Goal: Task Accomplishment & Management: Manage account settings

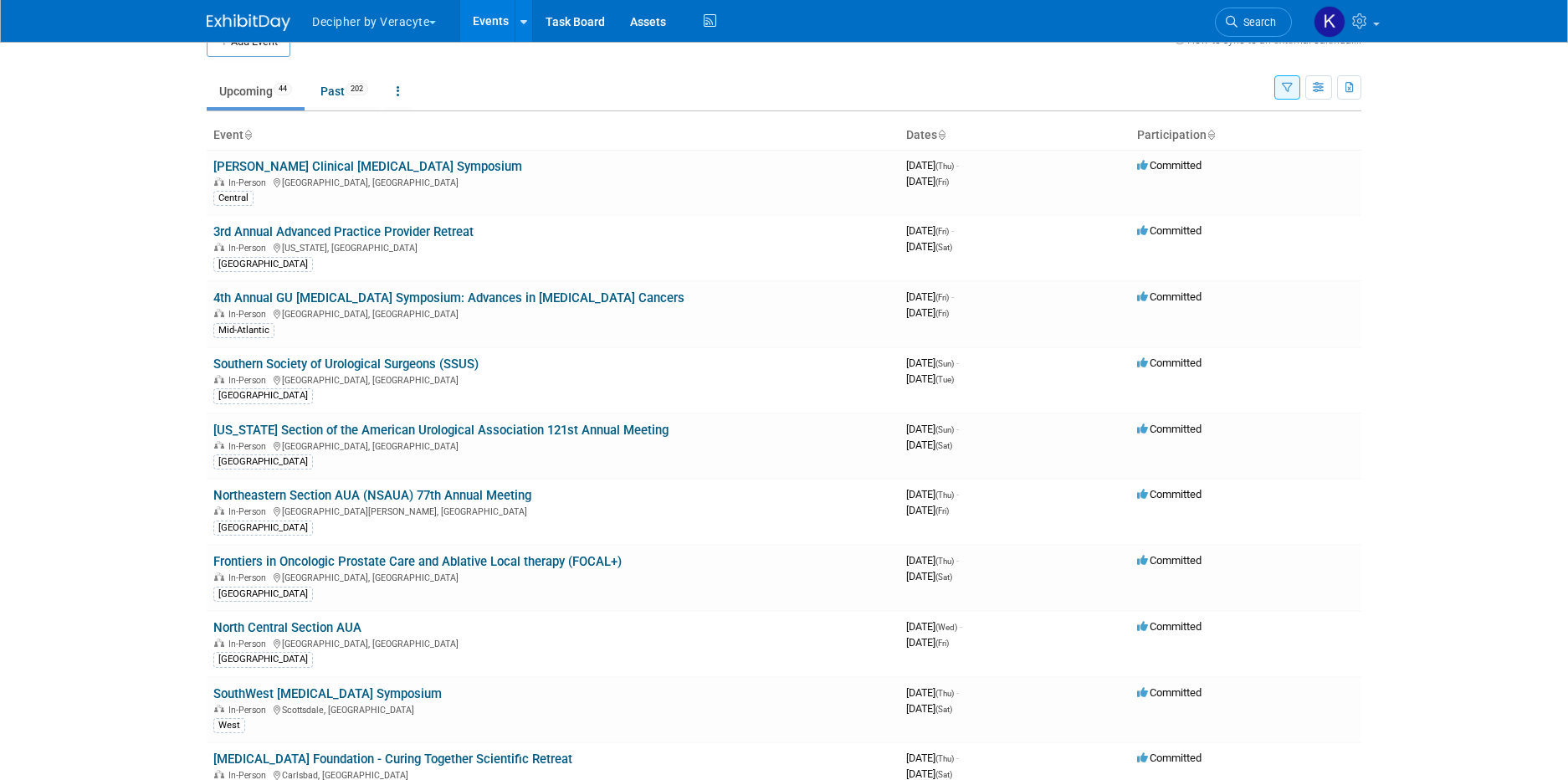
click at [380, 19] on button "Decipher by Veracyte" at bounding box center [384, 18] width 147 height 36
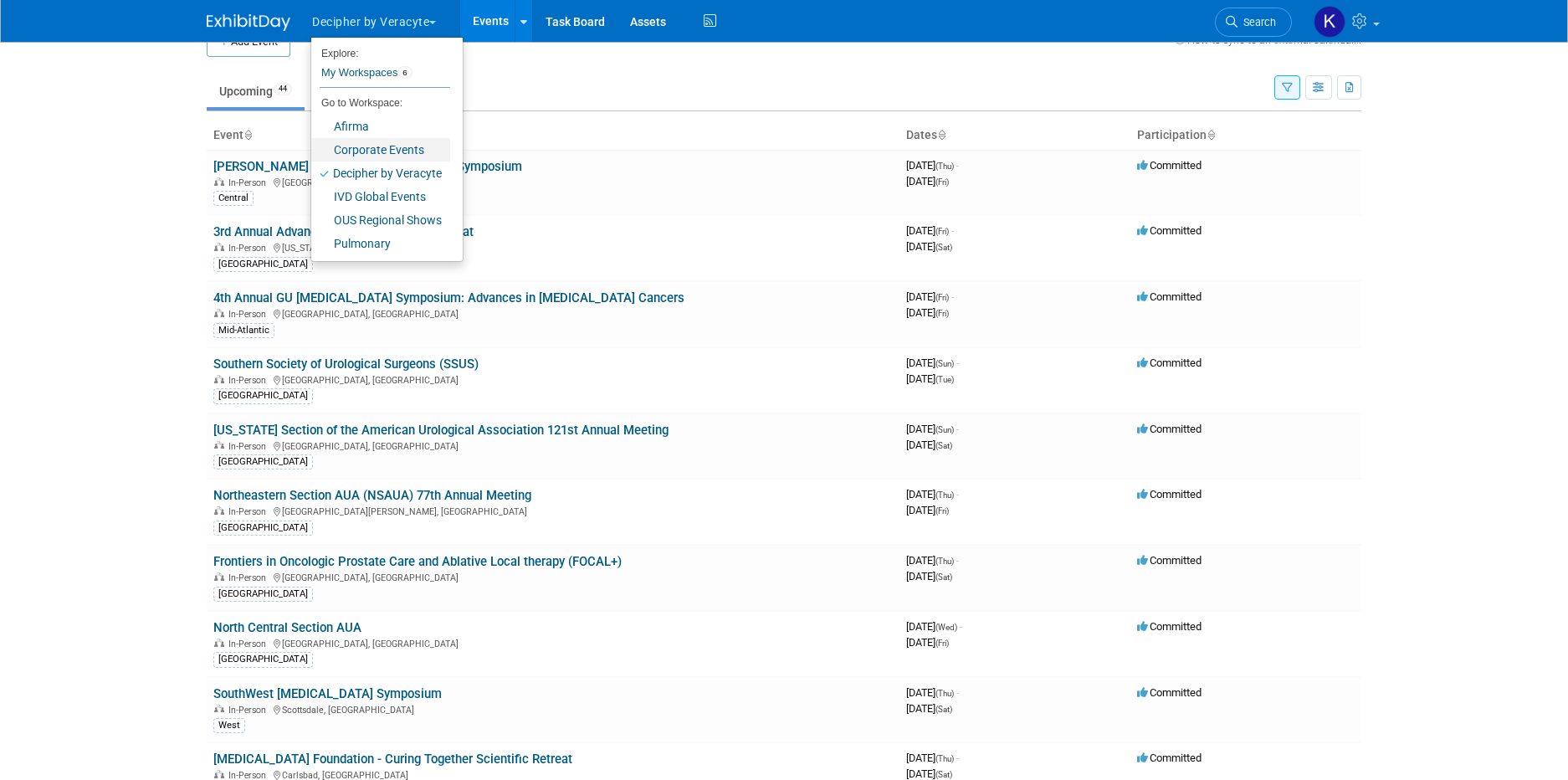
click at [381, 141] on link "Corporate Events" at bounding box center [381, 149] width 139 height 24
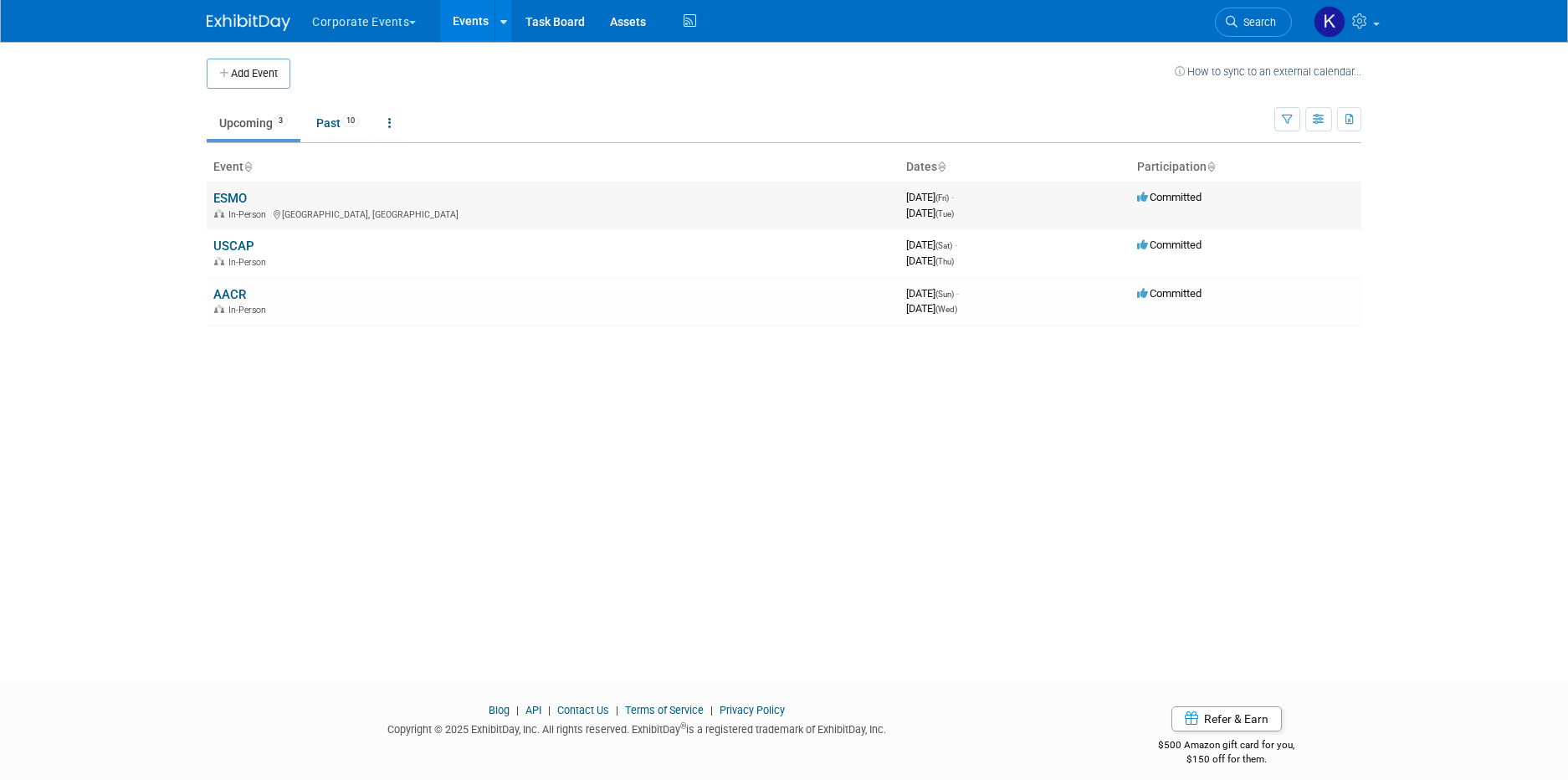
click at [235, 198] on link "ESMO" at bounding box center [230, 198] width 34 height 15
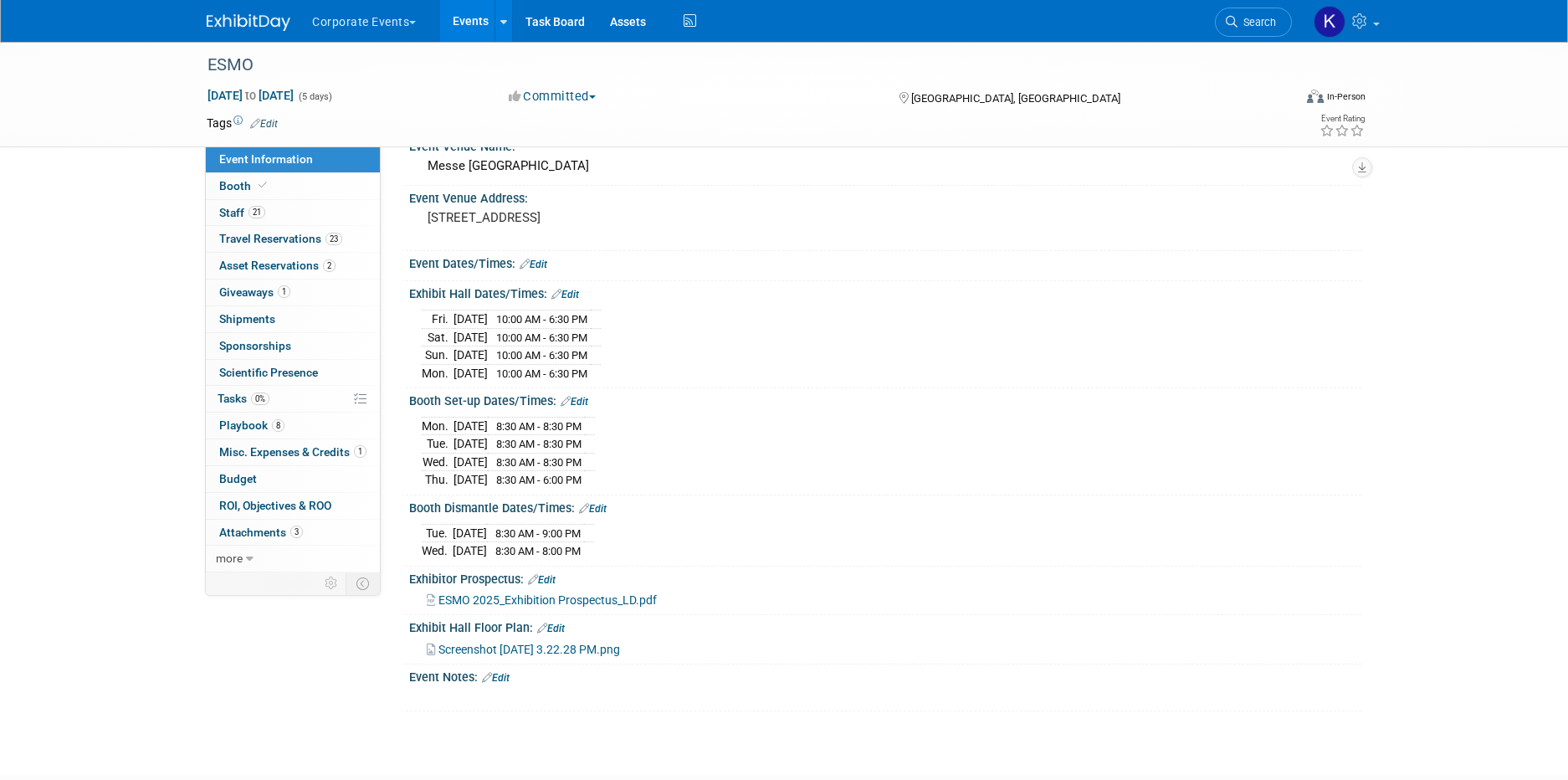
scroll to position [209, 0]
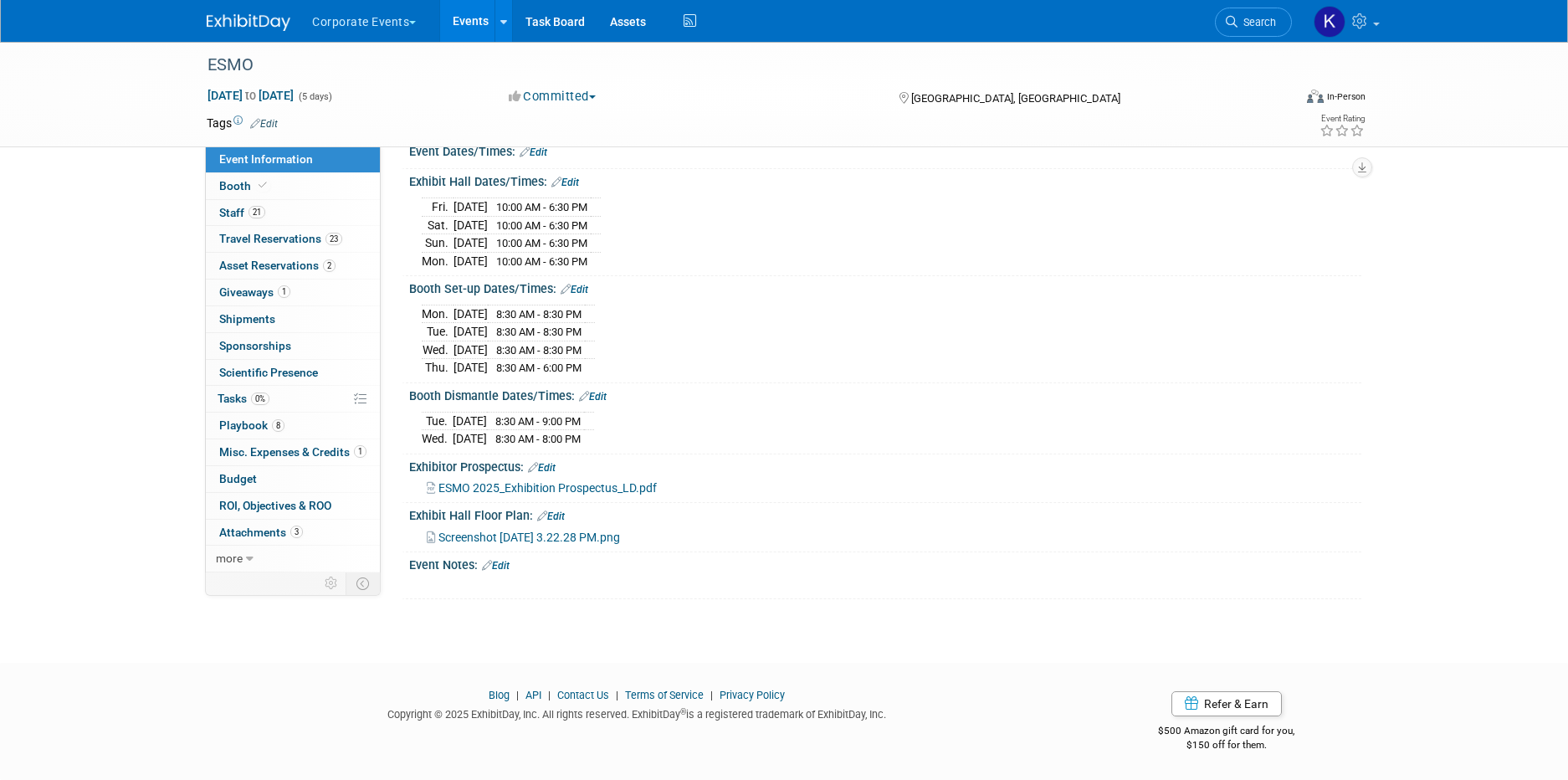
click at [509, 568] on link "Edit" at bounding box center [496, 565] width 27 height 12
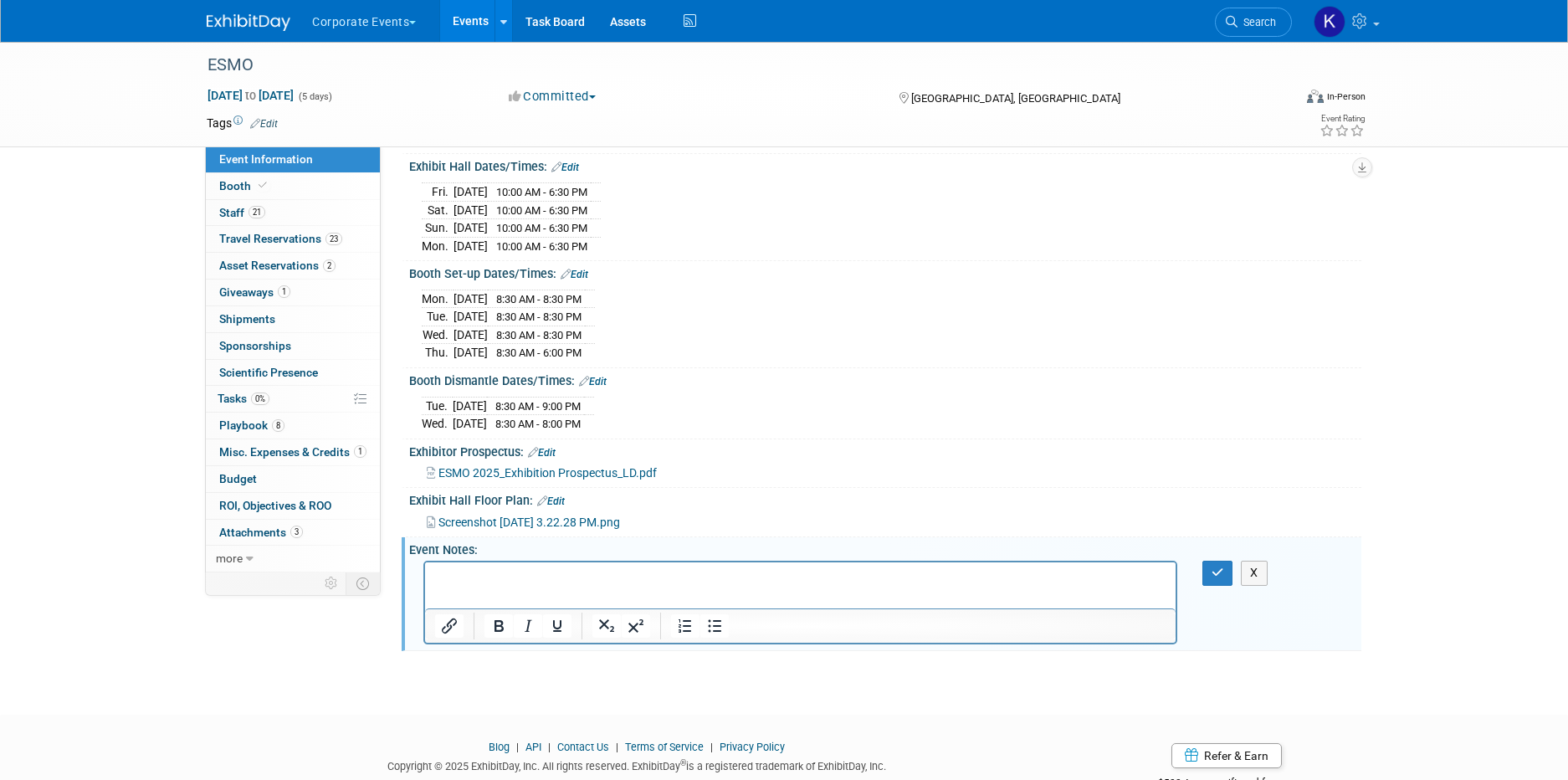
scroll to position [0, 0]
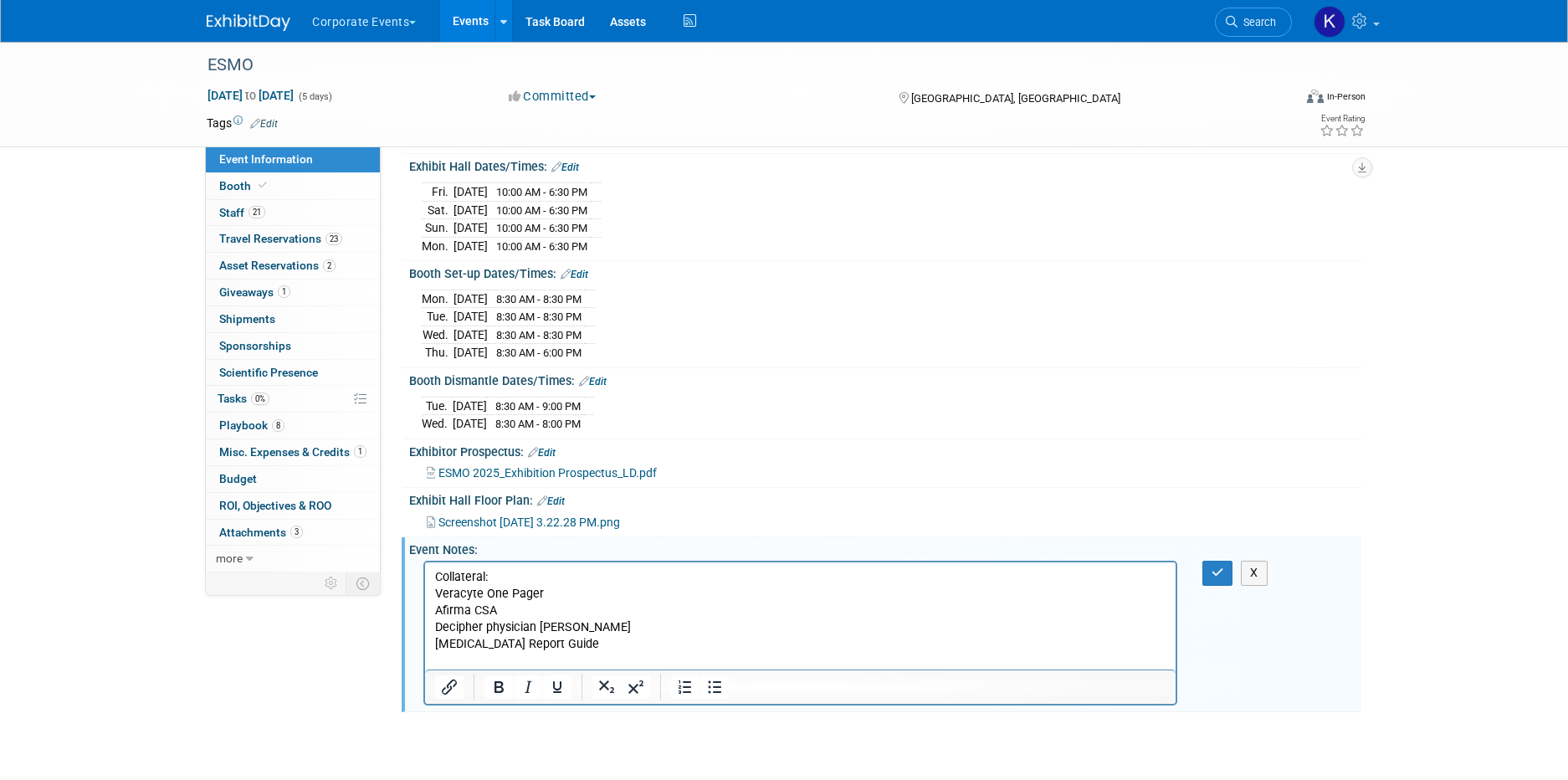
click at [431, 645] on html "Collateral: Veracyte One Pager Afirma CSA Decipher physician brochure Biopsy Re…" at bounding box center [799, 616] width 750 height 108
click at [443, 658] on p "Rich Text Area. Press ALT-0 for help." at bounding box center [800, 661] width 731 height 16
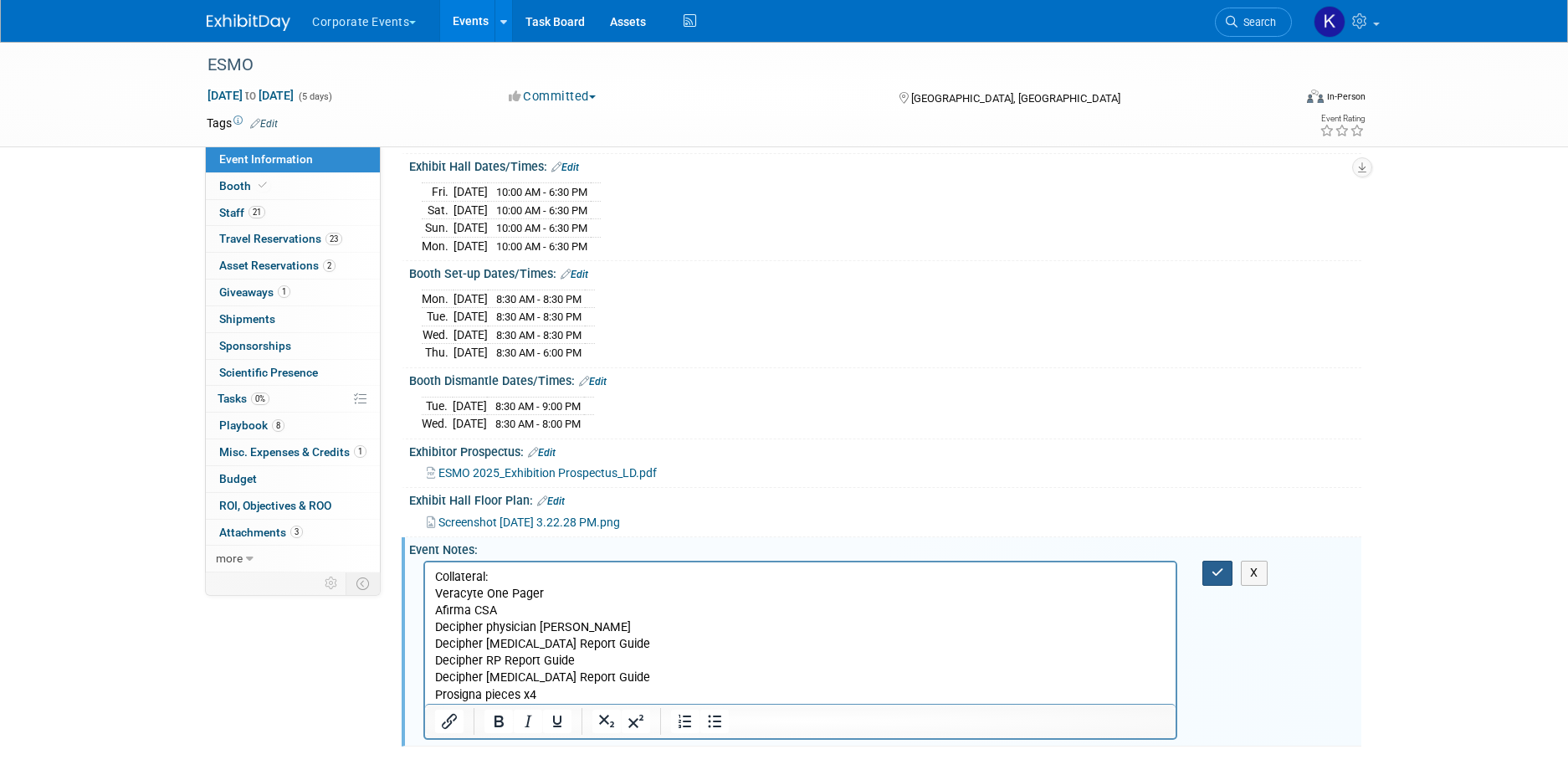
click at [1212, 578] on icon "button" at bounding box center [1218, 572] width 13 height 12
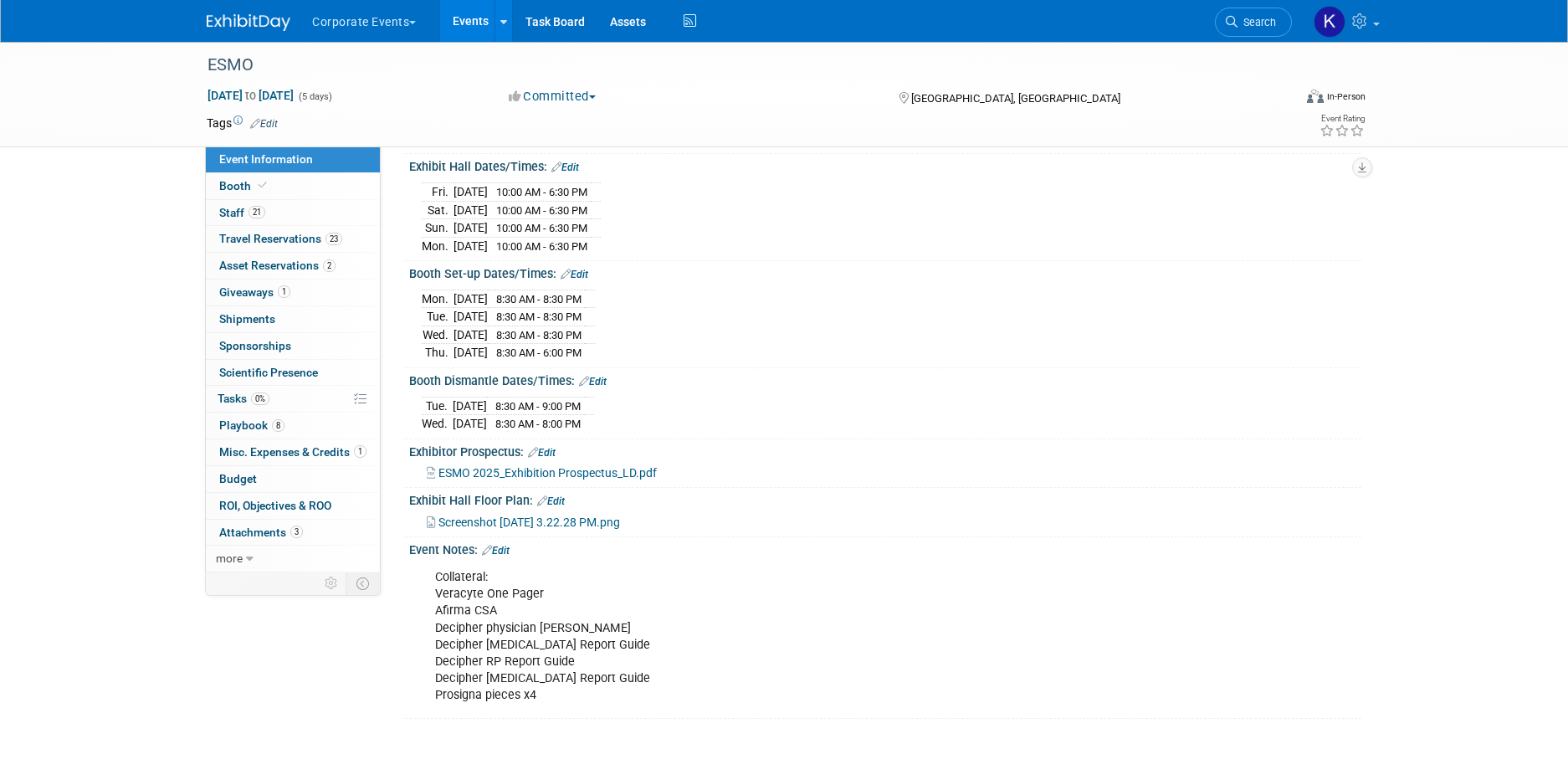
click at [363, 16] on button "Corporate Events" at bounding box center [374, 18] width 127 height 36
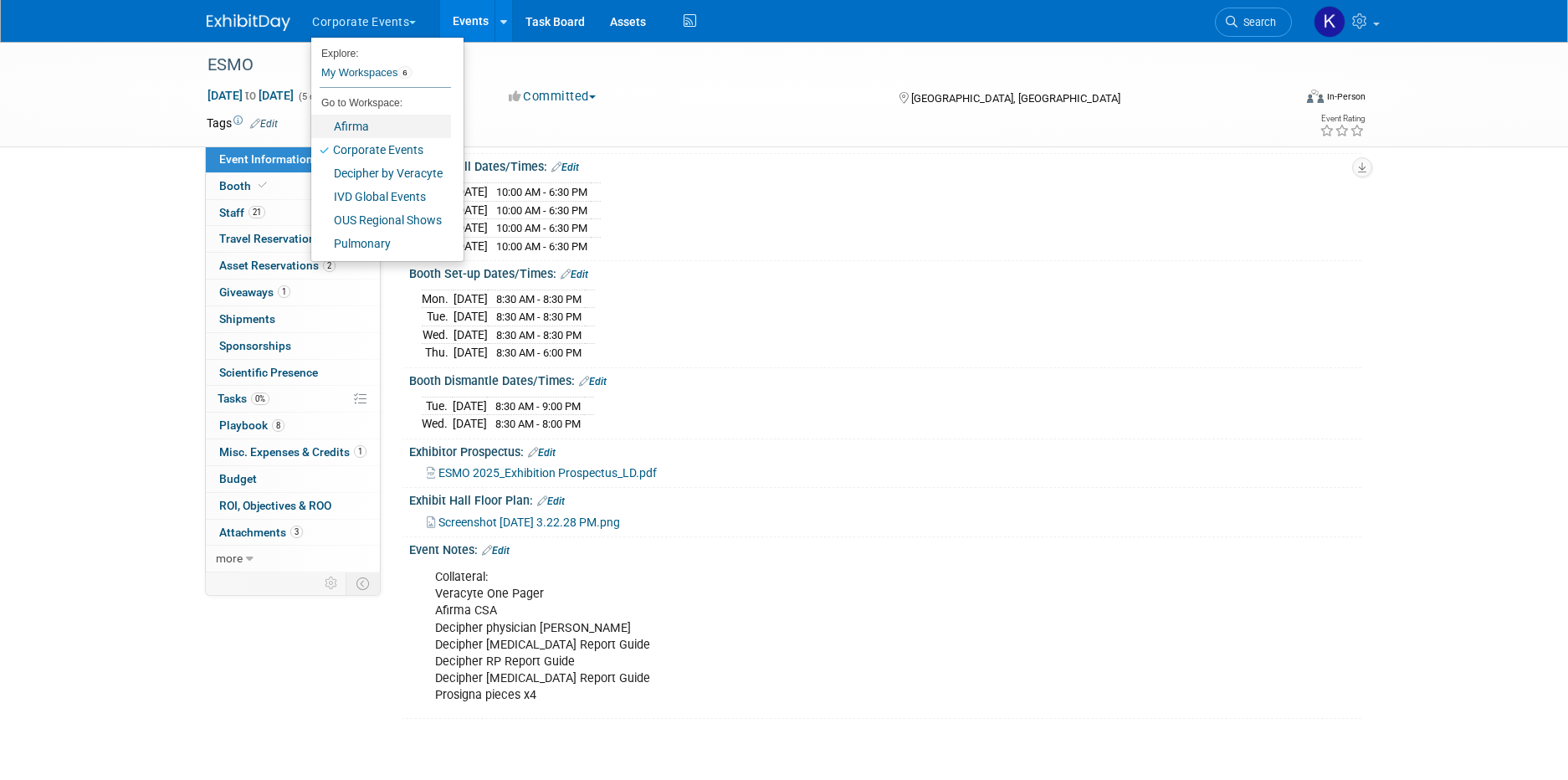
click at [362, 122] on link "Afirma" at bounding box center [381, 127] width 139 height 24
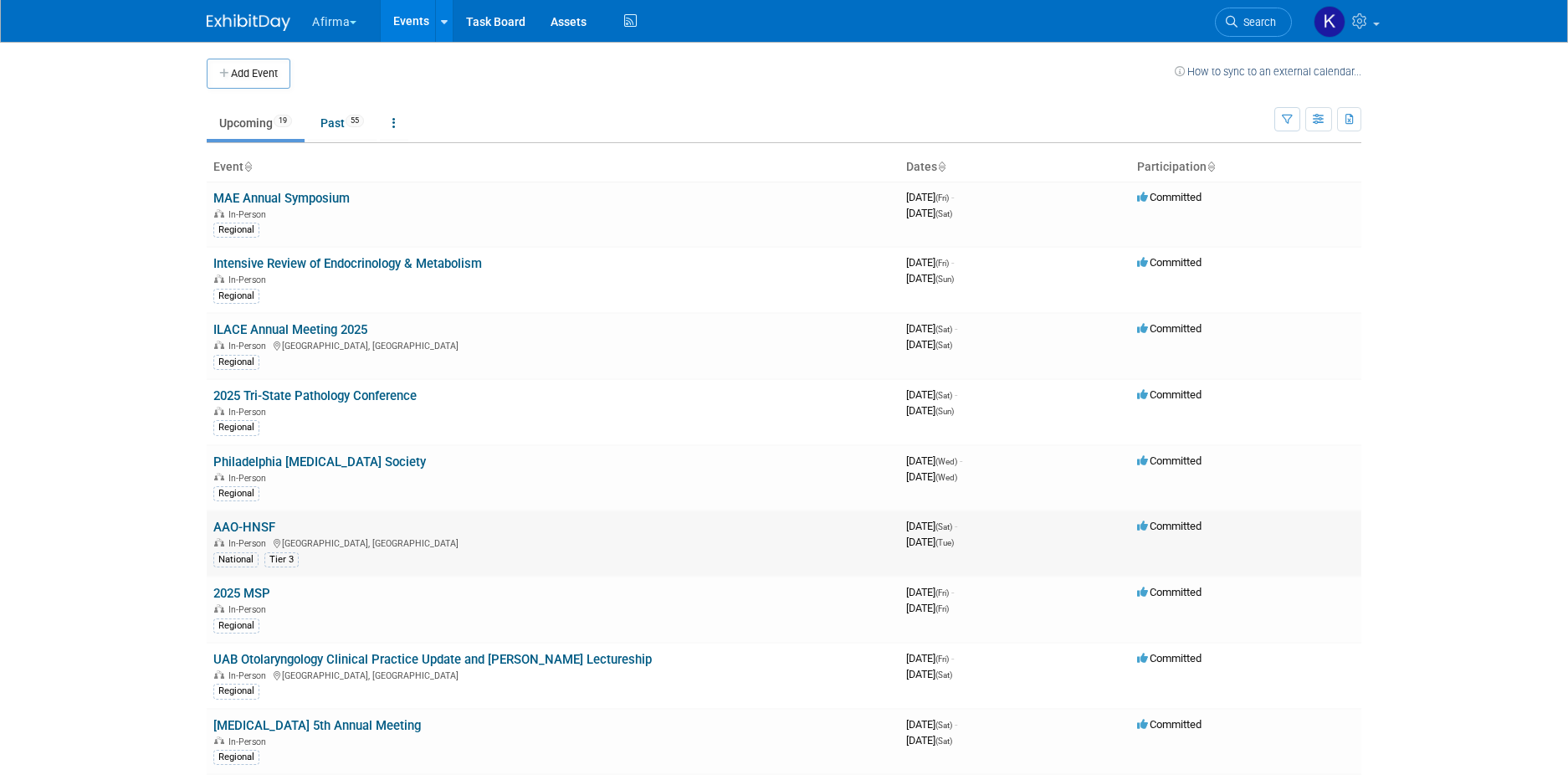
click at [253, 527] on link "AAO-HNSF" at bounding box center [244, 527] width 62 height 15
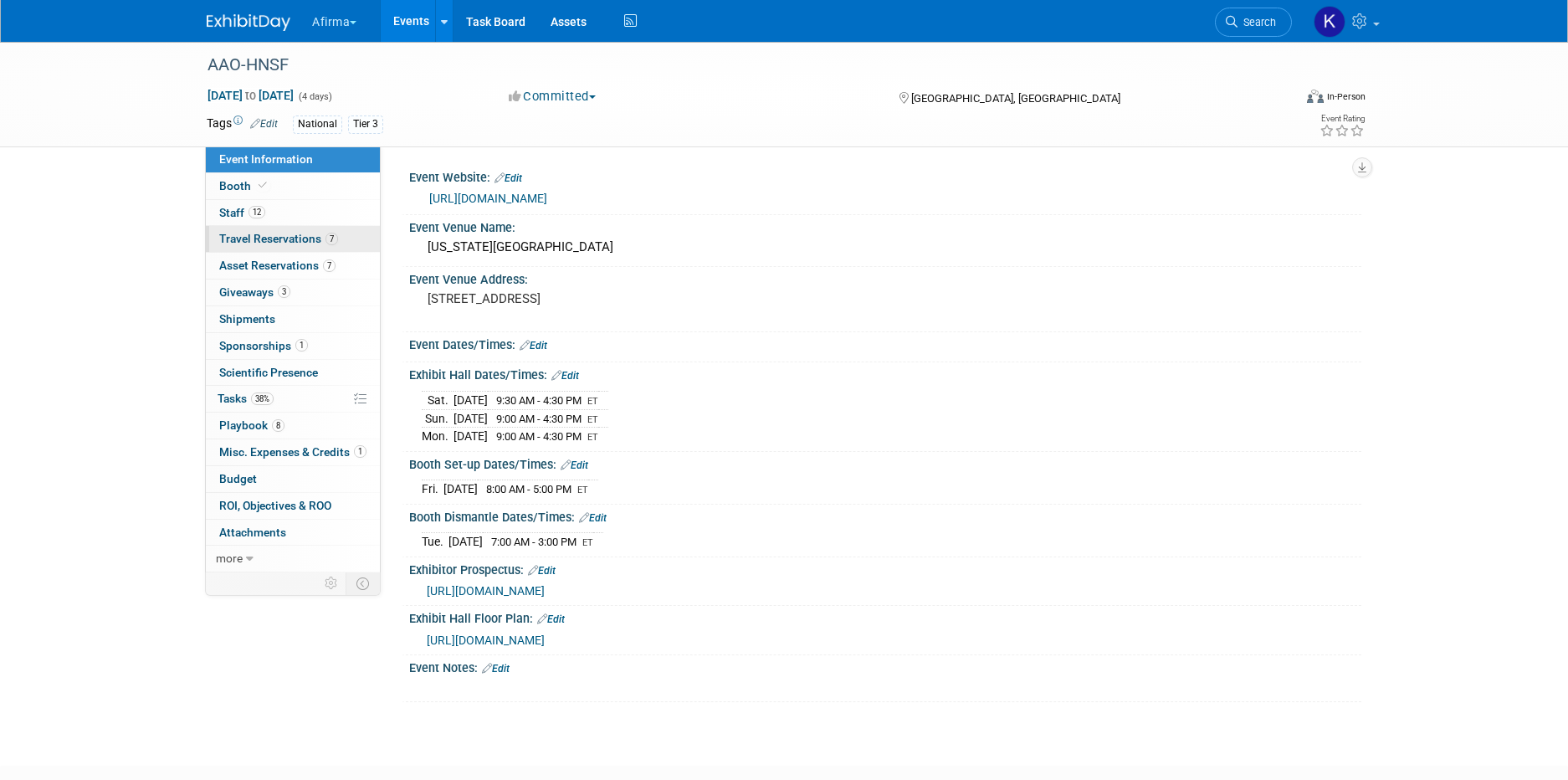
click at [285, 247] on link "7 Travel Reservations 7" at bounding box center [293, 239] width 174 height 26
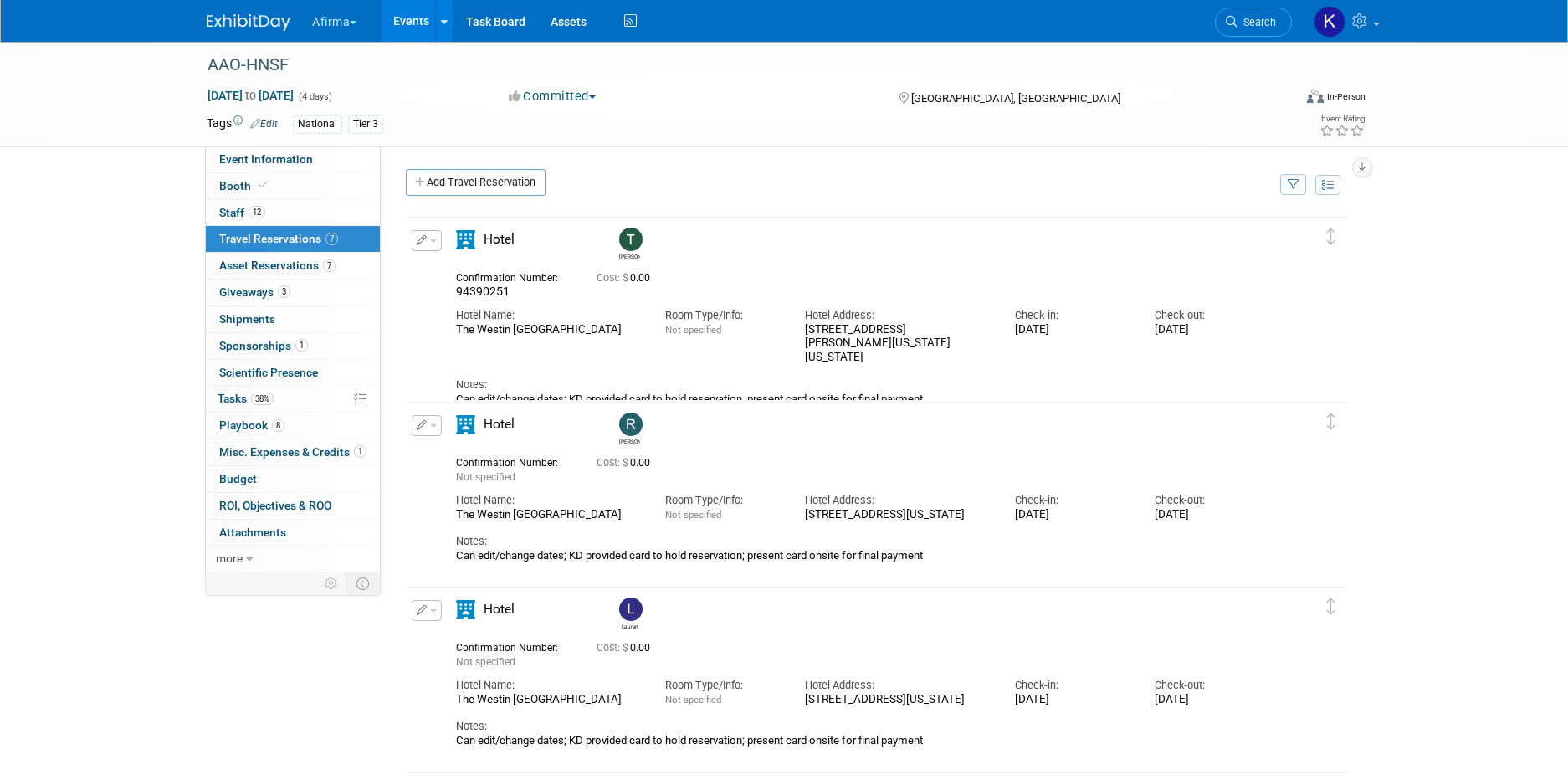
click at [420, 15] on link "Events" at bounding box center [411, 21] width 61 height 42
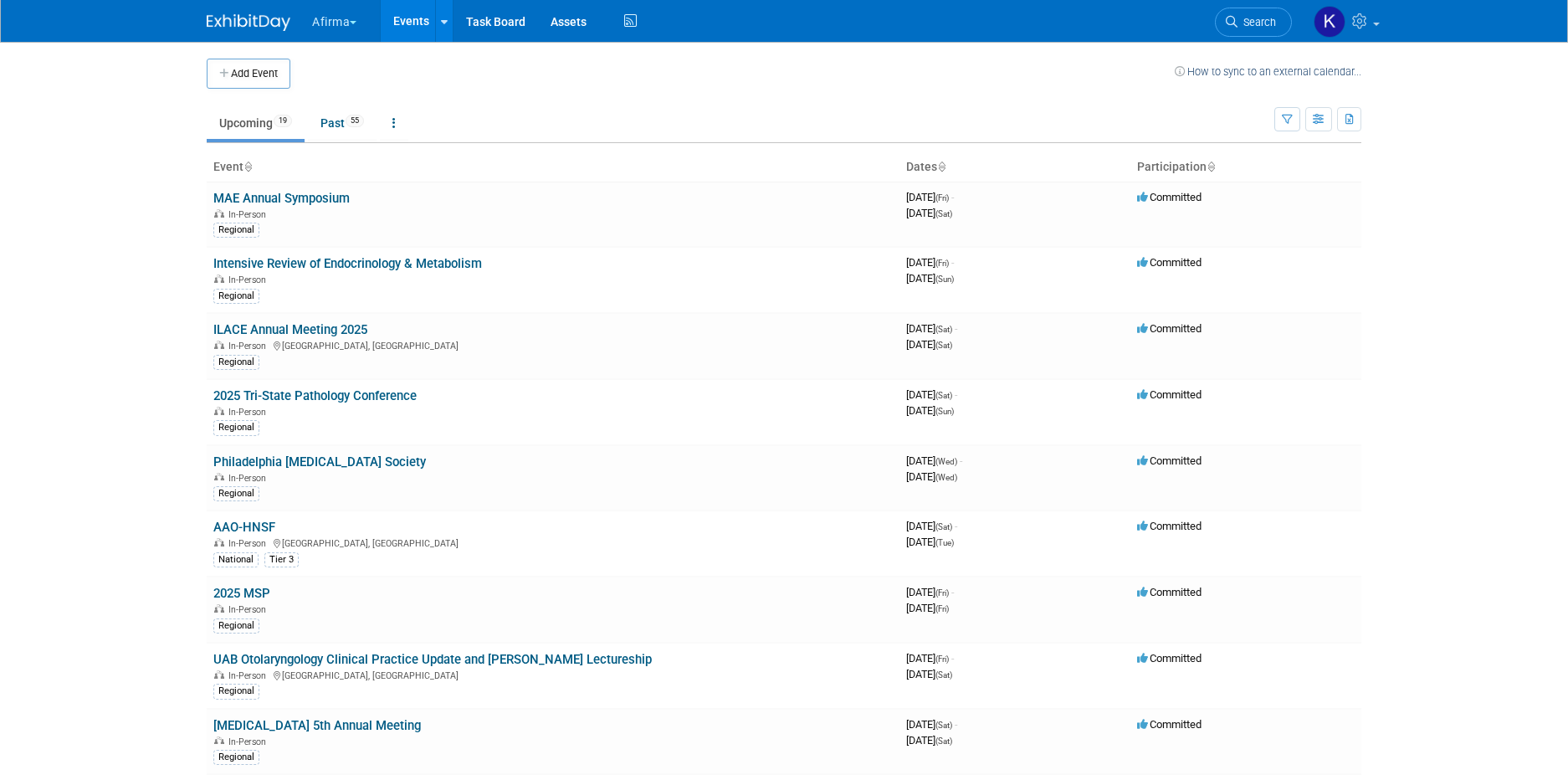
click at [346, 28] on button "Afirma" at bounding box center [344, 18] width 67 height 36
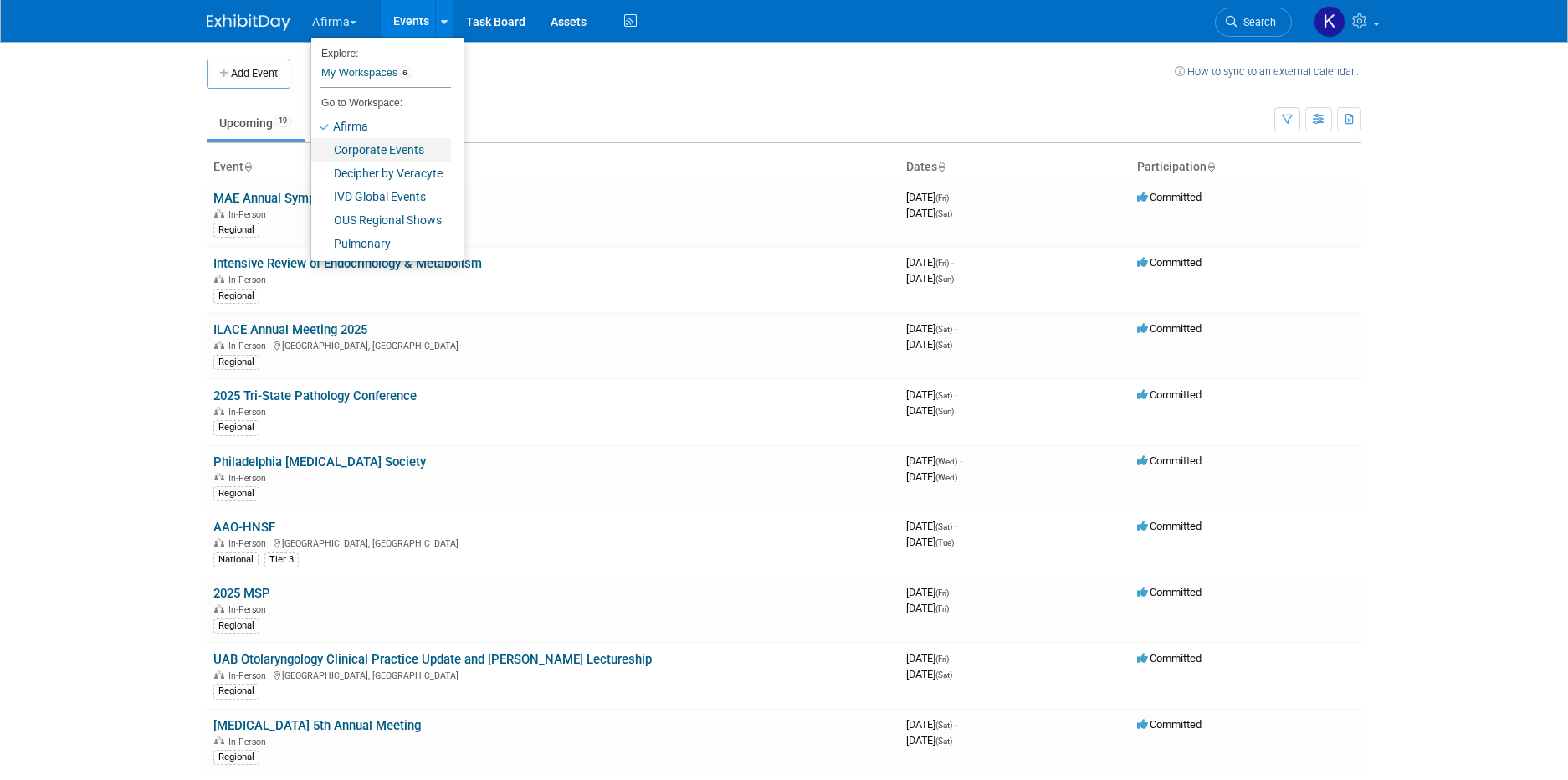
click at [367, 149] on link "Corporate Events" at bounding box center [381, 149] width 139 height 24
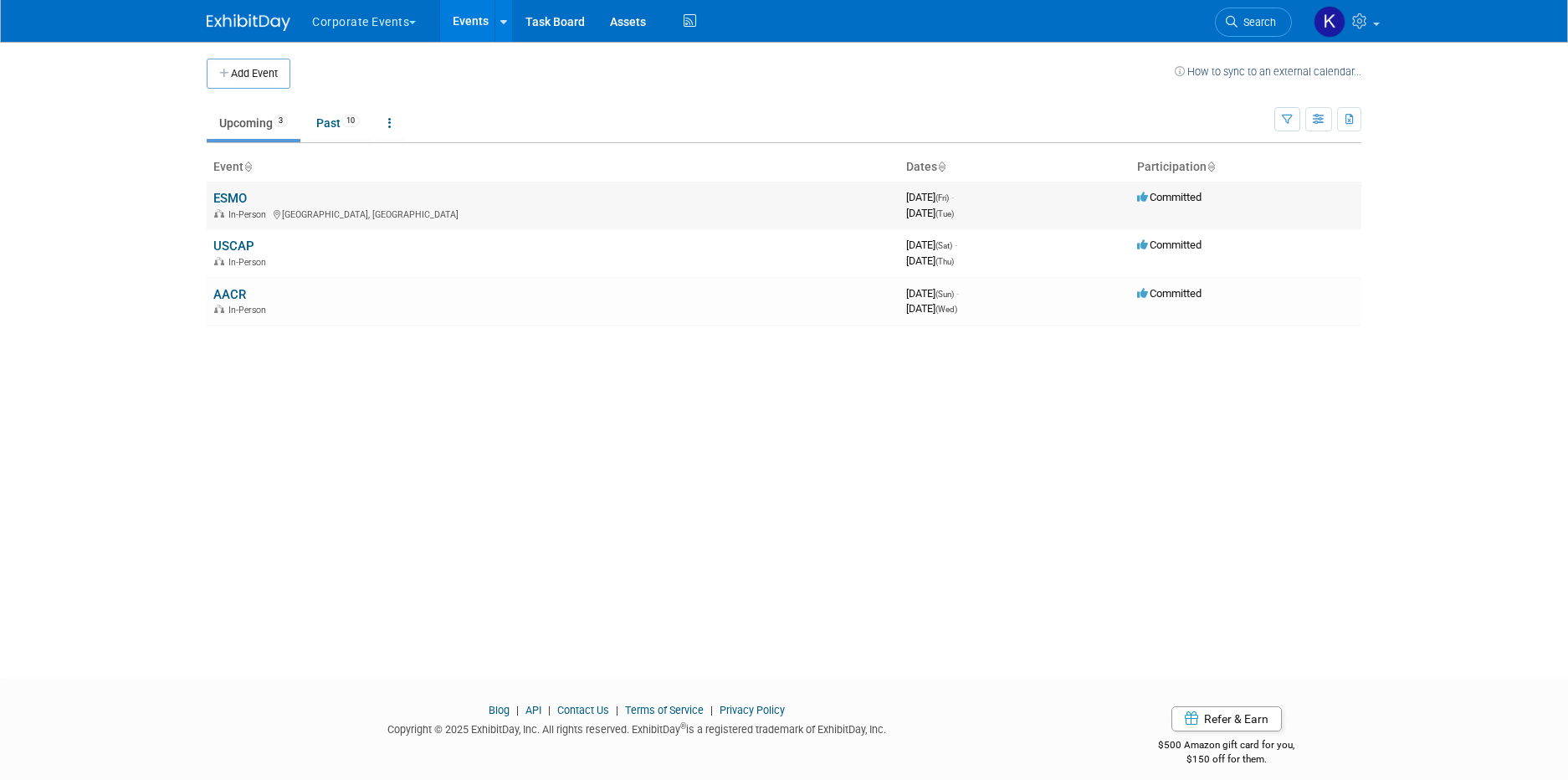
click at [213, 198] on link "ESMO" at bounding box center [230, 198] width 34 height 15
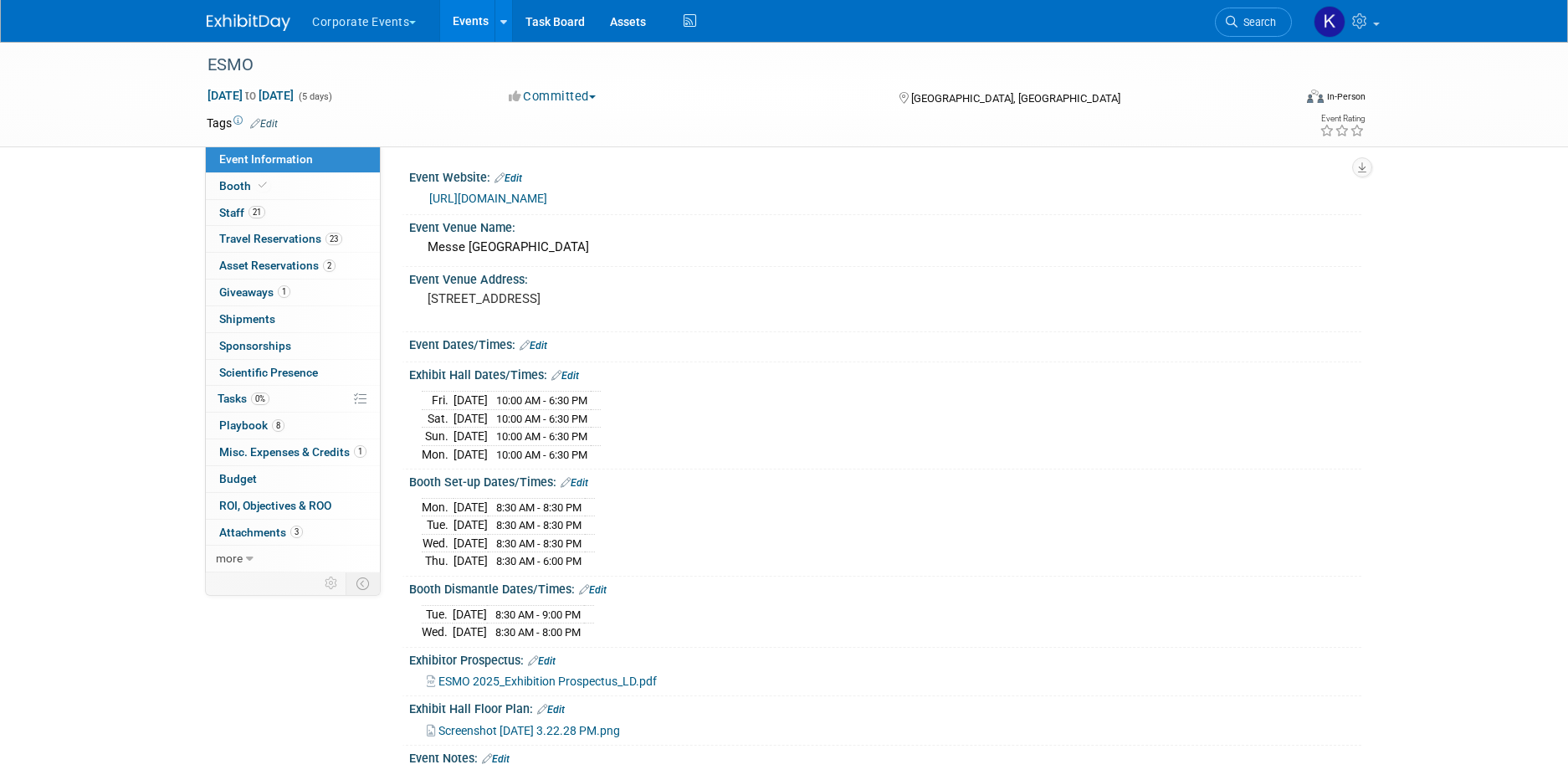
scroll to position [343, 0]
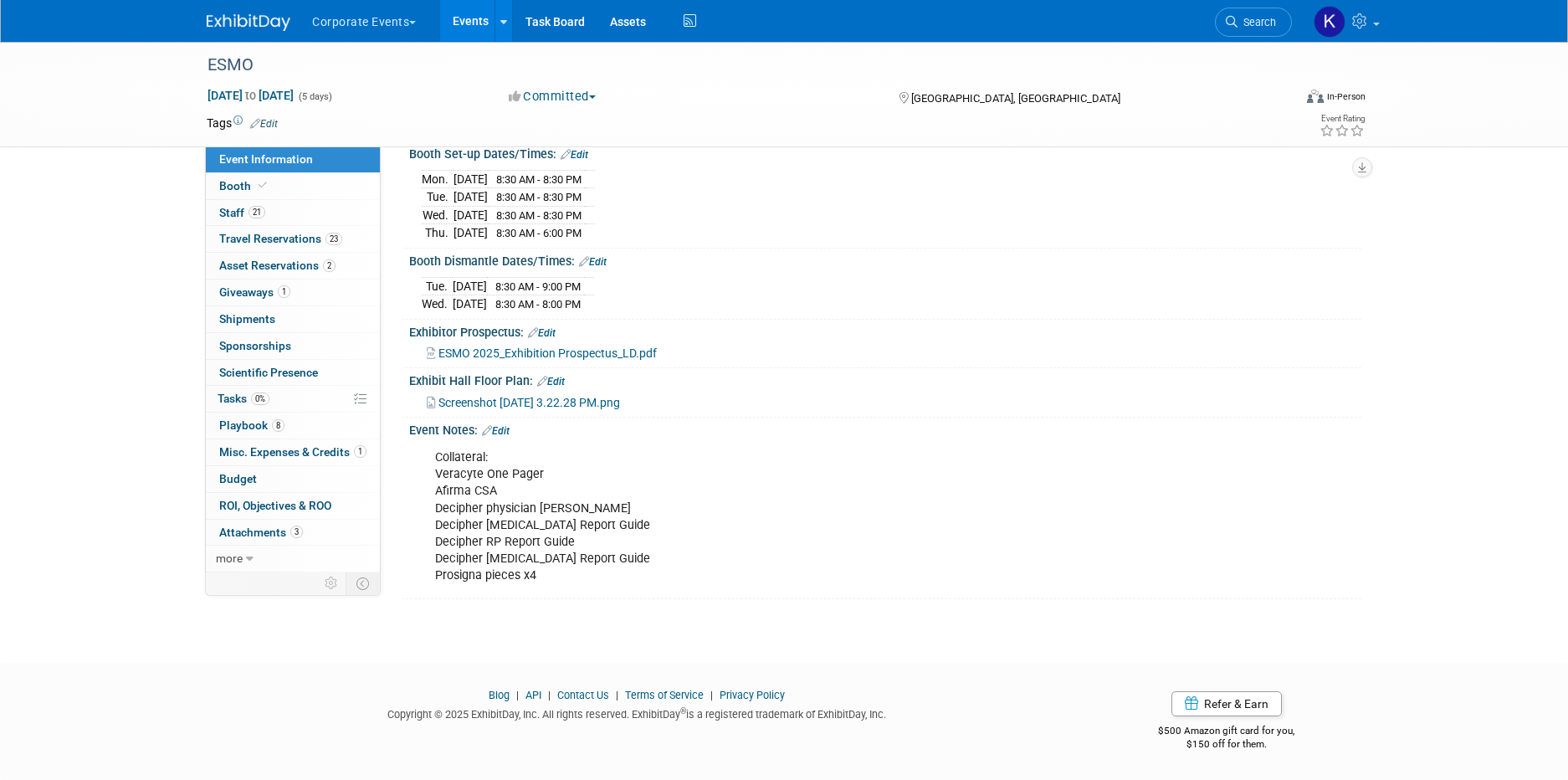
click at [503, 419] on div "Event Notes: Edit" at bounding box center [885, 428] width 953 height 22
click at [503, 426] on link "Edit" at bounding box center [496, 430] width 27 height 12
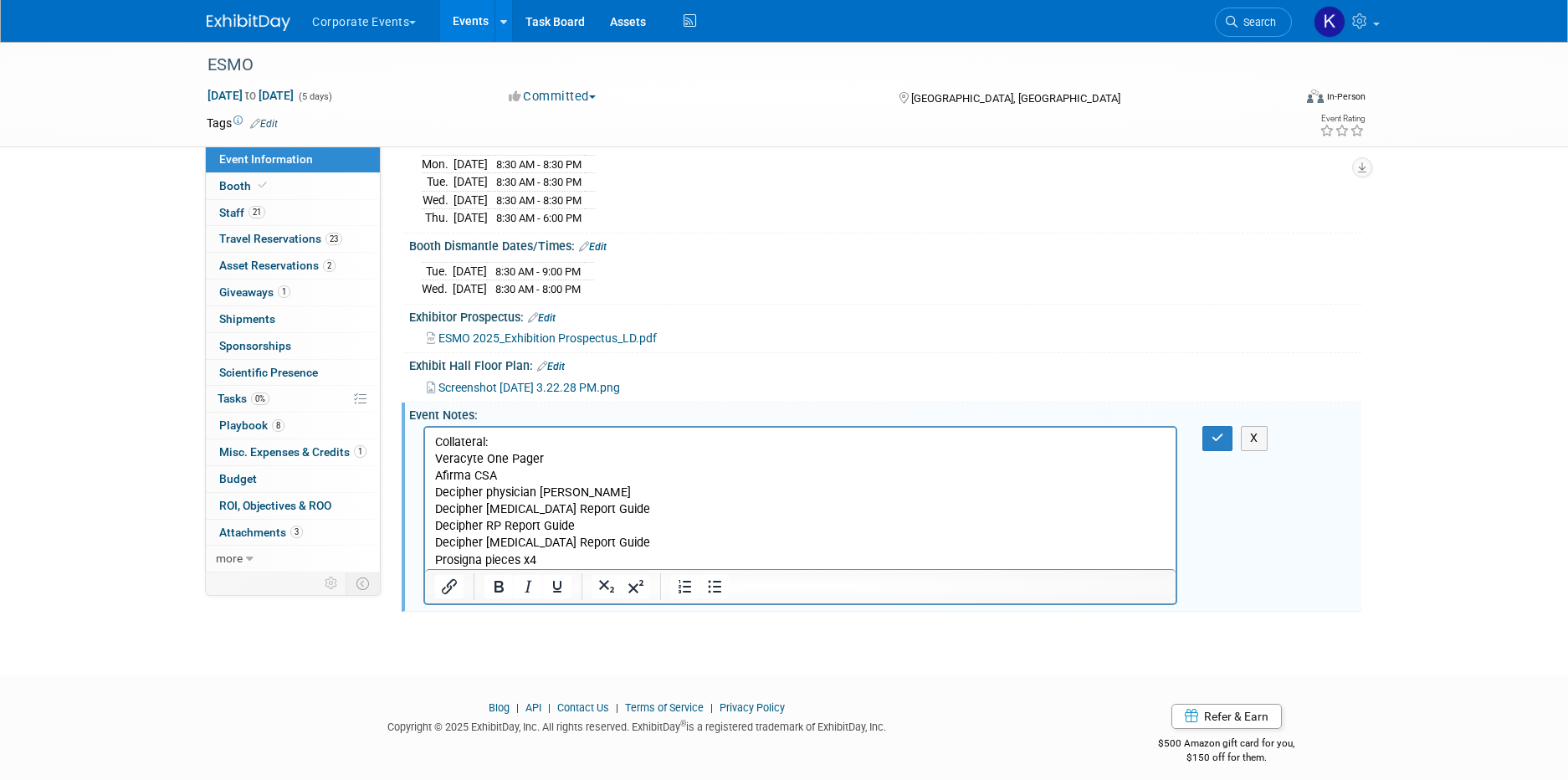
scroll to position [0, 0]
click at [534, 444] on p "Collateral: Veracyte One Pager Afirma CSA Decipher physician brochure Decipher …" at bounding box center [800, 501] width 731 height 135
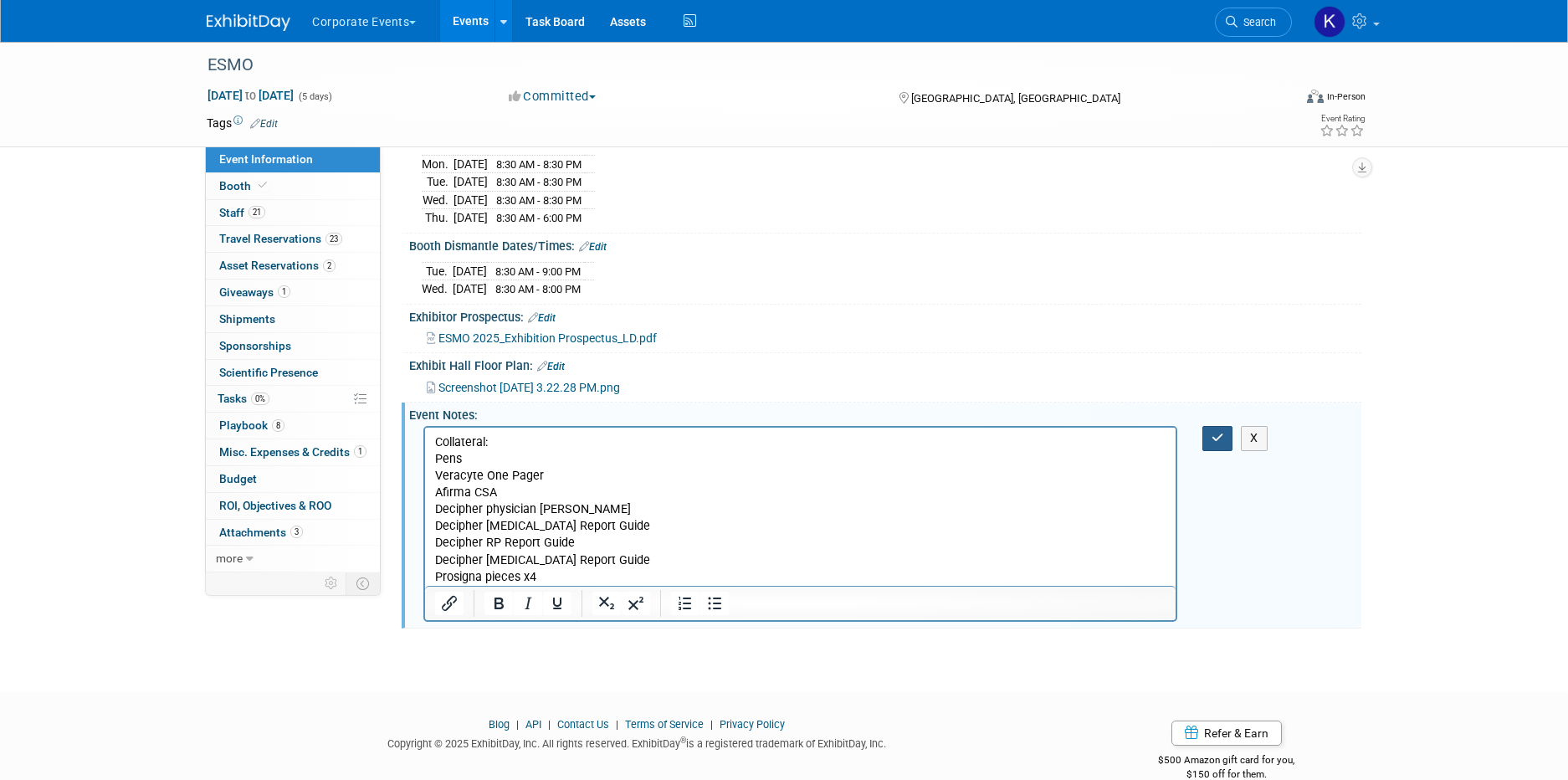
click at [1217, 444] on icon "button" at bounding box center [1218, 437] width 13 height 12
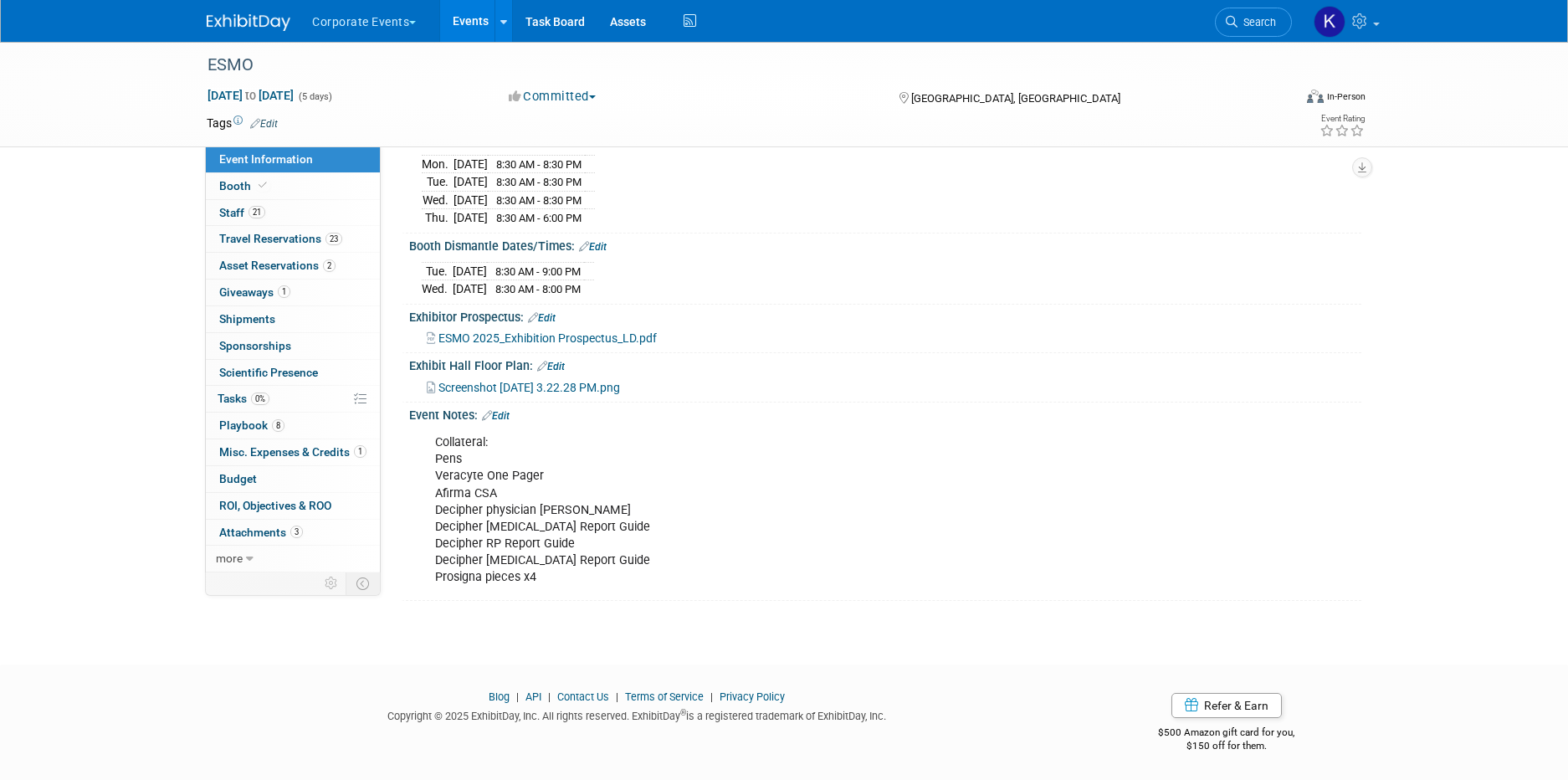
click at [500, 422] on link "Edit" at bounding box center [496, 416] width 27 height 12
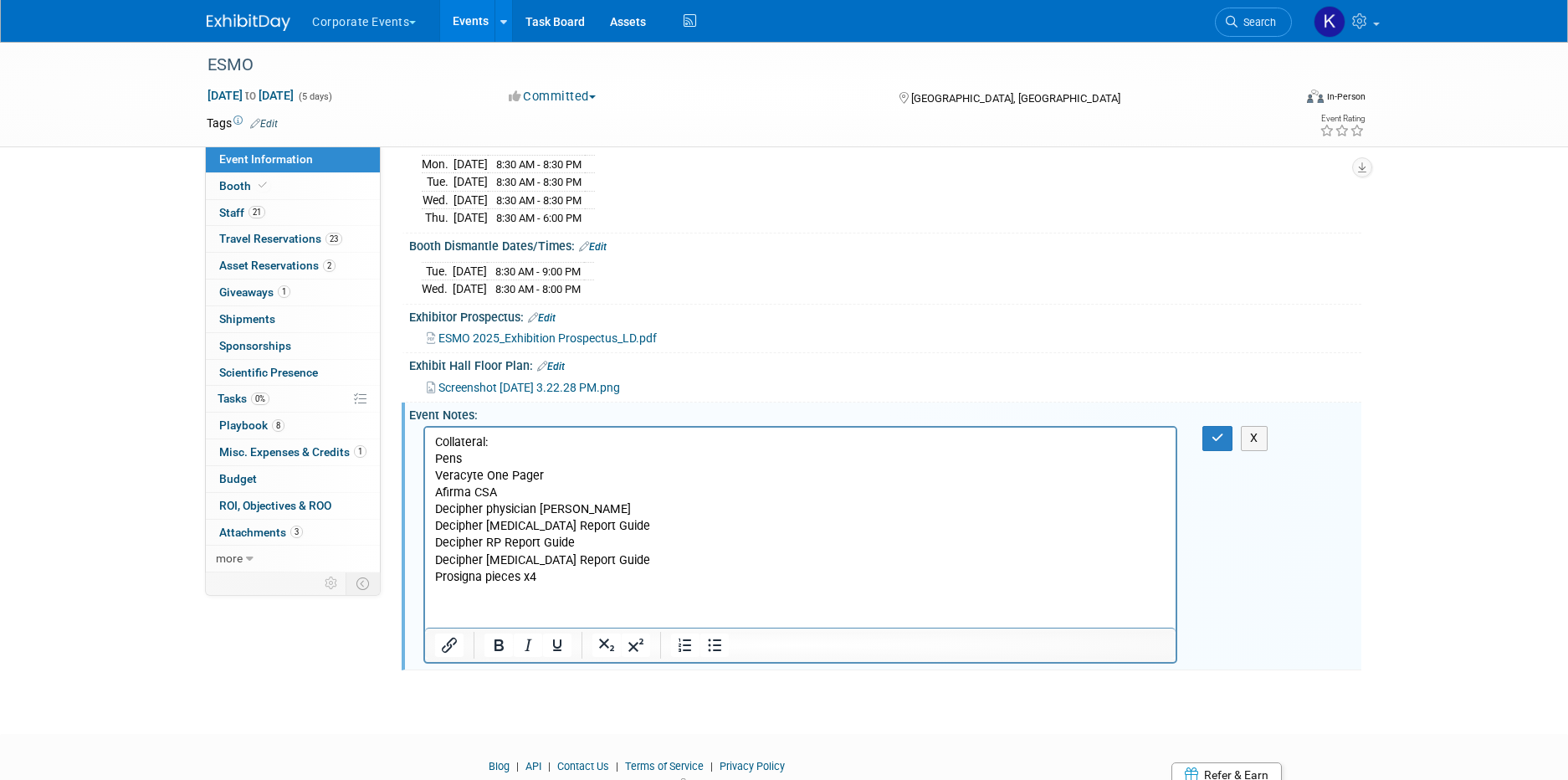
click at [544, 580] on p "Collateral: Pens Veracyte One Pager Afirma CSA Decipher physician brochure Deci…" at bounding box center [800, 509] width 731 height 151
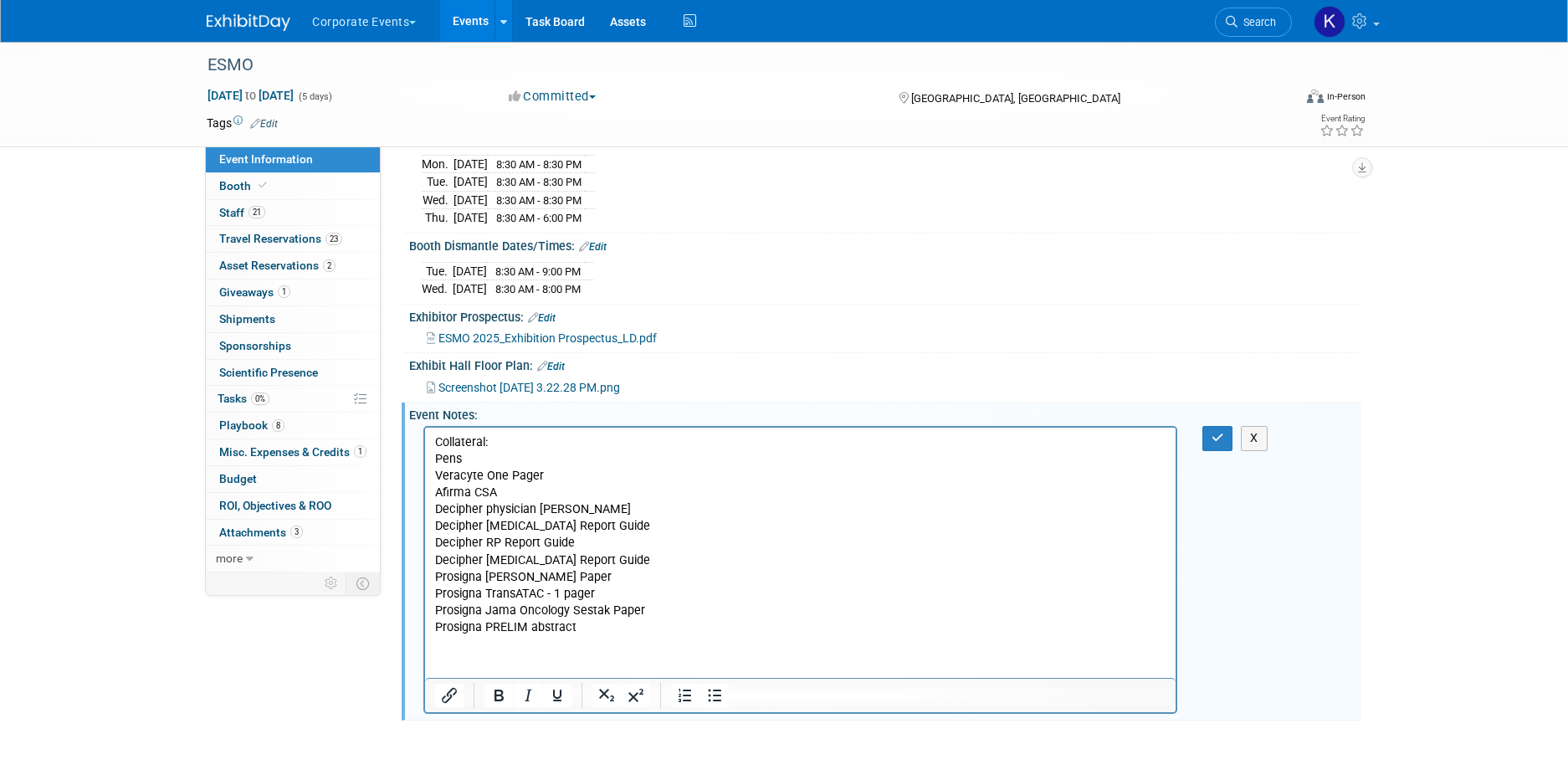
click at [541, 636] on html "Collateral: Pens Veracyte One Pager Afirma CSA Decipher physician brochure Deci…" at bounding box center [799, 531] width 750 height 209
click at [1220, 441] on button "button" at bounding box center [1218, 437] width 31 height 25
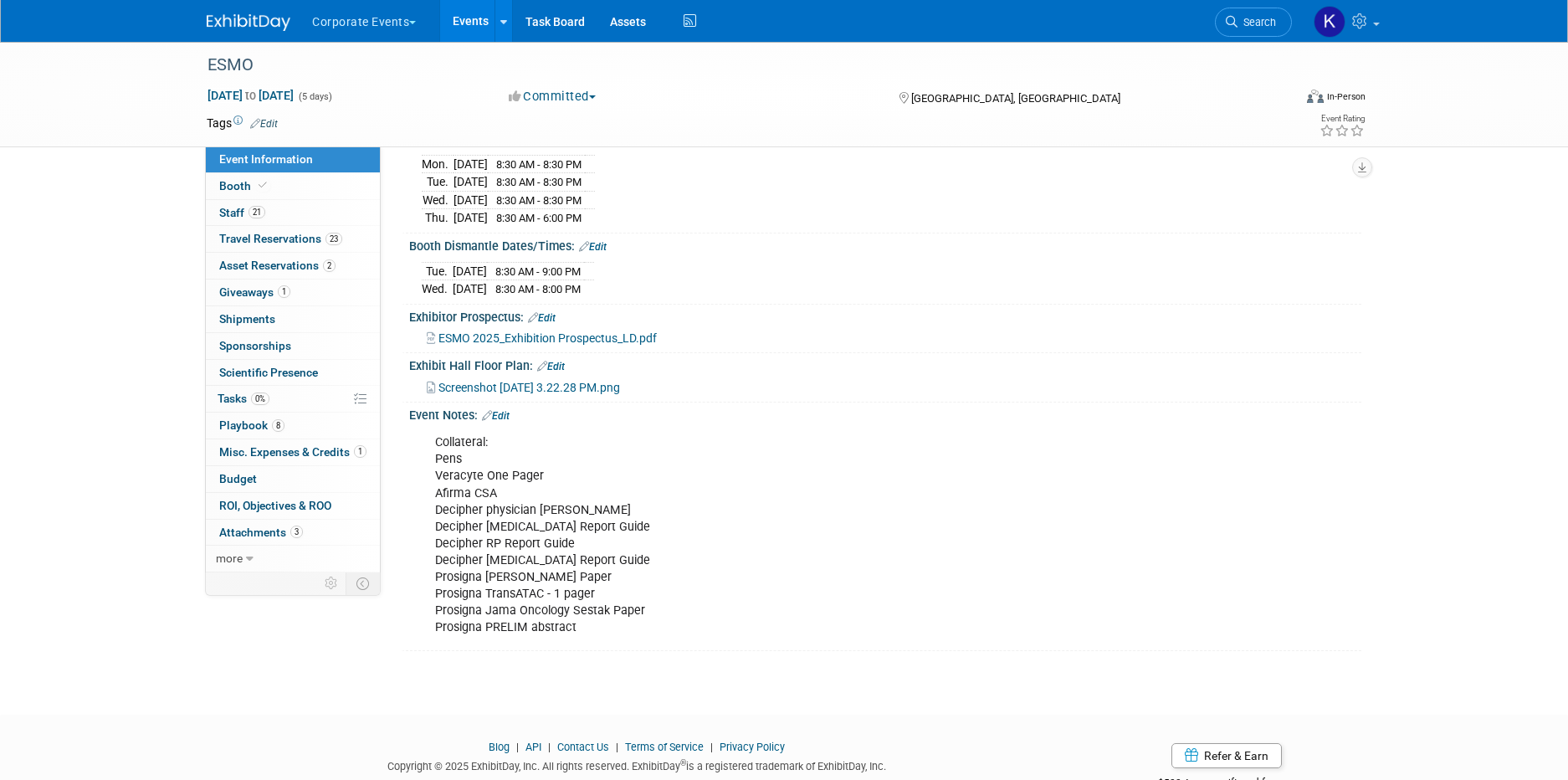
click at [342, 5] on button "Corporate Events" at bounding box center [374, 18] width 127 height 36
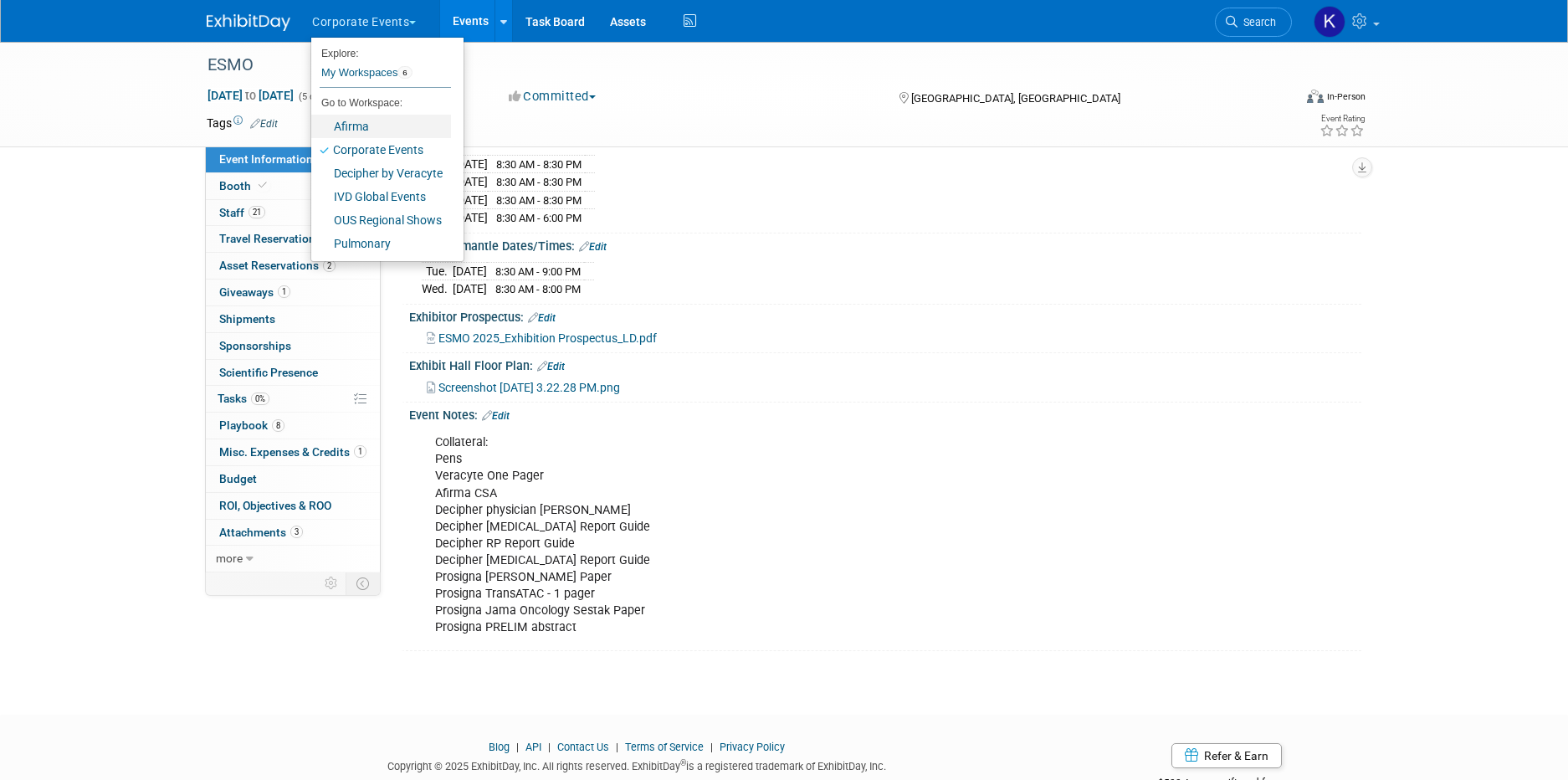
click at [368, 128] on link "Afirma" at bounding box center [381, 127] width 139 height 24
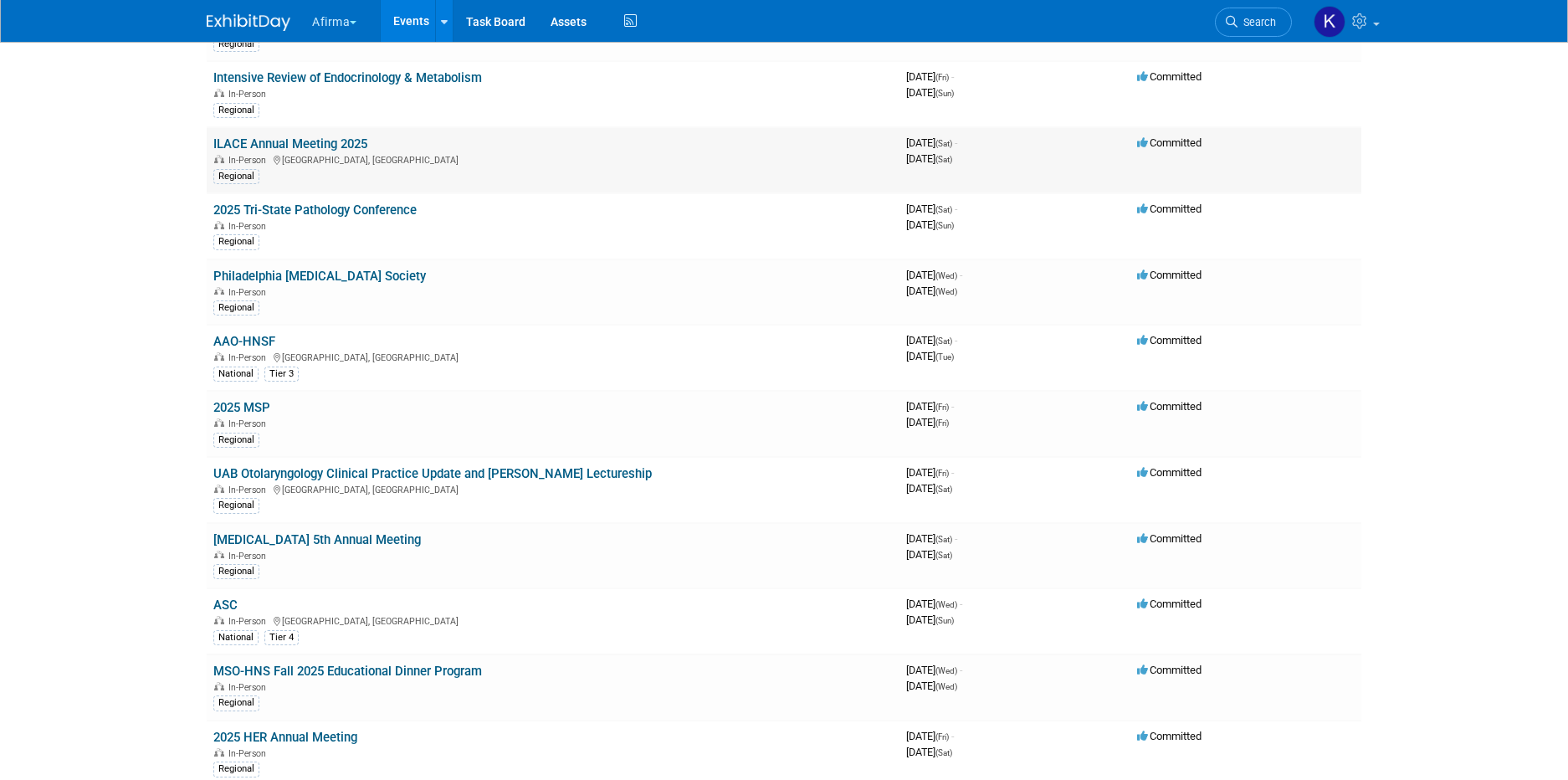
scroll to position [189, 0]
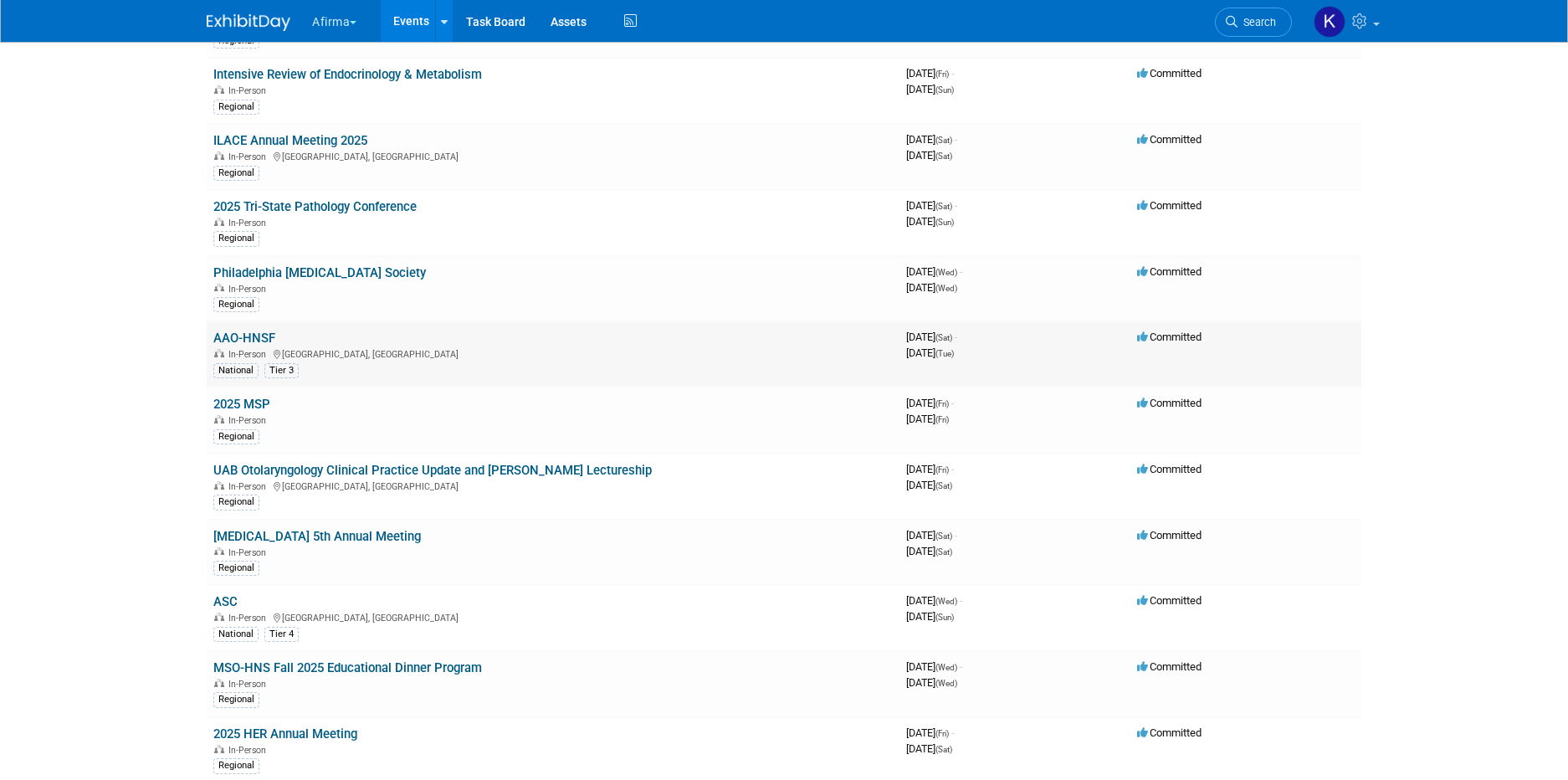
click at [248, 339] on link "AAO-HNSF" at bounding box center [244, 338] width 62 height 15
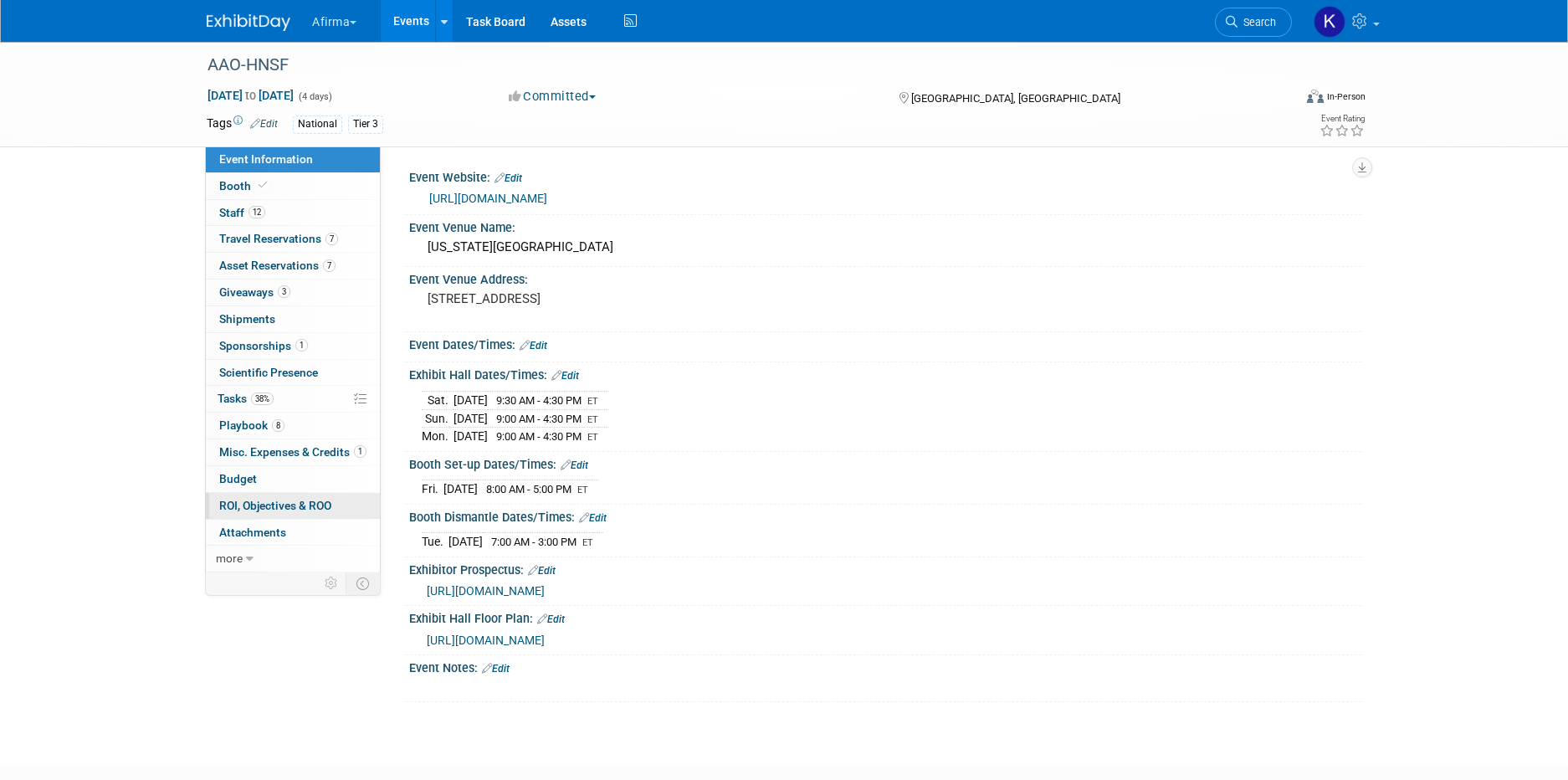
click at [274, 509] on span "ROI, Objectives & ROO 0" at bounding box center [275, 505] width 112 height 14
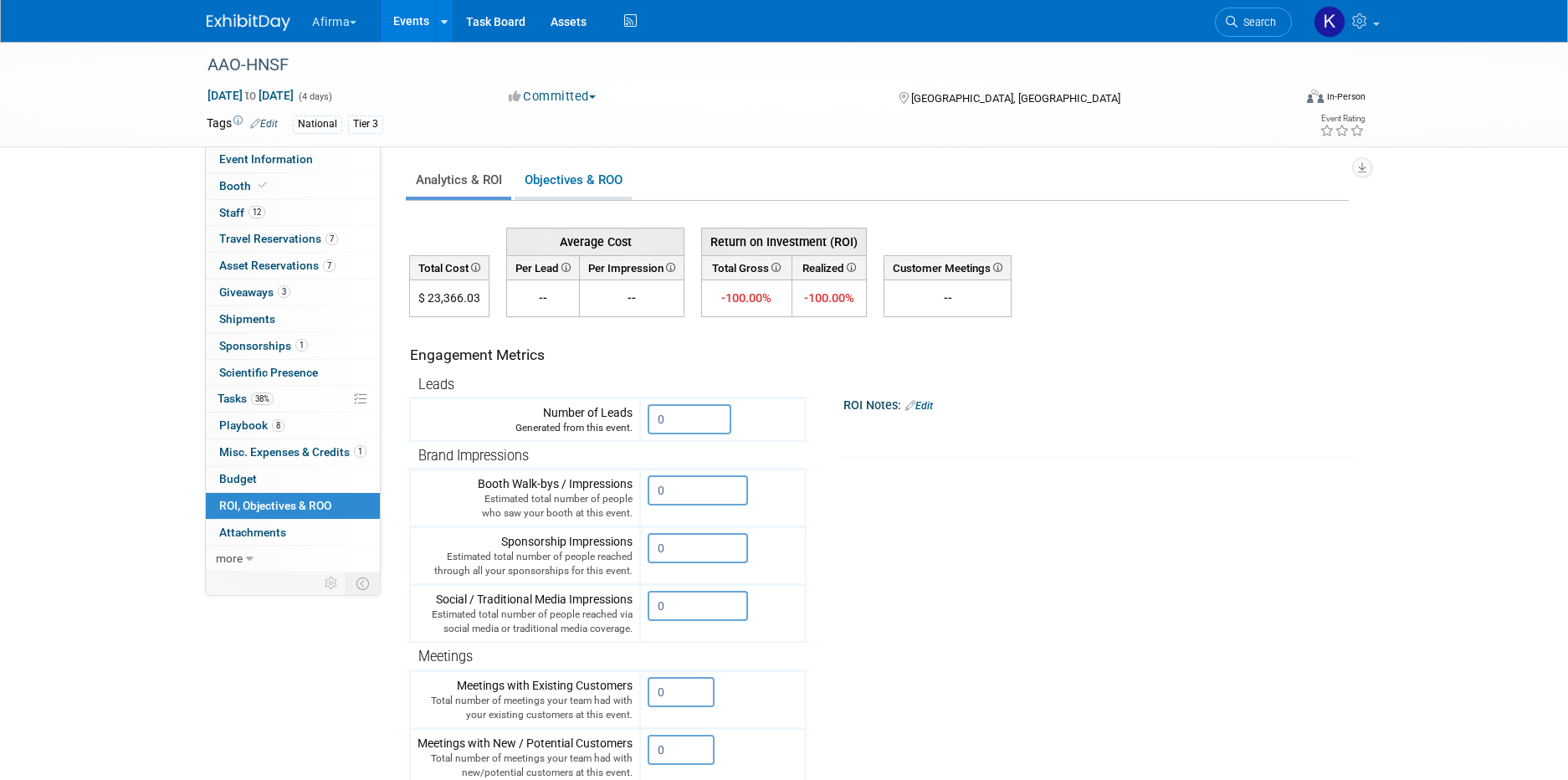
click at [546, 180] on link "Objectives & ROO 0" at bounding box center [573, 180] width 118 height 33
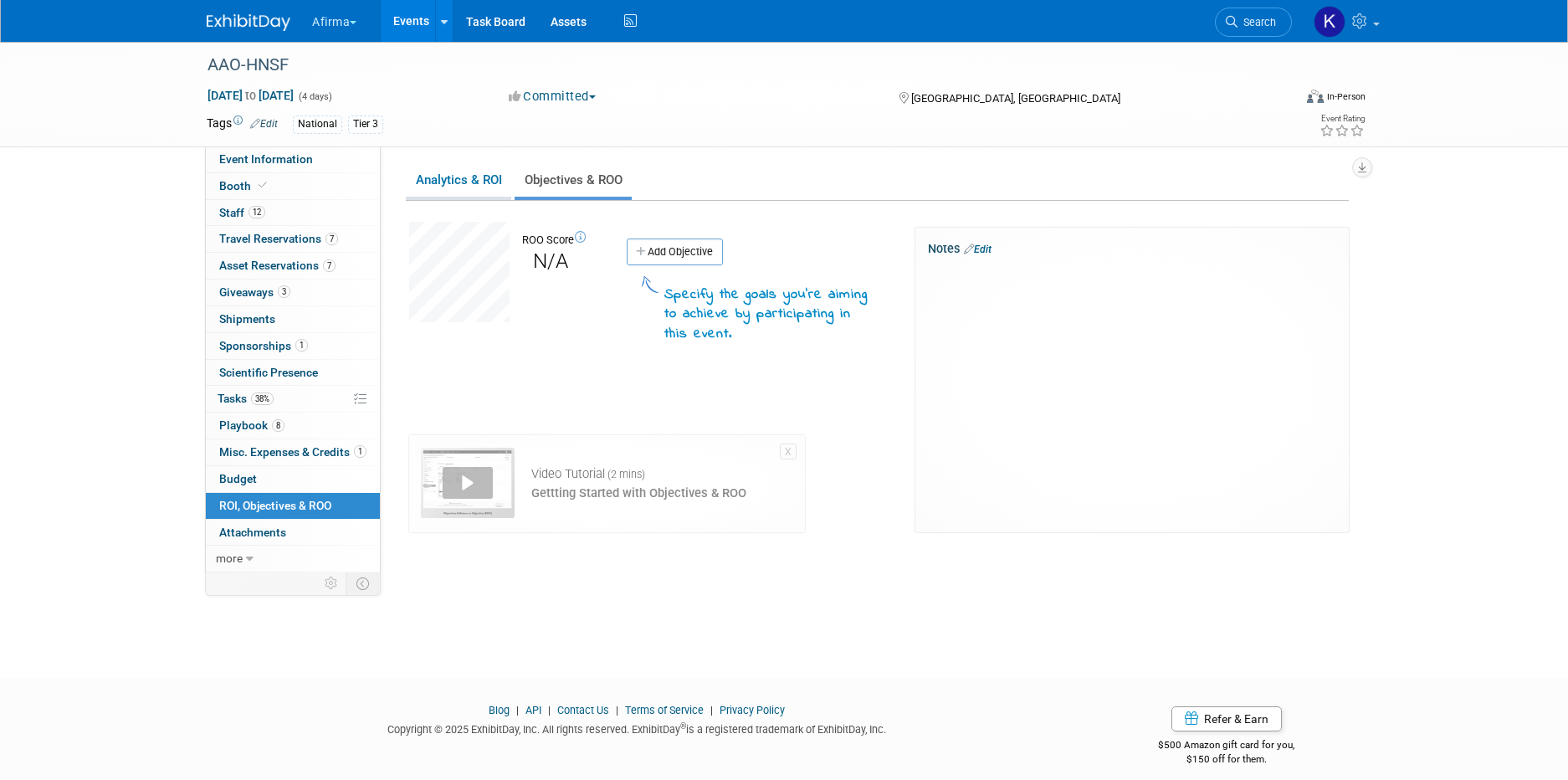
click at [472, 186] on link "Analytics & ROI" at bounding box center [459, 180] width 106 height 33
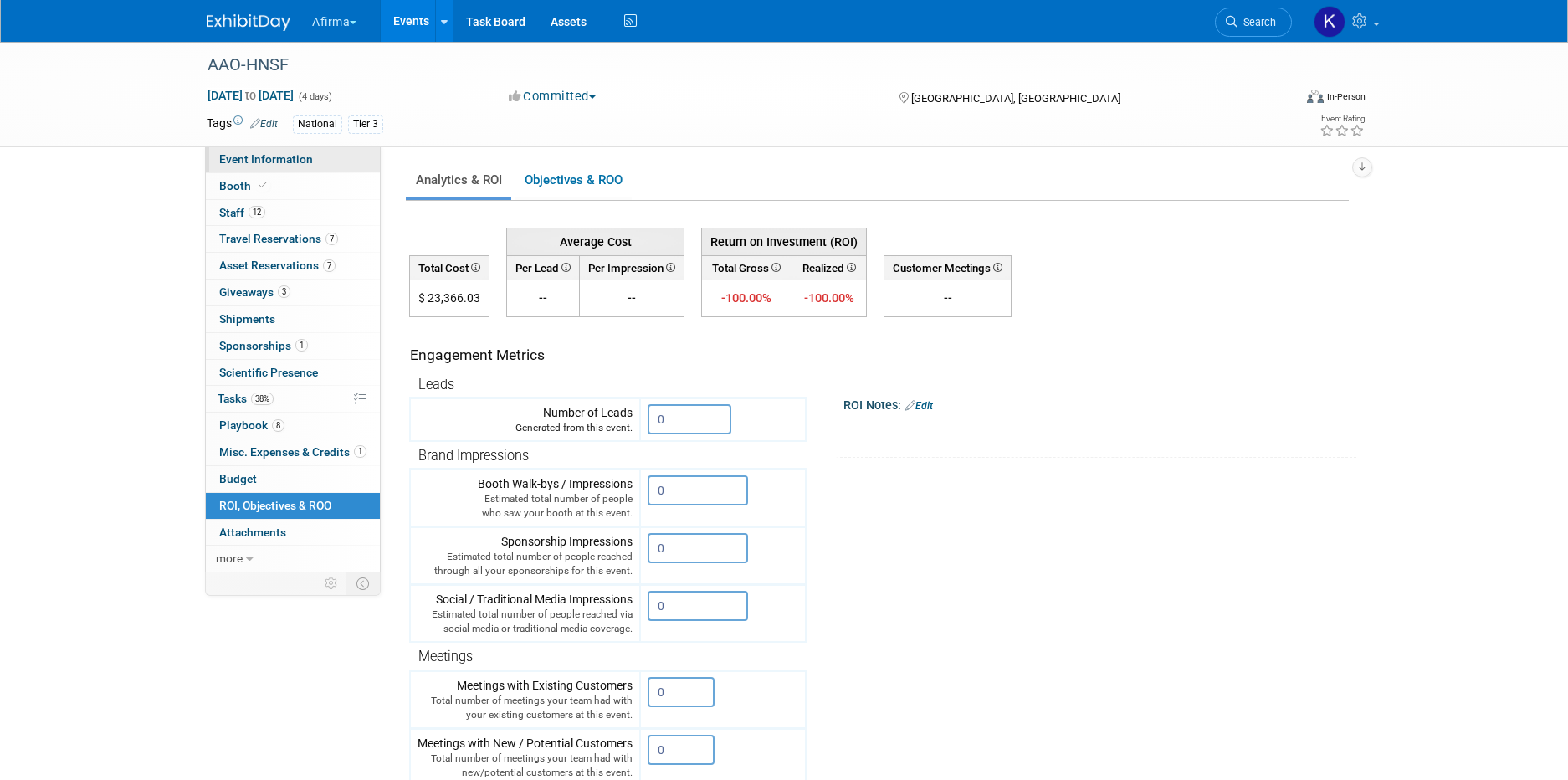
click at [307, 164] on span "Event Information" at bounding box center [266, 159] width 94 height 14
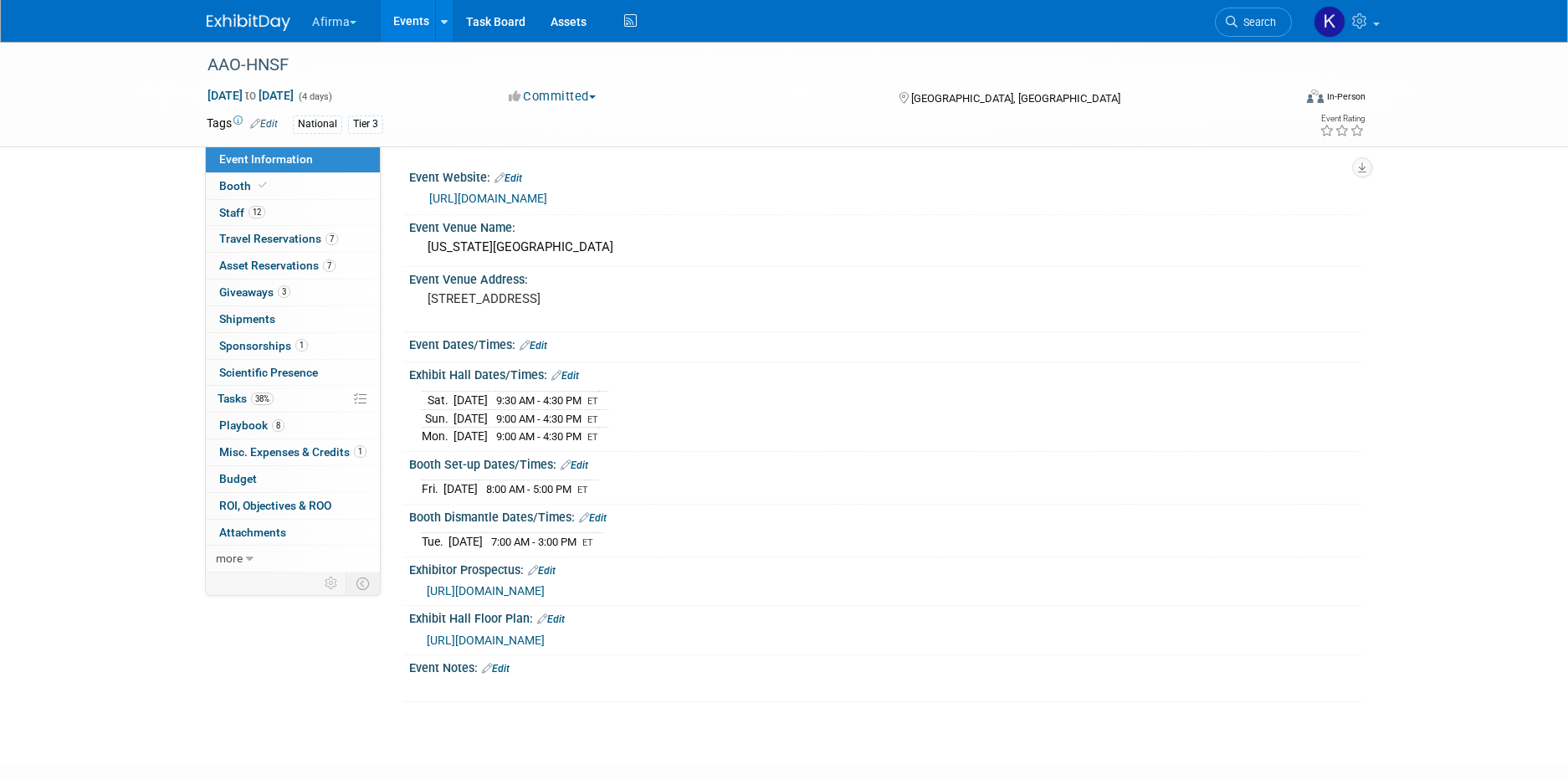
click at [409, 36] on link "Events" at bounding box center [411, 21] width 61 height 42
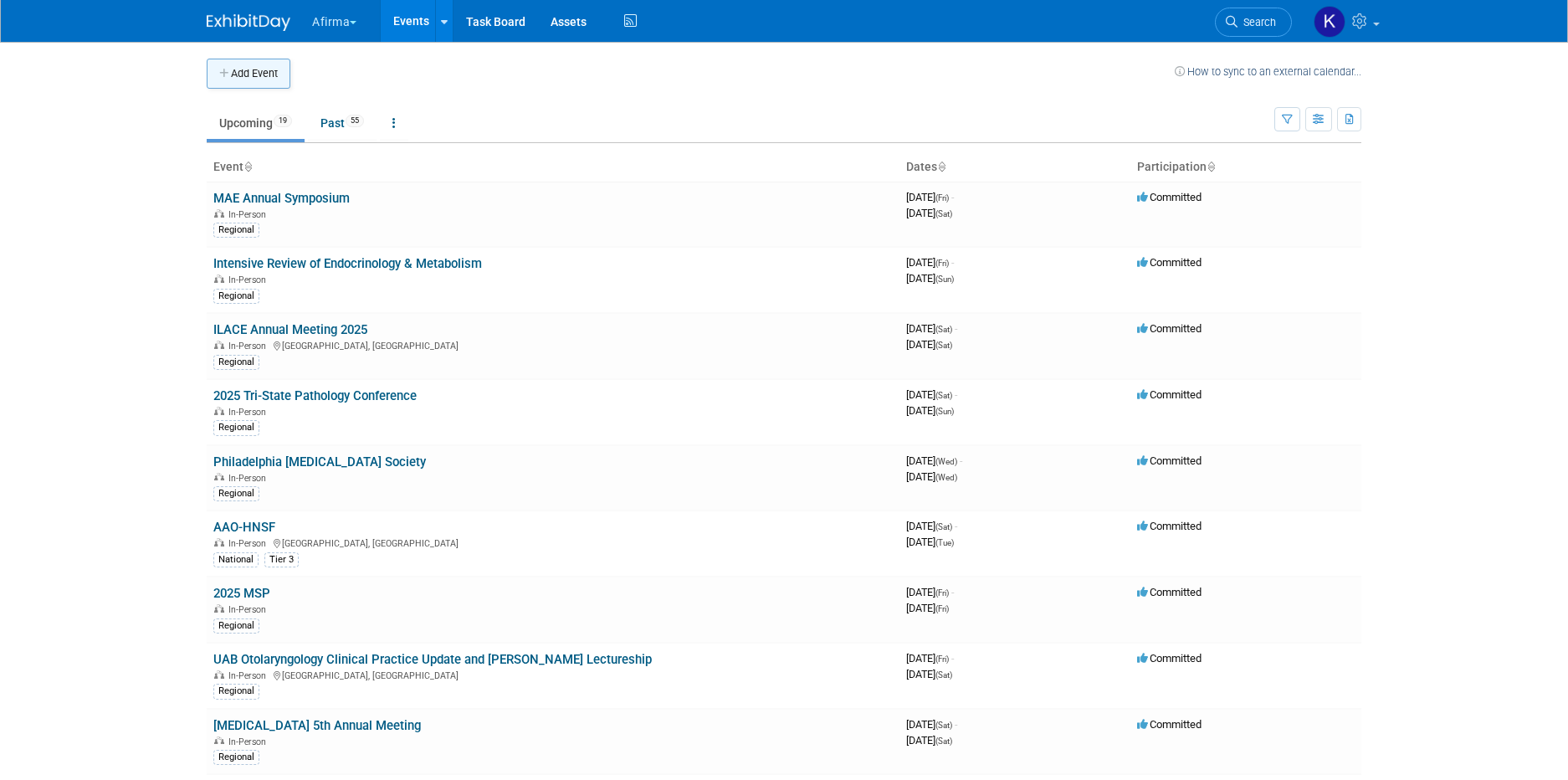
click at [237, 66] on button "Add Event" at bounding box center [249, 73] width 84 height 30
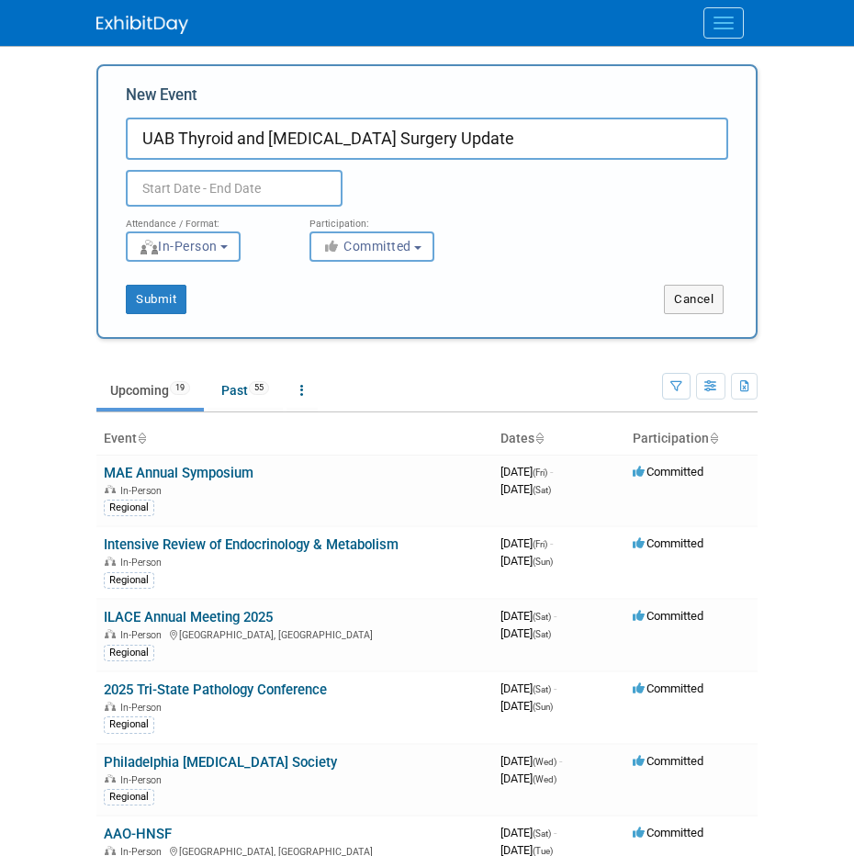
type input "UAB Thyroid and [MEDICAL_DATA] Surgery Update"
click at [311, 181] on input "text" at bounding box center [234, 188] width 217 height 37
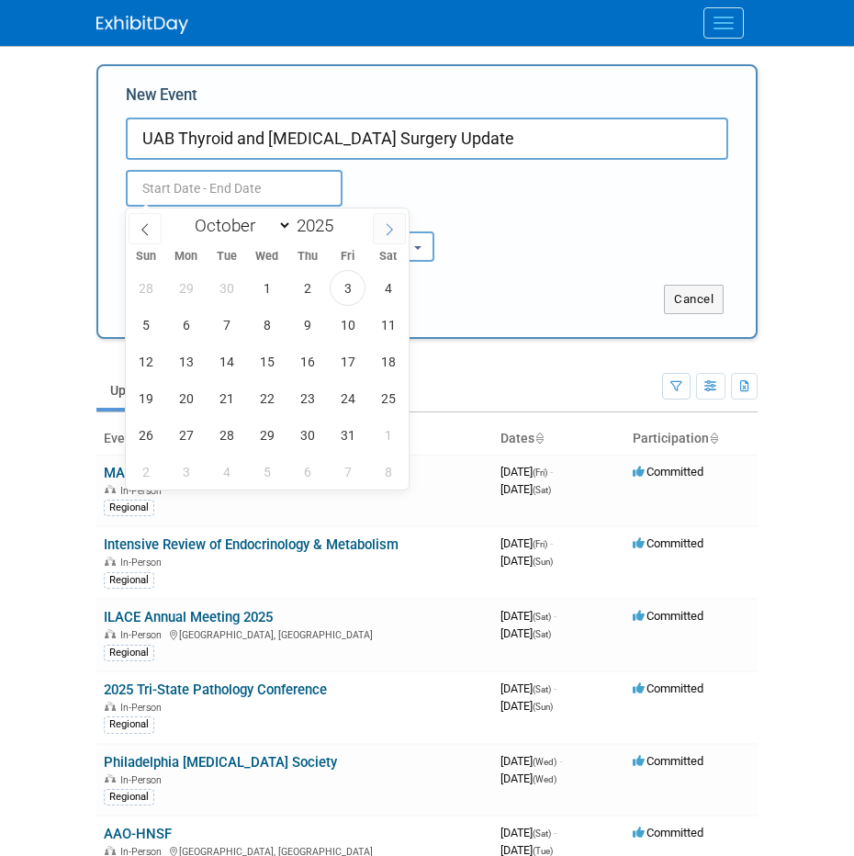
click at [397, 224] on span at bounding box center [389, 228] width 33 height 31
select select "10"
click at [383, 357] on span "15" at bounding box center [388, 361] width 36 height 36
click at [384, 357] on span "15" at bounding box center [388, 361] width 36 height 36
type input "[DATE] to [DATE]"
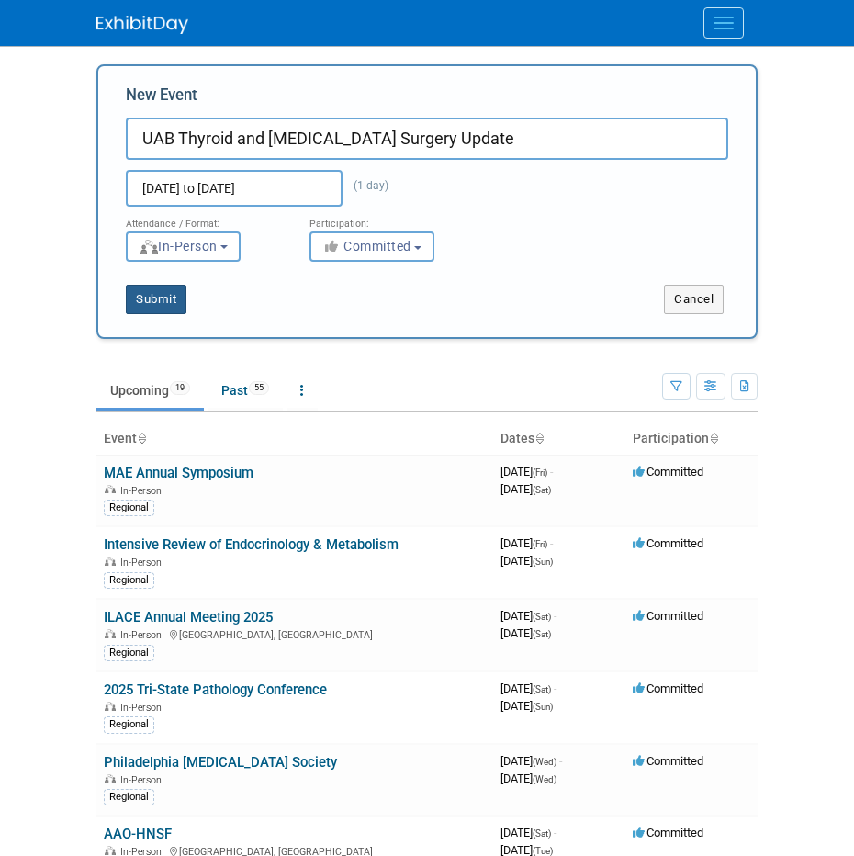
click at [150, 295] on button "Submit" at bounding box center [156, 299] width 61 height 29
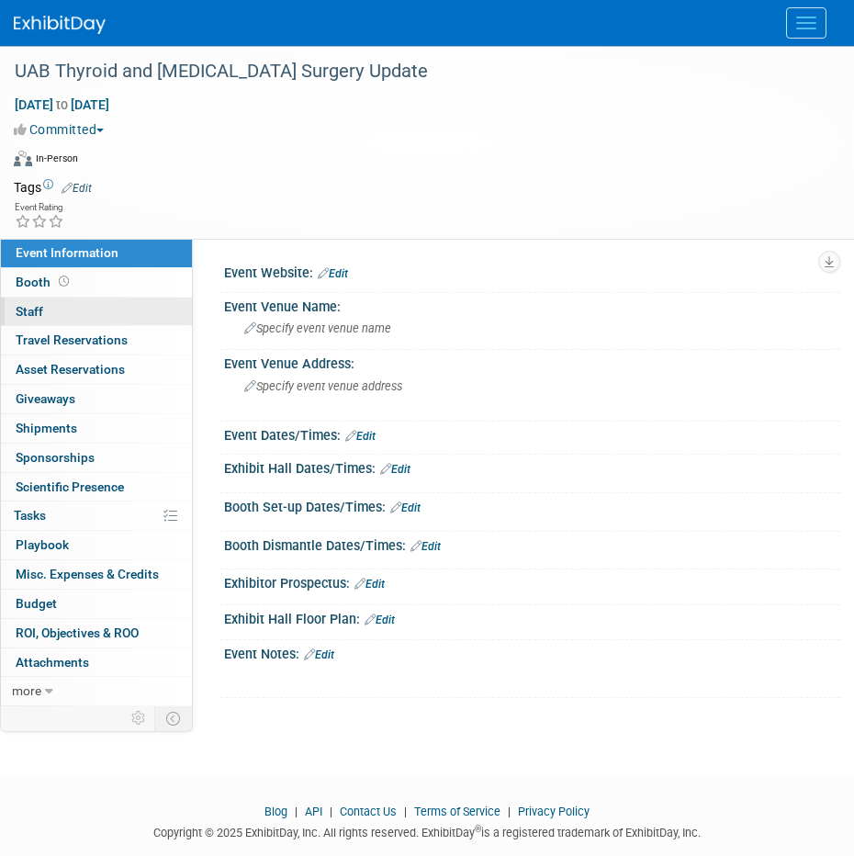
click at [141, 312] on link "0 Staff 0" at bounding box center [96, 311] width 191 height 28
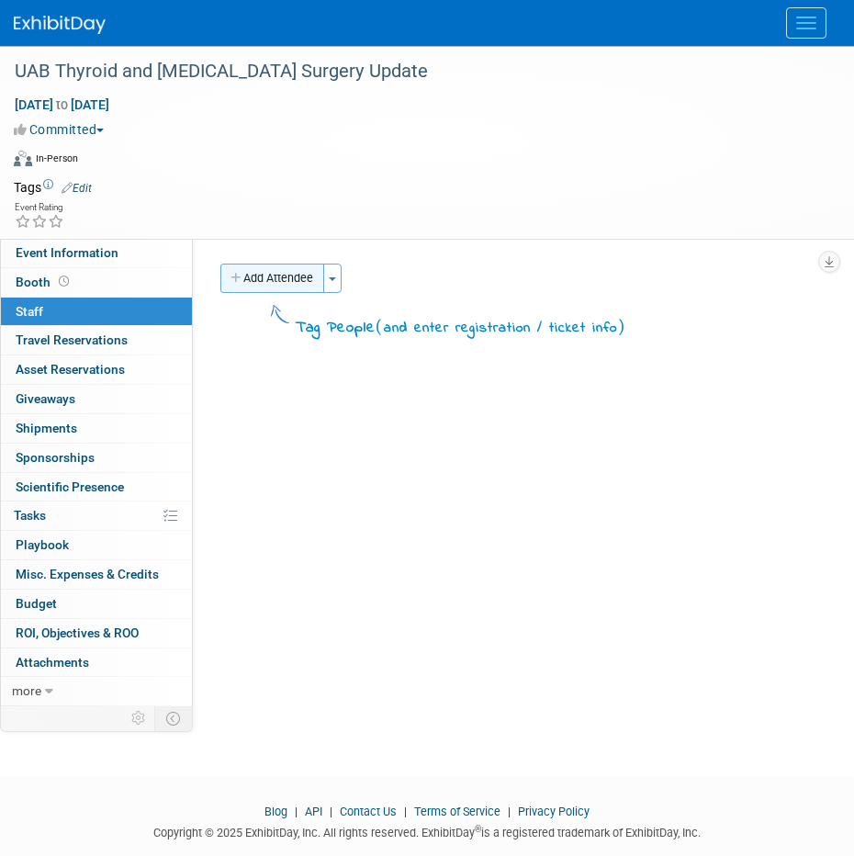
click at [257, 281] on button "Add Attendee" at bounding box center [272, 277] width 104 height 29
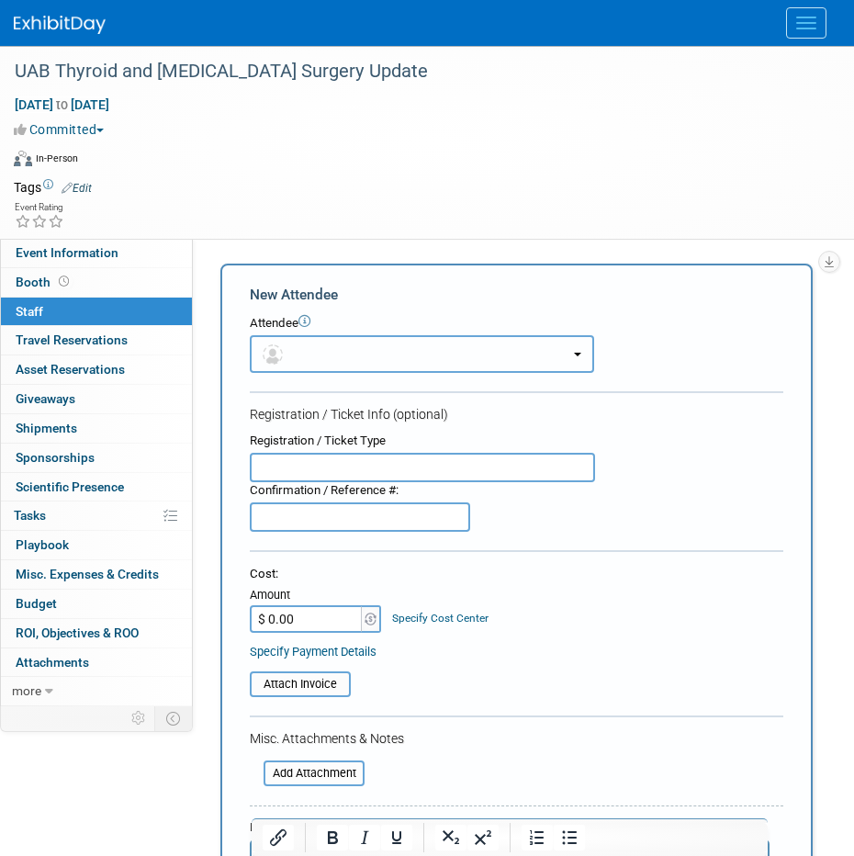
click at [294, 336] on button "button" at bounding box center [422, 354] width 344 height 38
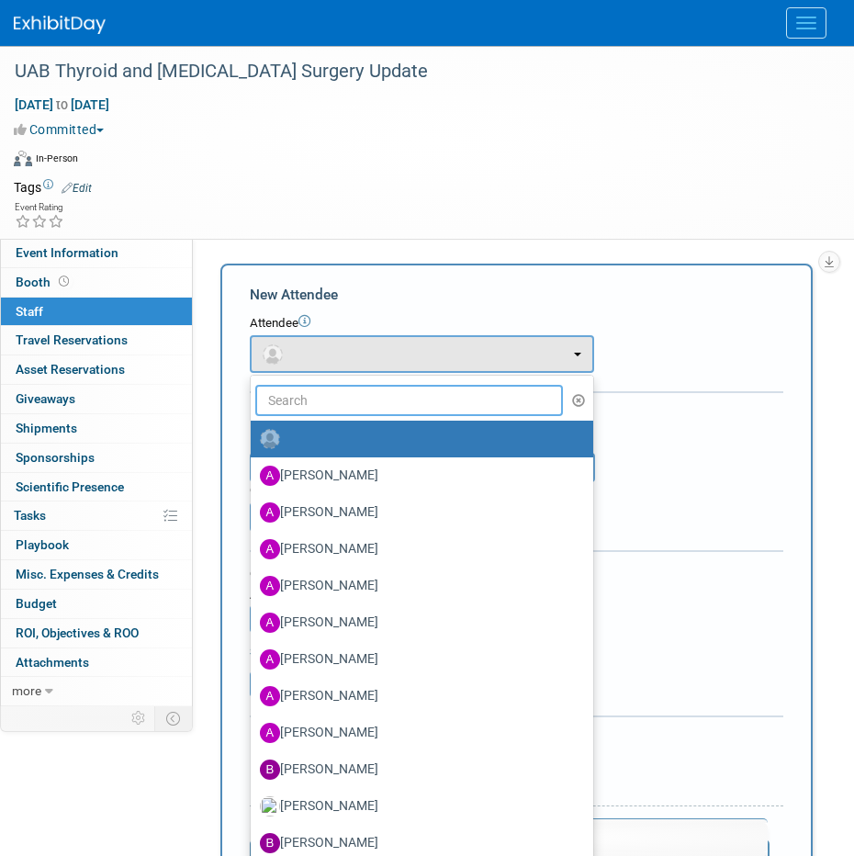
click at [298, 398] on input "text" at bounding box center [409, 400] width 308 height 31
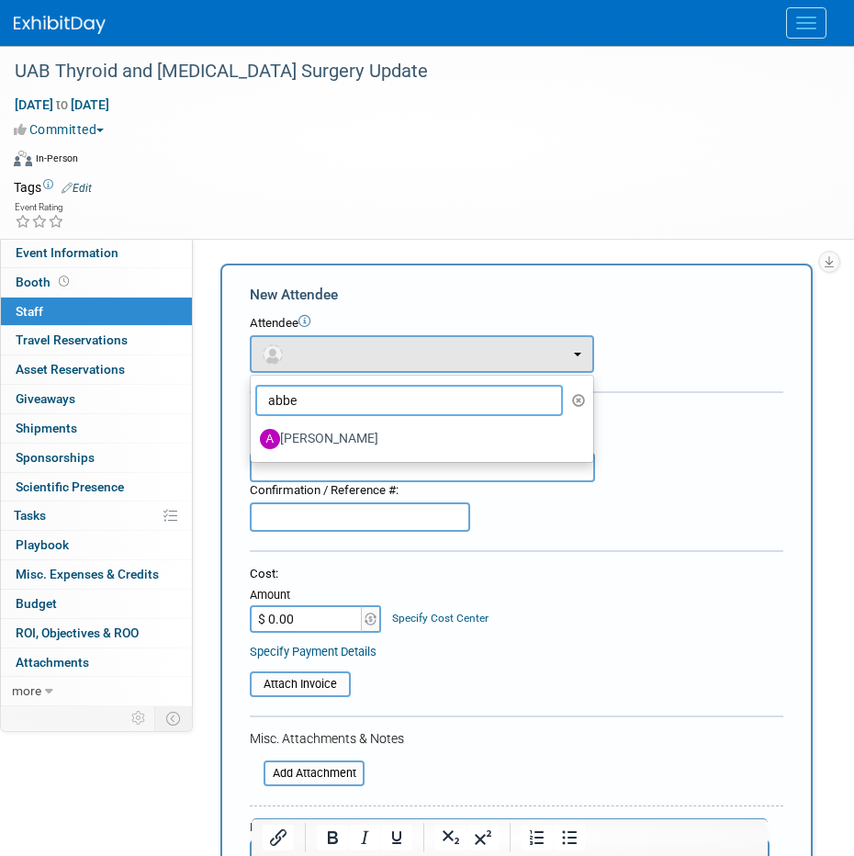
type input "abbe"
click at [342, 437] on label "[PERSON_NAME]" at bounding box center [417, 438] width 315 height 29
click at [253, 437] on input "[PERSON_NAME]" at bounding box center [247, 437] width 12 height 12
select select "2b87e82e-9131-4281-8021-a6babfc842d5"
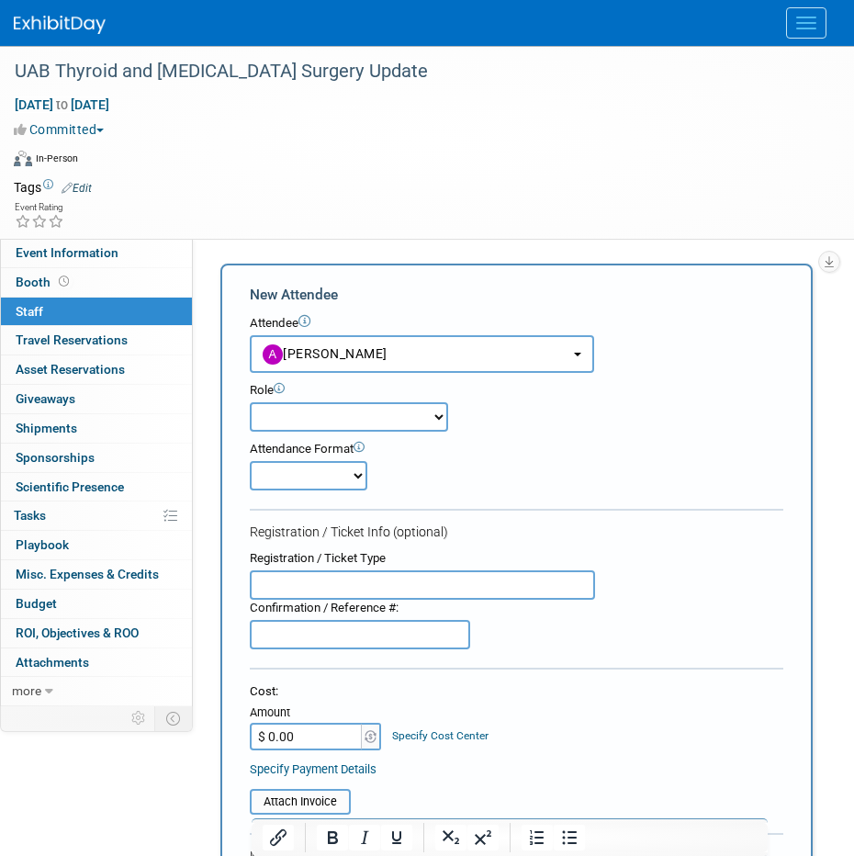
click at [352, 481] on select "Onsite Remote" at bounding box center [309, 475] width 118 height 29
select select "1"
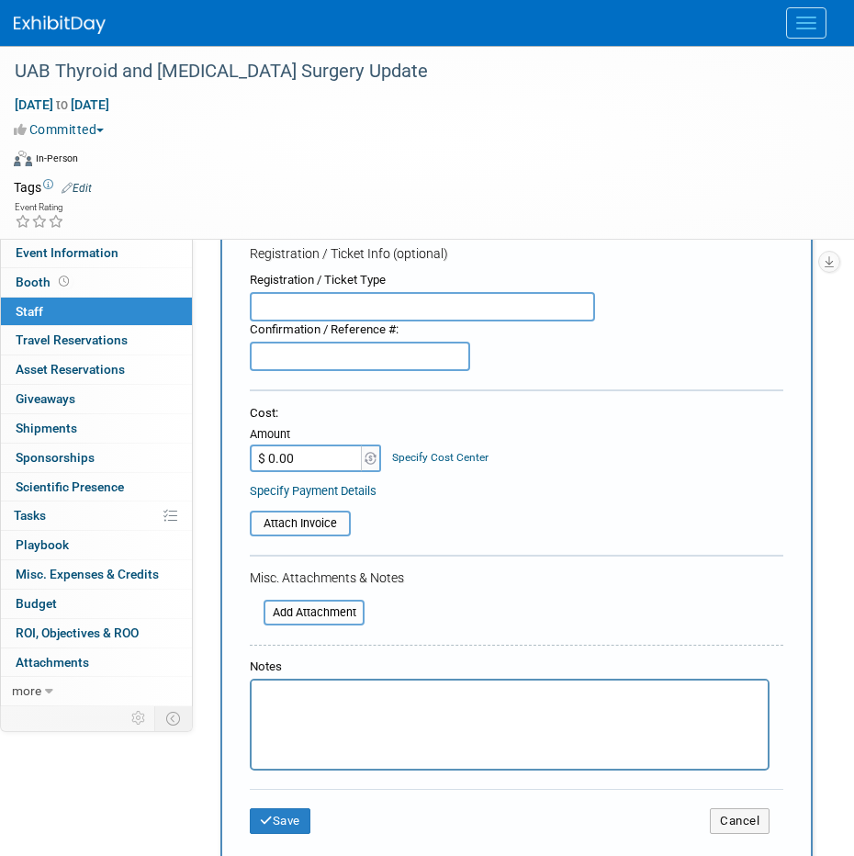
scroll to position [285, 0]
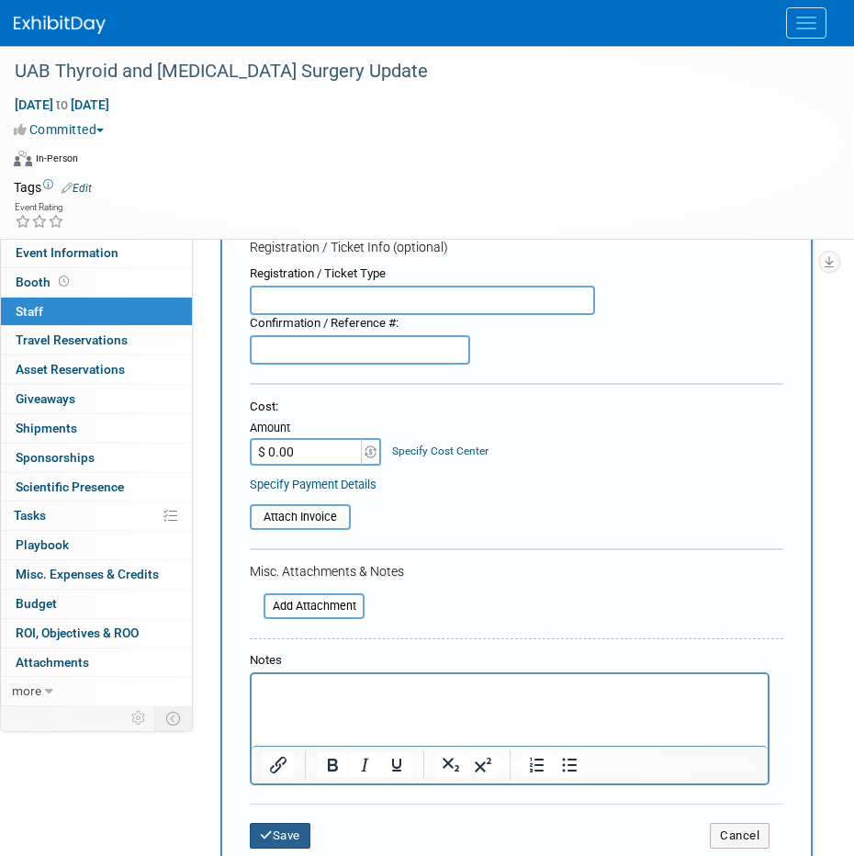
click at [285, 832] on button "Save" at bounding box center [280, 836] width 61 height 26
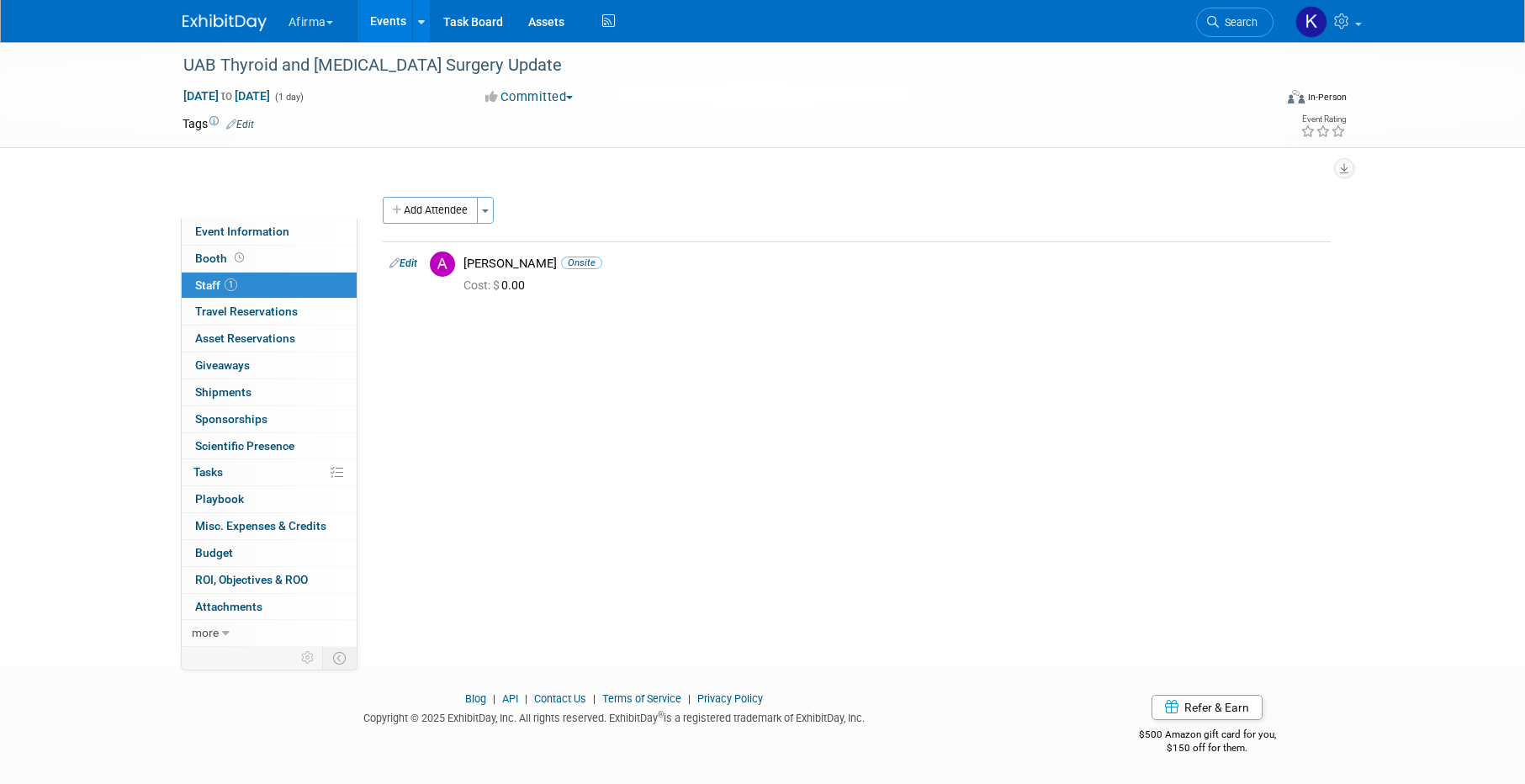
scroll to position [16, 0]
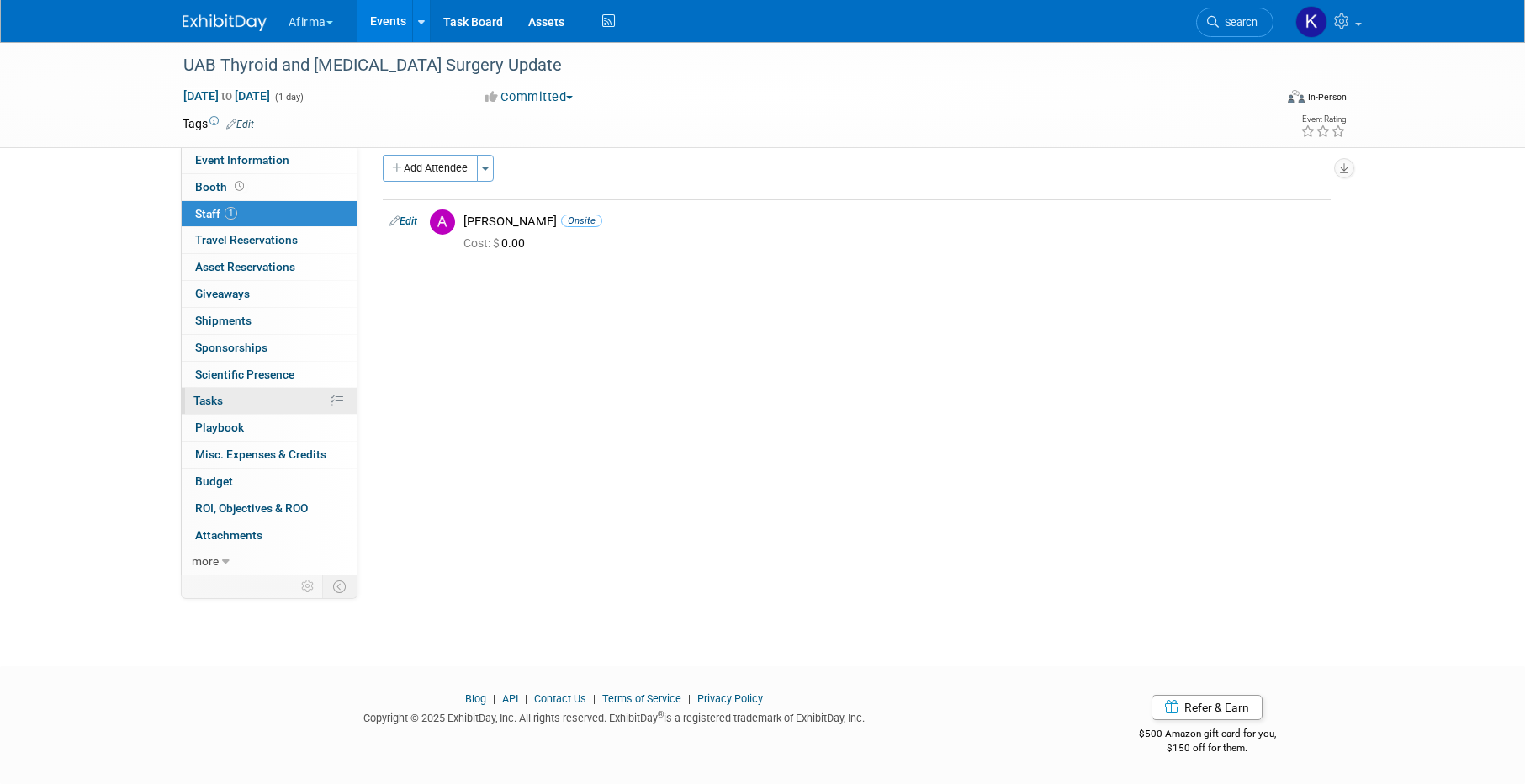
click at [251, 404] on link "0% Tasks 0%" at bounding box center [269, 400] width 175 height 26
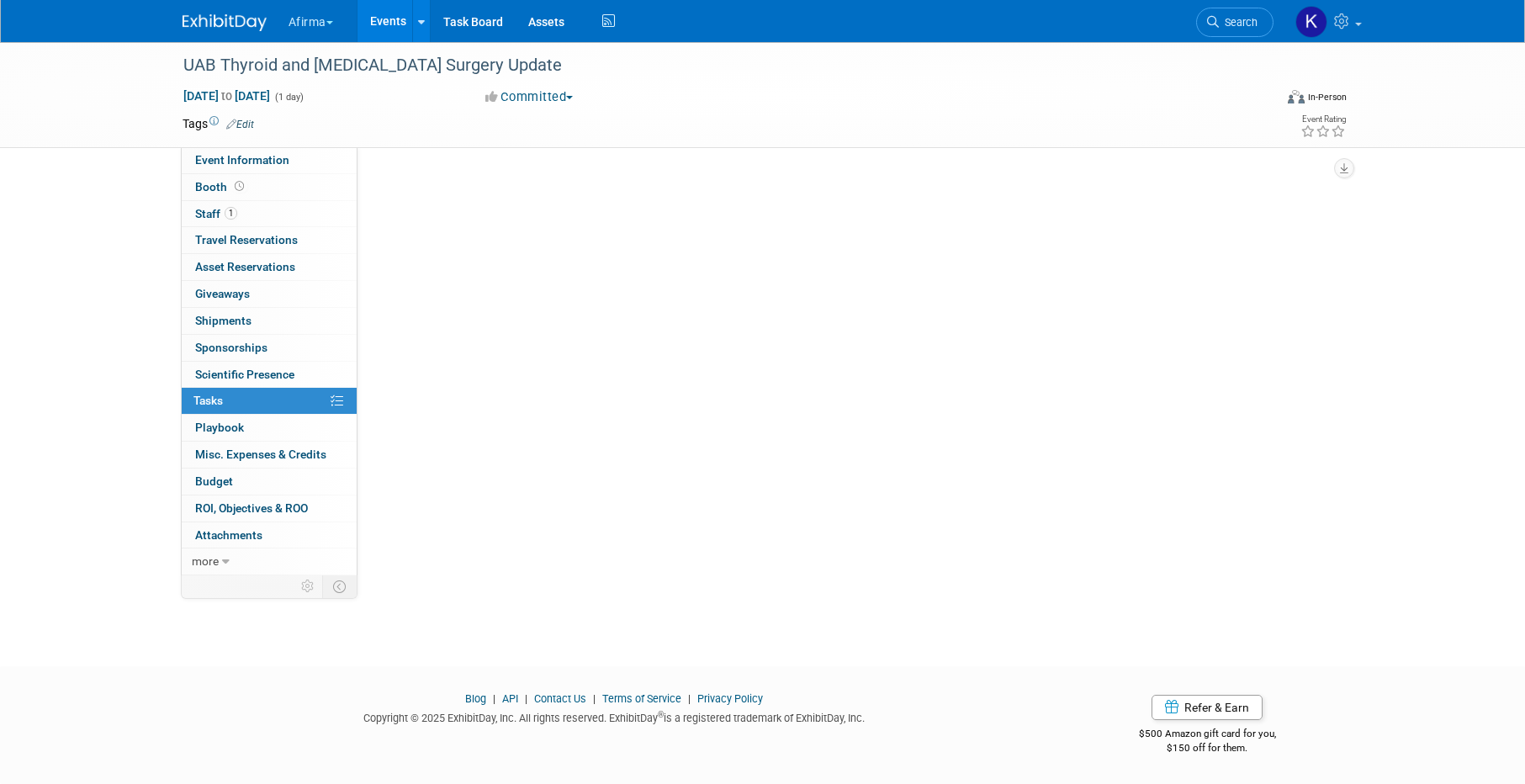
scroll to position [0, 0]
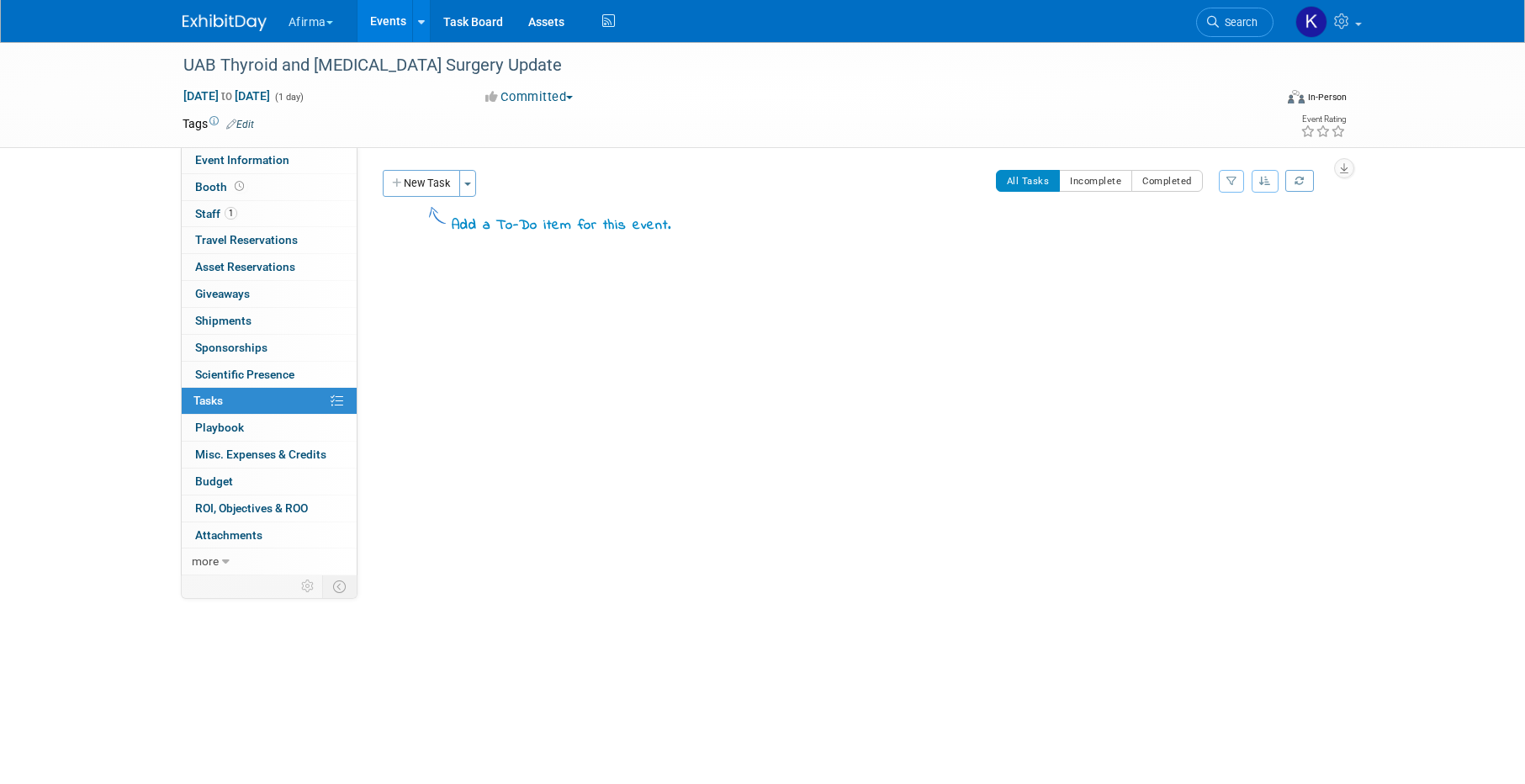
click at [409, 203] on div "Add a To-Do item for this event." at bounding box center [524, 217] width 292 height 36
click at [409, 173] on button "New Task" at bounding box center [422, 182] width 77 height 27
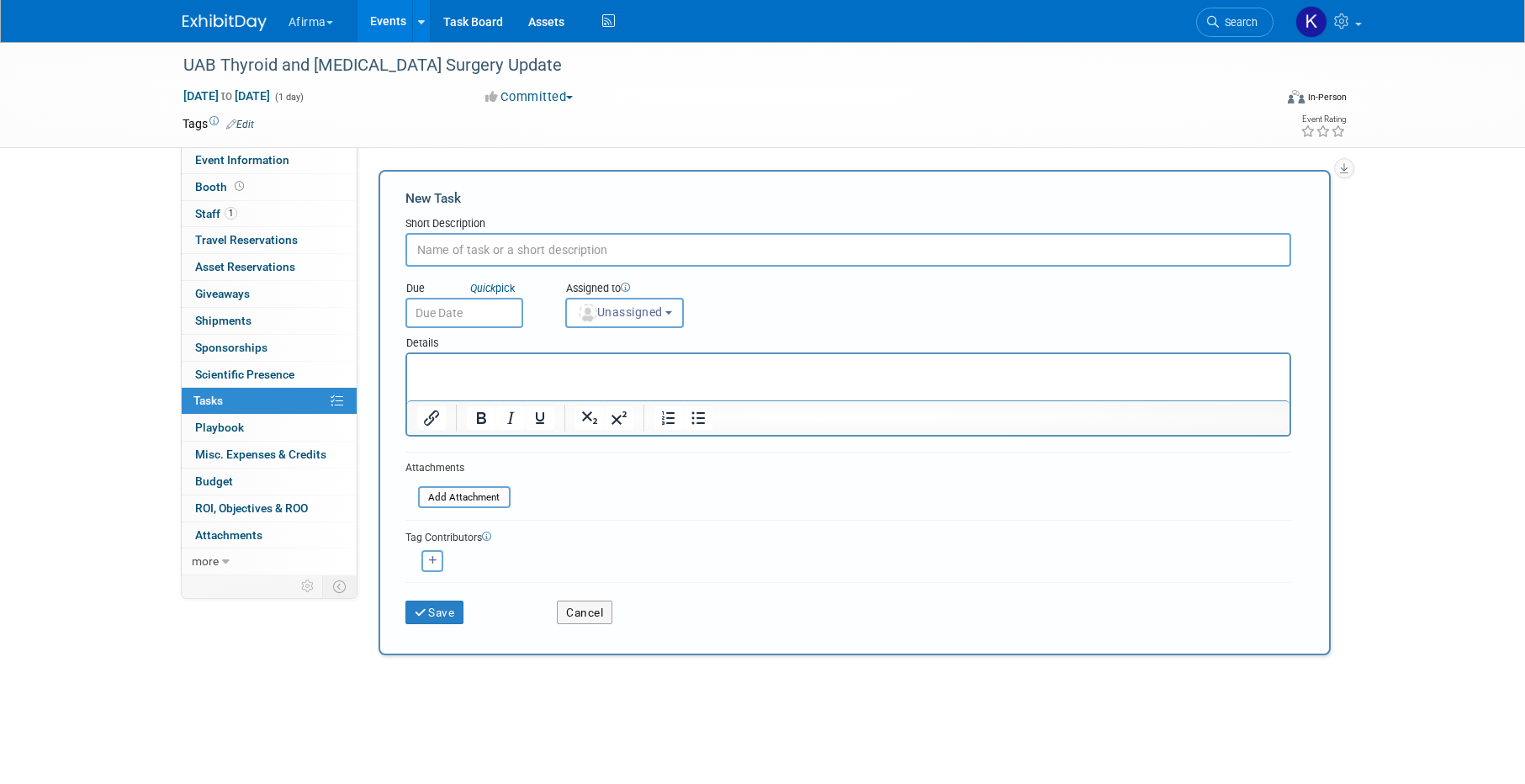
click at [451, 255] on input "text" at bounding box center [848, 249] width 886 height 34
type input "Complete objectives"
click at [478, 315] on input "text" at bounding box center [464, 312] width 118 height 30
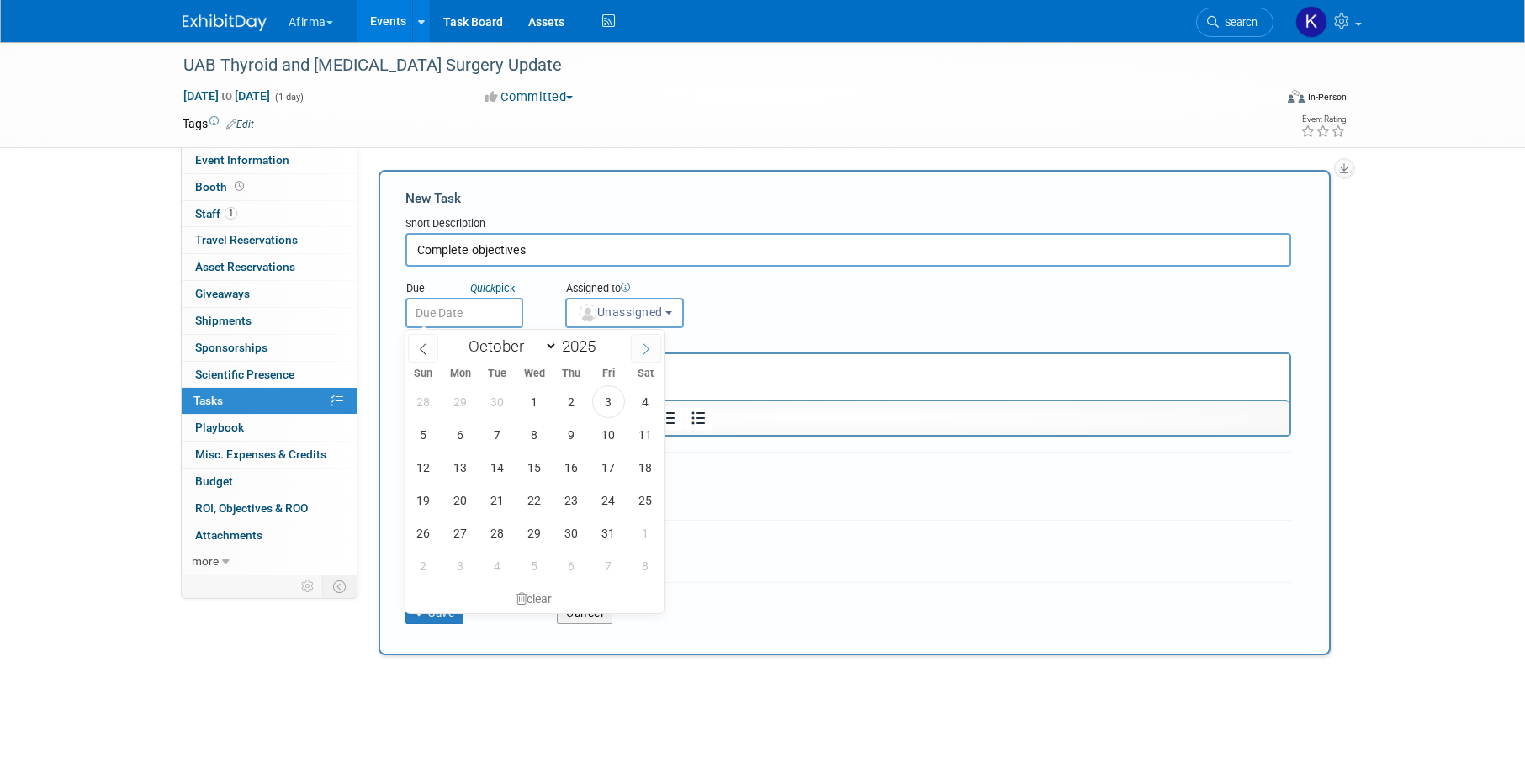
click at [644, 345] on icon at bounding box center [646, 349] width 12 height 12
select select "10"
click at [548, 462] on span "12" at bounding box center [535, 467] width 33 height 33
type input "Nov 12, 2025"
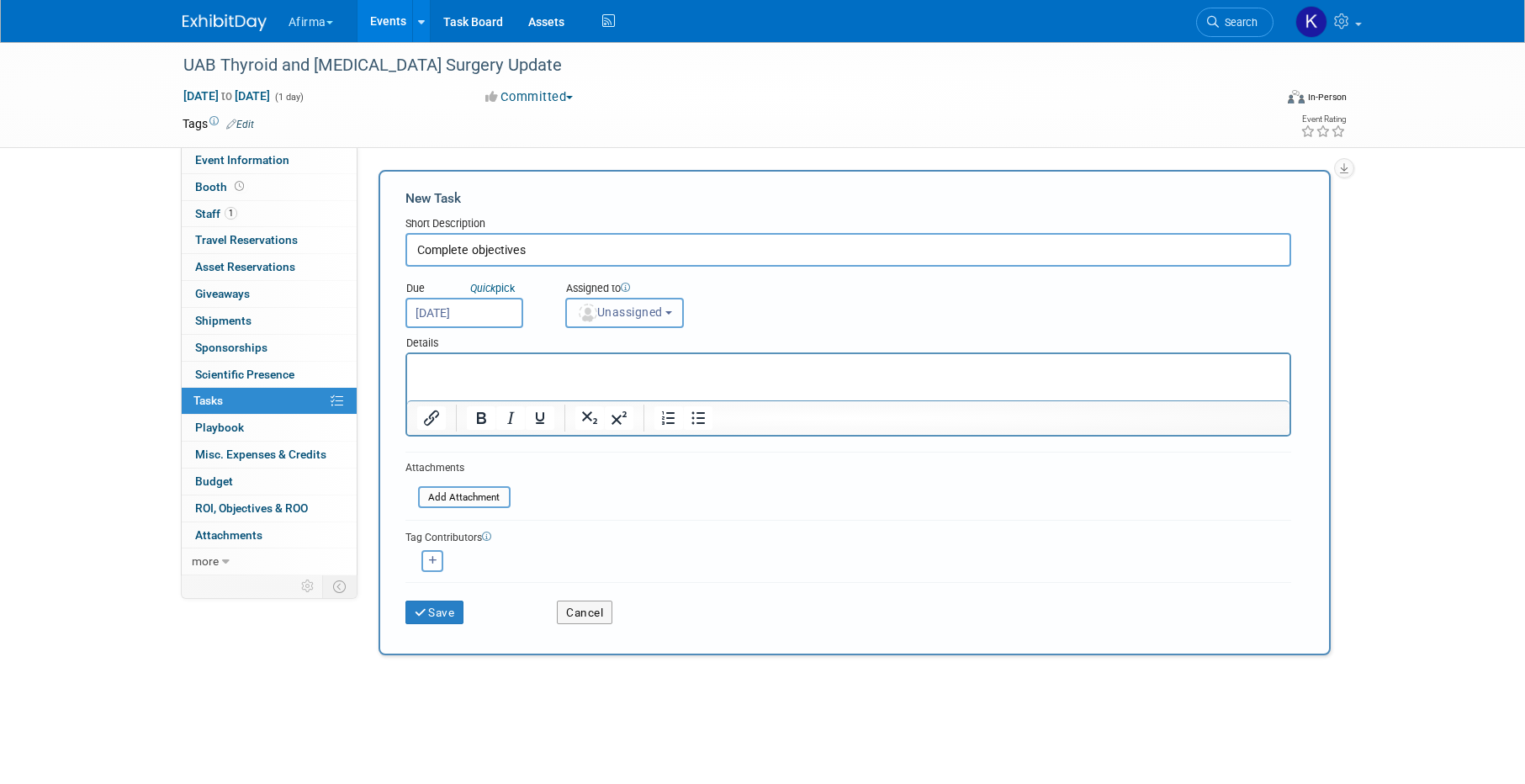
click at [631, 316] on span "Unassigned" at bounding box center [620, 311] width 86 height 14
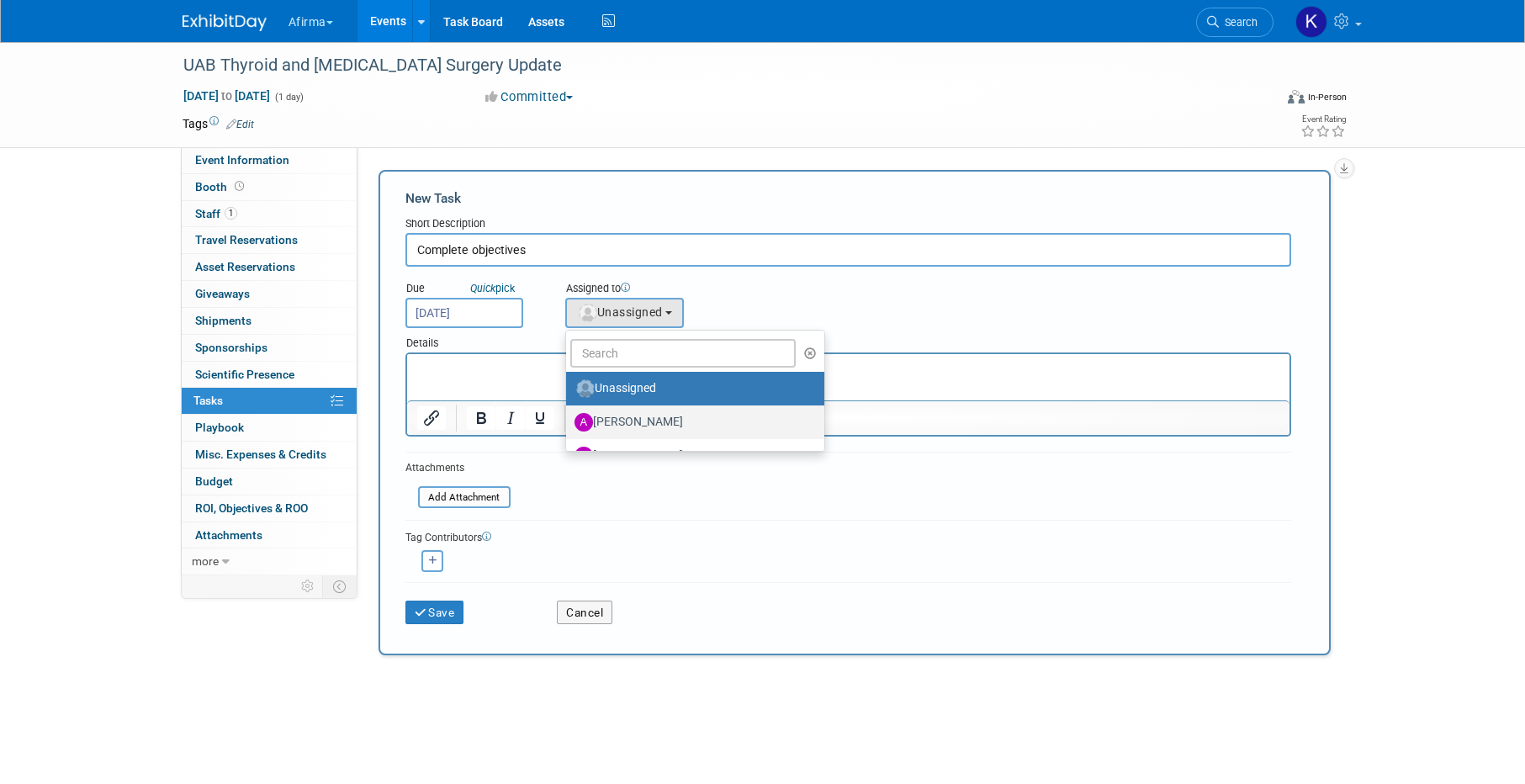
click at [625, 409] on label "[PERSON_NAME]" at bounding box center [691, 421] width 233 height 27
click at [569, 415] on input "[PERSON_NAME]" at bounding box center [564, 420] width 11 height 11
select select "2b87e82e-9131-4281-8021-a6babfc842d5"
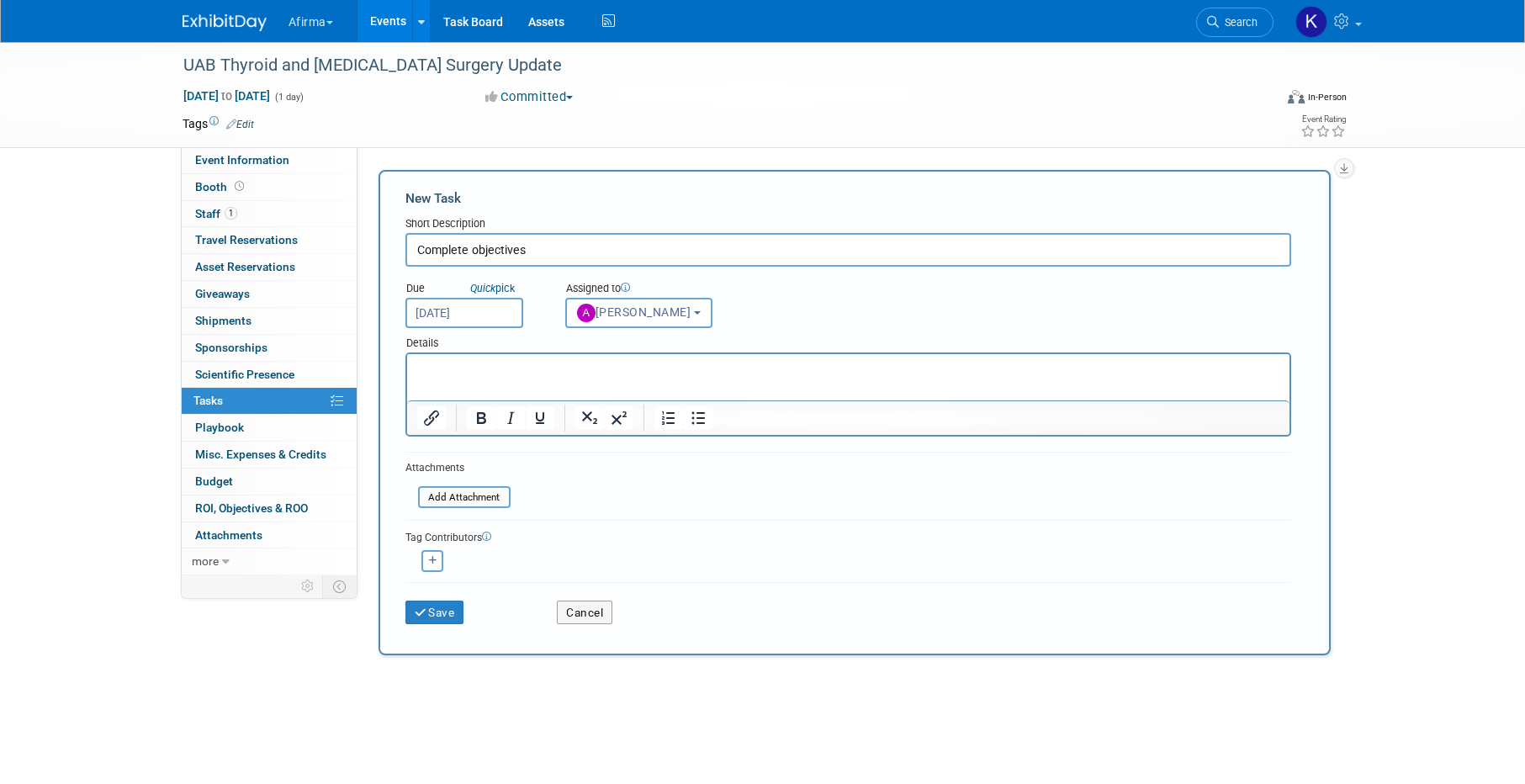
click at [472, 374] on p "Rich Text Area. Press ALT-0 for help." at bounding box center [848, 369] width 863 height 16
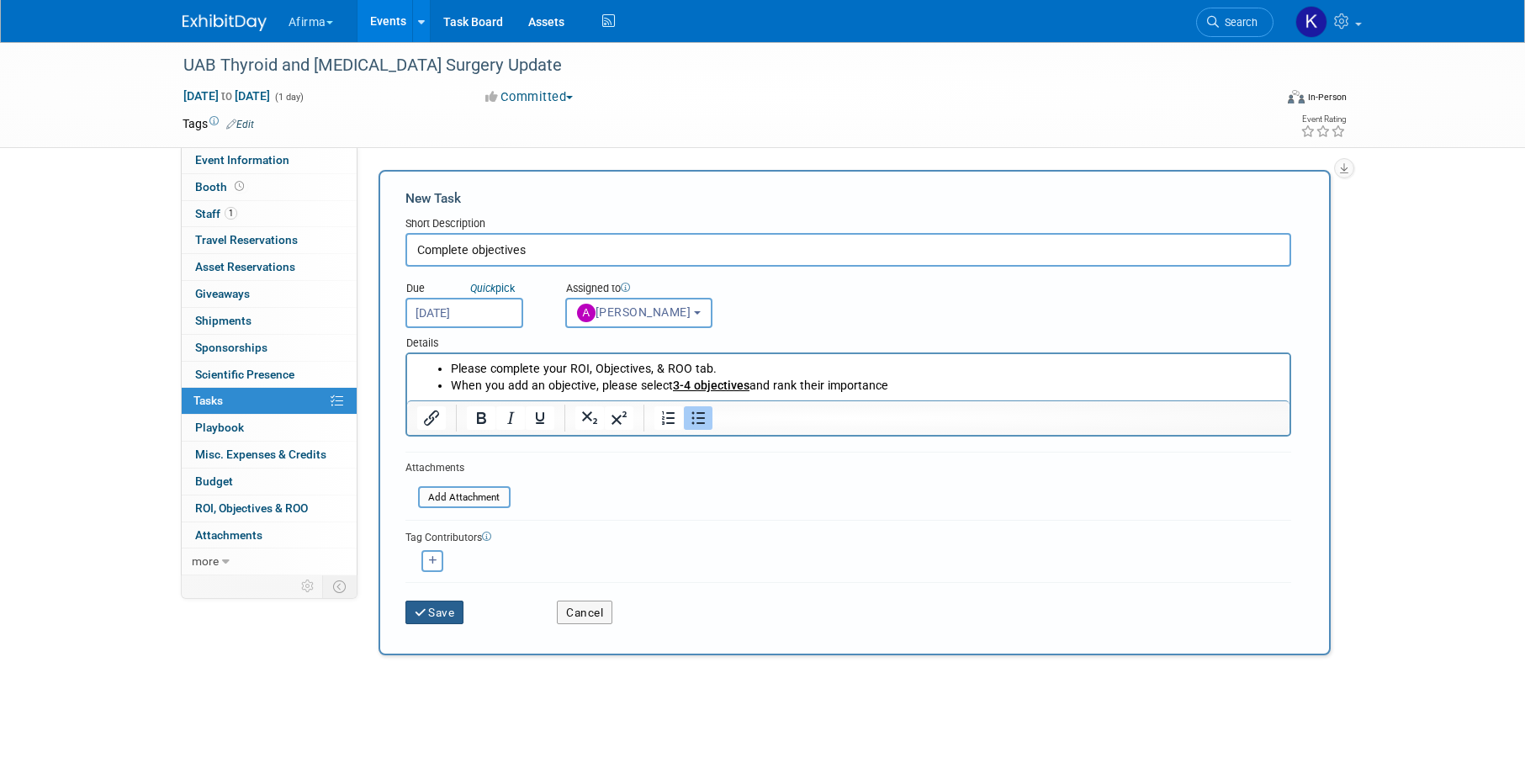
click at [440, 615] on button "Save" at bounding box center [434, 612] width 59 height 24
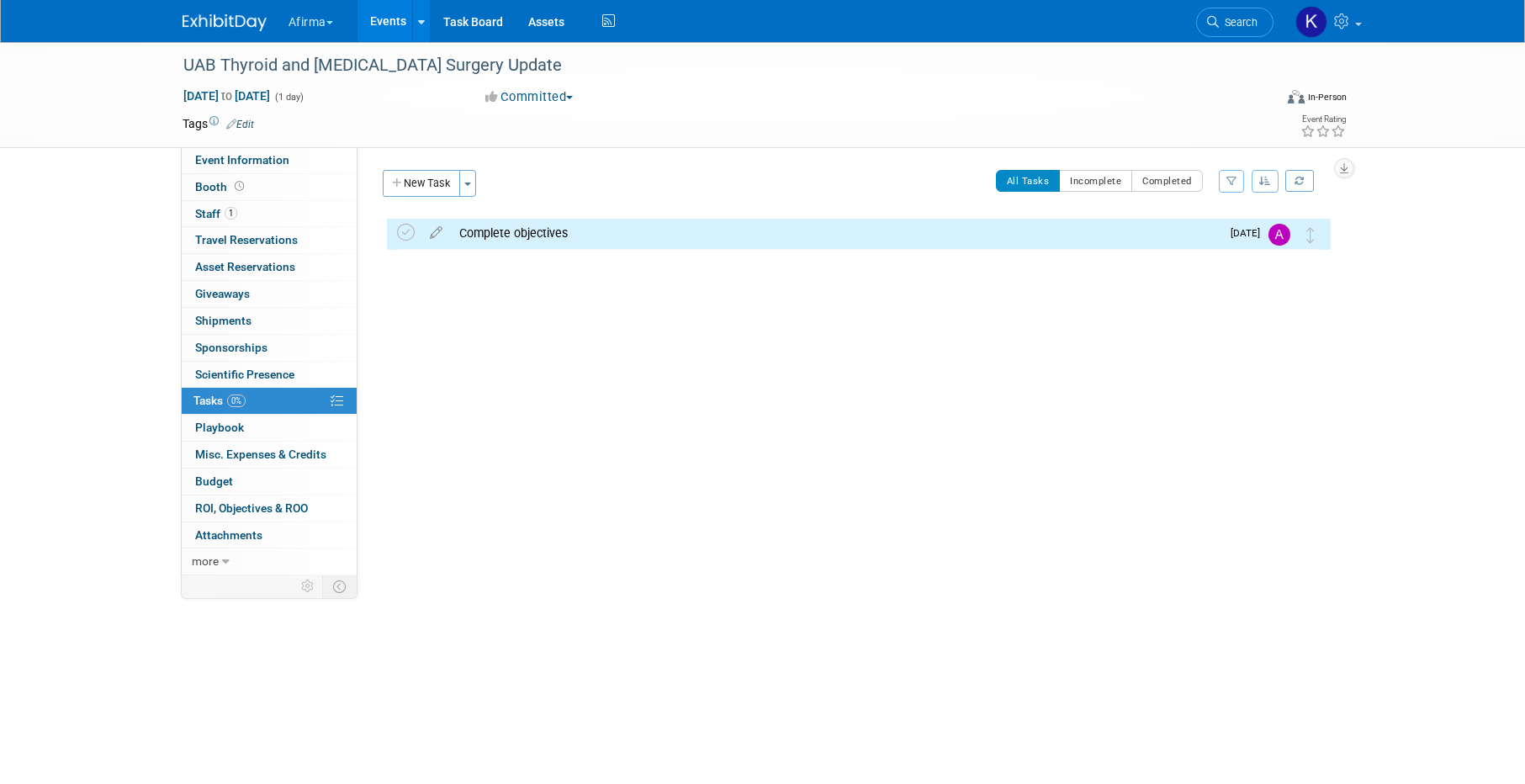
click at [422, 198] on div "New Task Toggle Dropdown Create a new task for this event Copy tasks from anoth…" at bounding box center [432, 189] width 107 height 39
click at [420, 178] on button "New Task" at bounding box center [422, 182] width 77 height 27
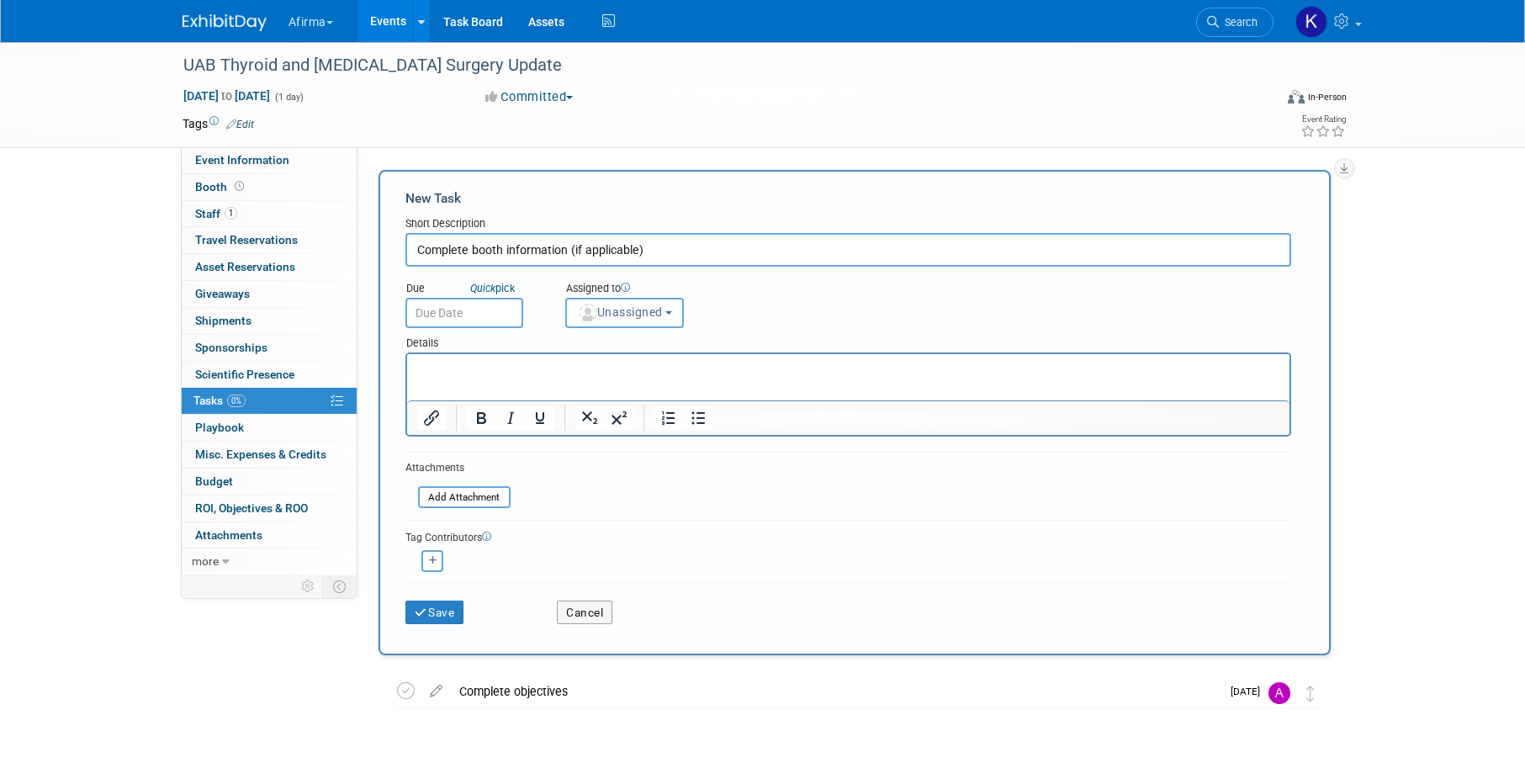
type input "Complete booth information (if applicable)"
click at [455, 373] on p "Rich Text Area. Press ALT-0 for help." at bounding box center [848, 369] width 863 height 16
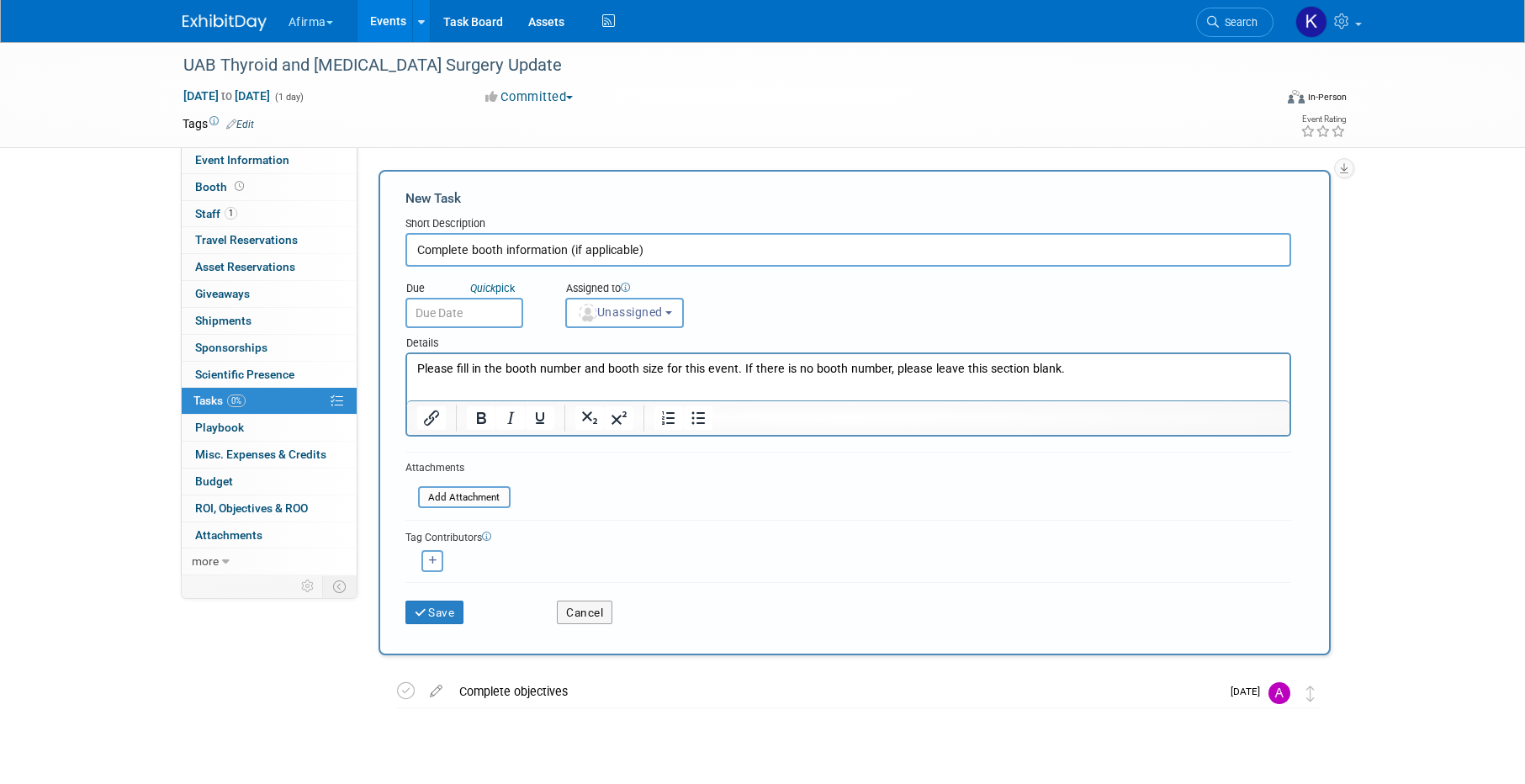
click at [442, 318] on input "text" at bounding box center [464, 312] width 118 height 30
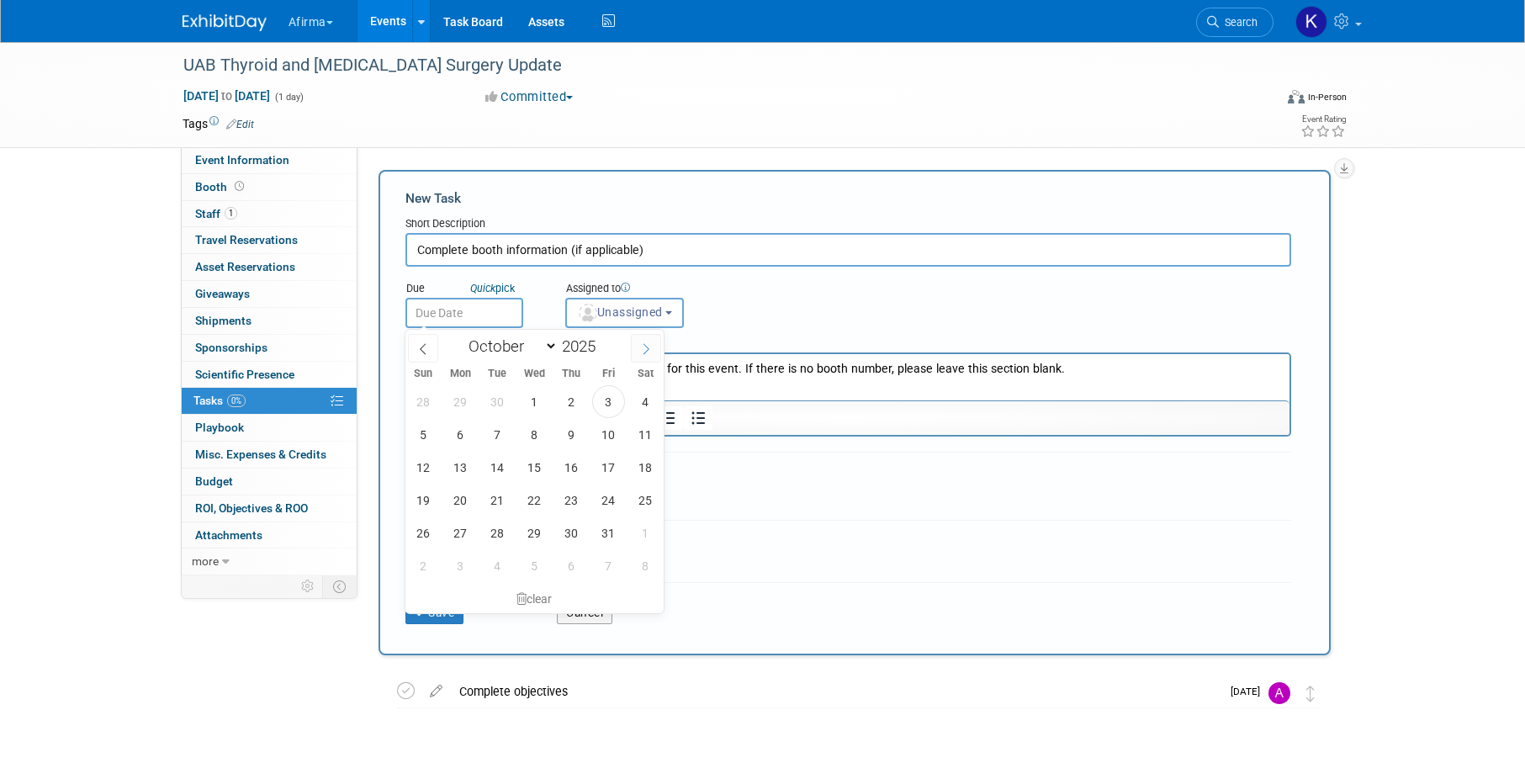
click at [653, 343] on span at bounding box center [646, 347] width 30 height 28
select select "10"
click at [532, 466] on span "12" at bounding box center [535, 467] width 33 height 33
type input "Nov 12, 2025"
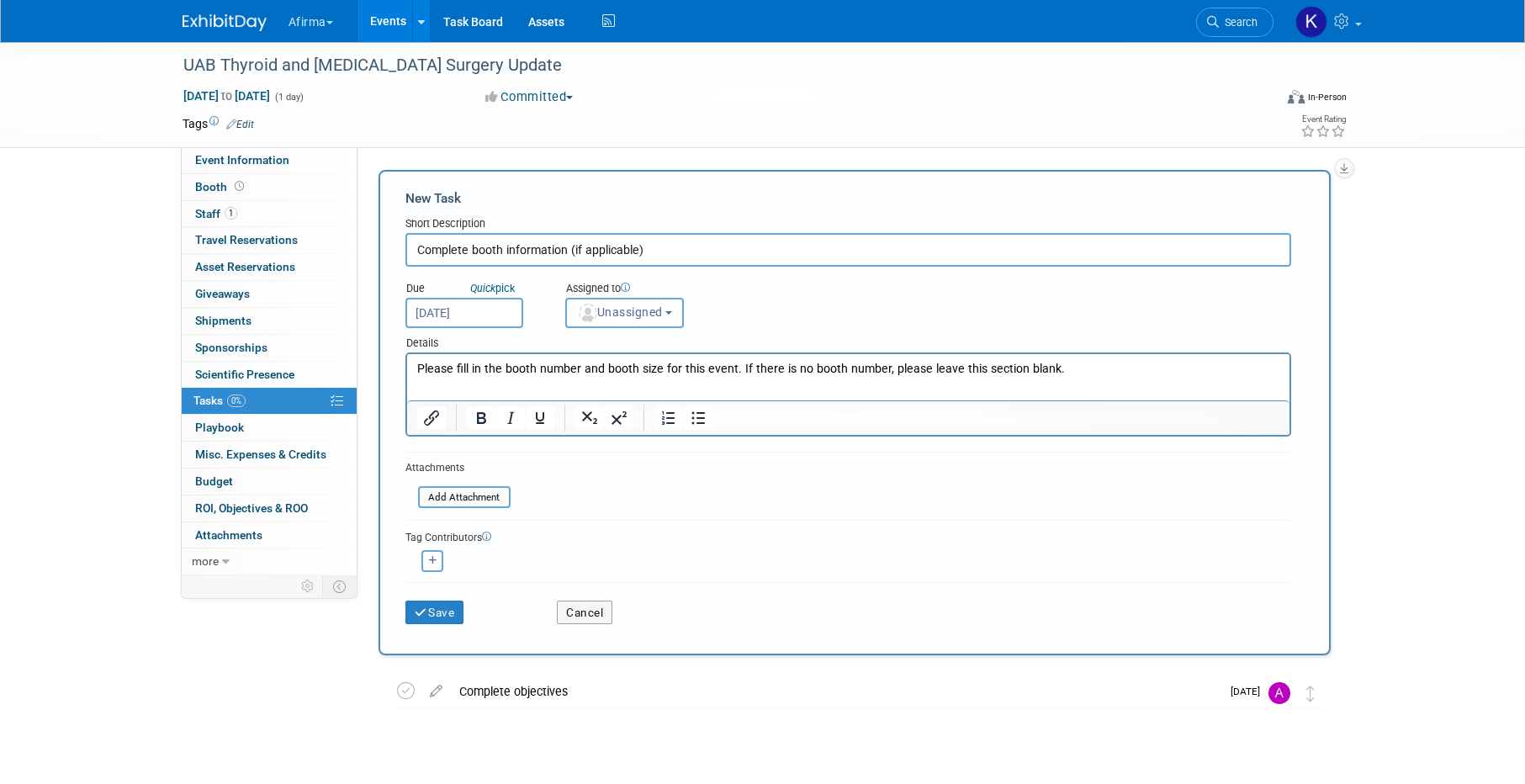
click at [642, 301] on button "Unassigned" at bounding box center [625, 312] width 119 height 30
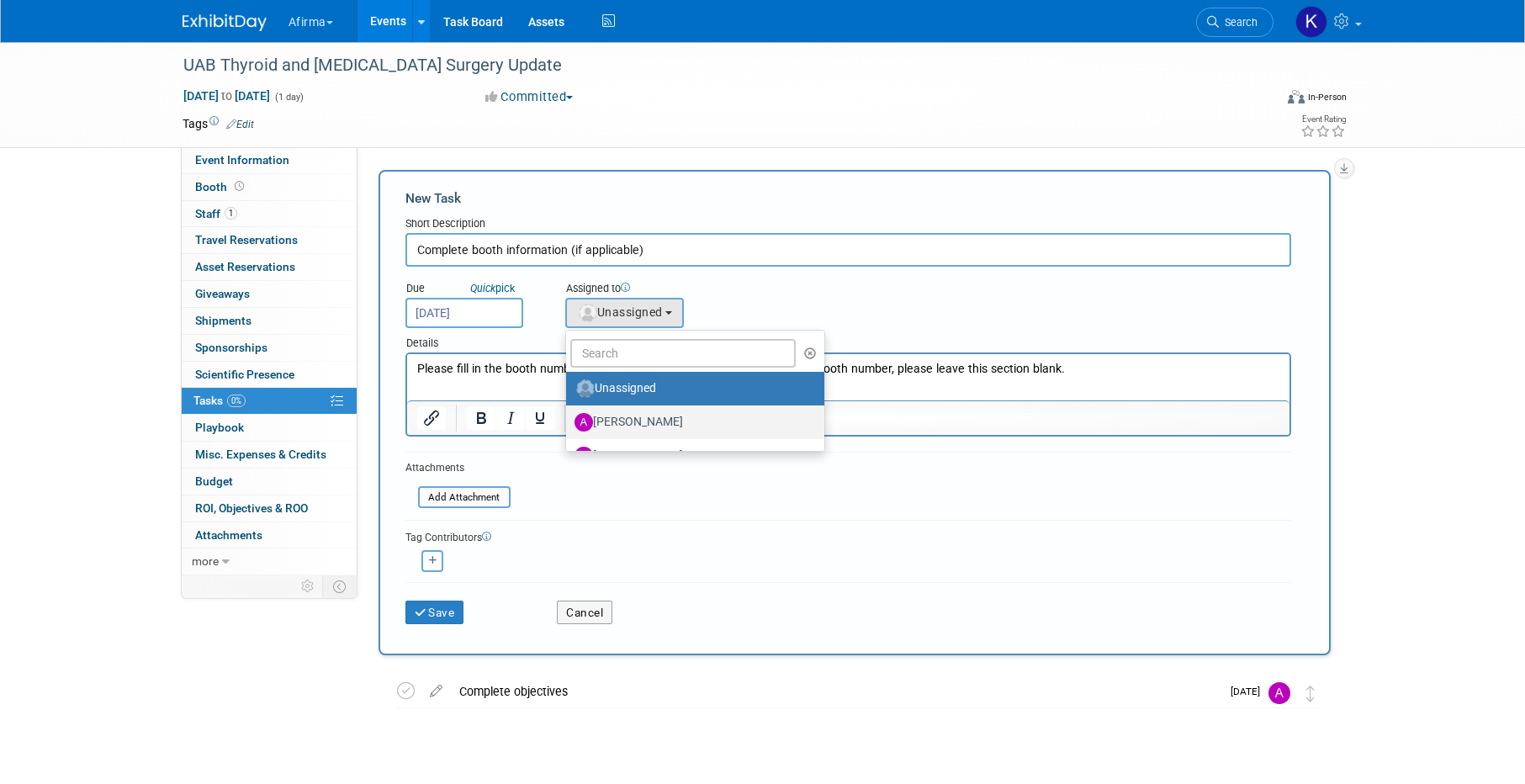
click at [624, 427] on label "[PERSON_NAME]" at bounding box center [691, 421] width 233 height 27
click at [569, 426] on input "[PERSON_NAME]" at bounding box center [564, 420] width 11 height 11
select select "2b87e82e-9131-4281-8021-a6babfc842d5"
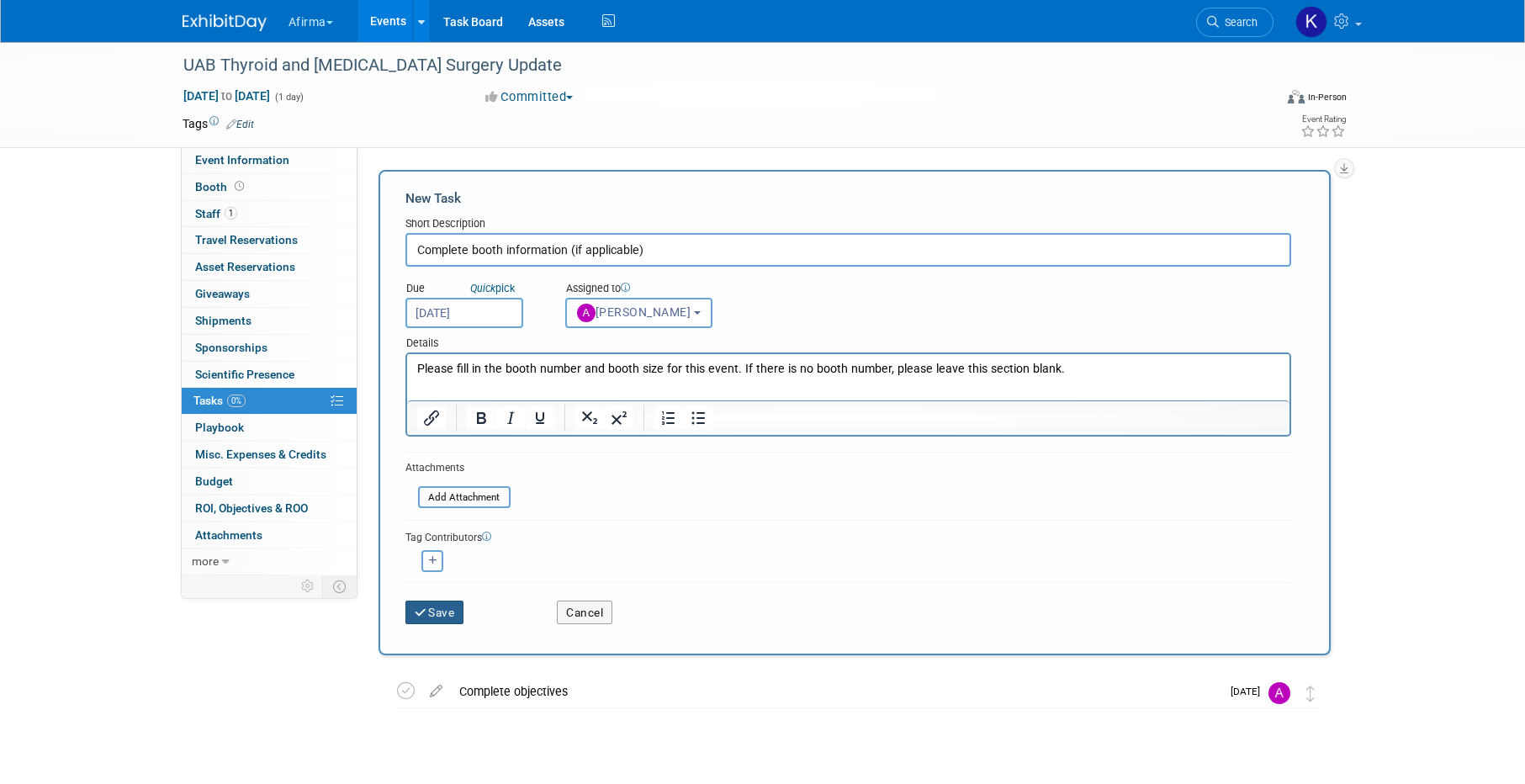
click at [453, 608] on button "Save" at bounding box center [434, 612] width 59 height 24
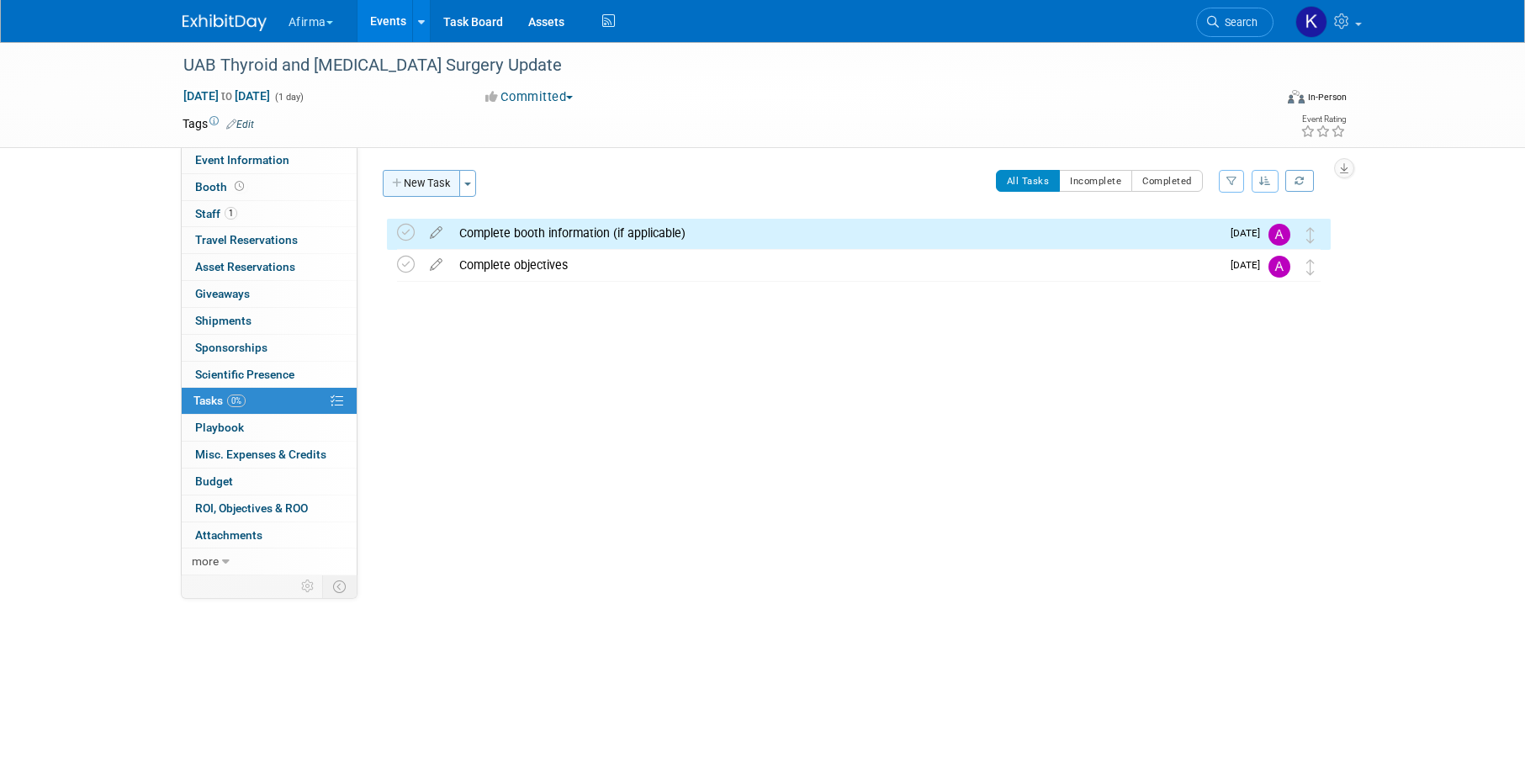
click at [402, 180] on icon "button" at bounding box center [398, 184] width 12 height 11
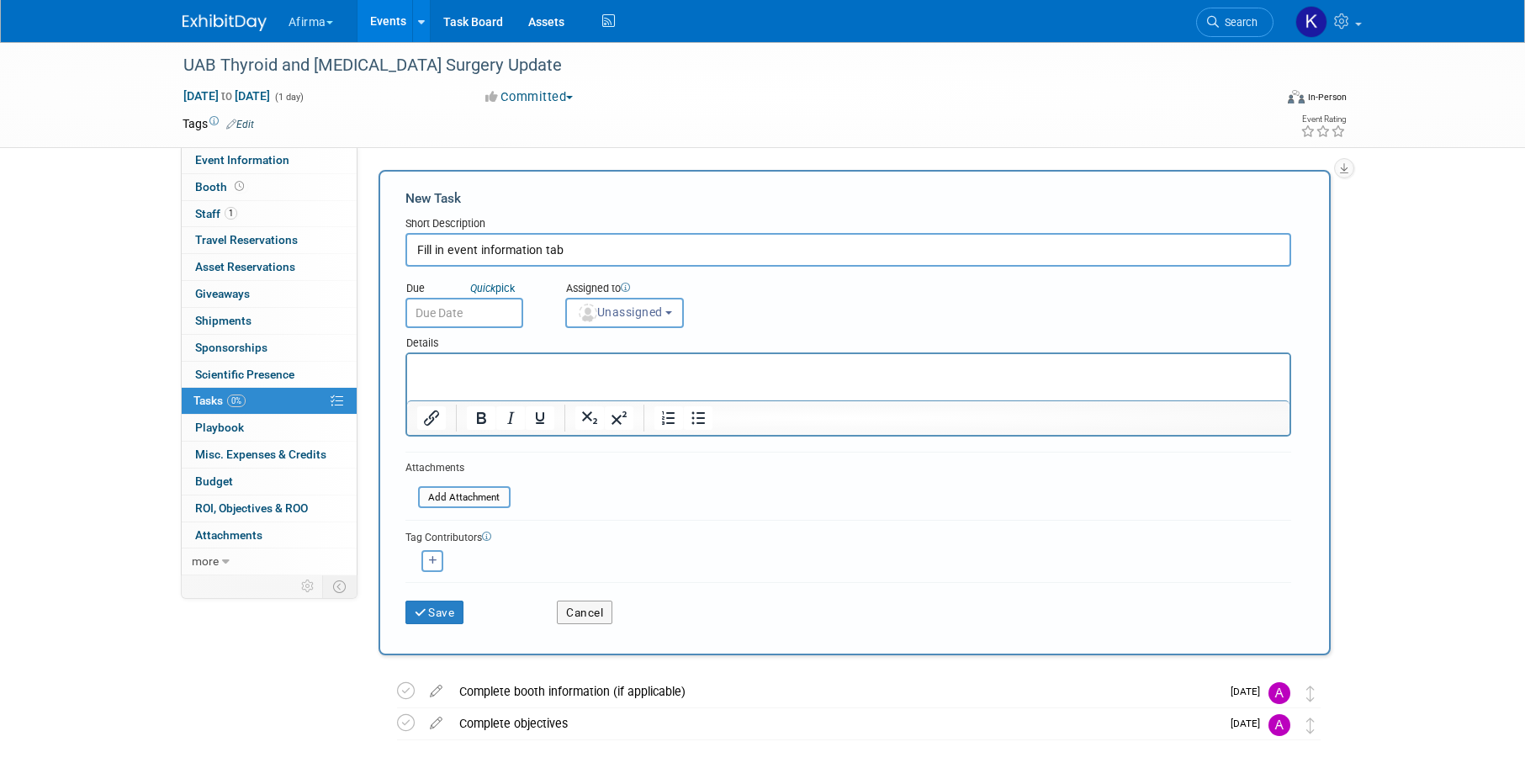
type input "Fill in event information tab"
click at [452, 319] on input "text" at bounding box center [464, 312] width 118 height 30
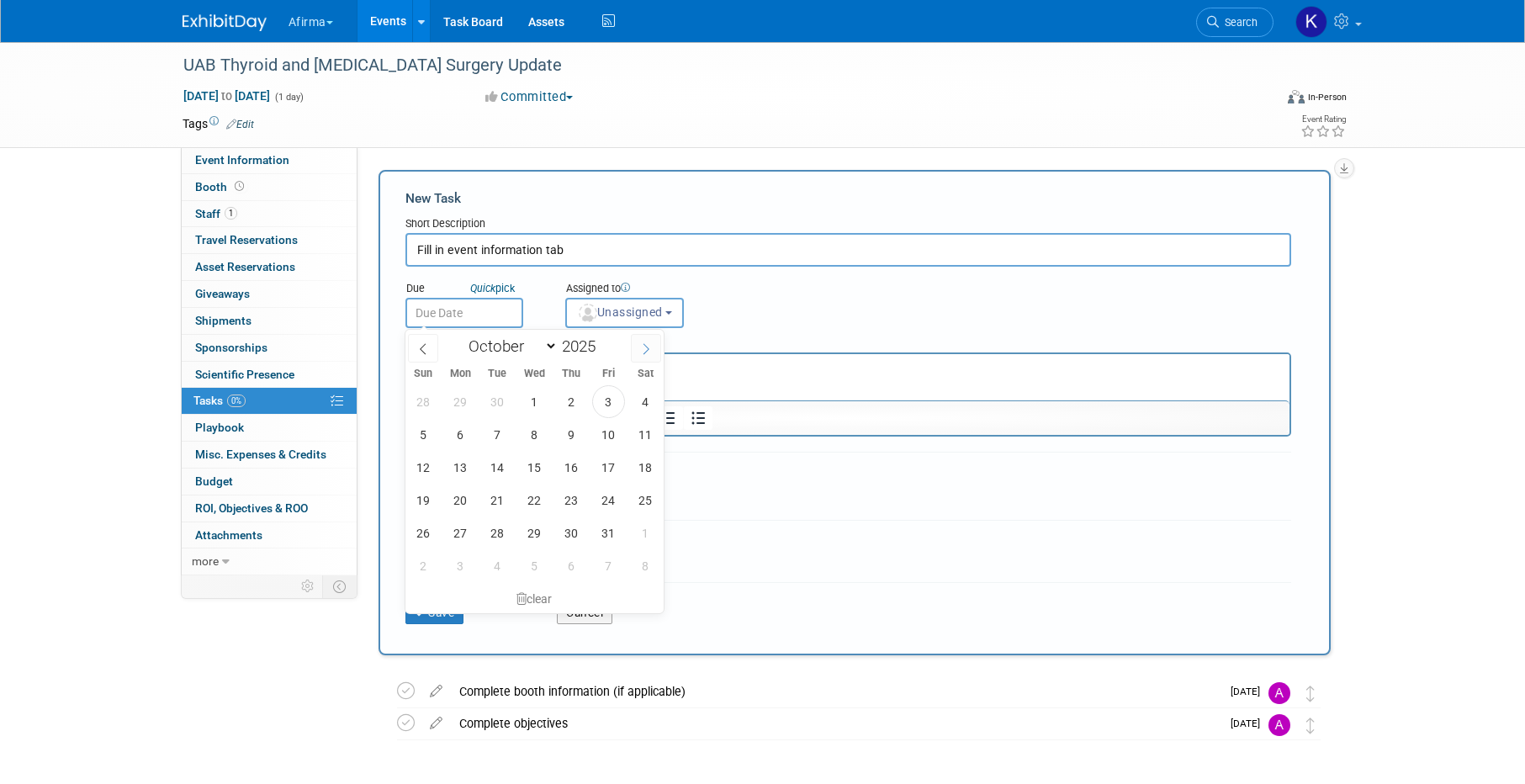
click at [652, 351] on span at bounding box center [646, 347] width 30 height 28
select select "10"
click at [532, 472] on span "12" at bounding box center [535, 467] width 33 height 33
type input "Nov 12, 2025"
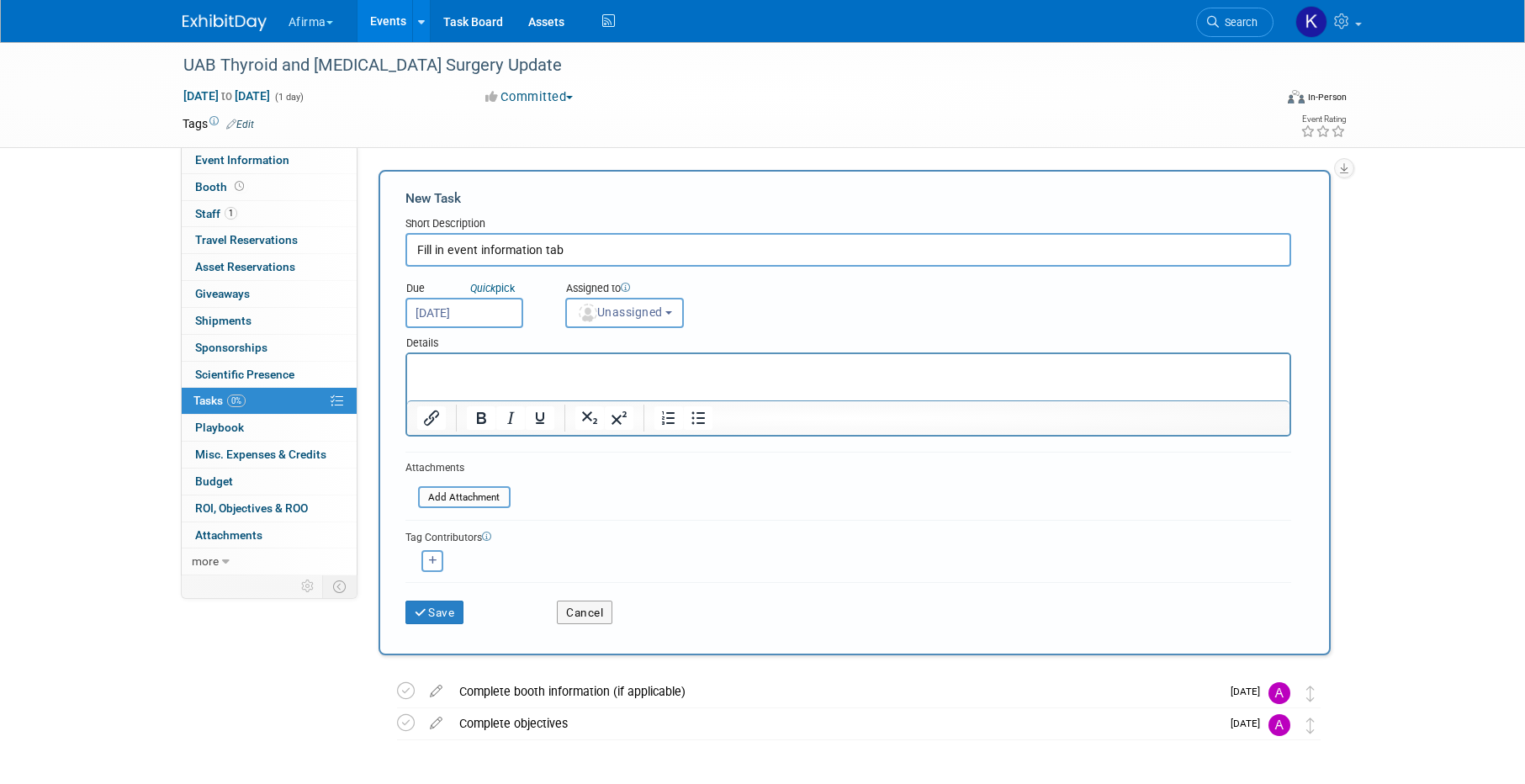
click at [563, 377] on html at bounding box center [847, 365] width 883 height 24
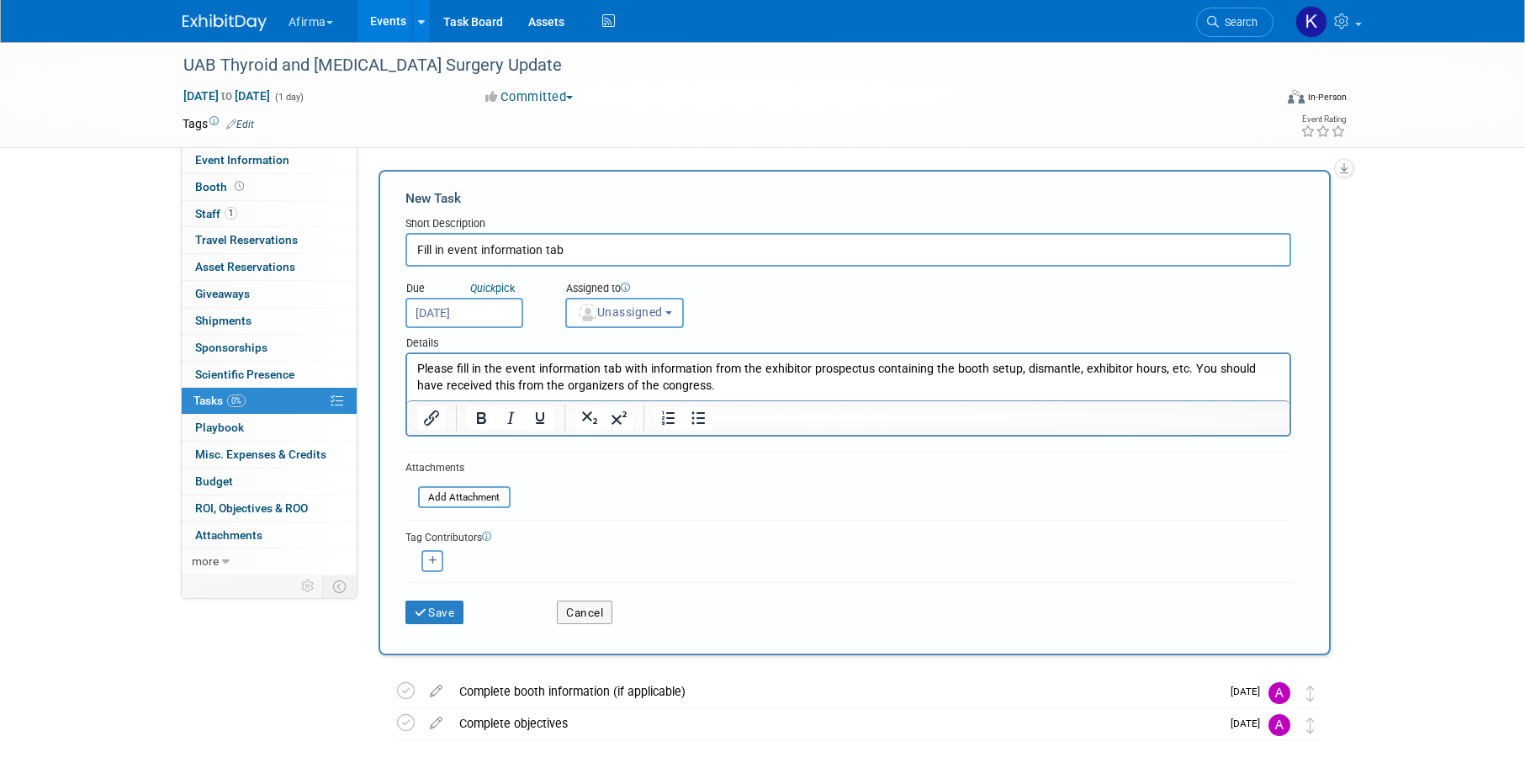
click at [652, 298] on button "Unassigned" at bounding box center [625, 312] width 119 height 30
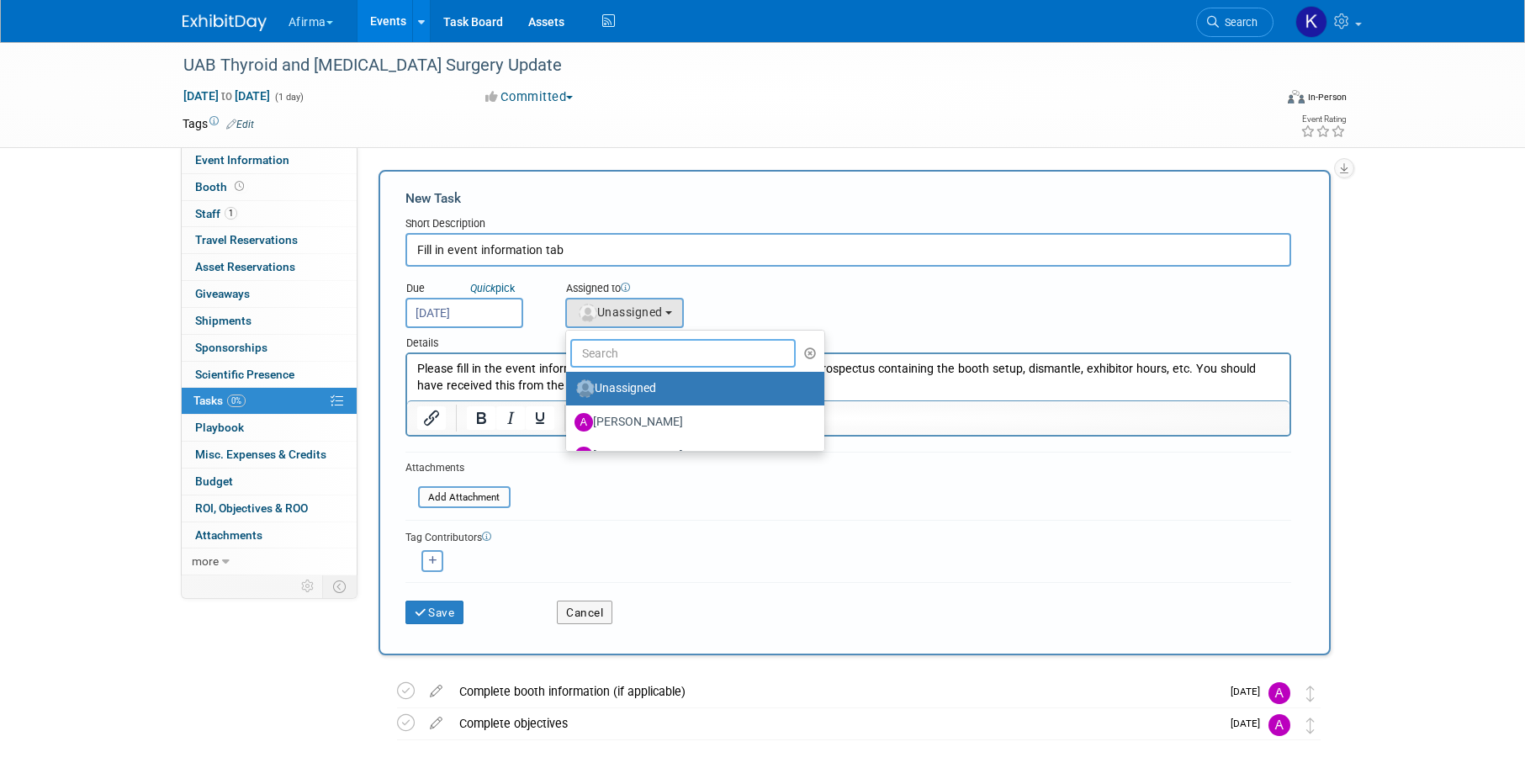
click at [646, 361] on input "text" at bounding box center [683, 353] width 226 height 28
click at [642, 414] on label "[PERSON_NAME]" at bounding box center [691, 421] width 233 height 27
click at [569, 415] on input "[PERSON_NAME]" at bounding box center [564, 420] width 11 height 11
select select "2b87e82e-9131-4281-8021-a6babfc842d5"
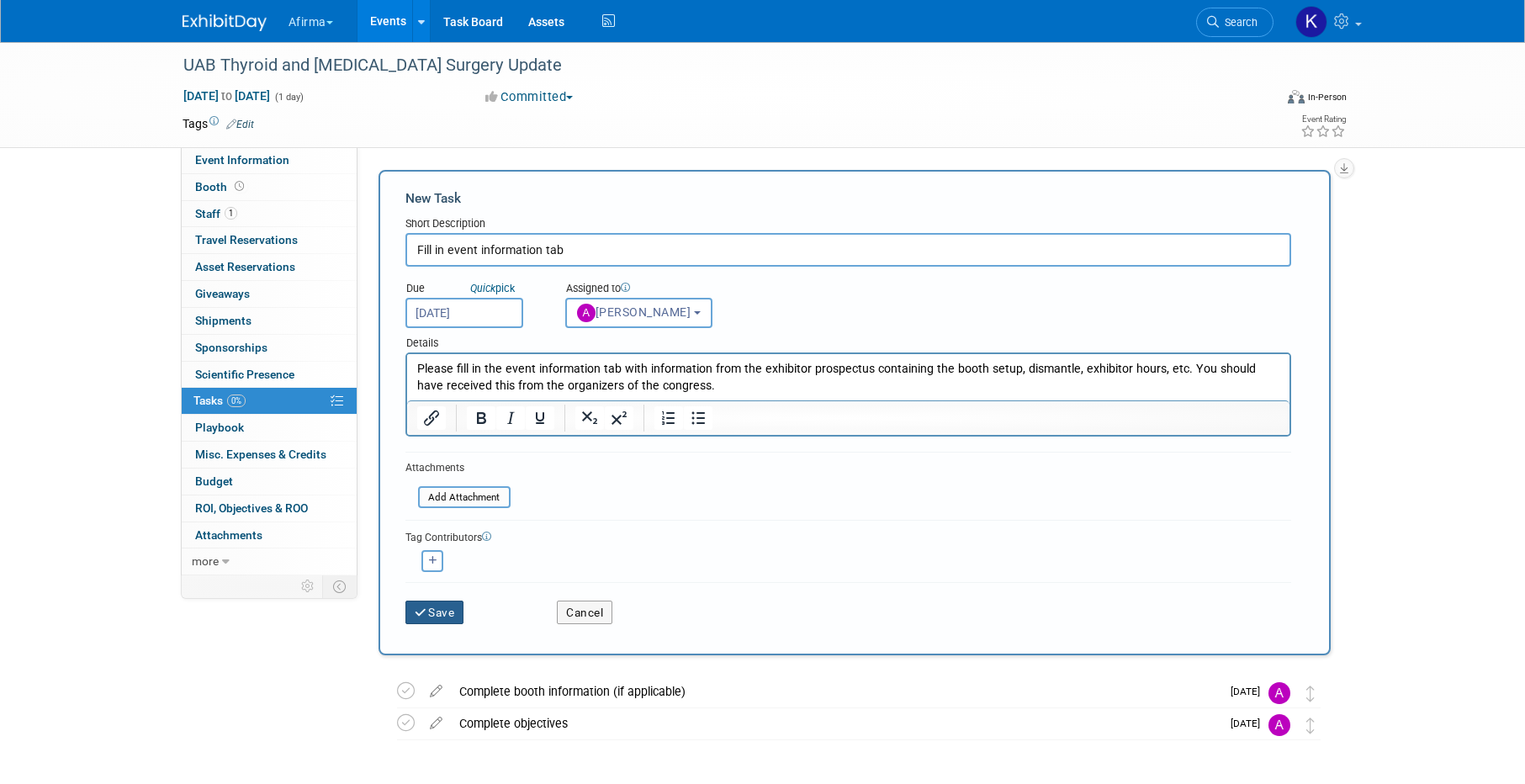
click at [456, 613] on button "Save" at bounding box center [434, 612] width 59 height 24
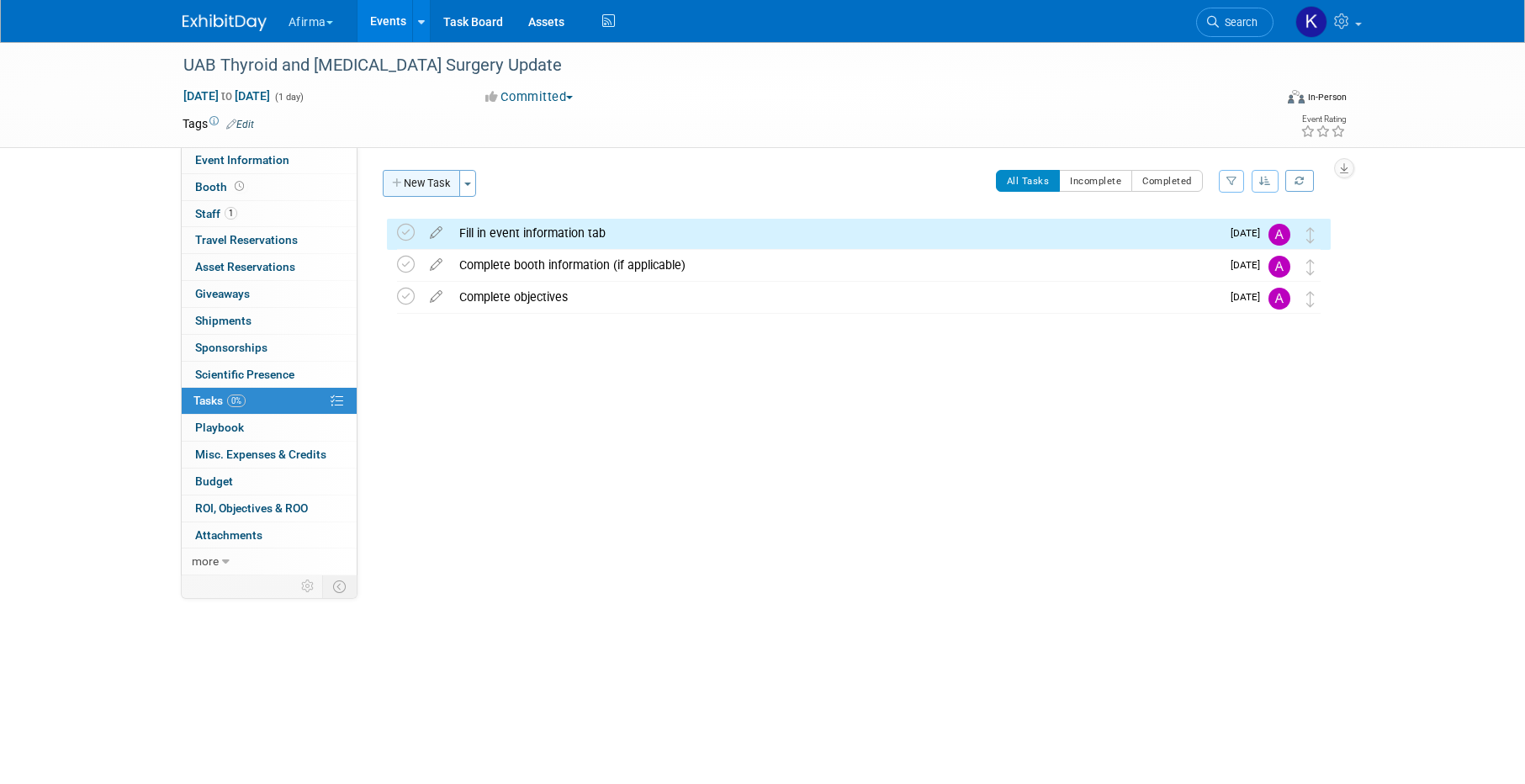
click at [412, 183] on button "New Task" at bounding box center [422, 182] width 77 height 27
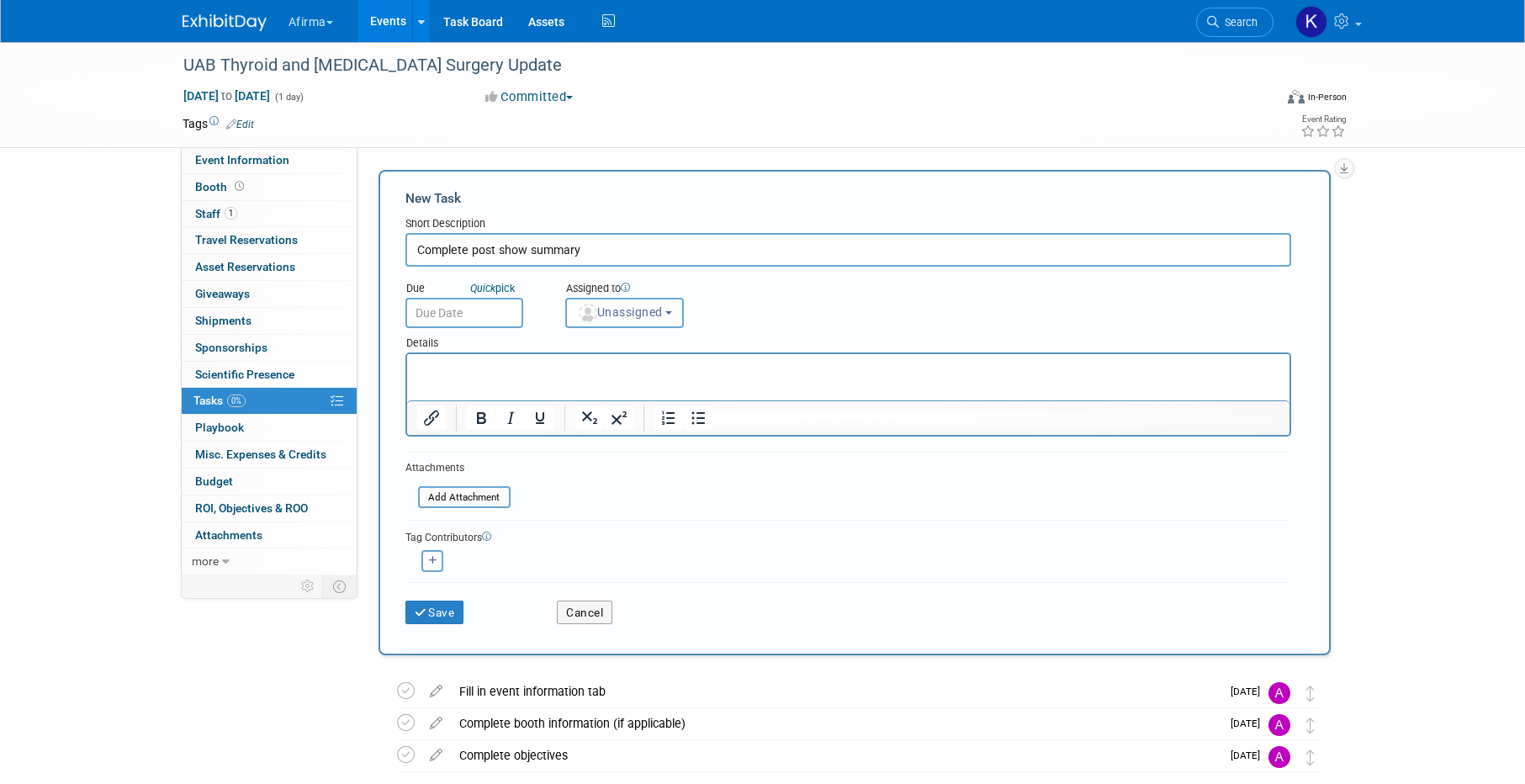
type input "Complete post show summary"
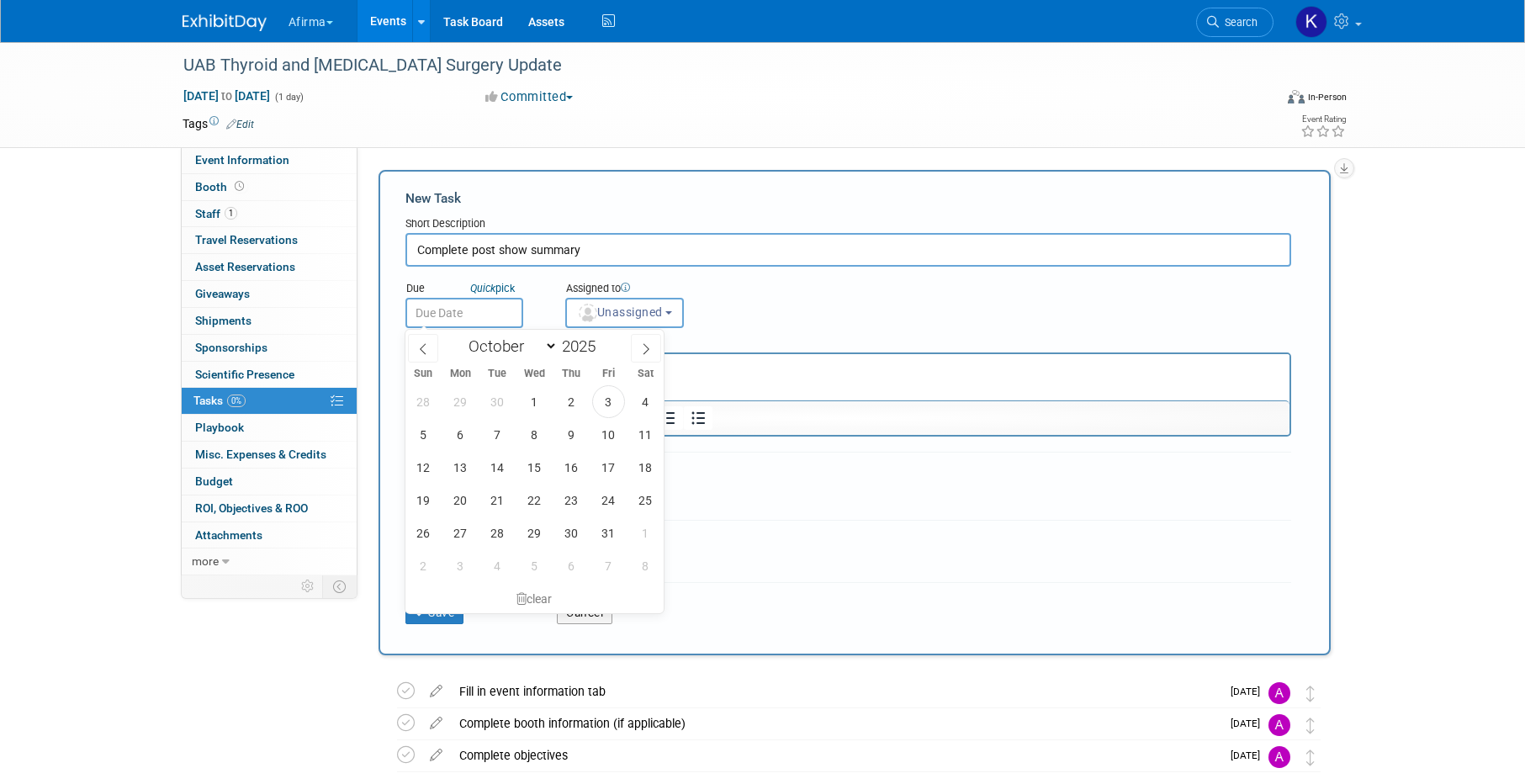
click at [450, 321] on input "text" at bounding box center [464, 312] width 118 height 30
click at [646, 352] on icon at bounding box center [646, 349] width 5 height 11
select select "10"
click at [618, 497] on span "21" at bounding box center [609, 500] width 33 height 33
type input "Nov 21, 2025"
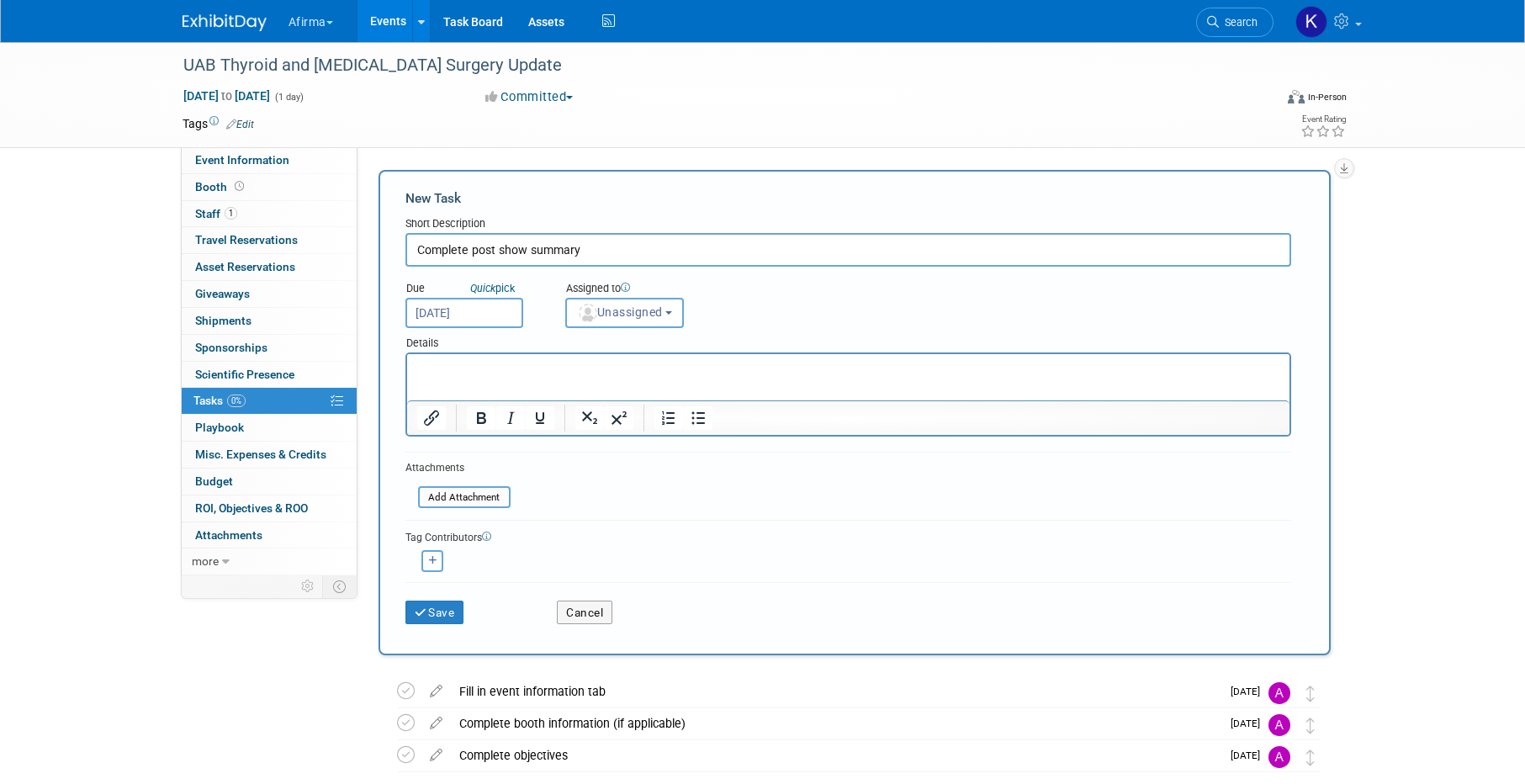
click at [603, 374] on p "Rich Text Area. Press ALT-0 for help." at bounding box center [848, 369] width 863 height 16
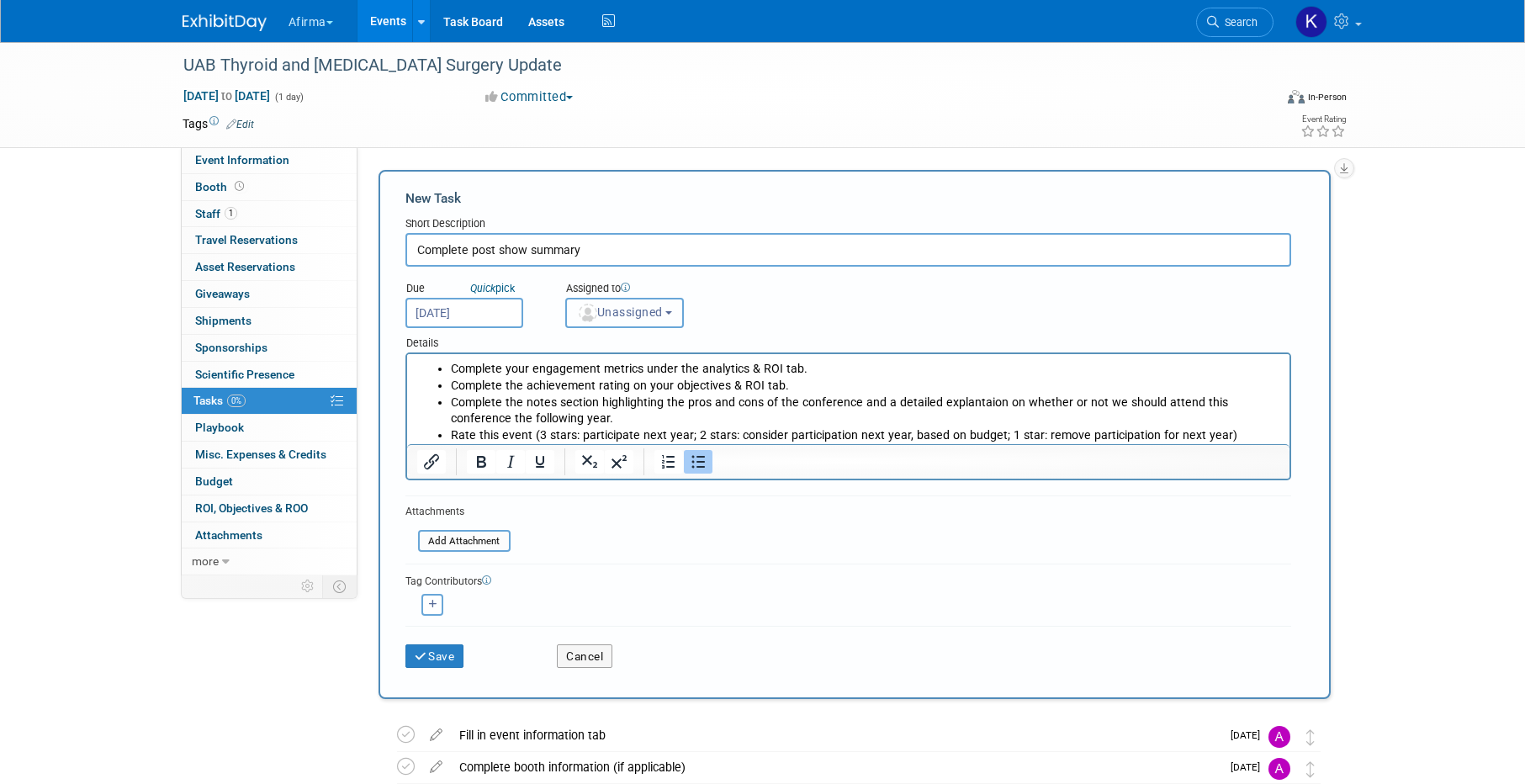
click at [610, 325] on button "Unassigned" at bounding box center [625, 312] width 119 height 30
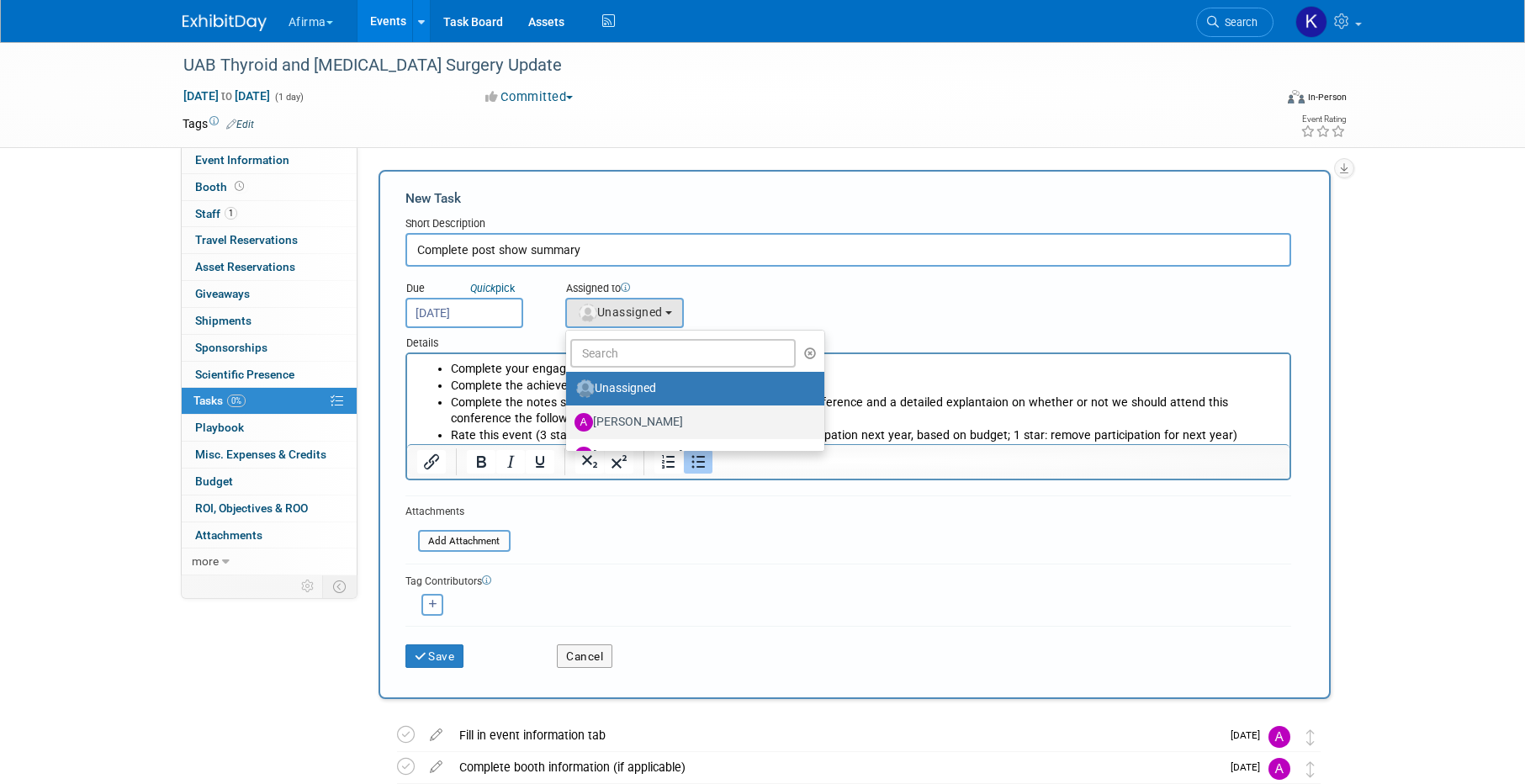
click at [607, 425] on label "[PERSON_NAME]" at bounding box center [691, 421] width 233 height 27
click at [569, 425] on input "[PERSON_NAME]" at bounding box center [564, 420] width 11 height 11
select select "2b87e82e-9131-4281-8021-a6babfc842d5"
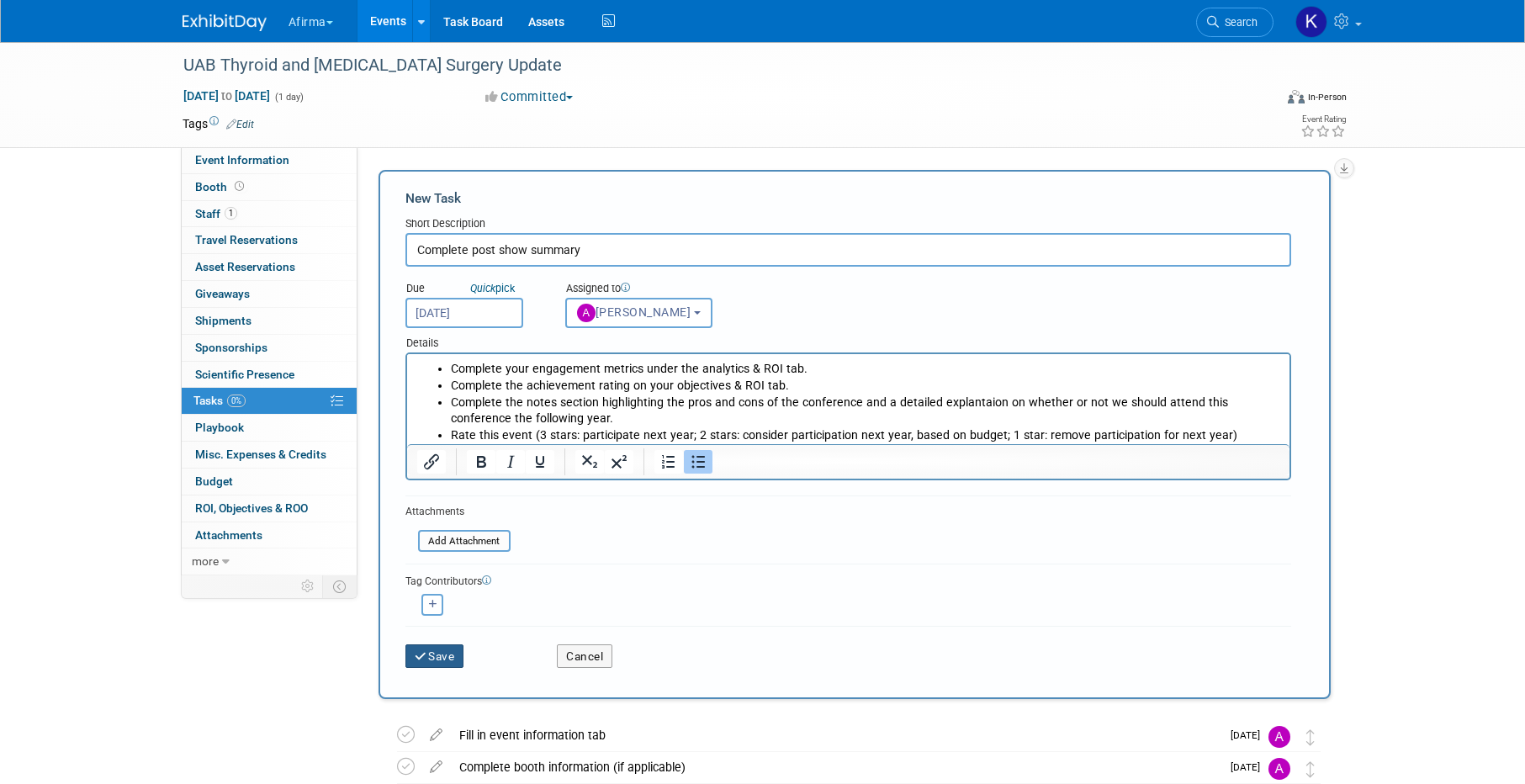
click at [452, 644] on button "Save" at bounding box center [434, 656] width 59 height 24
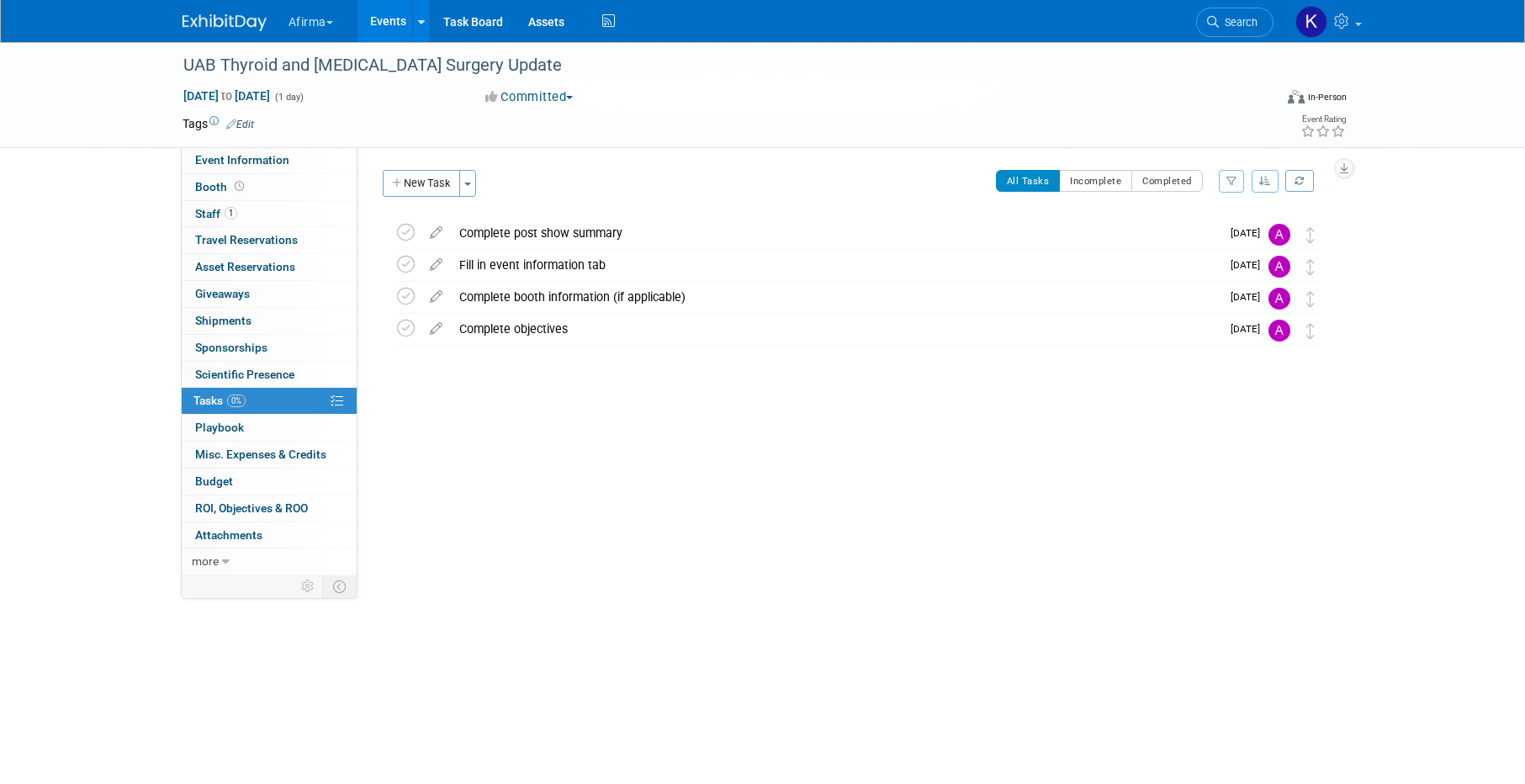
click at [411, 15] on link "Events" at bounding box center [388, 21] width 61 height 42
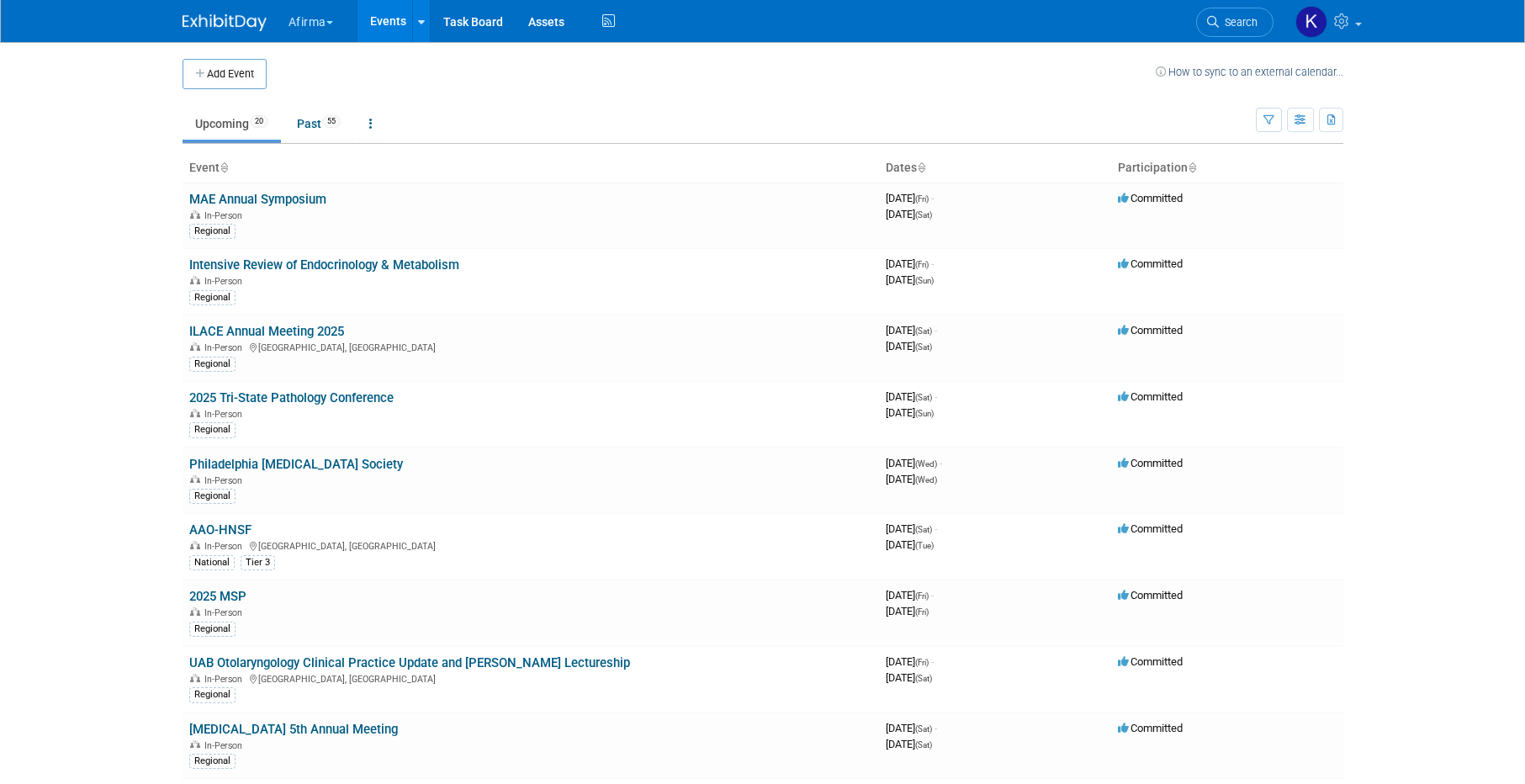
click at [292, 262] on link "Intensive Review of Endocrinology & Metabolism" at bounding box center [324, 265] width 270 height 16
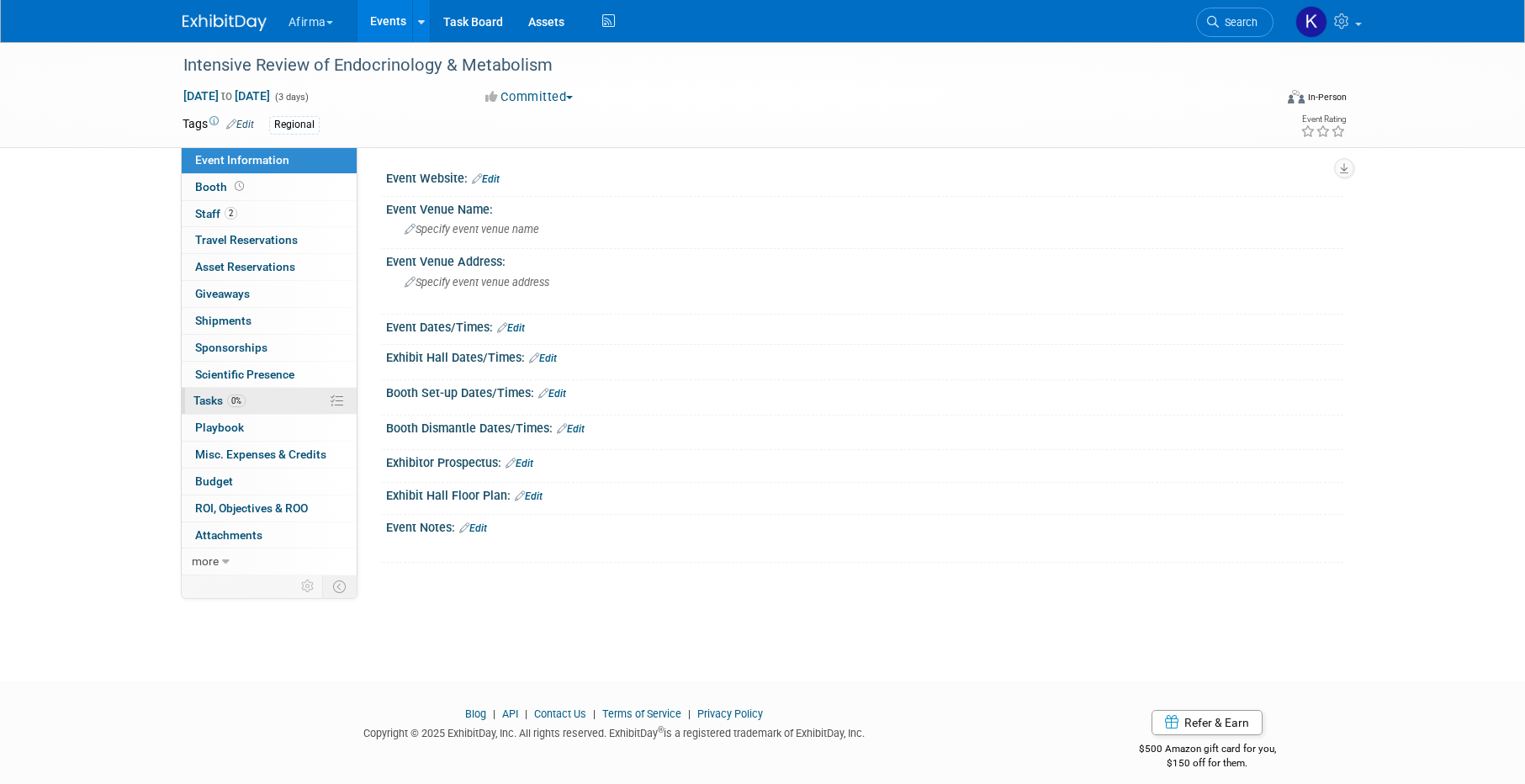
click at [269, 387] on link "0% Tasks 0%" at bounding box center [269, 400] width 175 height 26
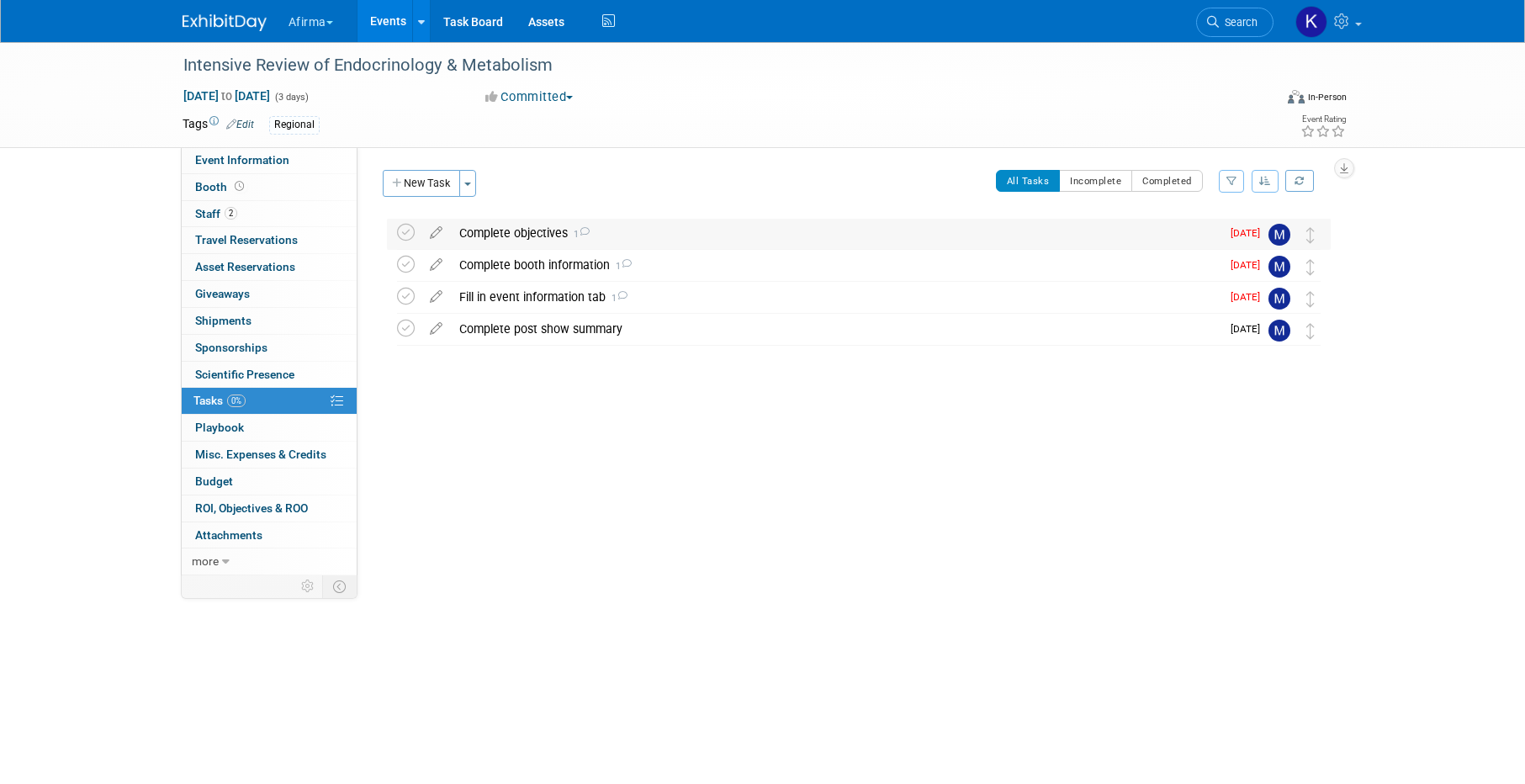
click at [499, 233] on div "Complete objectives 1" at bounding box center [836, 233] width 770 height 28
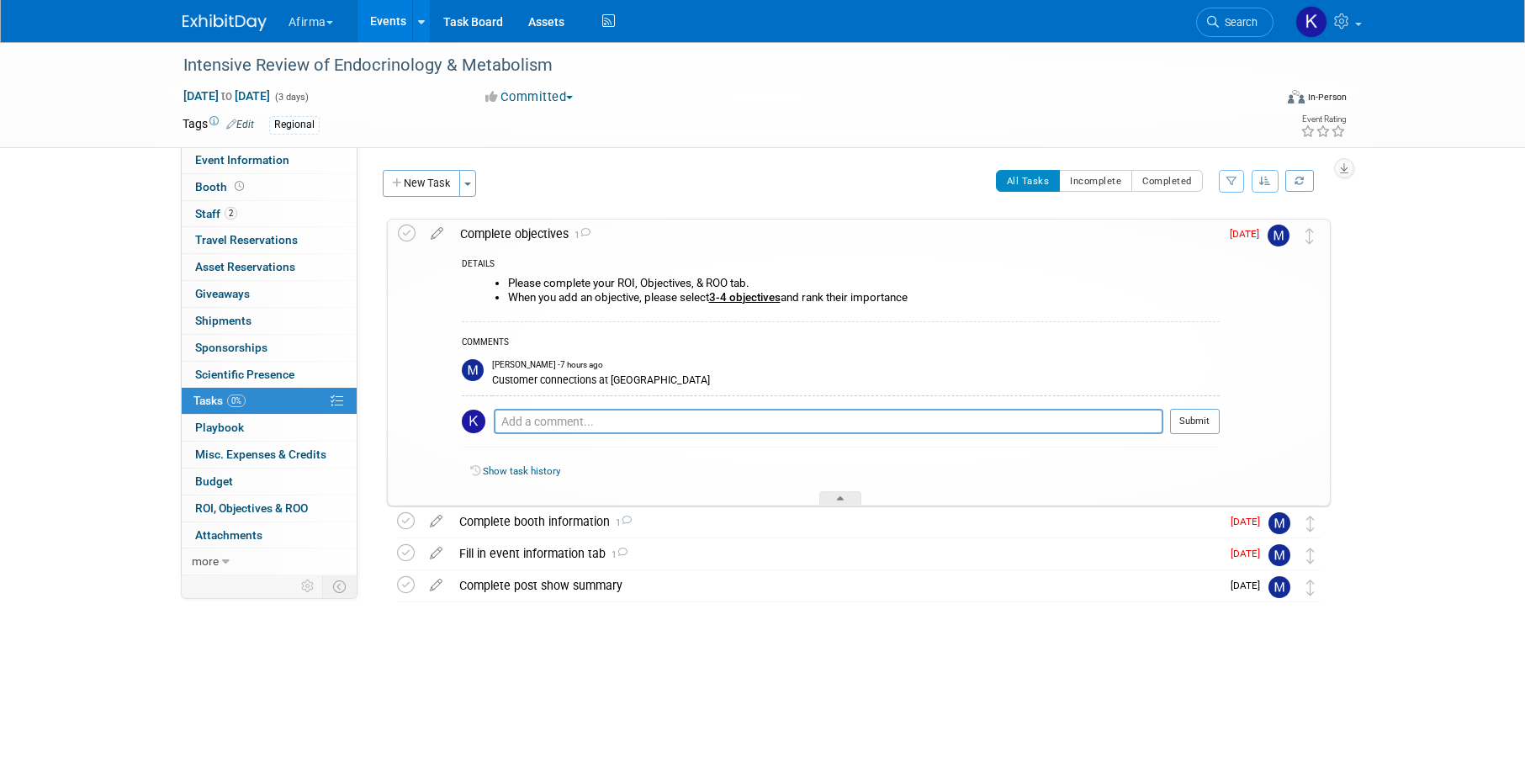
drag, startPoint x: 923, startPoint y: 301, endPoint x: 508, endPoint y: 281, distance: 415.5
click at [508, 281] on ul "Please complete your ROI, Objectives, & ROO tab. When you add an objective, ple…" at bounding box center [847, 289] width 745 height 27
copy ul "Please complete your ROI, Objectives, & ROO tab. When you add an objective, ple…"
click at [411, 231] on icon at bounding box center [406, 233] width 17 height 17
click at [504, 515] on div "Complete booth information 1" at bounding box center [836, 521] width 770 height 28
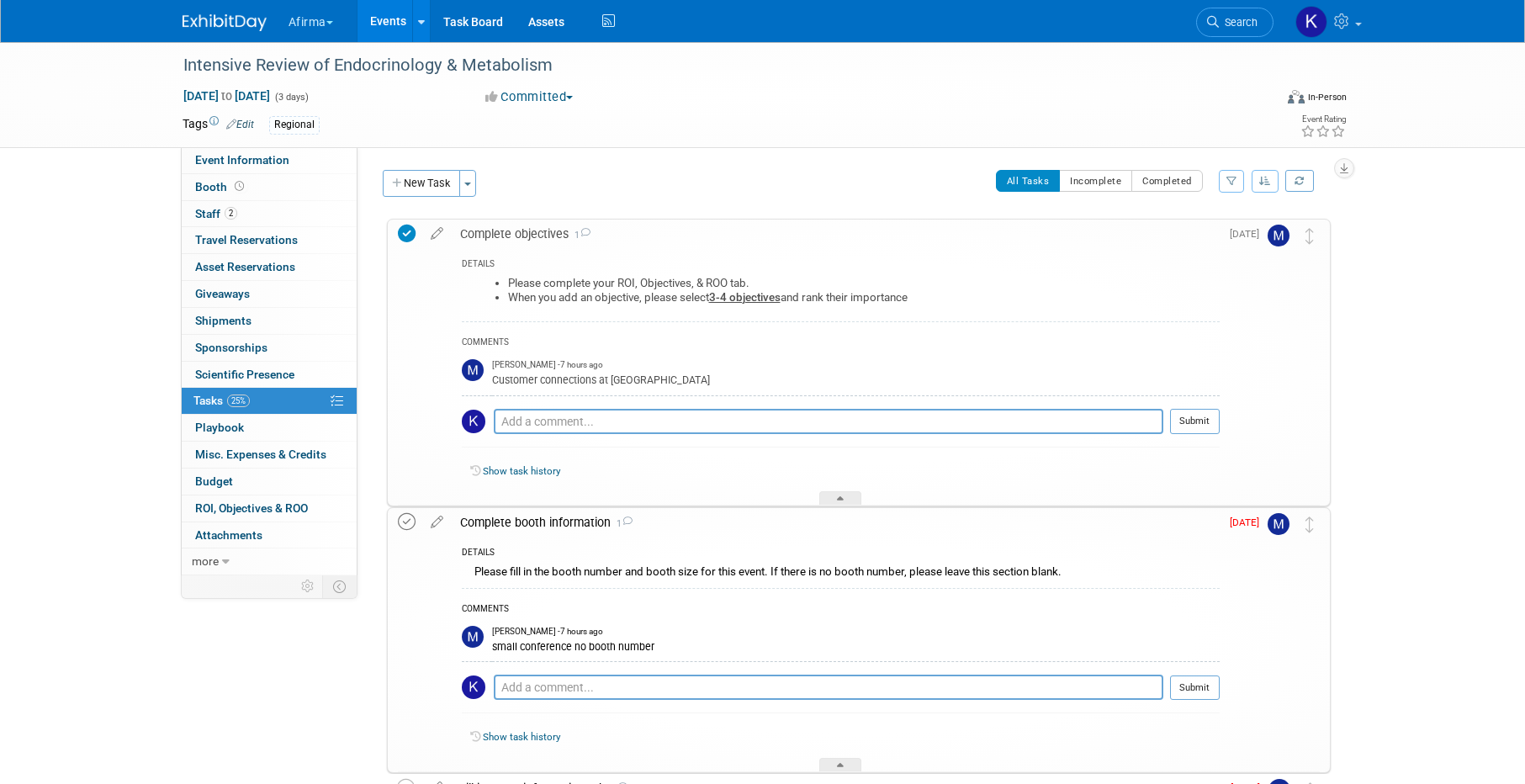
click at [406, 524] on icon at bounding box center [406, 521] width 17 height 17
click at [510, 520] on div "Complete booth information 1" at bounding box center [836, 521] width 768 height 28
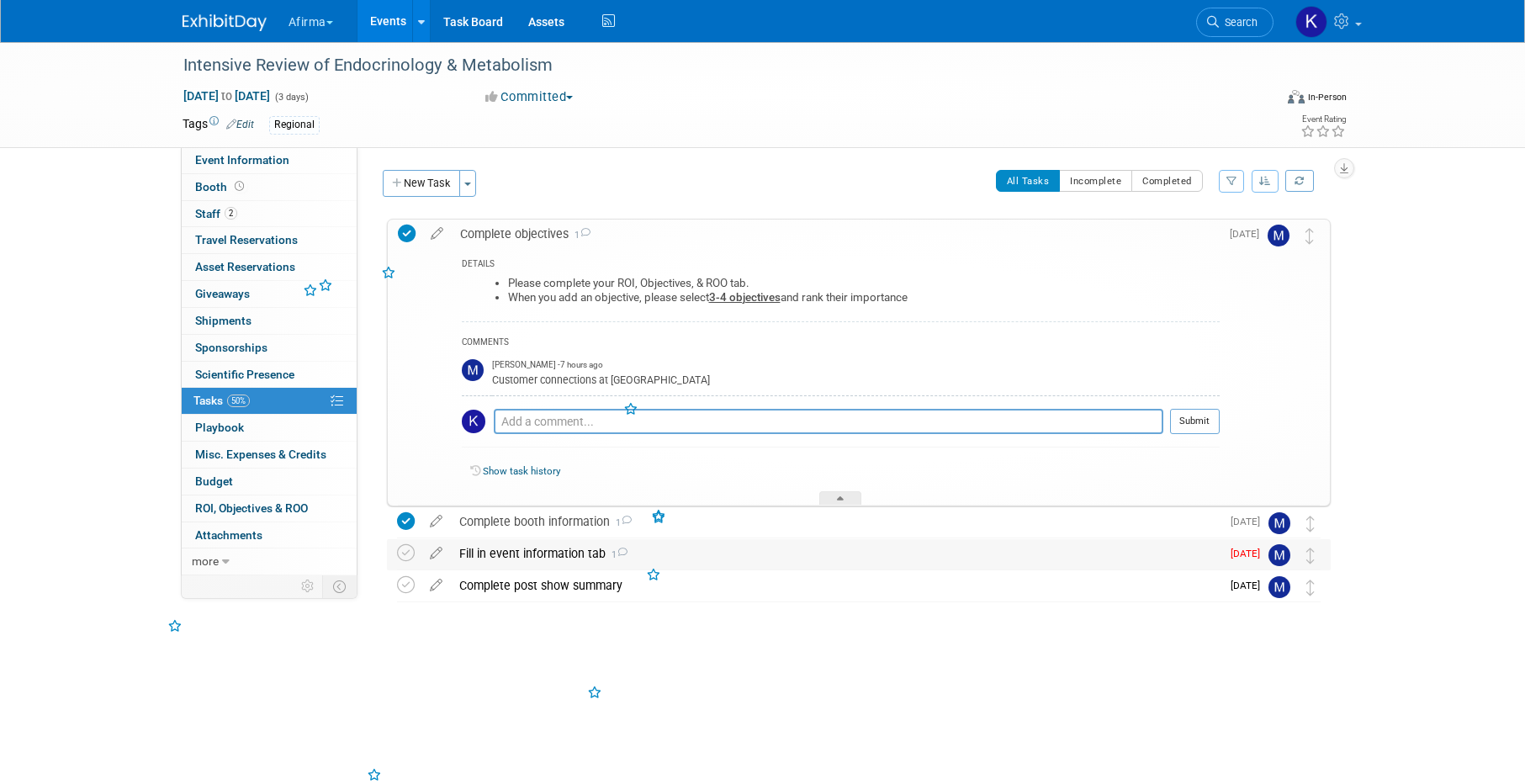
click at [505, 555] on div "Fill in event information tab 1" at bounding box center [836, 552] width 770 height 28
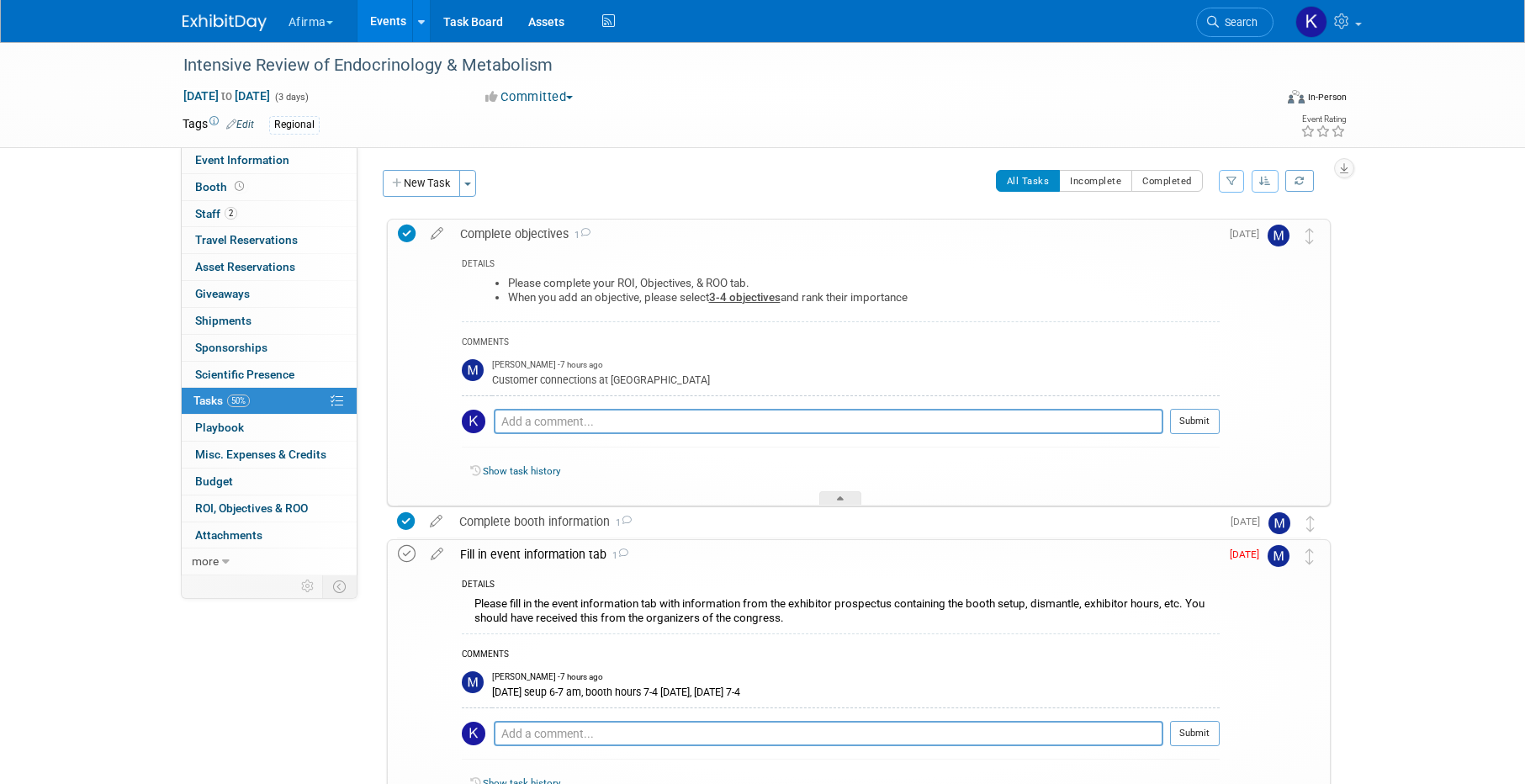
click at [407, 554] on icon at bounding box center [406, 553] width 17 height 17
click at [491, 554] on div "Fill in event information tab 1" at bounding box center [836, 553] width 768 height 28
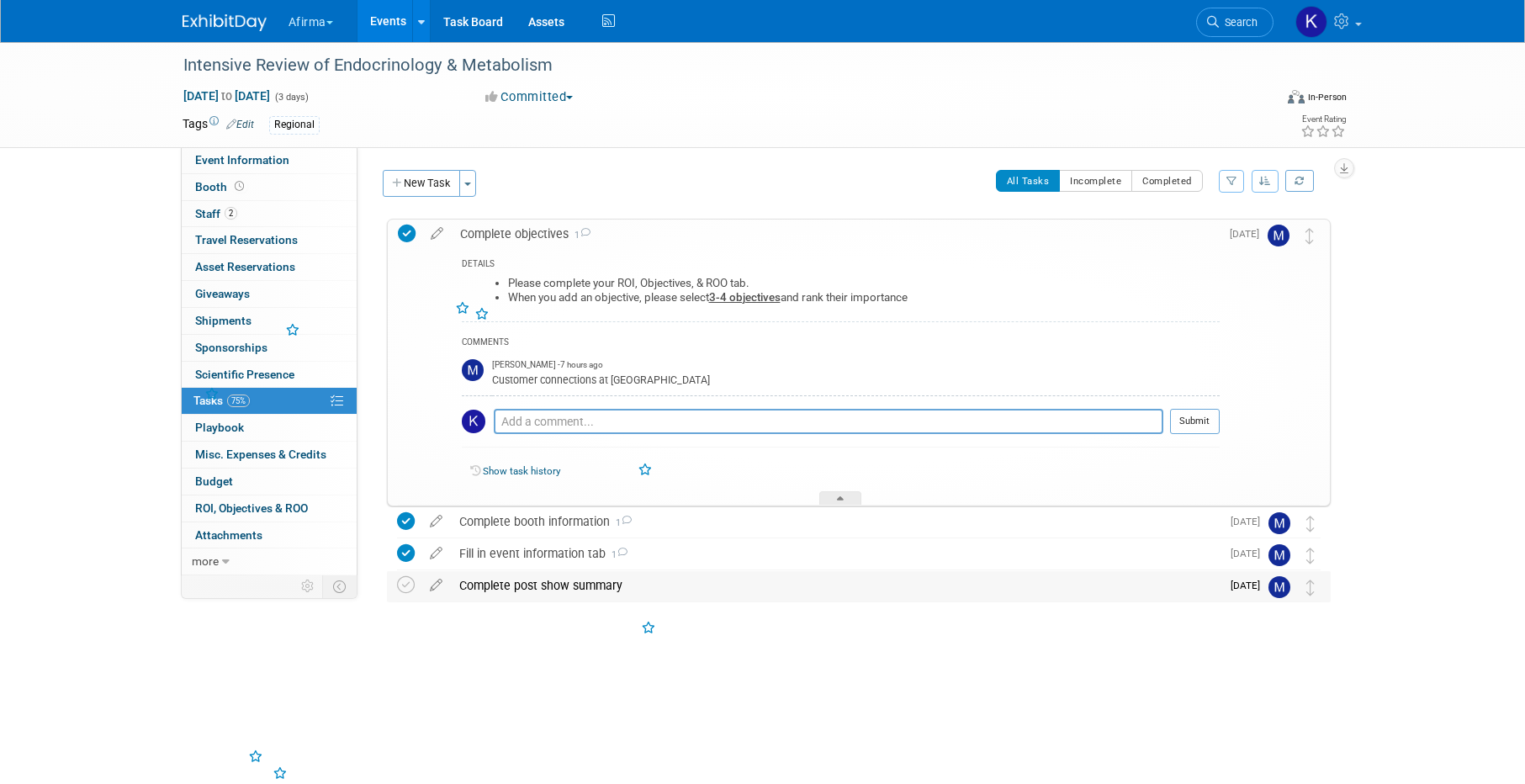
click at [489, 591] on div "Complete post show summary" at bounding box center [836, 584] width 770 height 28
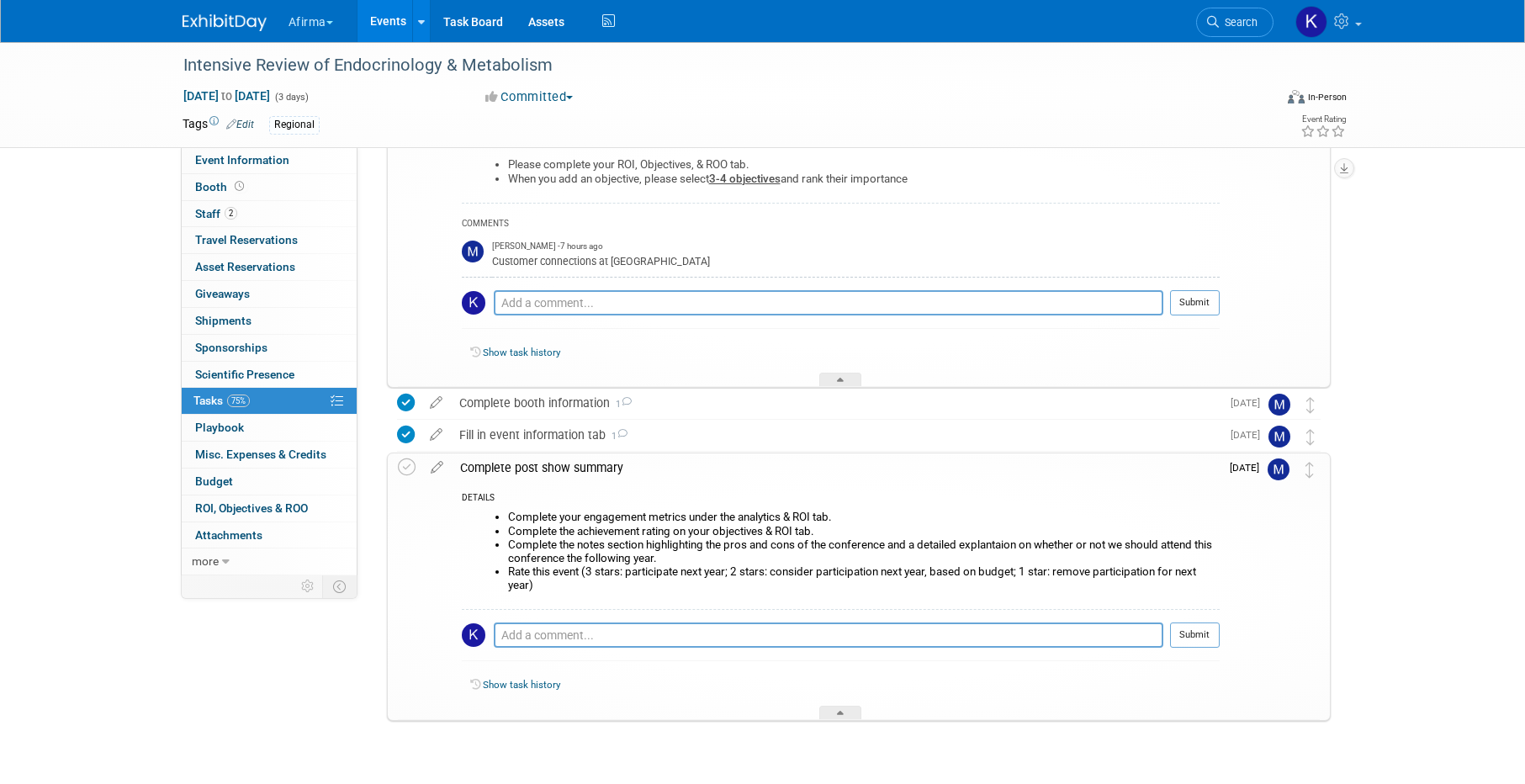
scroll to position [116, 0]
click at [558, 477] on div "Complete post show summary" at bounding box center [836, 470] width 768 height 28
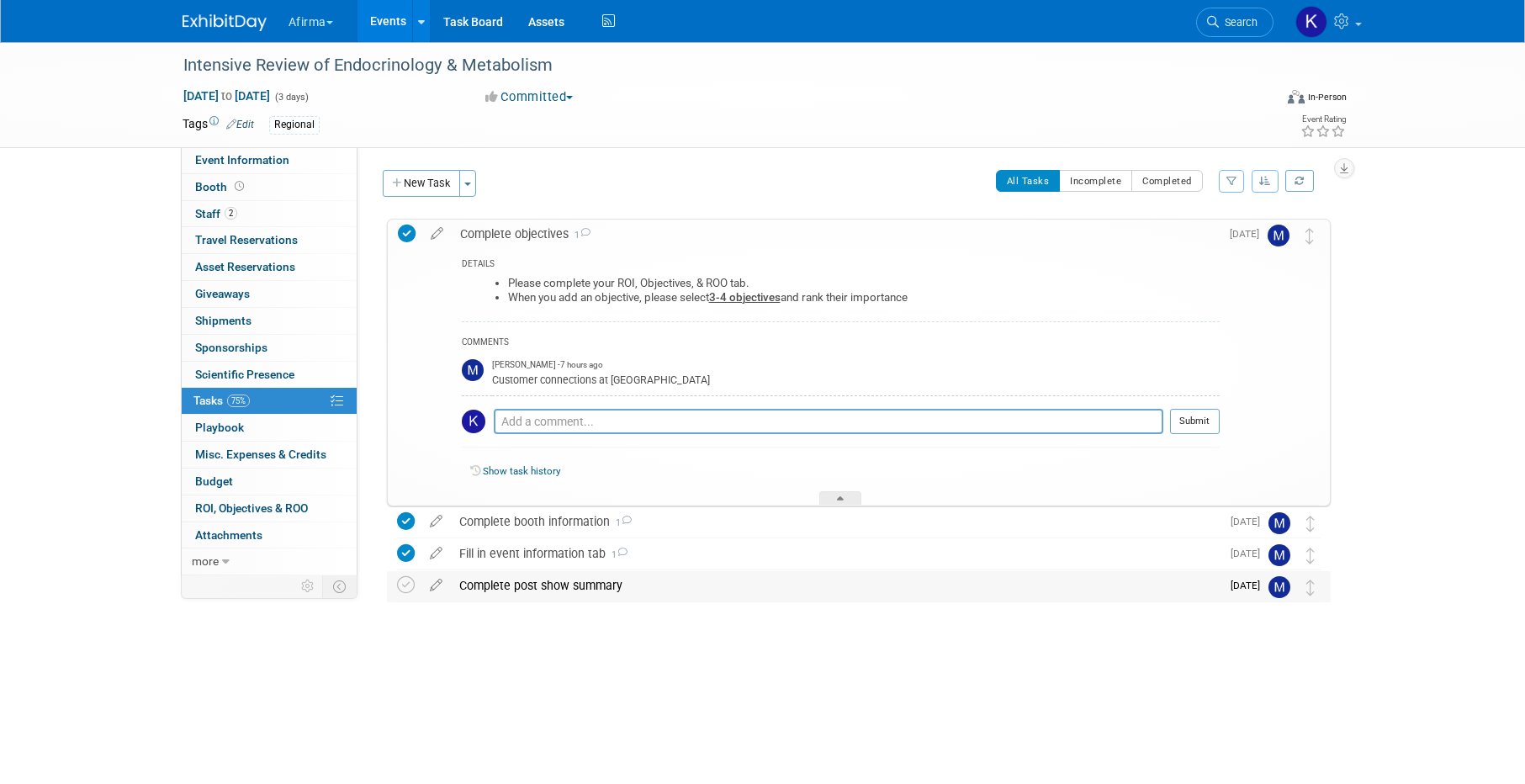
scroll to position [0, 0]
drag, startPoint x: 925, startPoint y: 298, endPoint x: 497, endPoint y: 266, distance: 429.2
click at [497, 266] on div "DETAILS Please complete your ROI, Objectives, & ROO tab. When you add an object…" at bounding box center [836, 376] width 768 height 257
copy div "Please complete your ROI, Objectives, & ROO tab. When you add an objective, ple…"
click at [478, 222] on div "Complete objectives 1" at bounding box center [836, 234] width 768 height 28
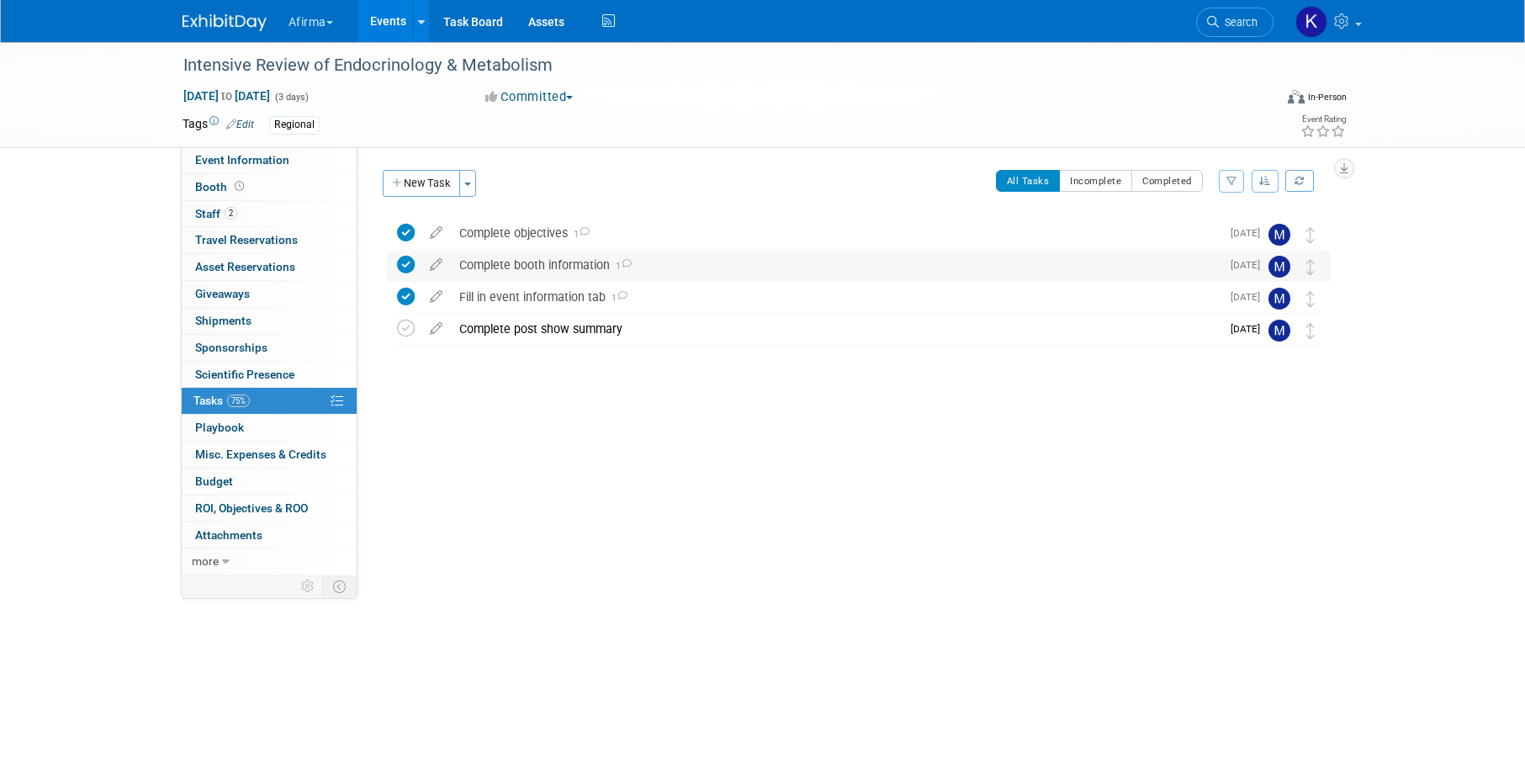
click at [498, 263] on div "Complete booth information 1" at bounding box center [836, 265] width 770 height 28
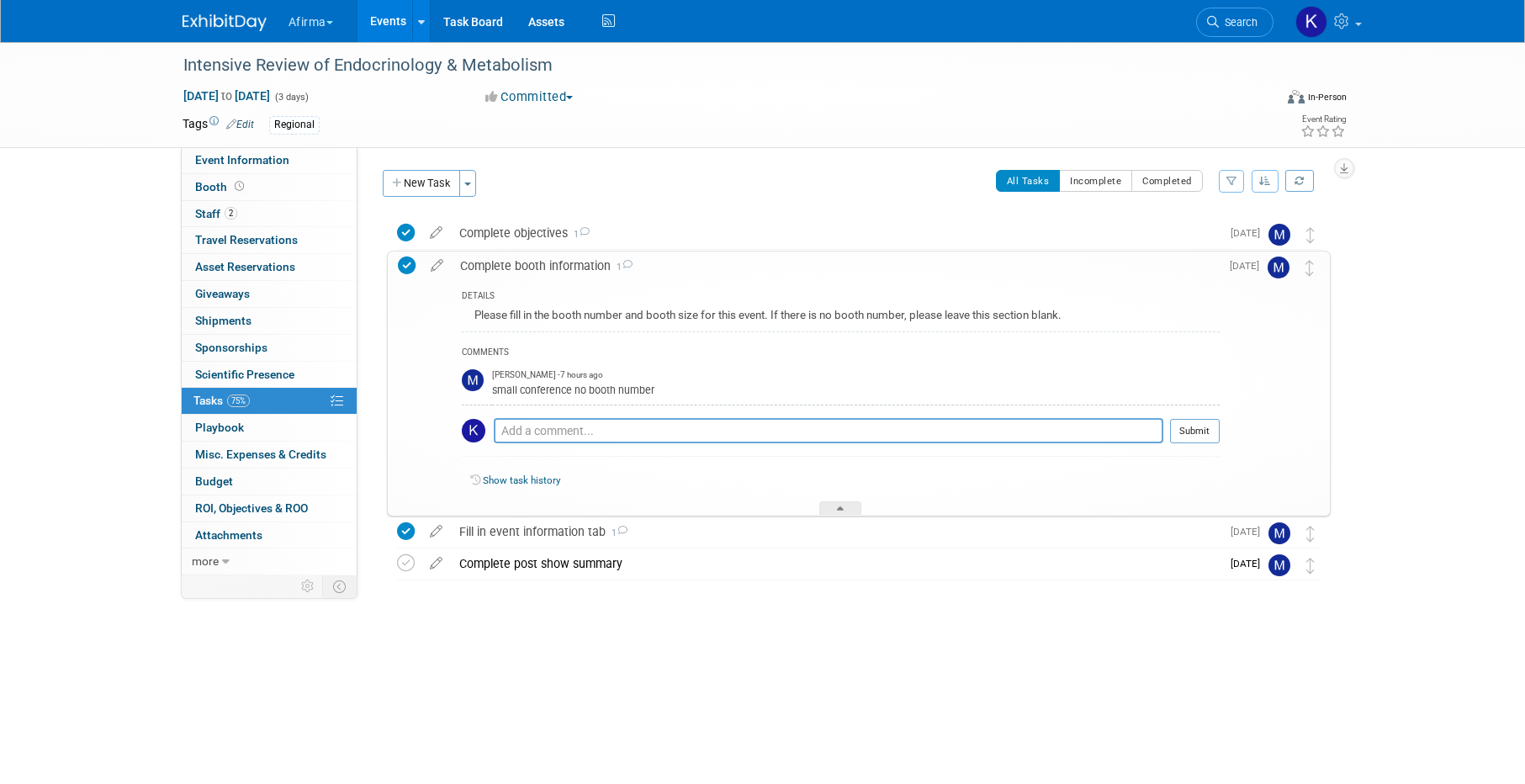
click at [511, 313] on div "Please fill in the booth number and booth size for this event. If there is no b…" at bounding box center [840, 317] width 758 height 26
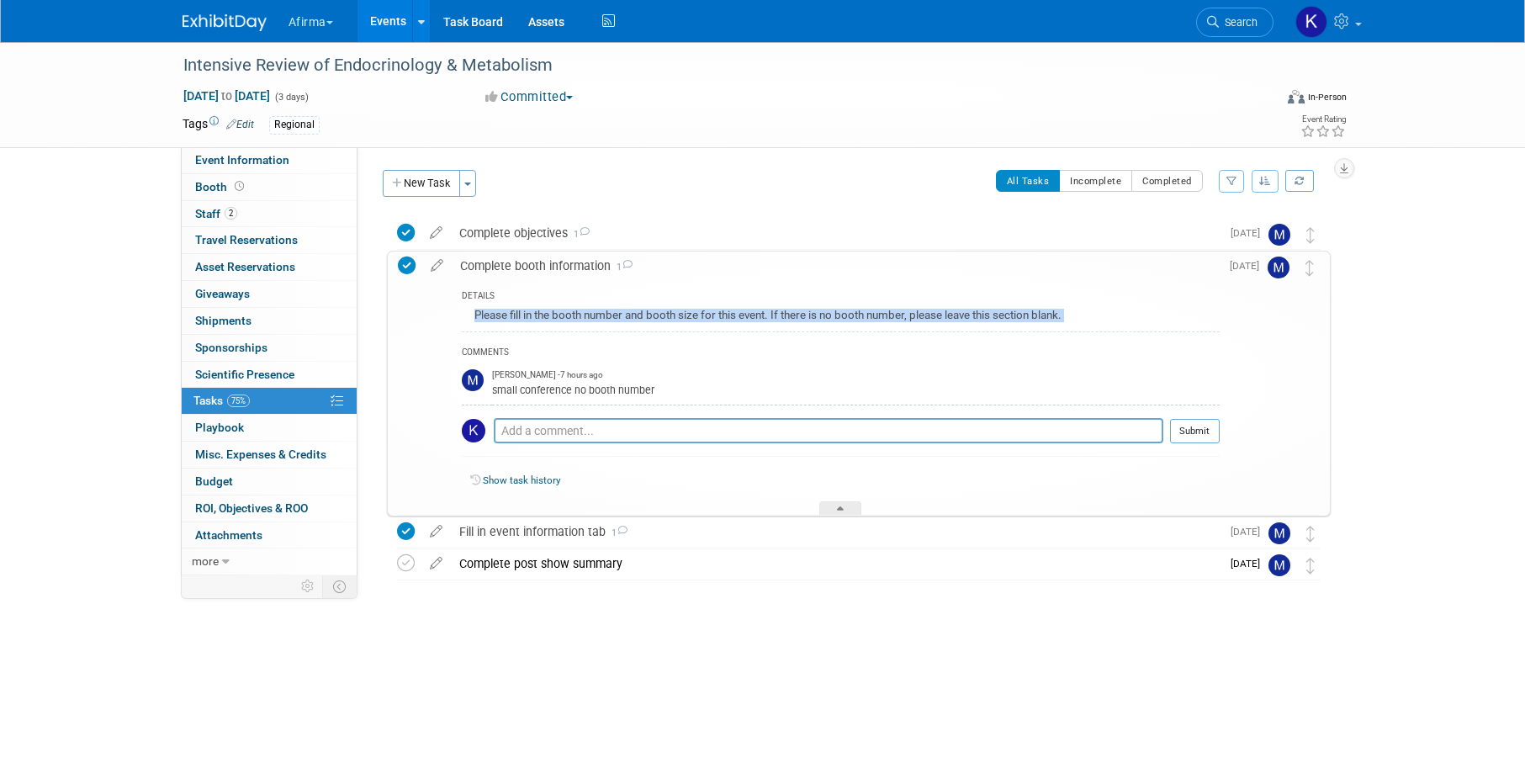
click at [511, 313] on div "Please fill in the booth number and booth size for this event. If there is no b…" at bounding box center [840, 317] width 758 height 26
copy div "Please fill in the booth number and booth size for this event. If there is no b…"
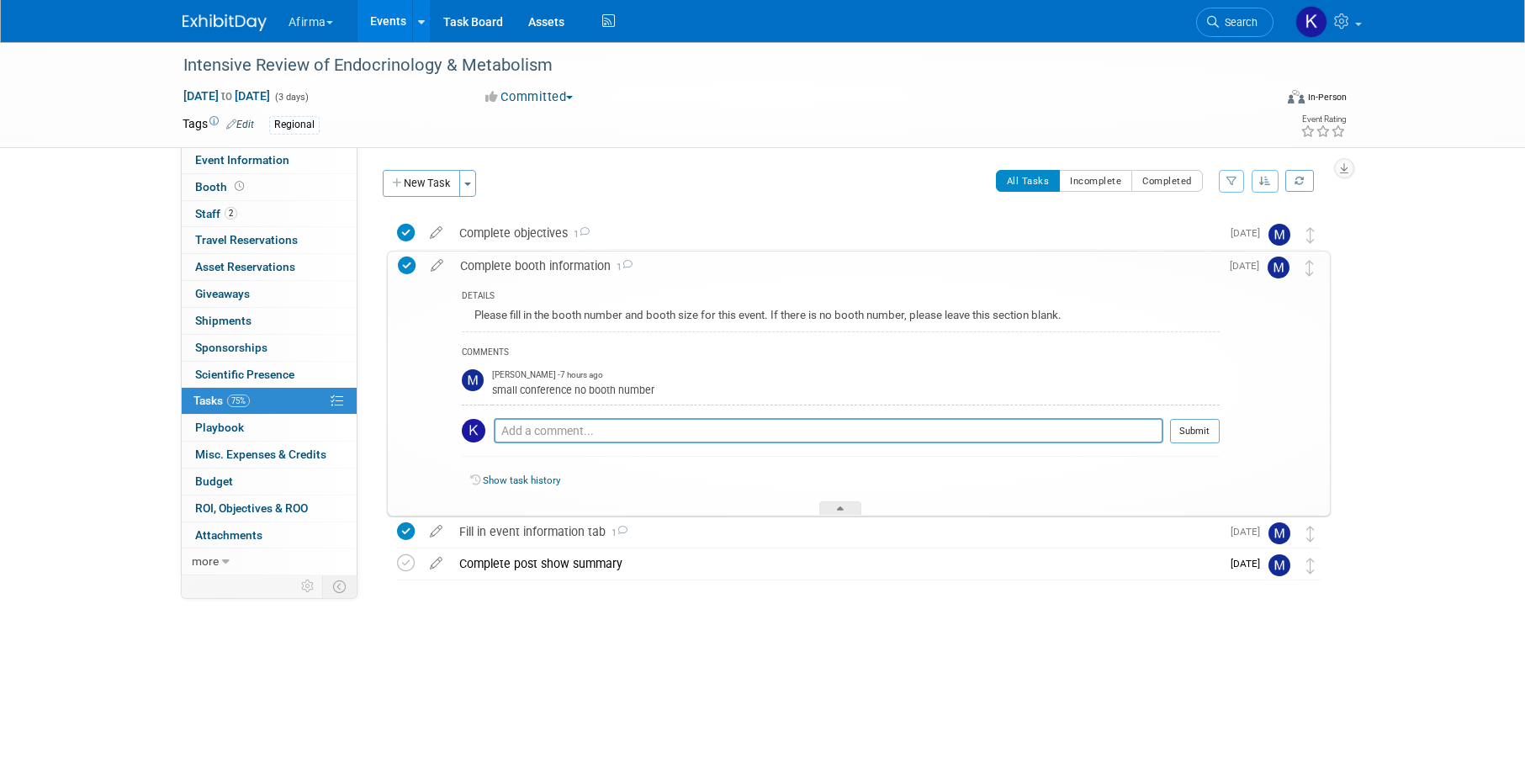
click at [493, 273] on div "Complete booth information 1" at bounding box center [836, 265] width 768 height 28
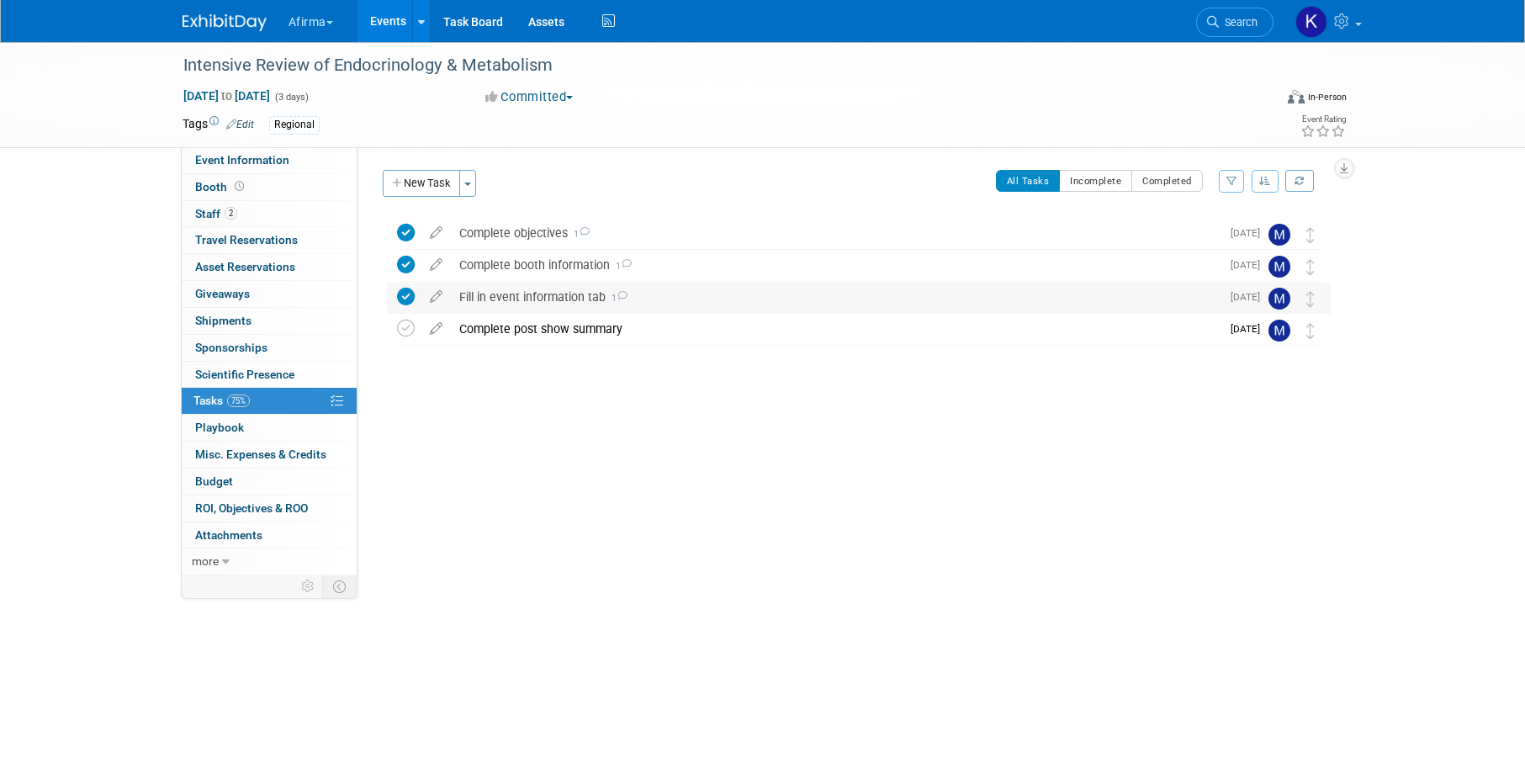
click at [497, 292] on div "Fill in event information tab 1" at bounding box center [836, 296] width 770 height 28
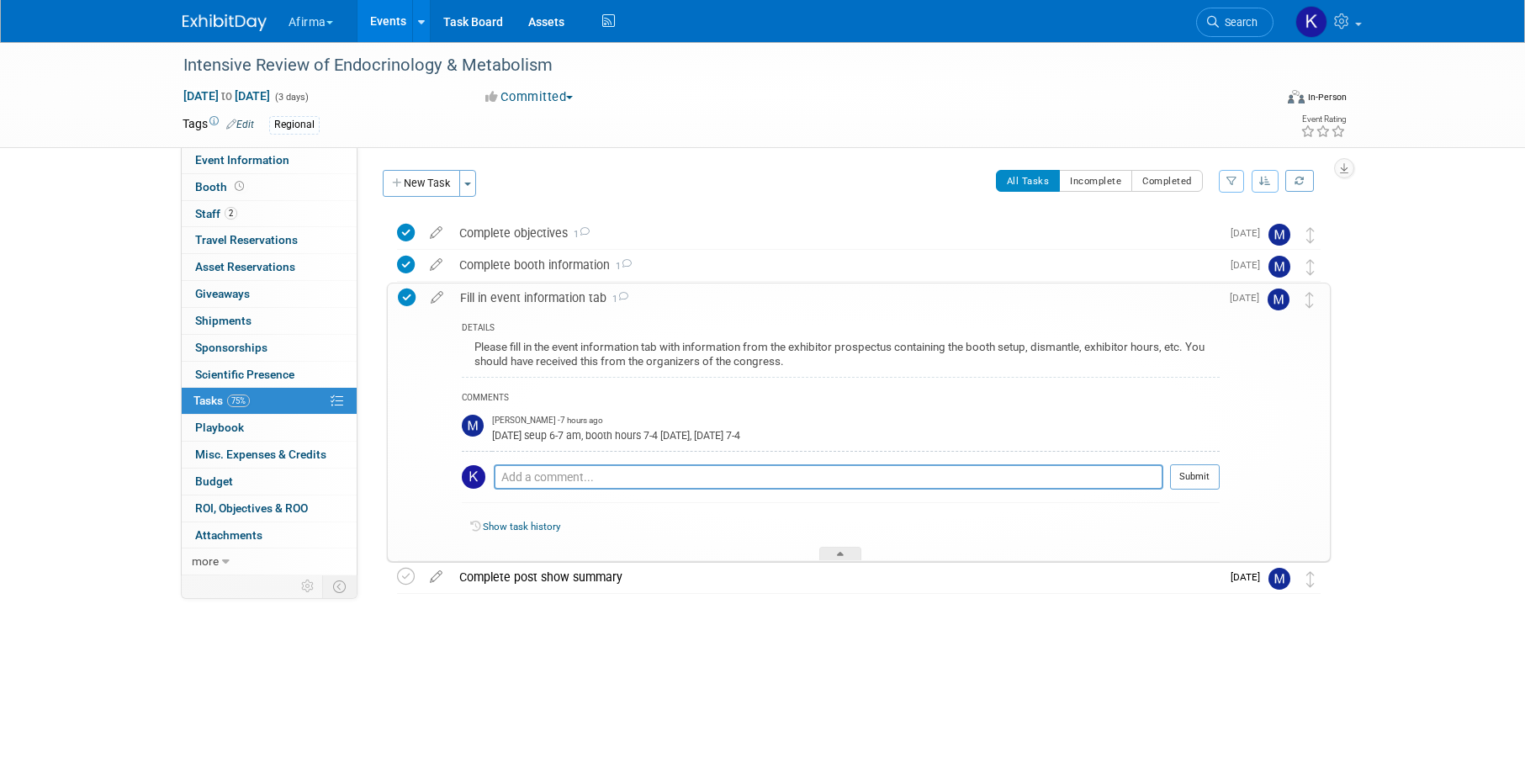
click at [511, 361] on div "Please fill in the event information tab with information from the exhibitor pr…" at bounding box center [840, 355] width 758 height 39
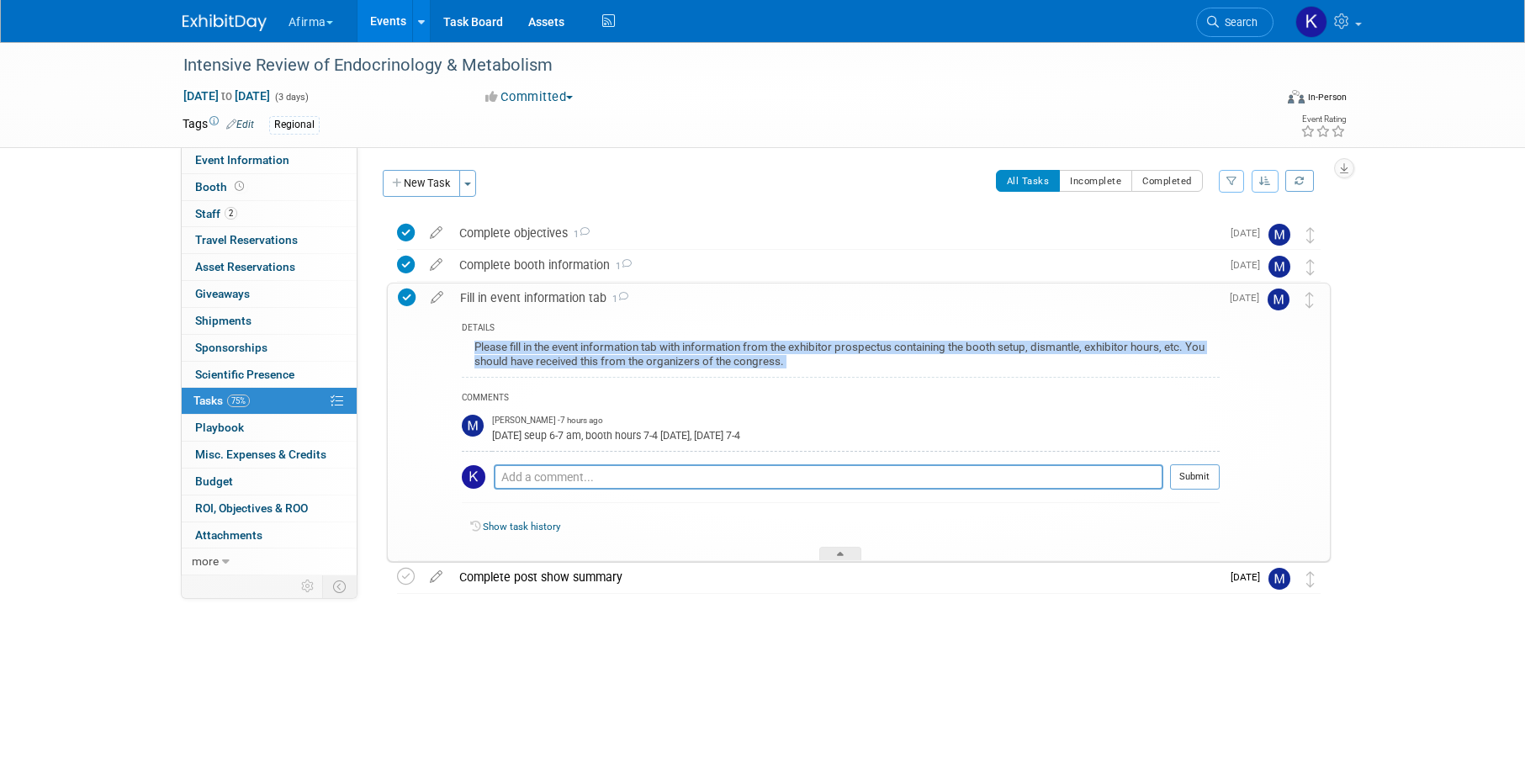
click at [511, 361] on div "Please fill in the event information tab with information from the exhibitor pr…" at bounding box center [840, 355] width 758 height 39
copy div "Please fill in the event information tab with information from the exhibitor pr…"
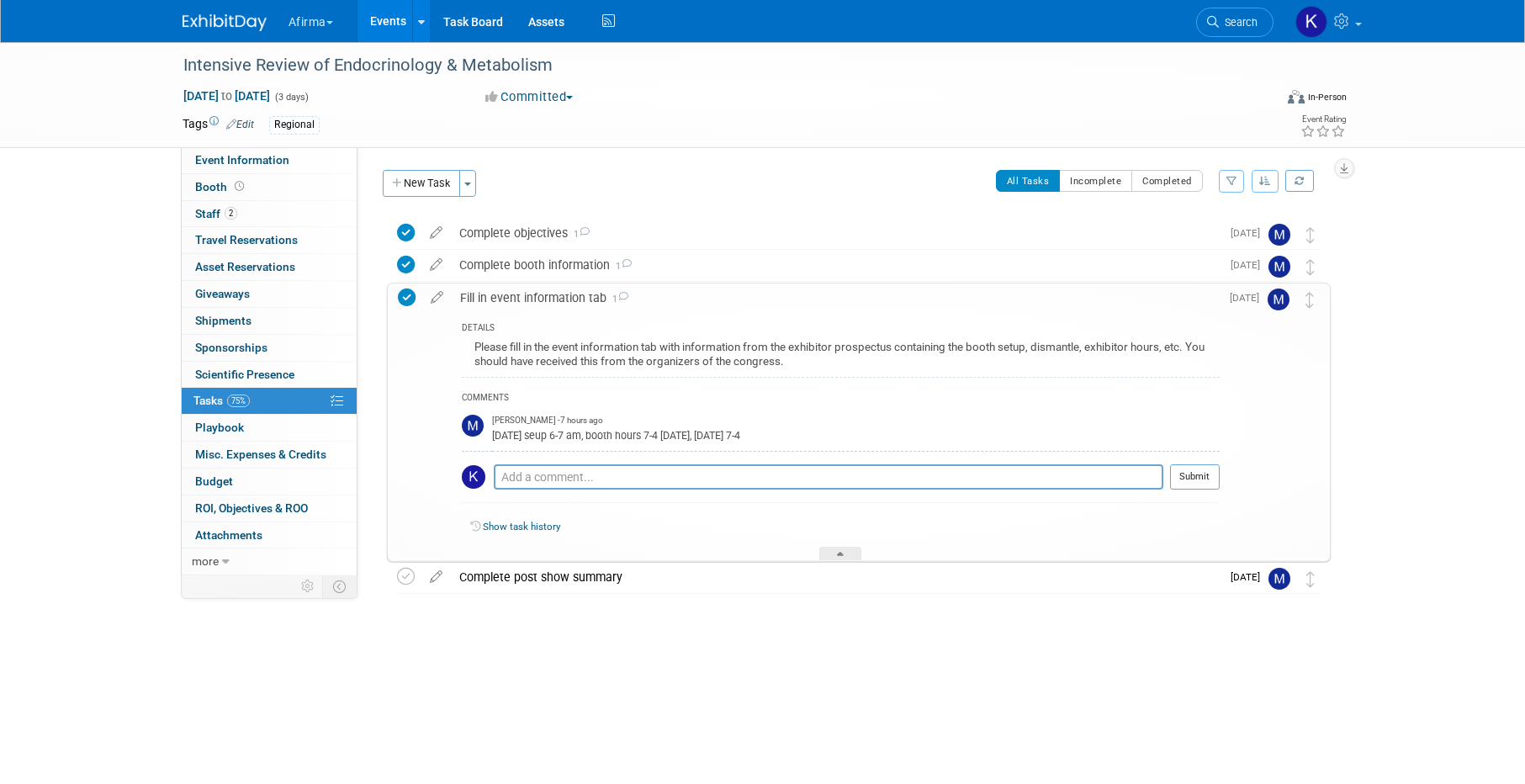
click at [497, 301] on div "Fill in event information tab 1" at bounding box center [836, 297] width 768 height 28
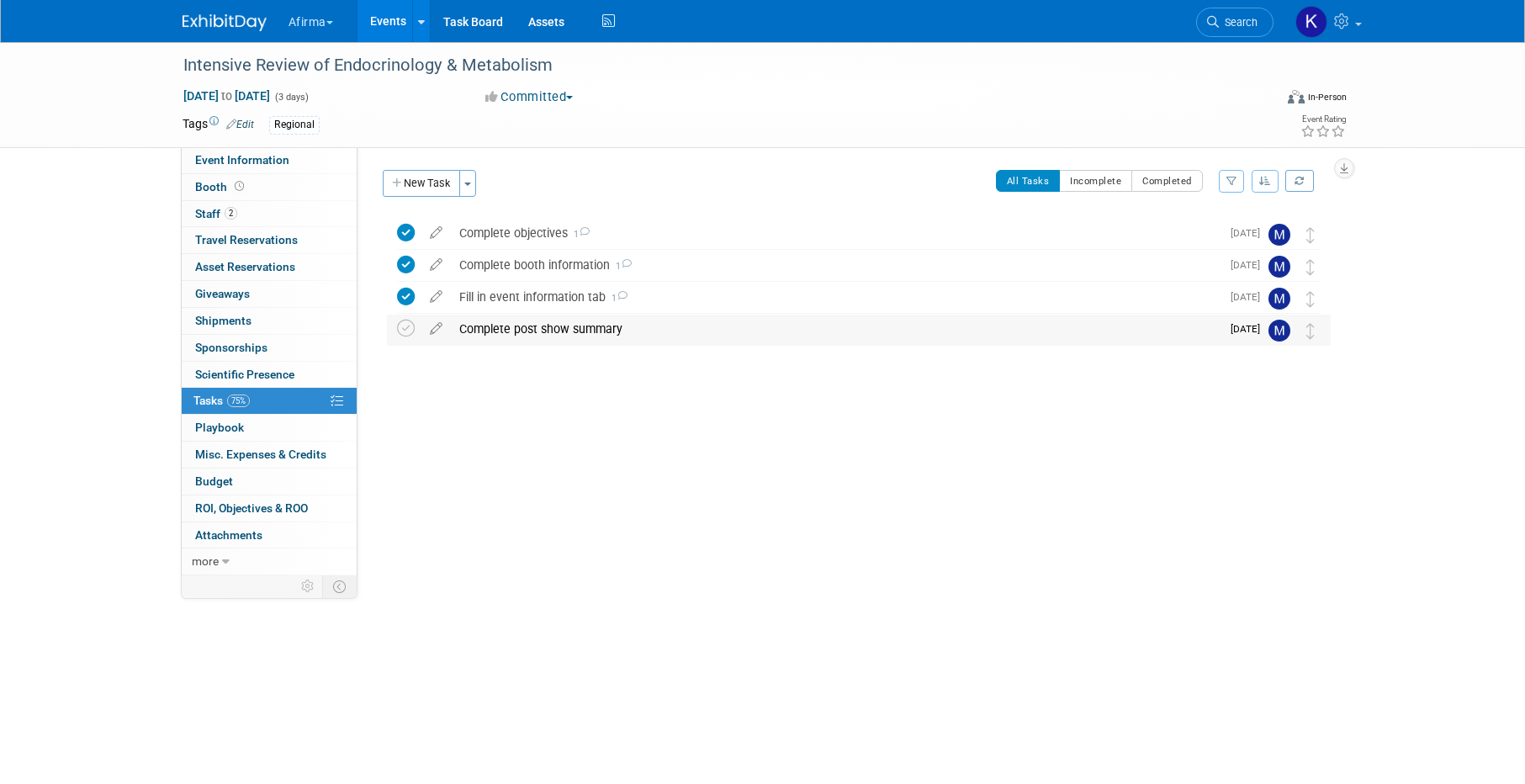
click at [501, 323] on div "Complete post show summary" at bounding box center [836, 328] width 770 height 28
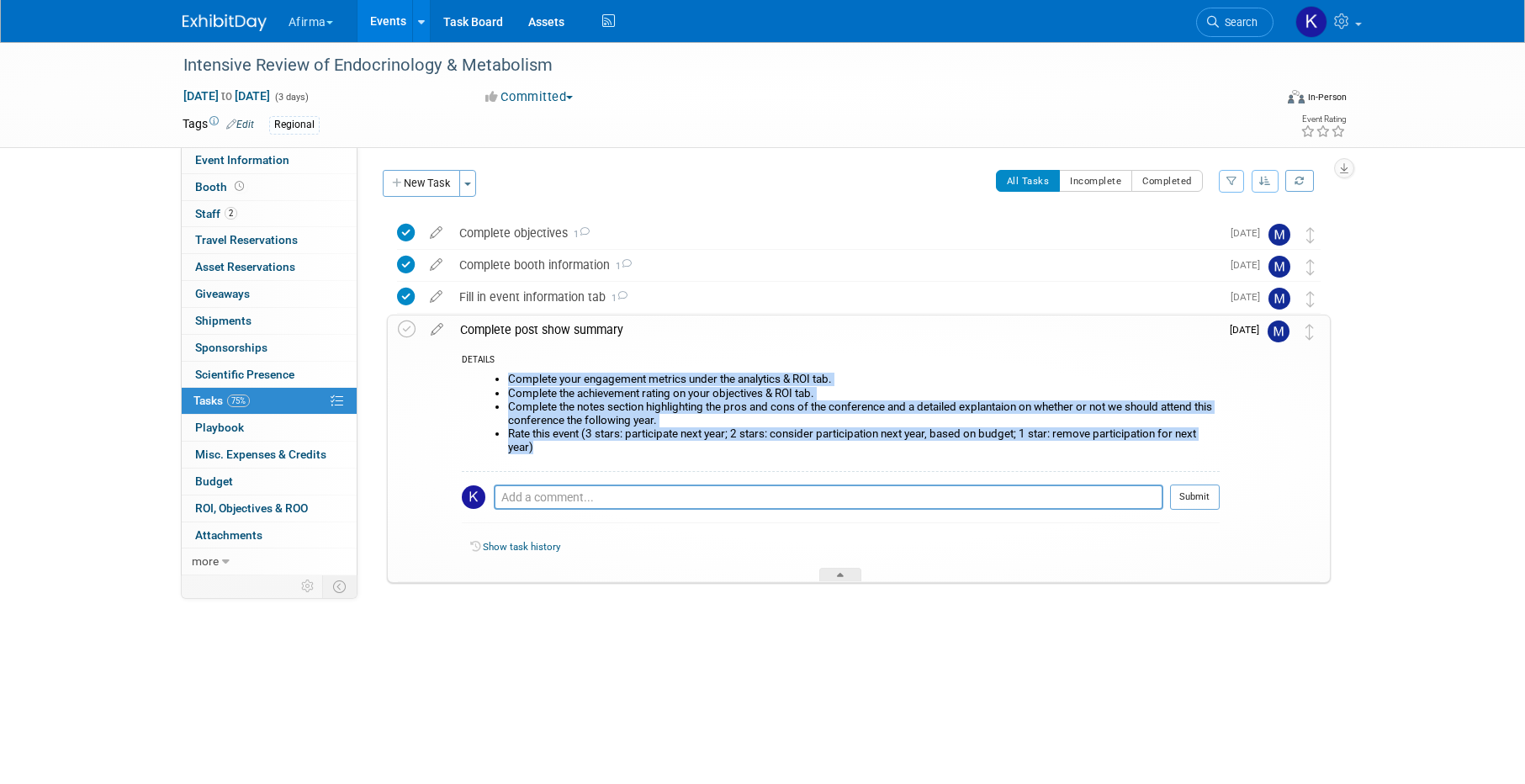
drag, startPoint x: 549, startPoint y: 447, endPoint x: 496, endPoint y: 365, distance: 97.6
click at [496, 365] on div "DETAILS Complete your engagement metrics under the analytics & ROI tab. Complet…" at bounding box center [836, 462] width 768 height 237
copy div "Complete your engagement metrics under the analytics & ROI tab. Complete the ac…"
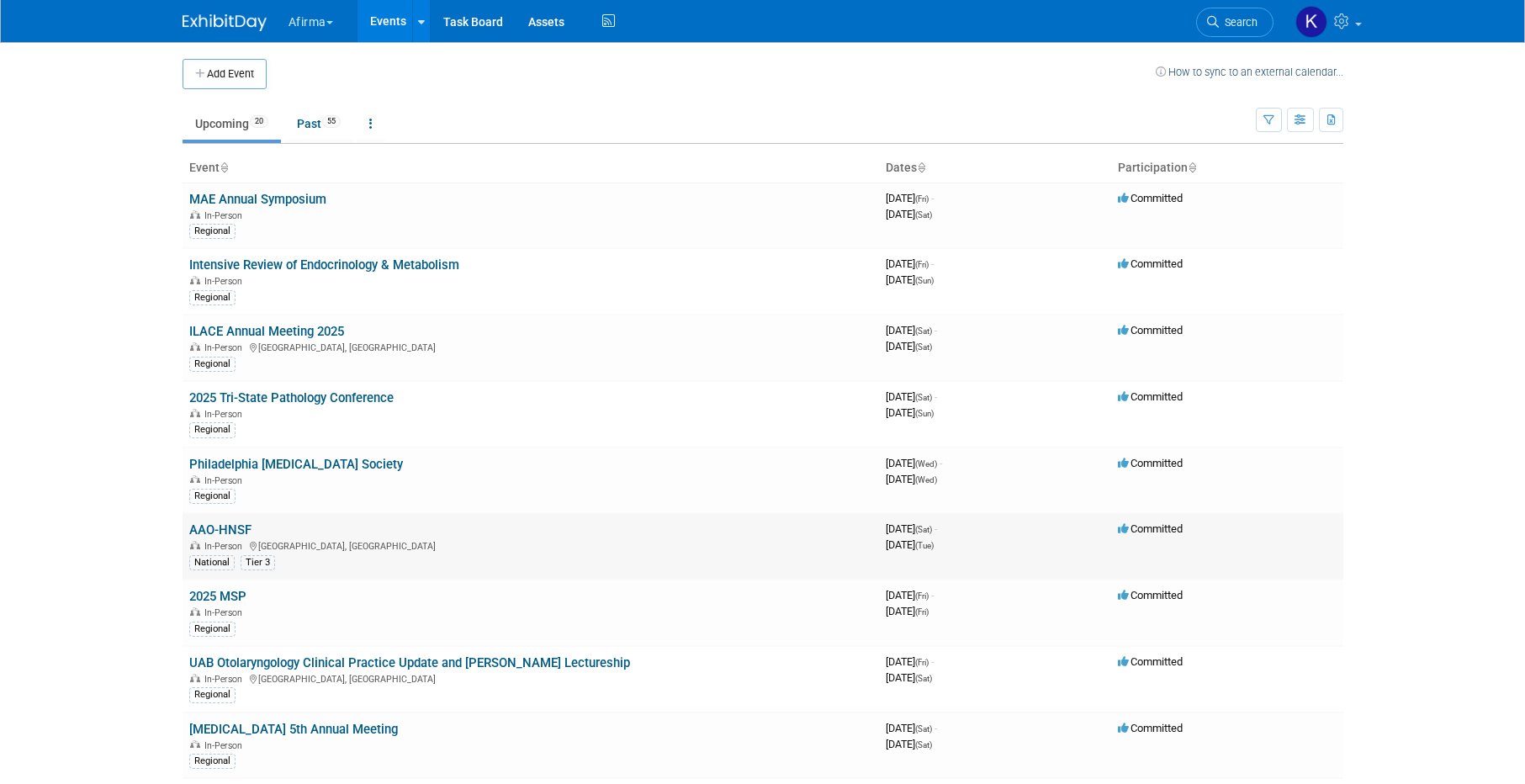
click at [240, 528] on link "AAO-HNSF" at bounding box center [221, 529] width 62 height 16
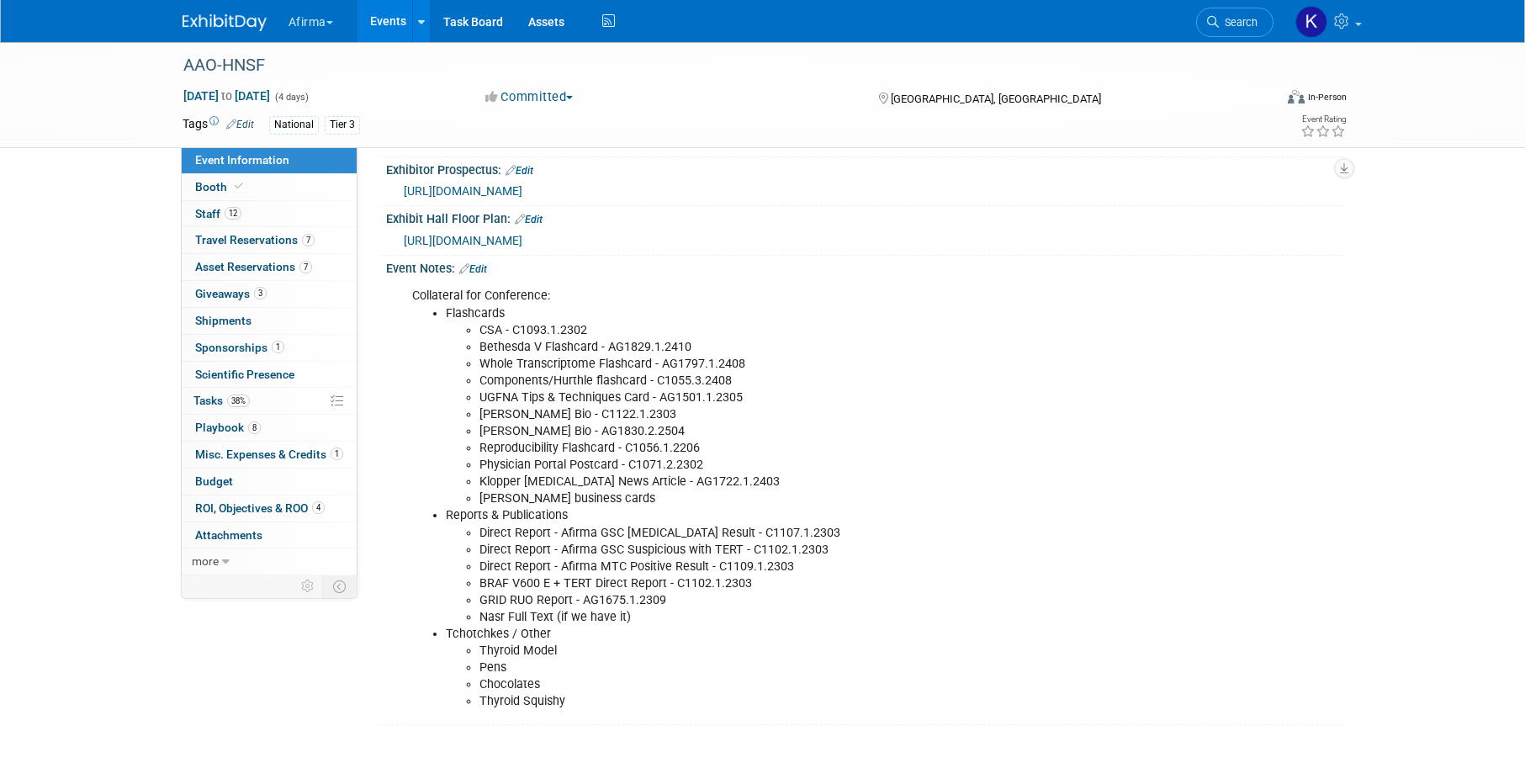
scroll to position [402, 0]
click at [236, 183] on icon at bounding box center [238, 186] width 8 height 9
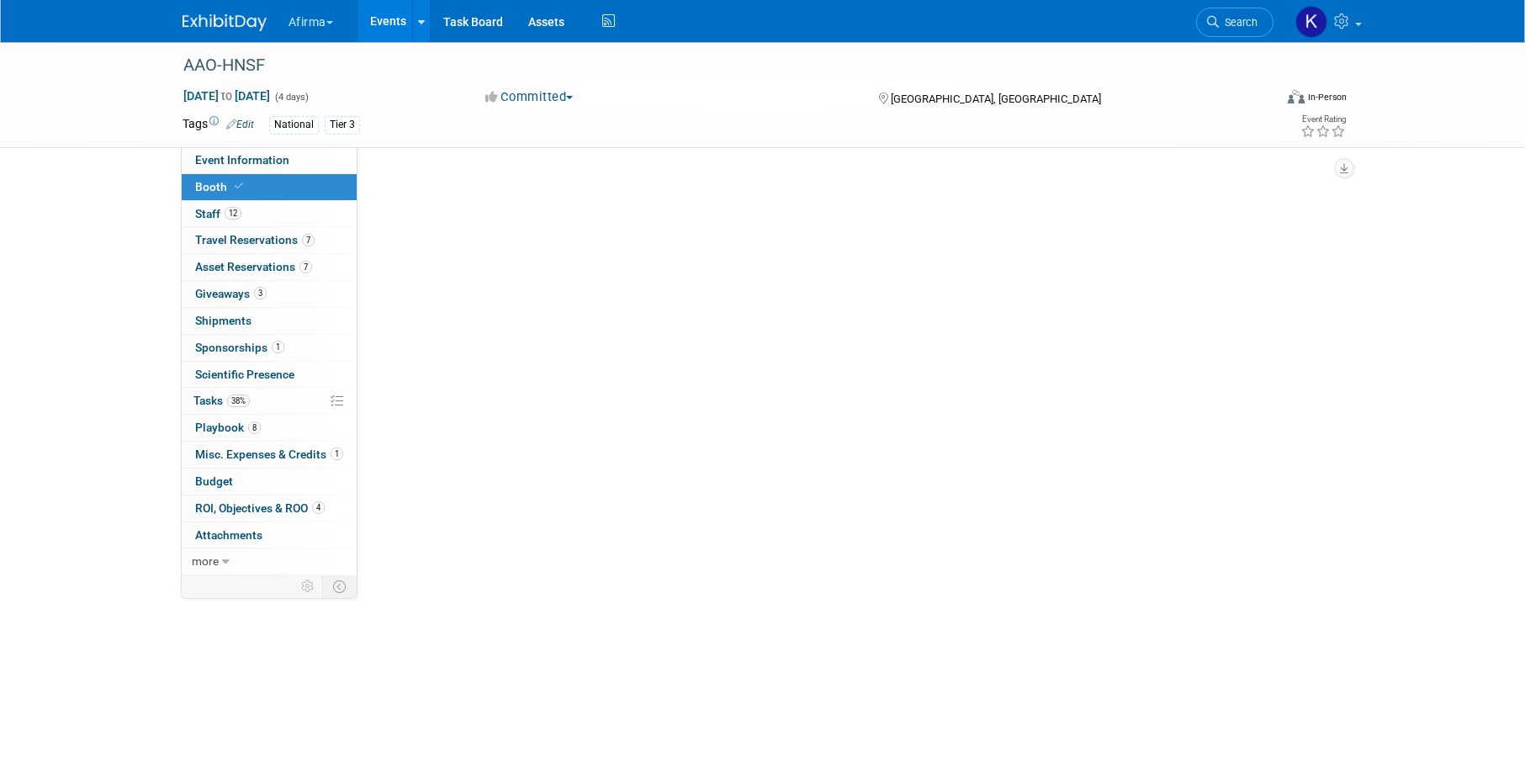
scroll to position [0, 0]
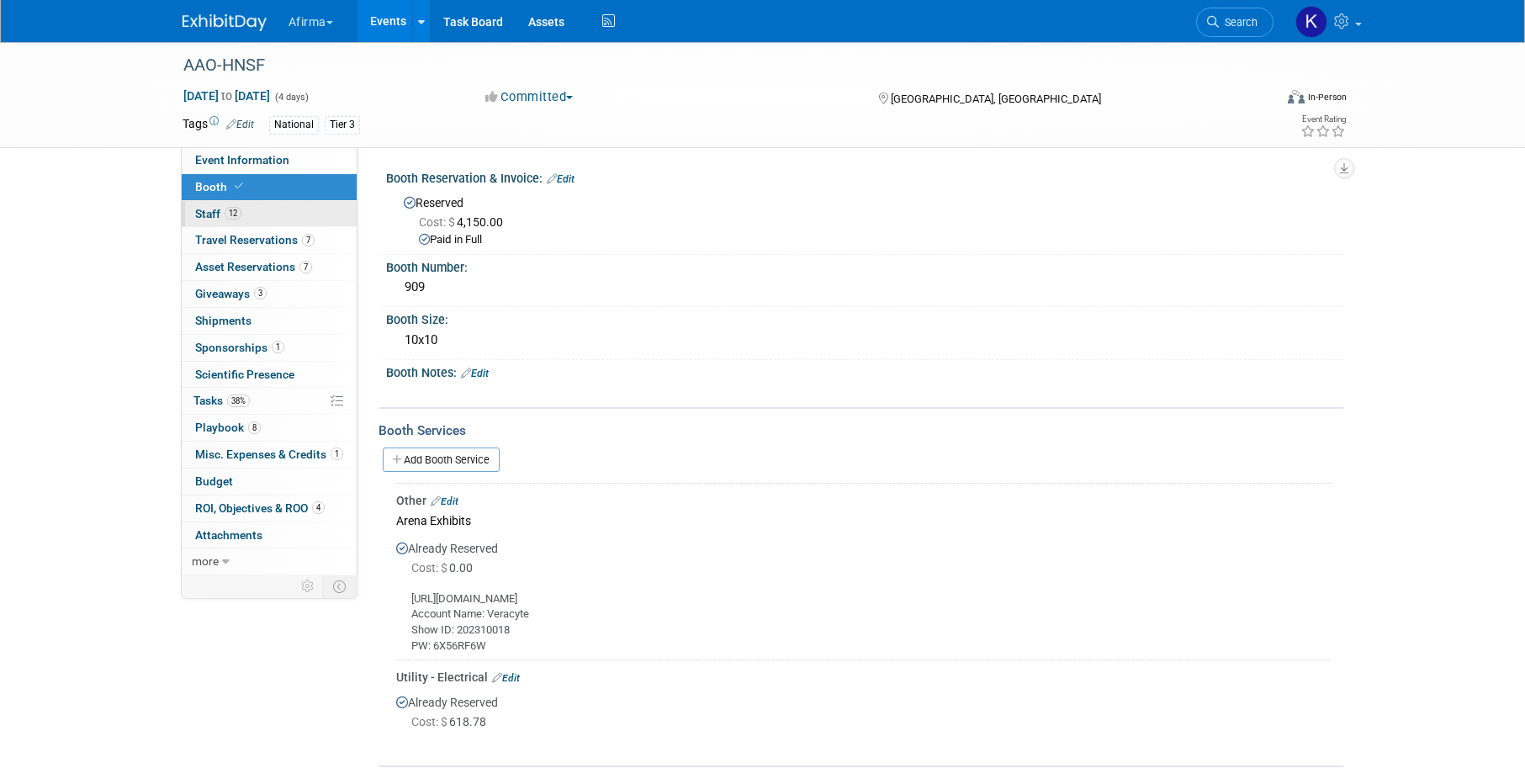
click at [266, 202] on link "12 Staff 12" at bounding box center [269, 213] width 175 height 26
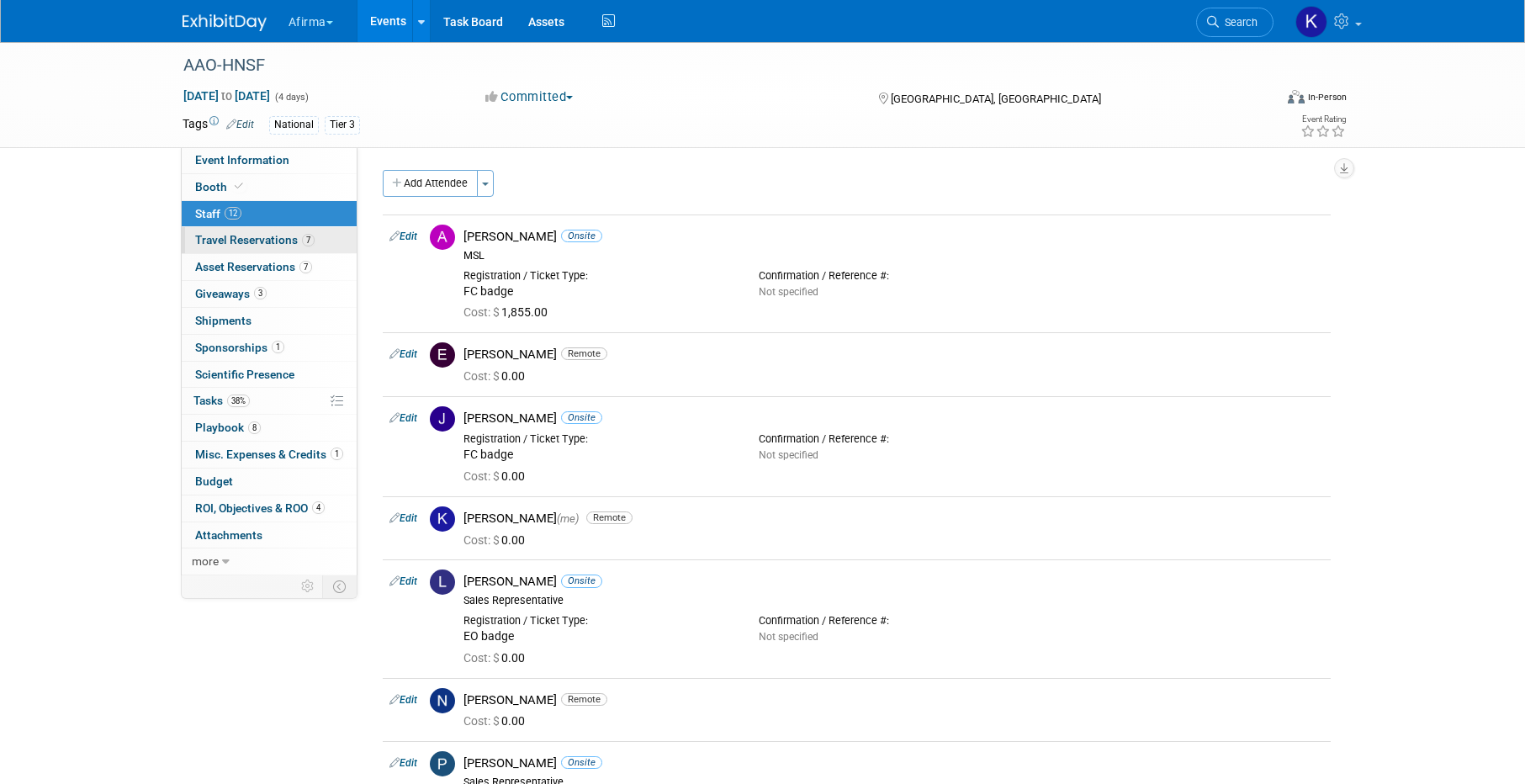
click at [264, 232] on link "7 Travel Reservations 7" at bounding box center [269, 240] width 175 height 26
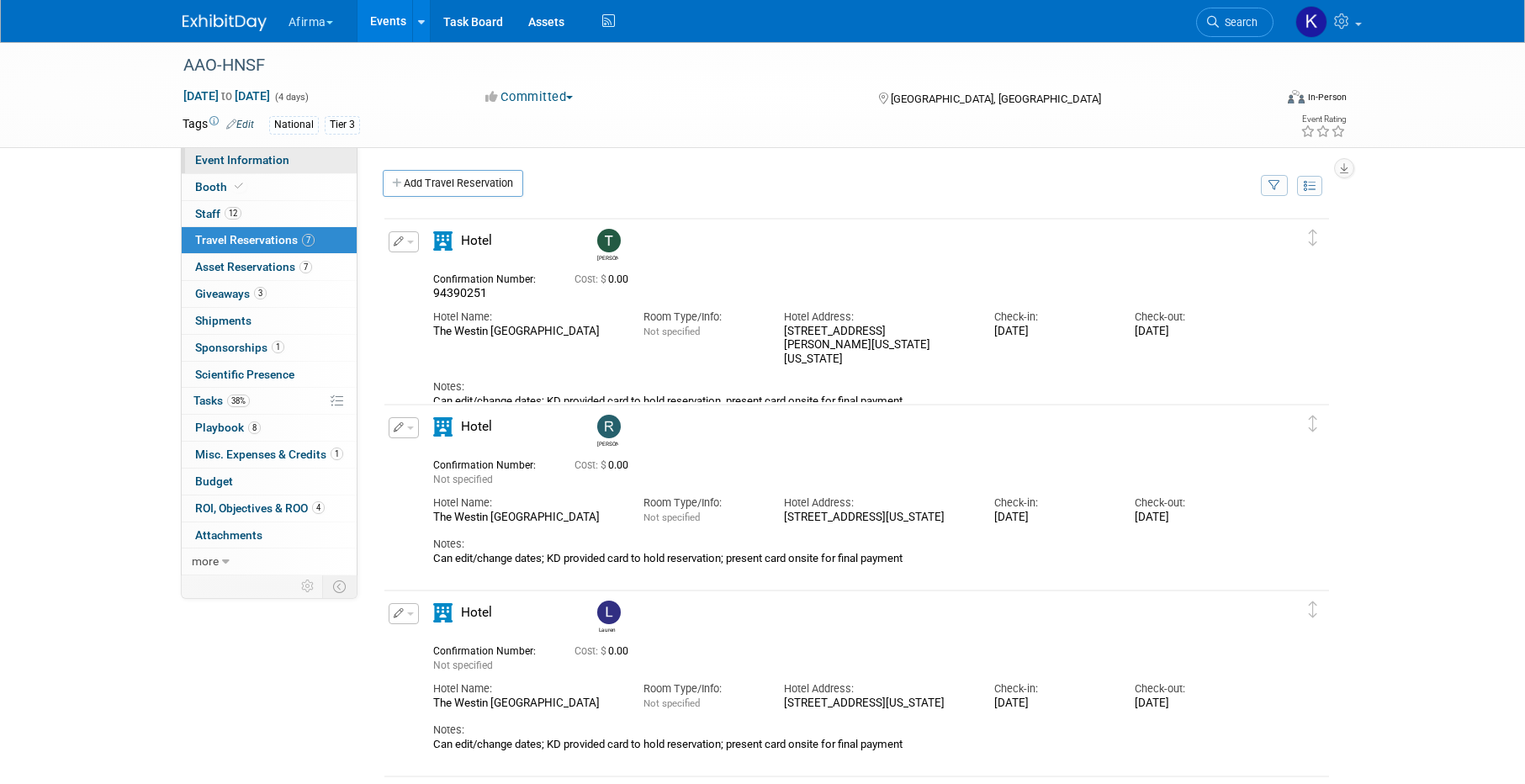
click at [268, 154] on span "Event Information" at bounding box center [242, 159] width 94 height 14
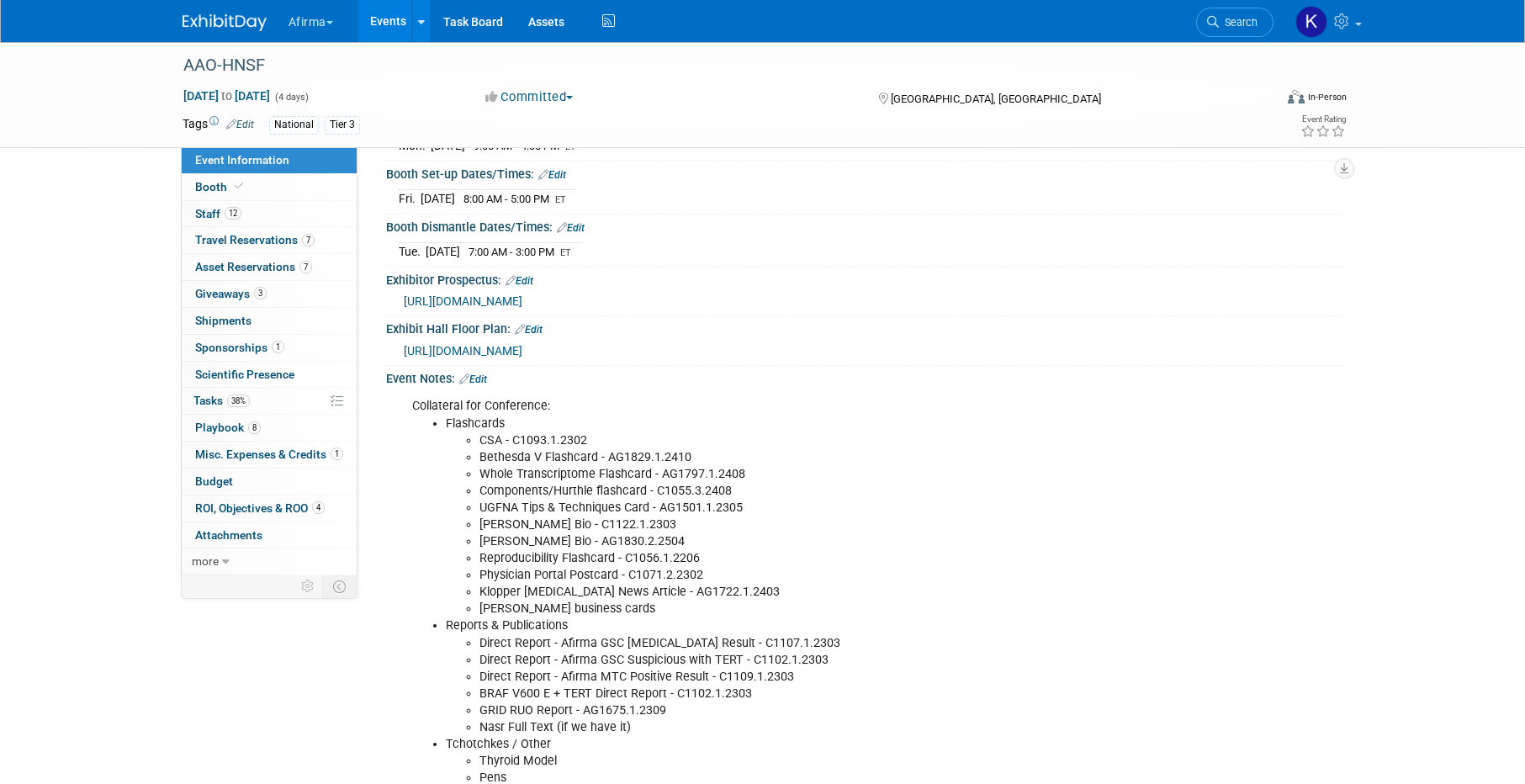
scroll to position [296, 0]
click at [295, 182] on link "Booth" at bounding box center [269, 187] width 175 height 26
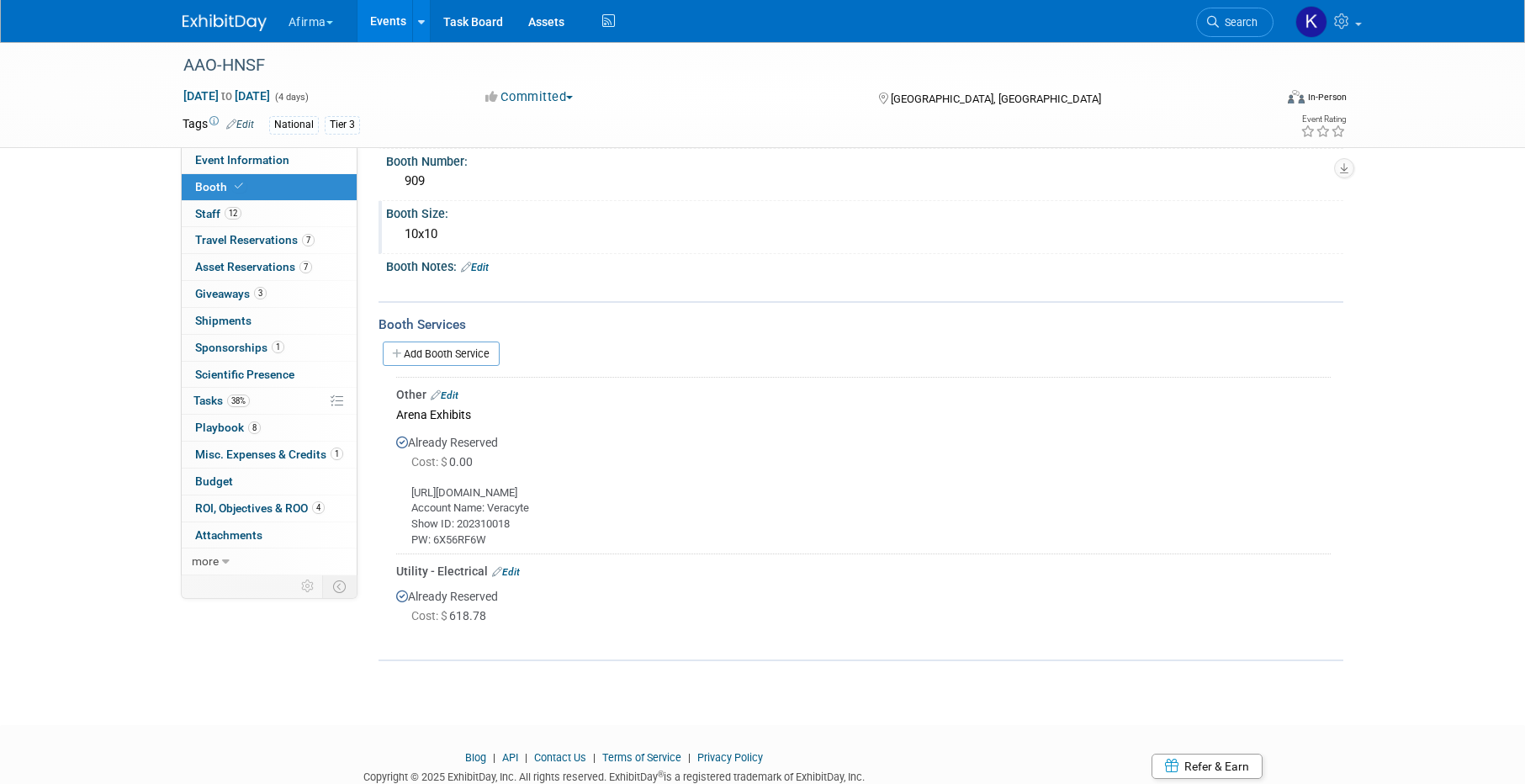
scroll to position [116, 0]
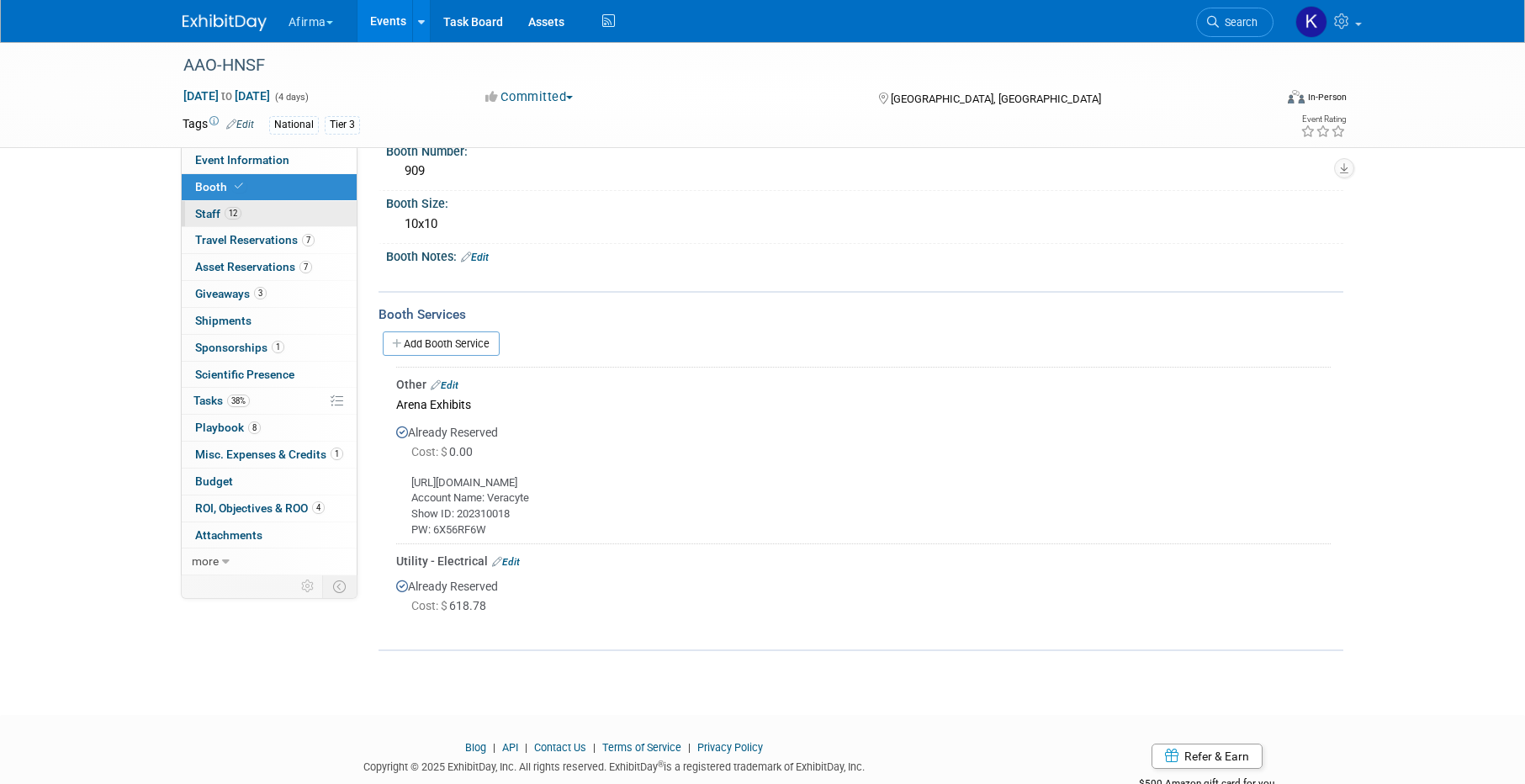
click at [259, 211] on link "12 Staff 12" at bounding box center [269, 213] width 175 height 26
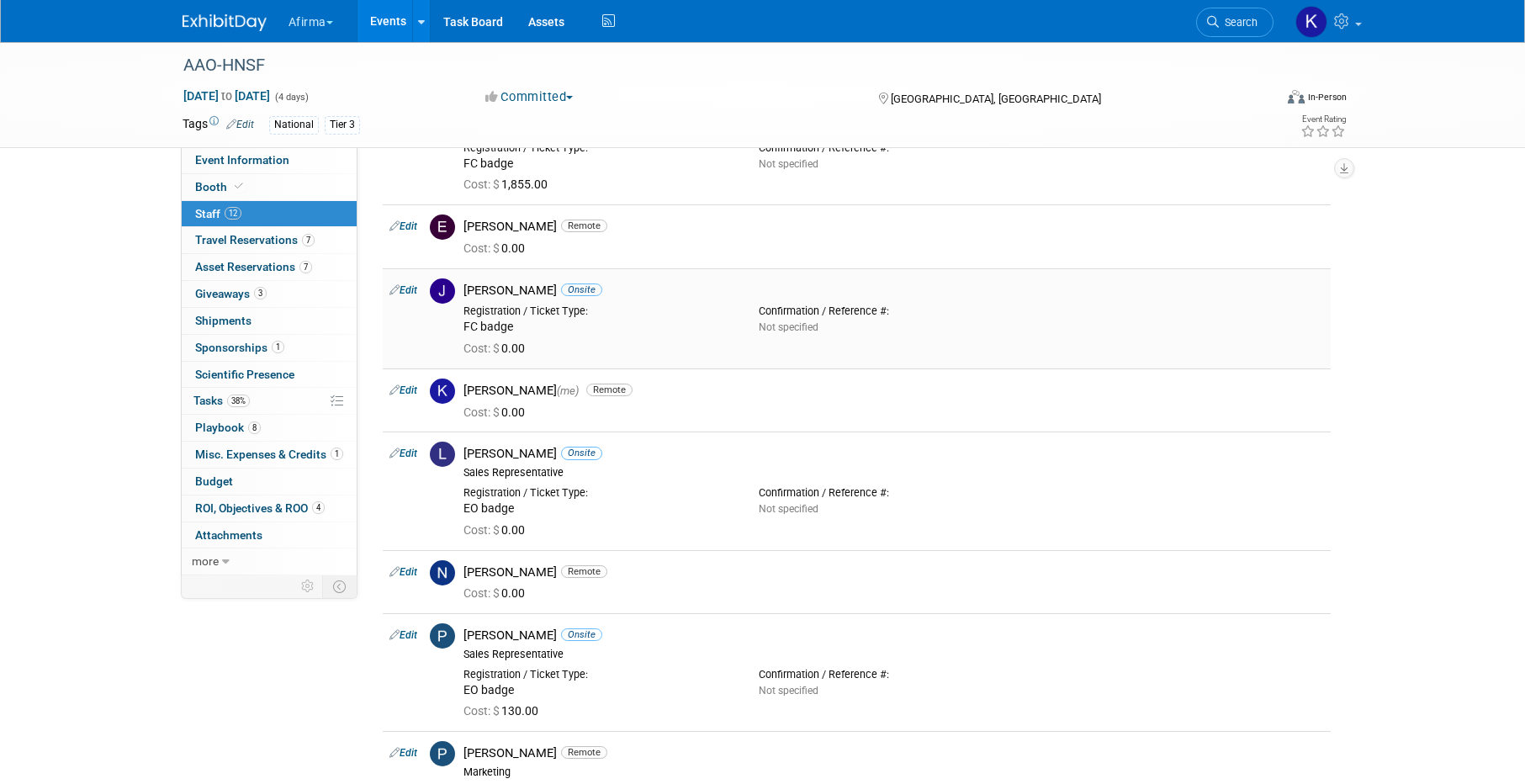
scroll to position [0, 0]
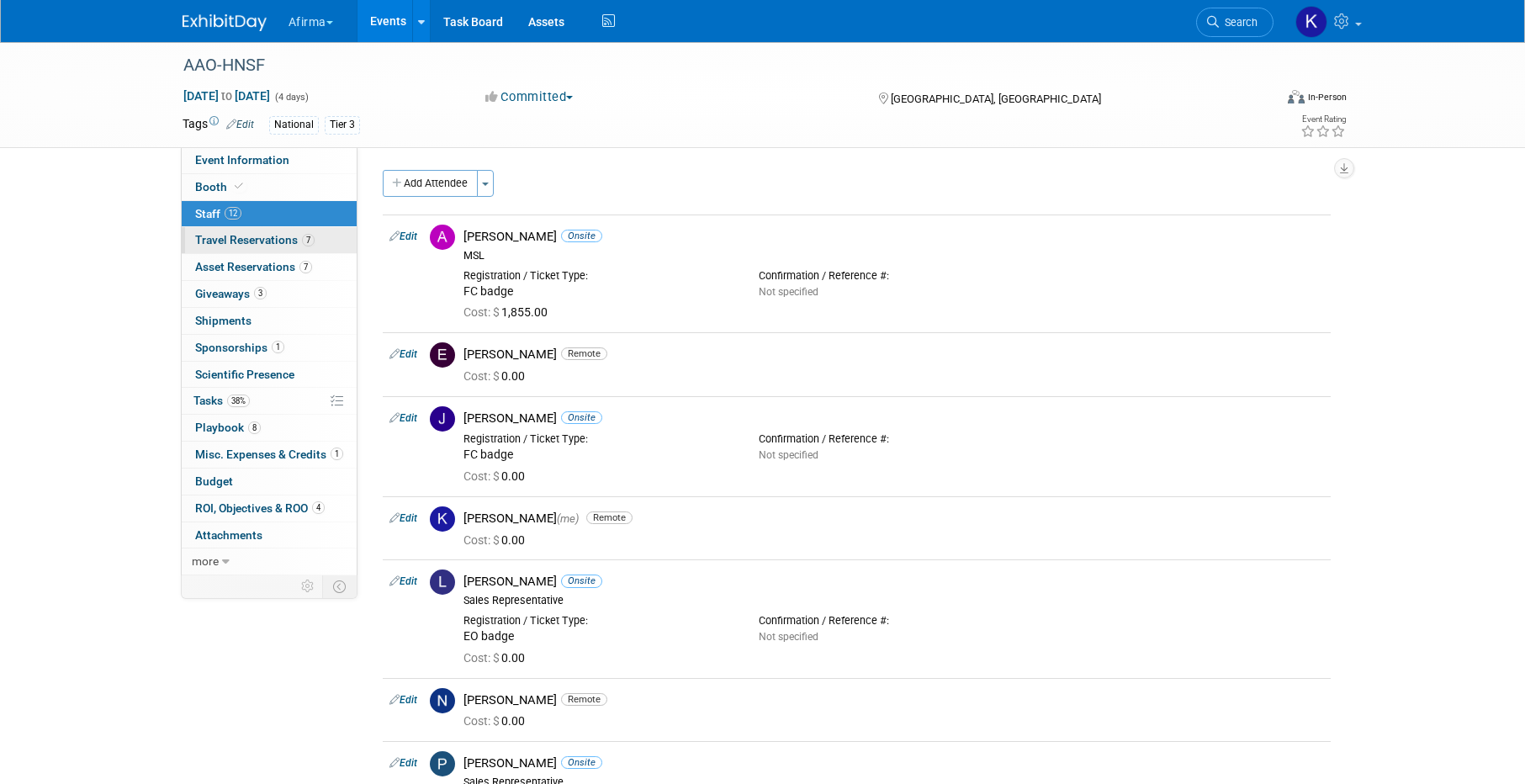
click at [247, 245] on span "Travel Reservations 7" at bounding box center [255, 239] width 119 height 14
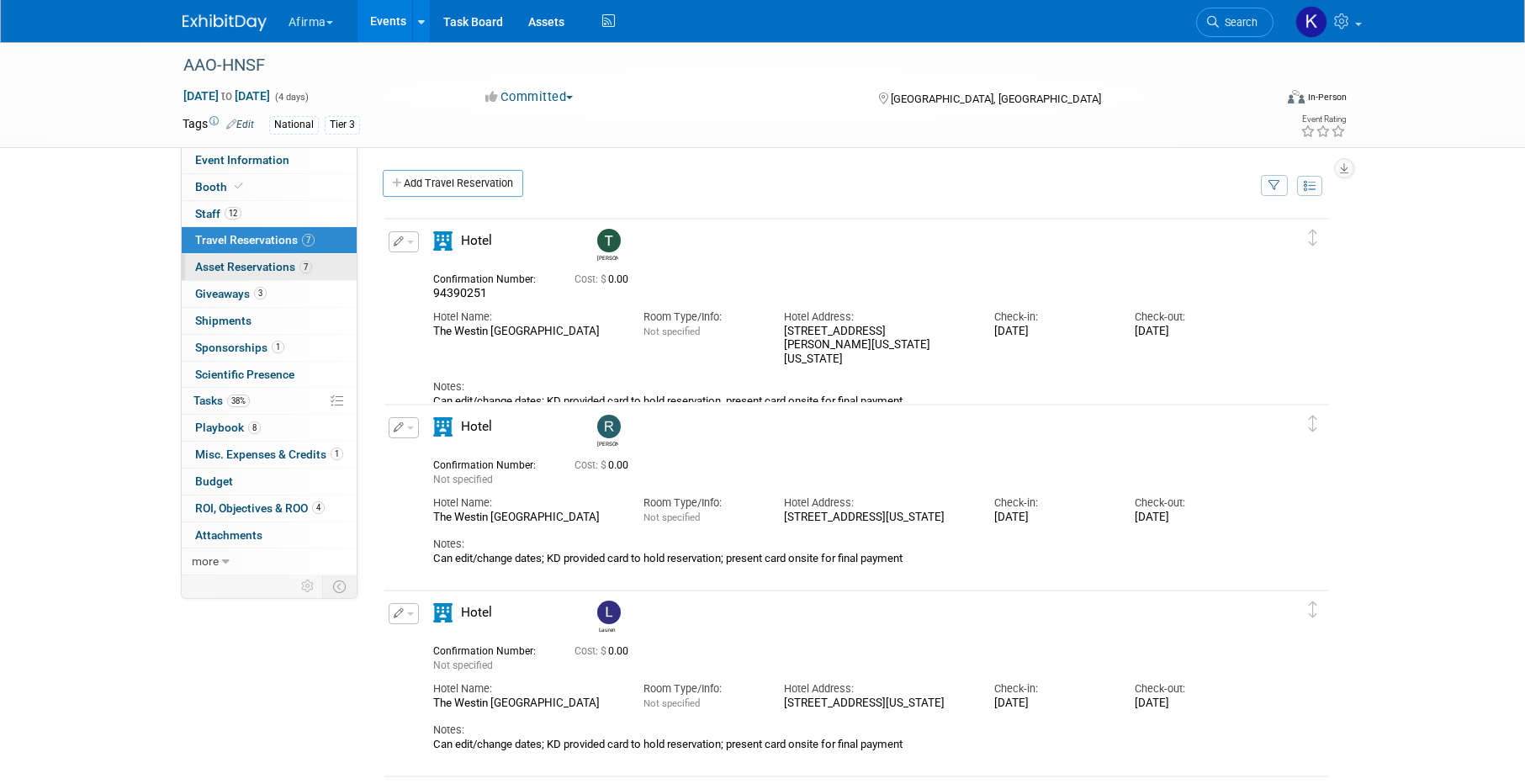
click at [272, 262] on span "Asset Reservations 7" at bounding box center [254, 267] width 117 height 14
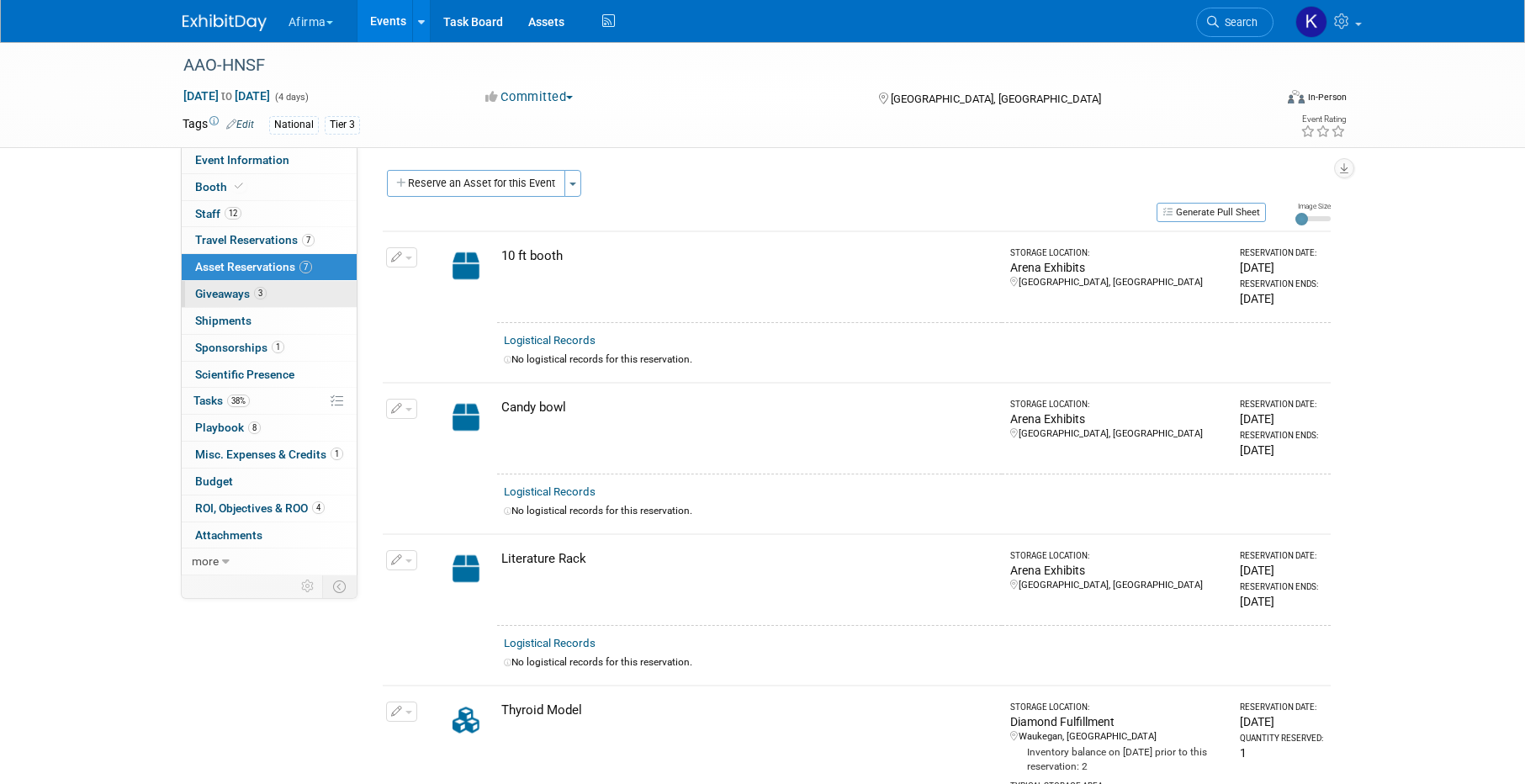
click at [289, 286] on link "3 Giveaways 3" at bounding box center [269, 294] width 175 height 26
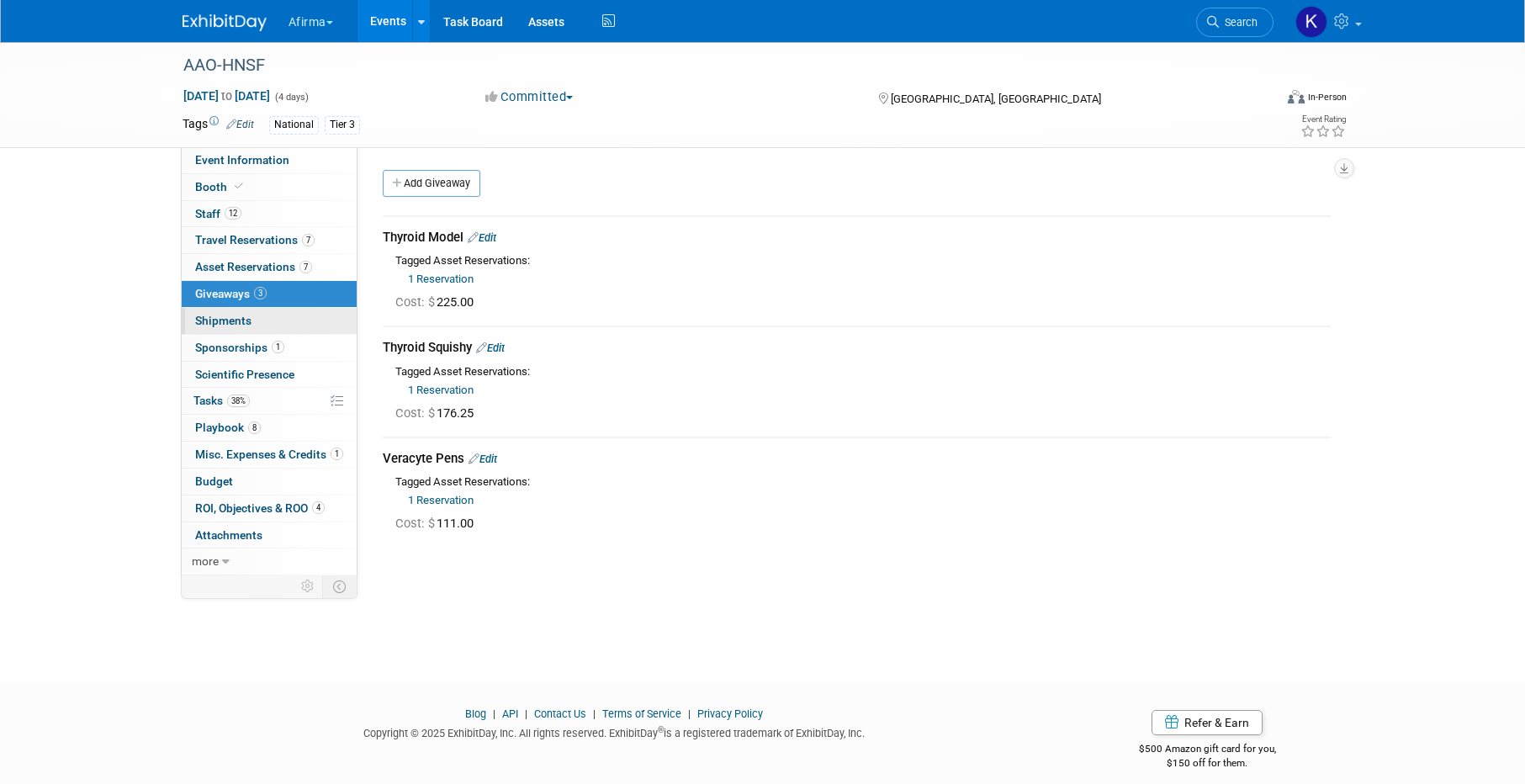
click at [281, 320] on link "0 Shipments 0" at bounding box center [269, 321] width 175 height 26
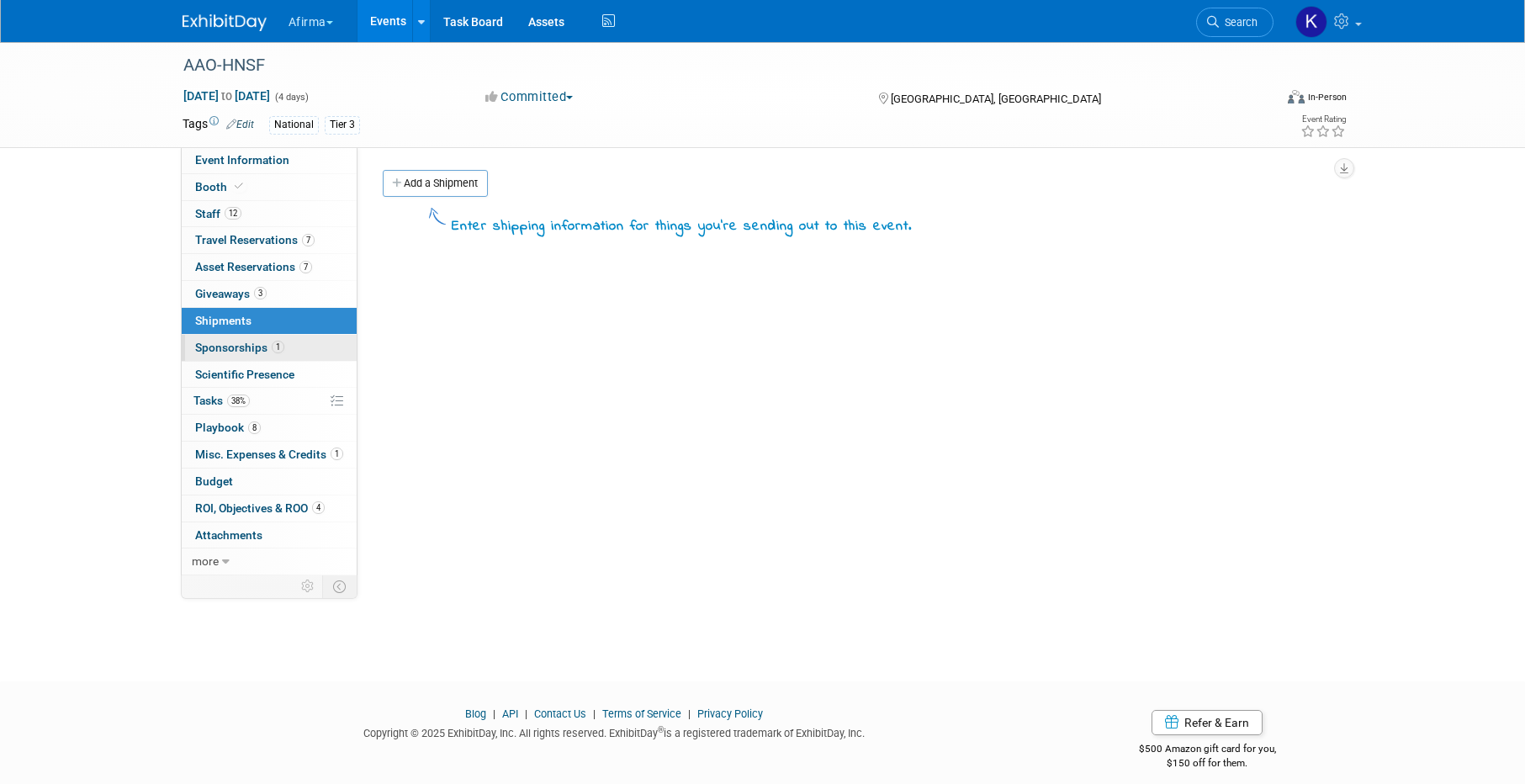
click at [282, 342] on span "Sponsorships 1" at bounding box center [239, 347] width 89 height 14
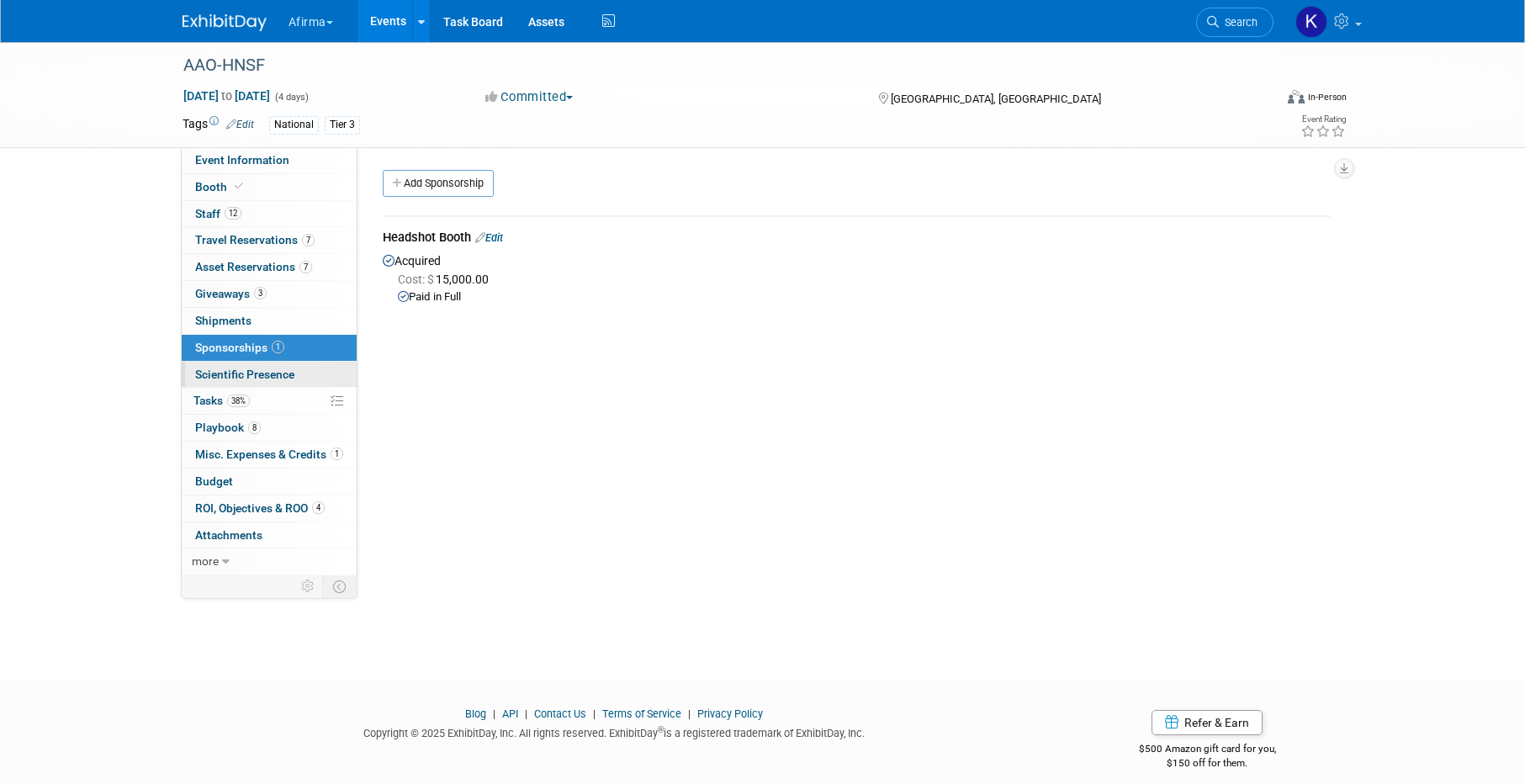
click at [281, 368] on span "Scientific Presence" at bounding box center [245, 374] width 99 height 14
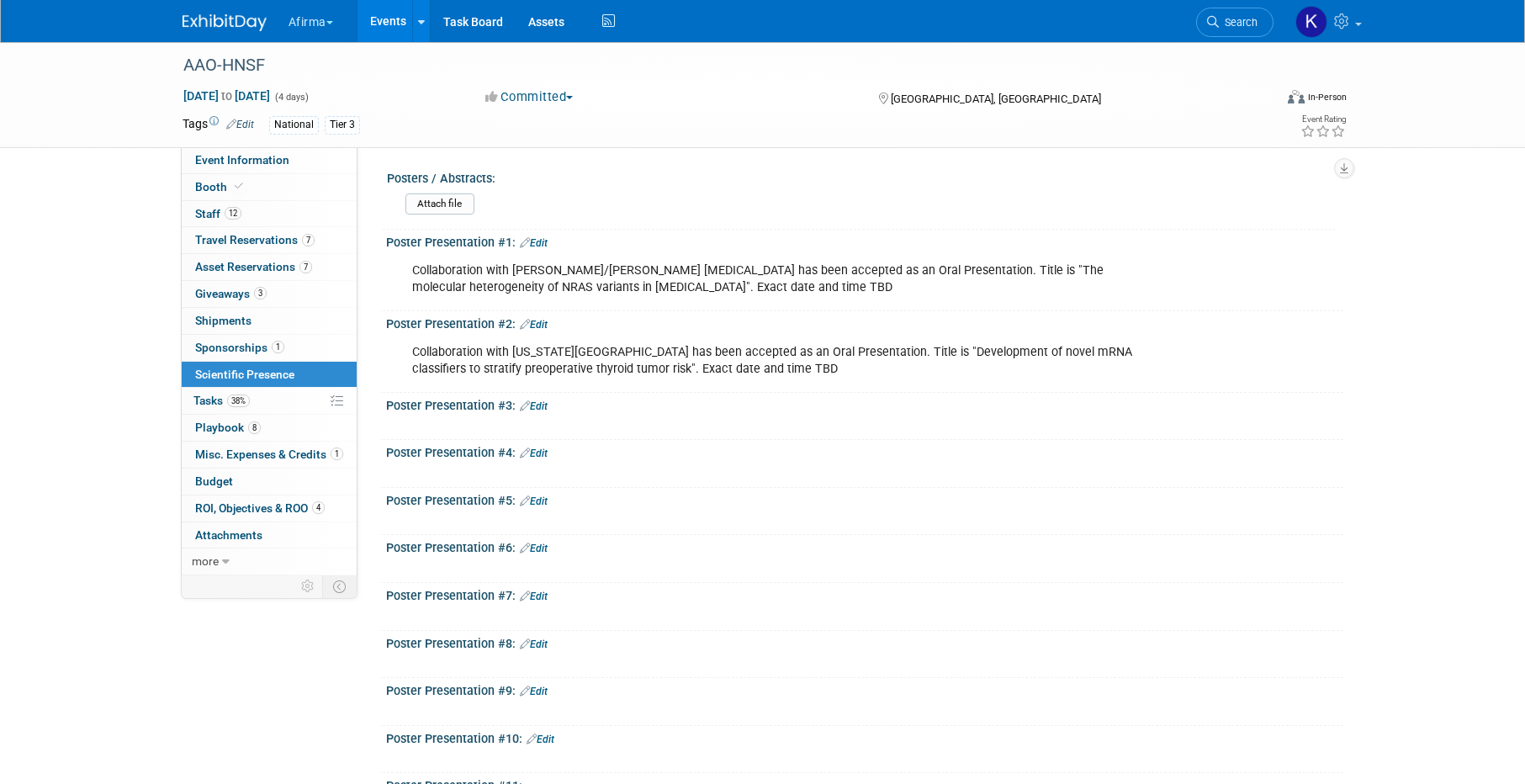
click at [537, 241] on link "Edit" at bounding box center [533, 243] width 27 height 12
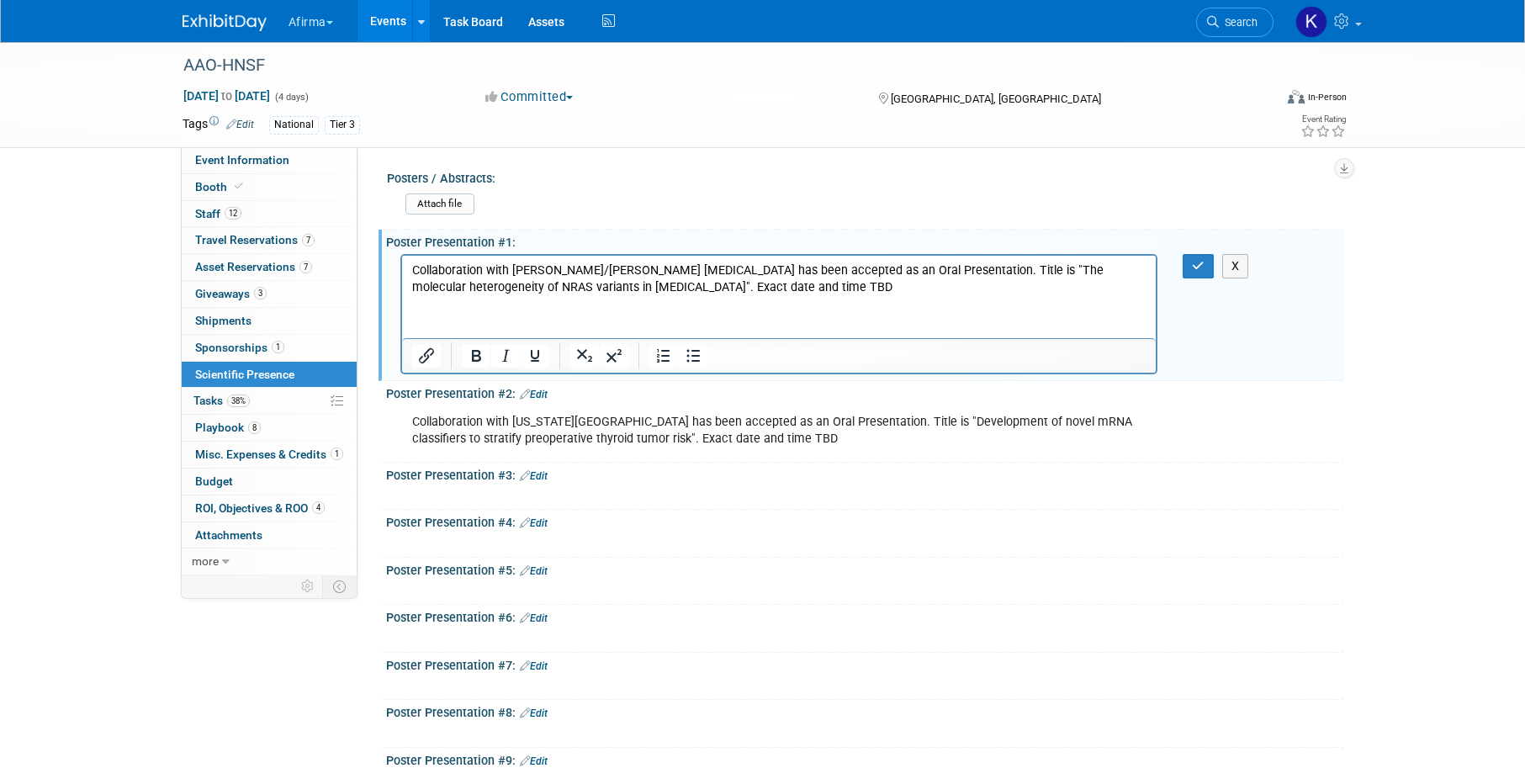
click at [852, 288] on p "Collaboration with [PERSON_NAME]/[PERSON_NAME] [MEDICAL_DATA] has been accepted…" at bounding box center [779, 278] width 735 height 34
drag, startPoint x: 821, startPoint y: 289, endPoint x: 689, endPoint y: 291, distance: 132.0
click at [689, 291] on p "Collaboration with [PERSON_NAME]/[PERSON_NAME] [MEDICAL_DATA] has been accepted…" at bounding box center [779, 278] width 735 height 34
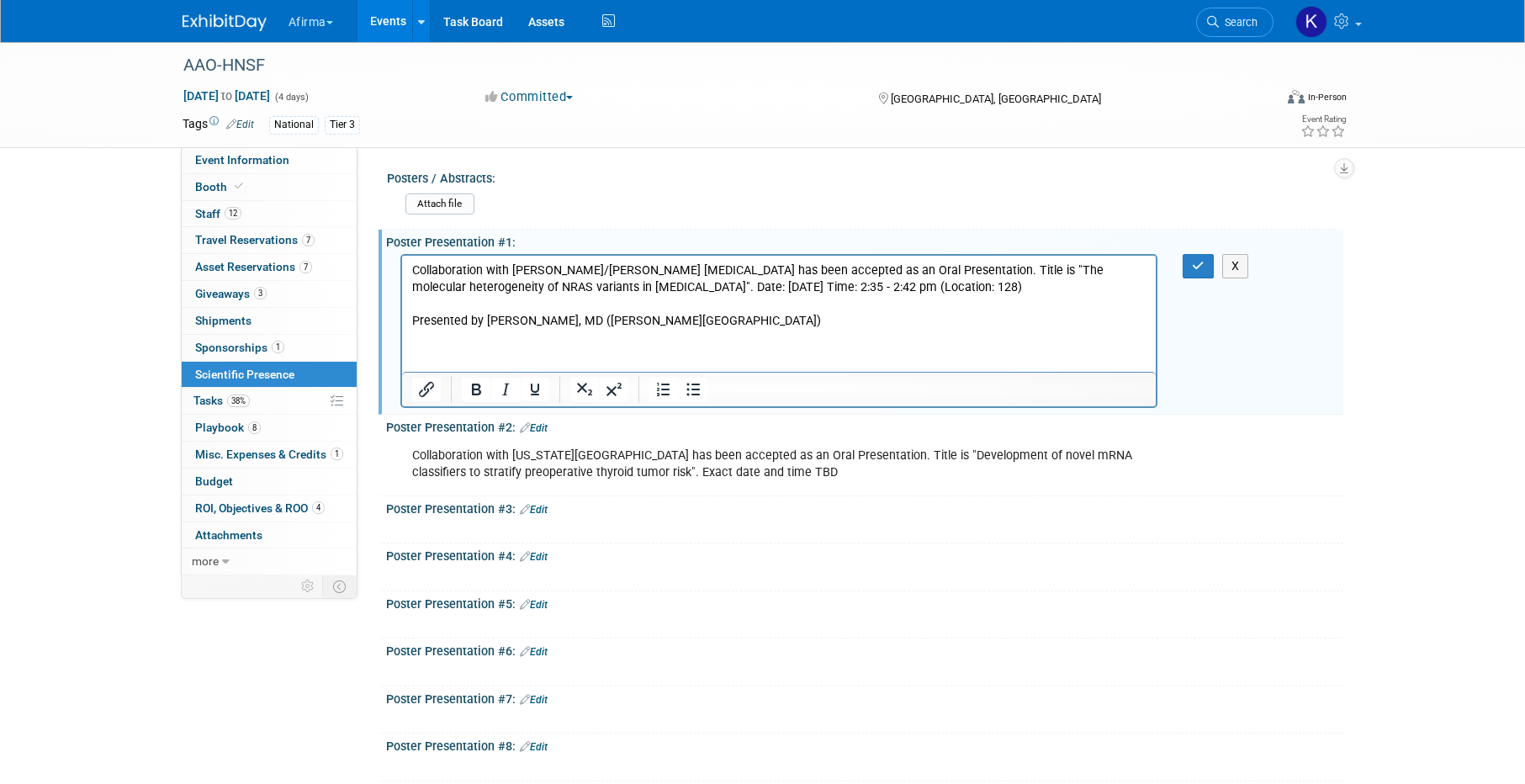
click at [689, 282] on p "Collaboration with [PERSON_NAME]/[PERSON_NAME] [MEDICAL_DATA] has been accepted…" at bounding box center [779, 278] width 735 height 34
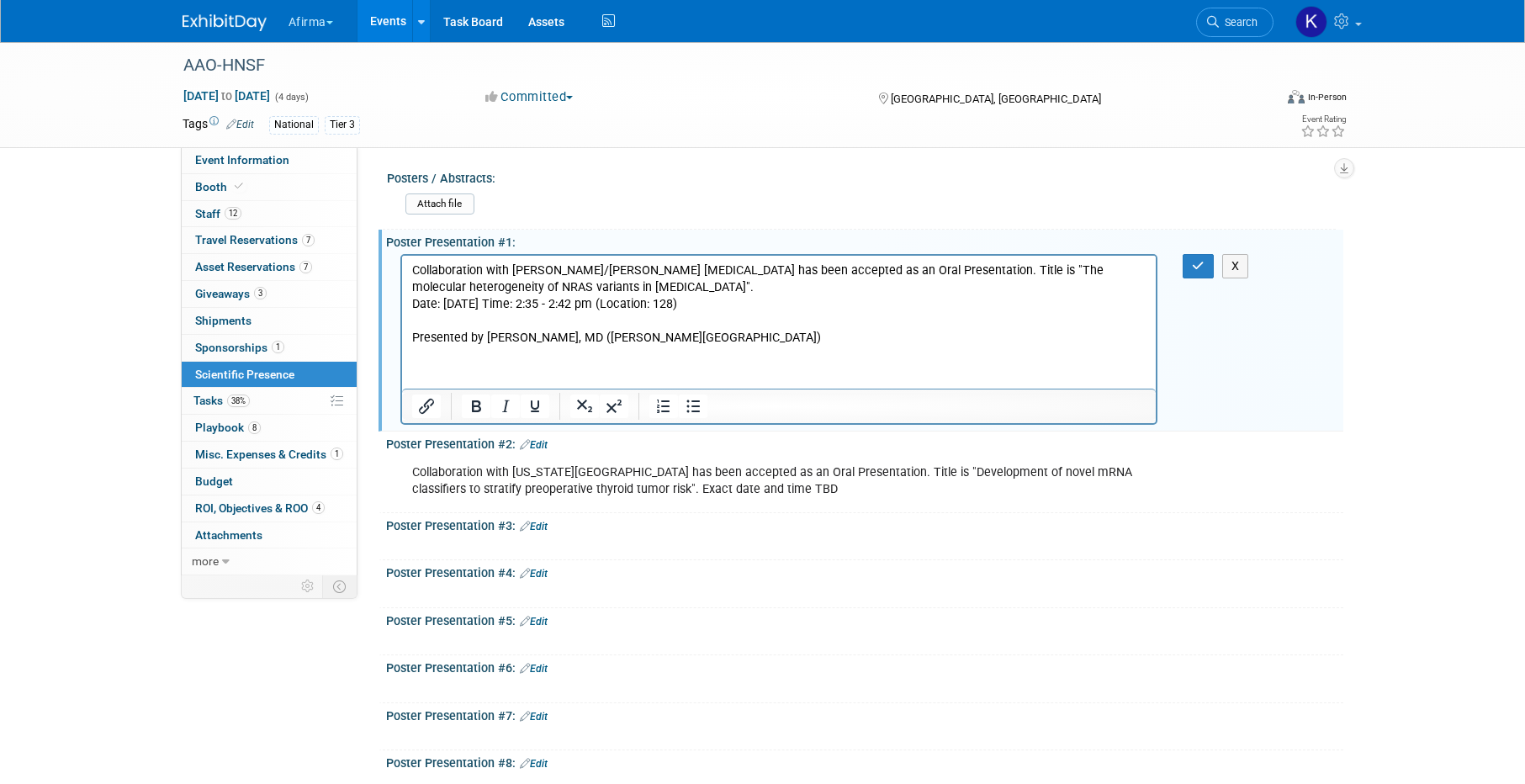
click at [559, 301] on p "Date: [DATE] Time: 2:35 - 2:42 pm (Location: 128)" at bounding box center [779, 303] width 735 height 16
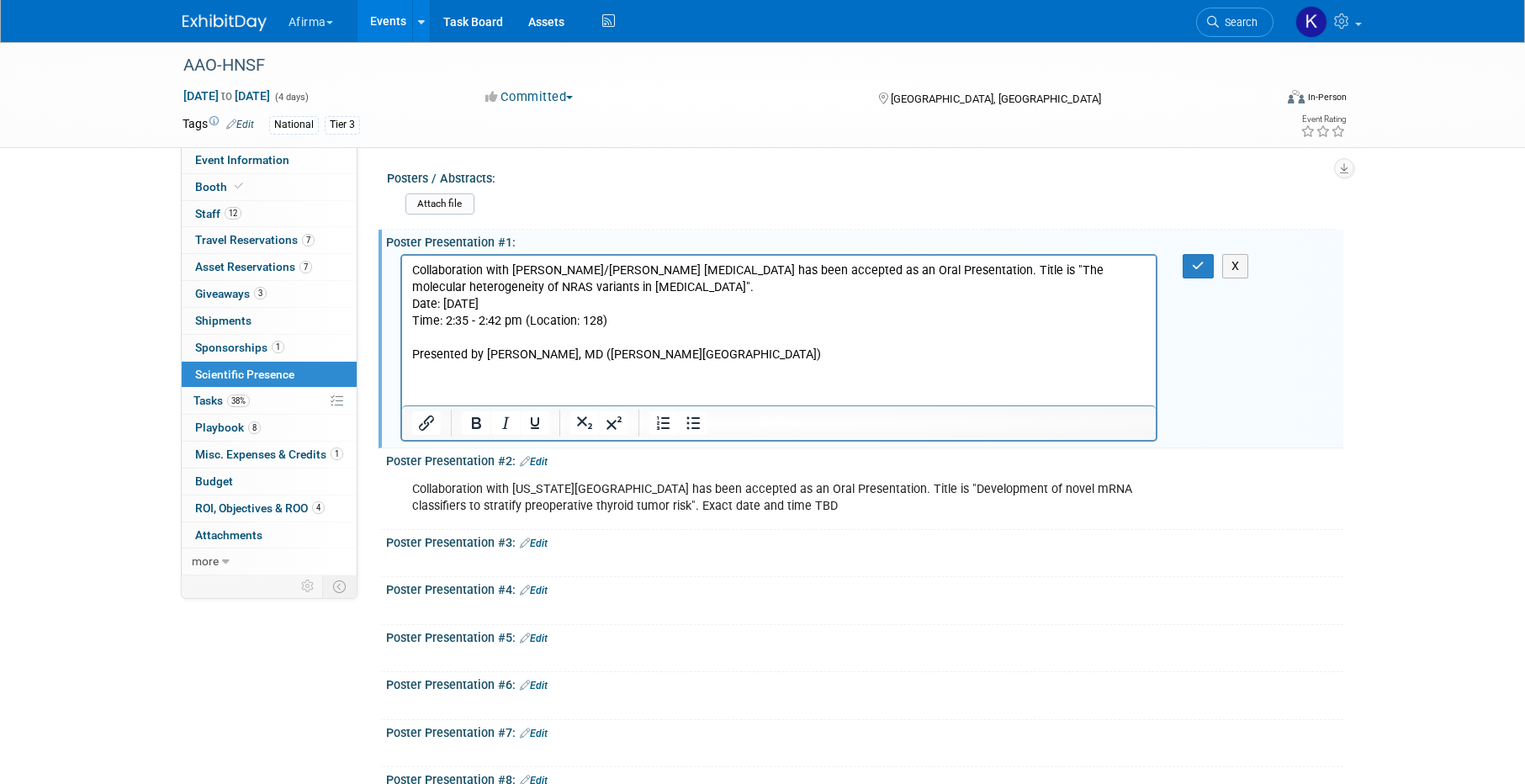
click at [726, 281] on p "Collaboration with [PERSON_NAME]/[PERSON_NAME] [MEDICAL_DATA] has been accepted…" at bounding box center [779, 278] width 735 height 34
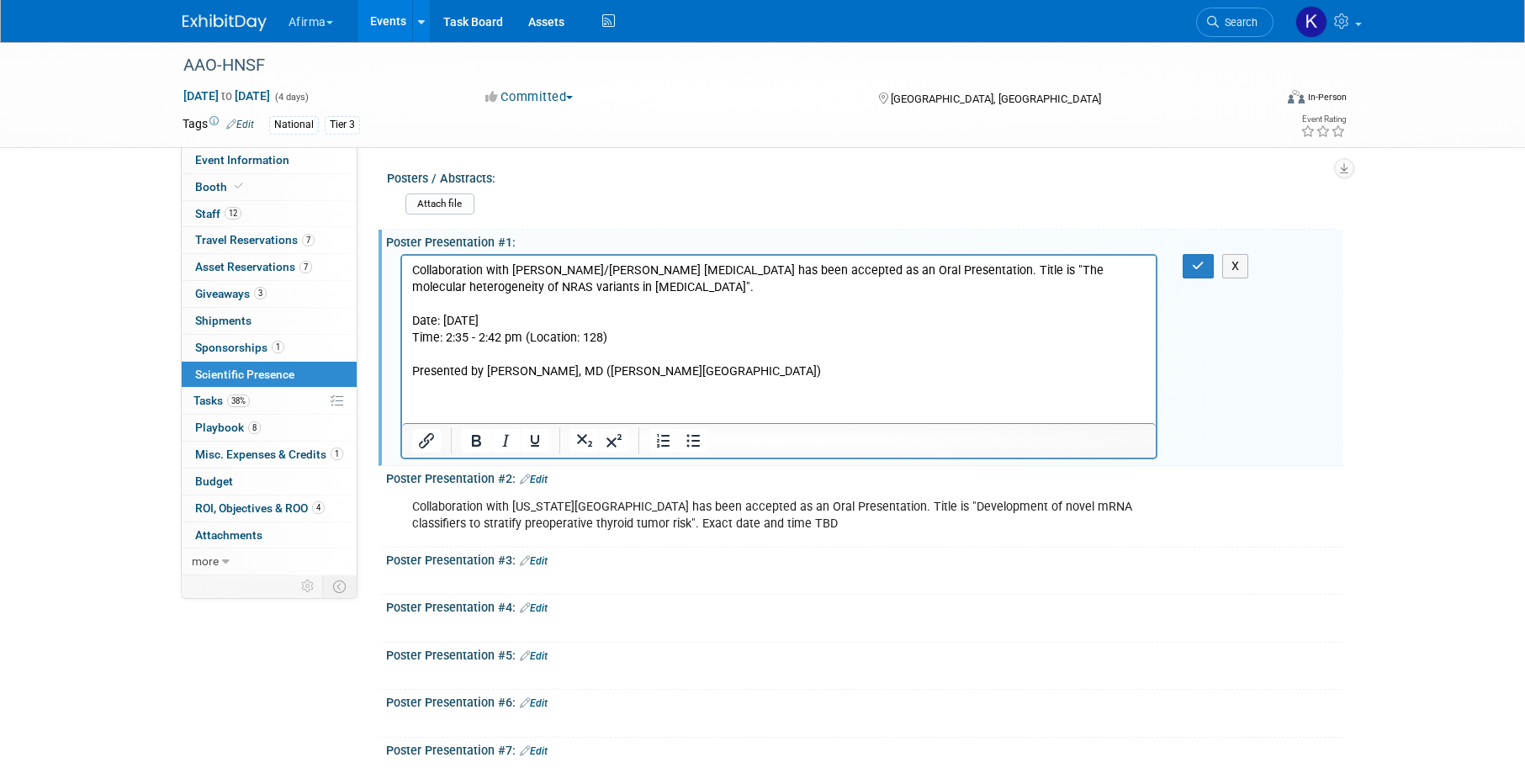
click at [803, 376] on p "Presented by [PERSON_NAME], MD ([PERSON_NAME][GEOGRAPHIC_DATA])" at bounding box center [779, 371] width 735 height 16
click at [1197, 267] on icon "button" at bounding box center [1199, 266] width 13 height 12
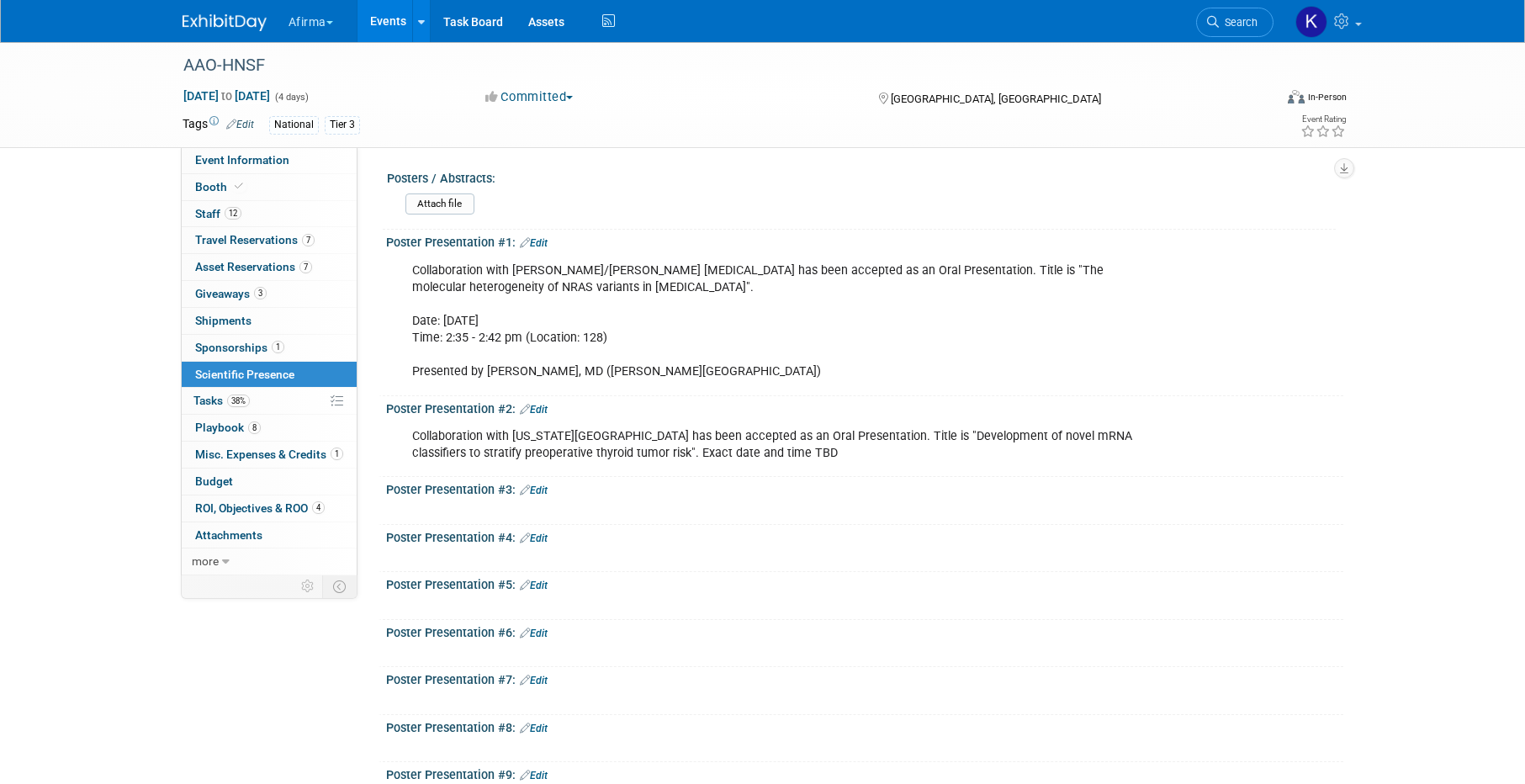
click at [543, 411] on link "Edit" at bounding box center [533, 409] width 27 height 12
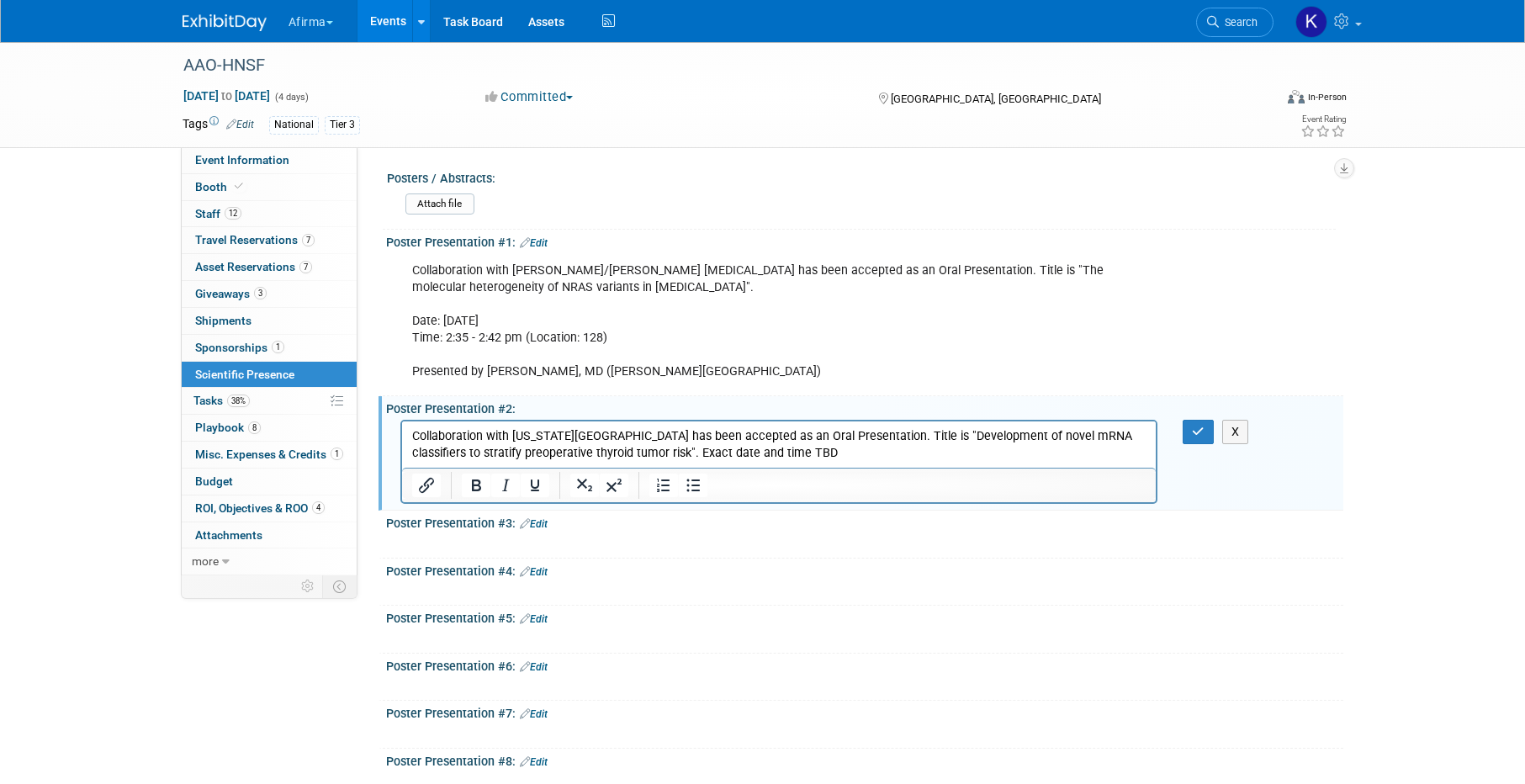
drag, startPoint x: 867, startPoint y: 457, endPoint x: 696, endPoint y: 456, distance: 171.0
click at [696, 456] on p "Collaboration with [US_STATE][GEOGRAPHIC_DATA] has been accepted as an Oral Pre…" at bounding box center [779, 444] width 735 height 34
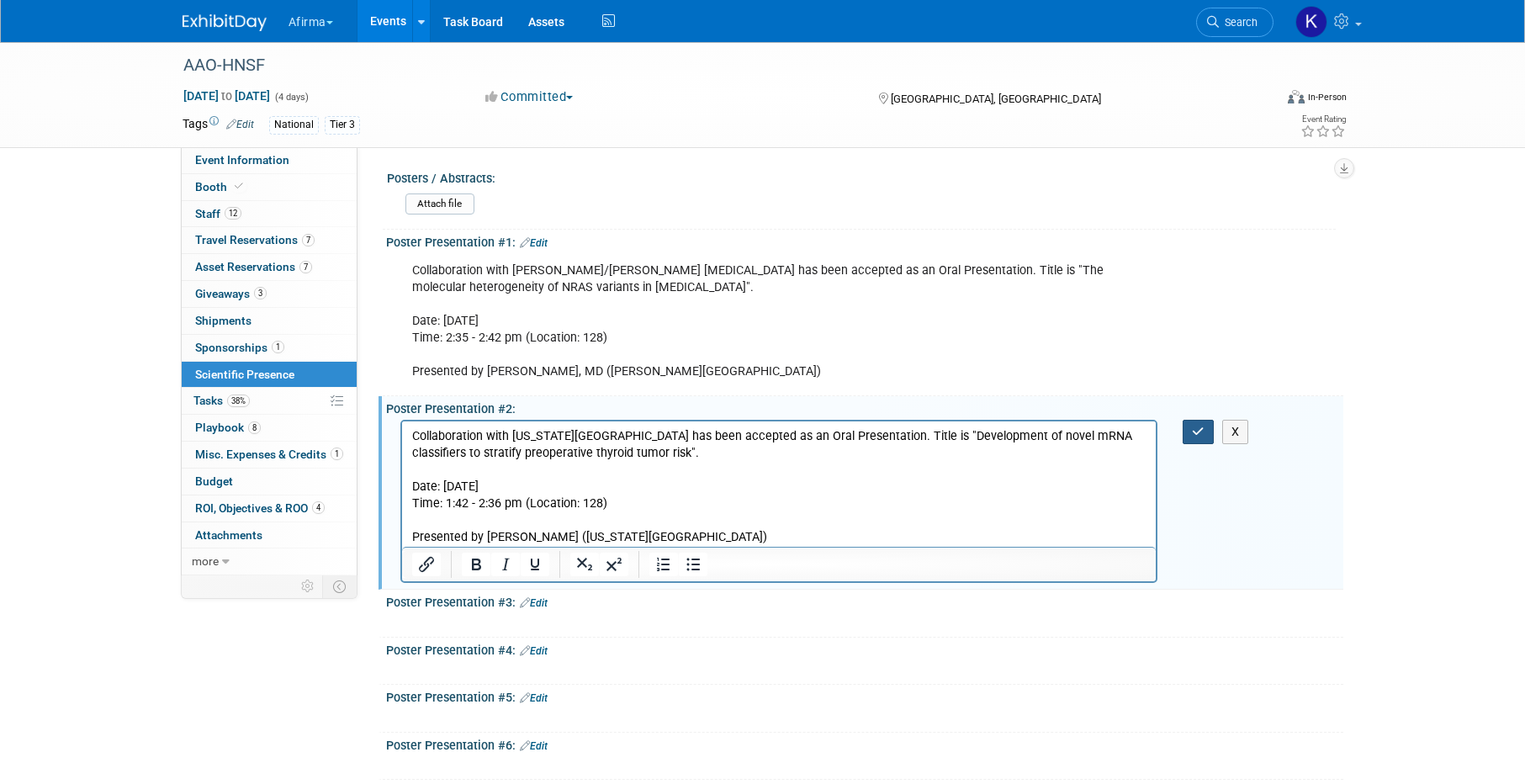
click at [1203, 433] on icon "button" at bounding box center [1199, 431] width 13 height 12
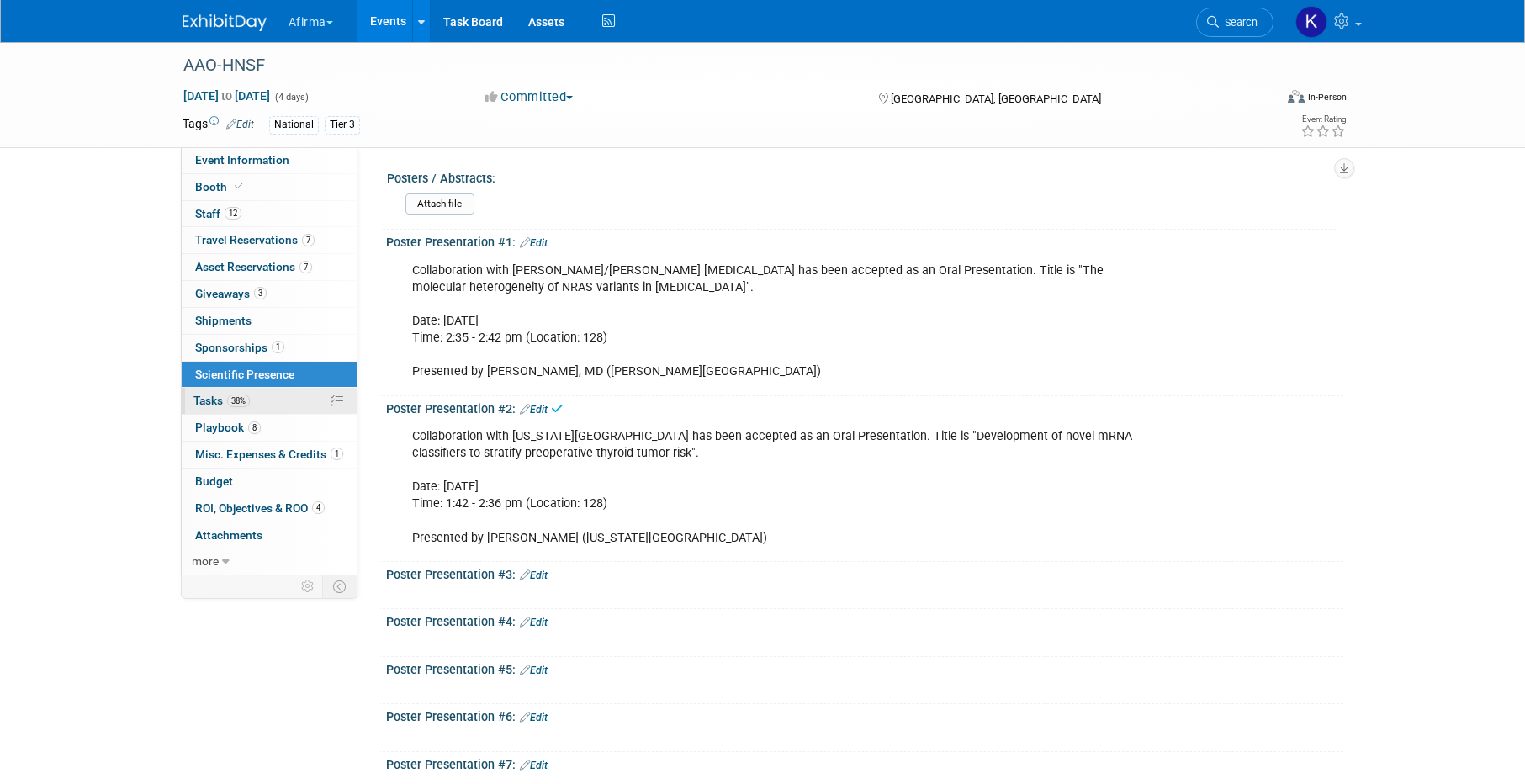
click at [301, 408] on link "38% Tasks 38%" at bounding box center [269, 400] width 175 height 26
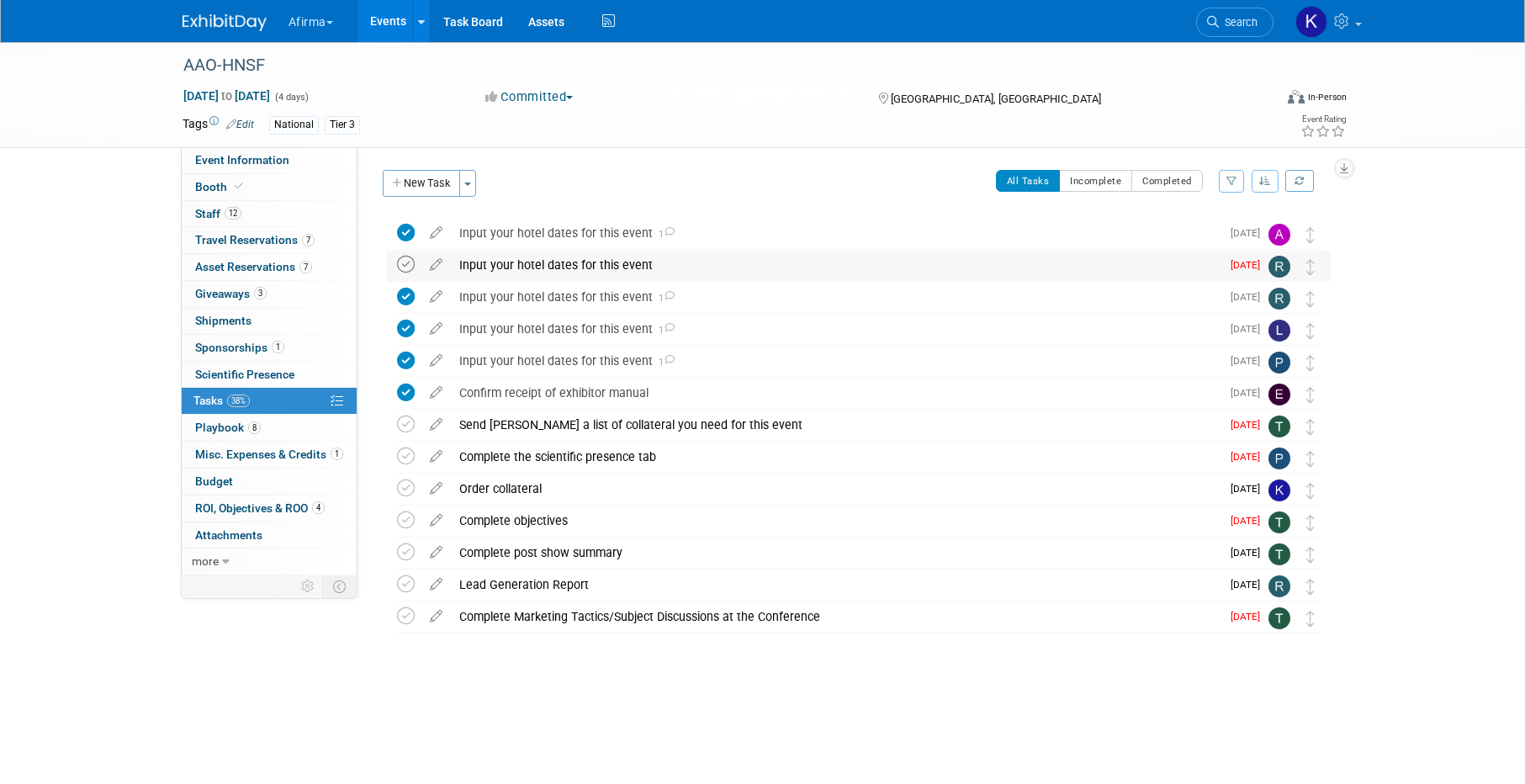
click at [405, 269] on icon at bounding box center [405, 264] width 17 height 17
click at [405, 423] on icon at bounding box center [405, 424] width 17 height 17
click at [407, 457] on icon at bounding box center [405, 455] width 17 height 17
click at [404, 525] on icon at bounding box center [405, 519] width 17 height 17
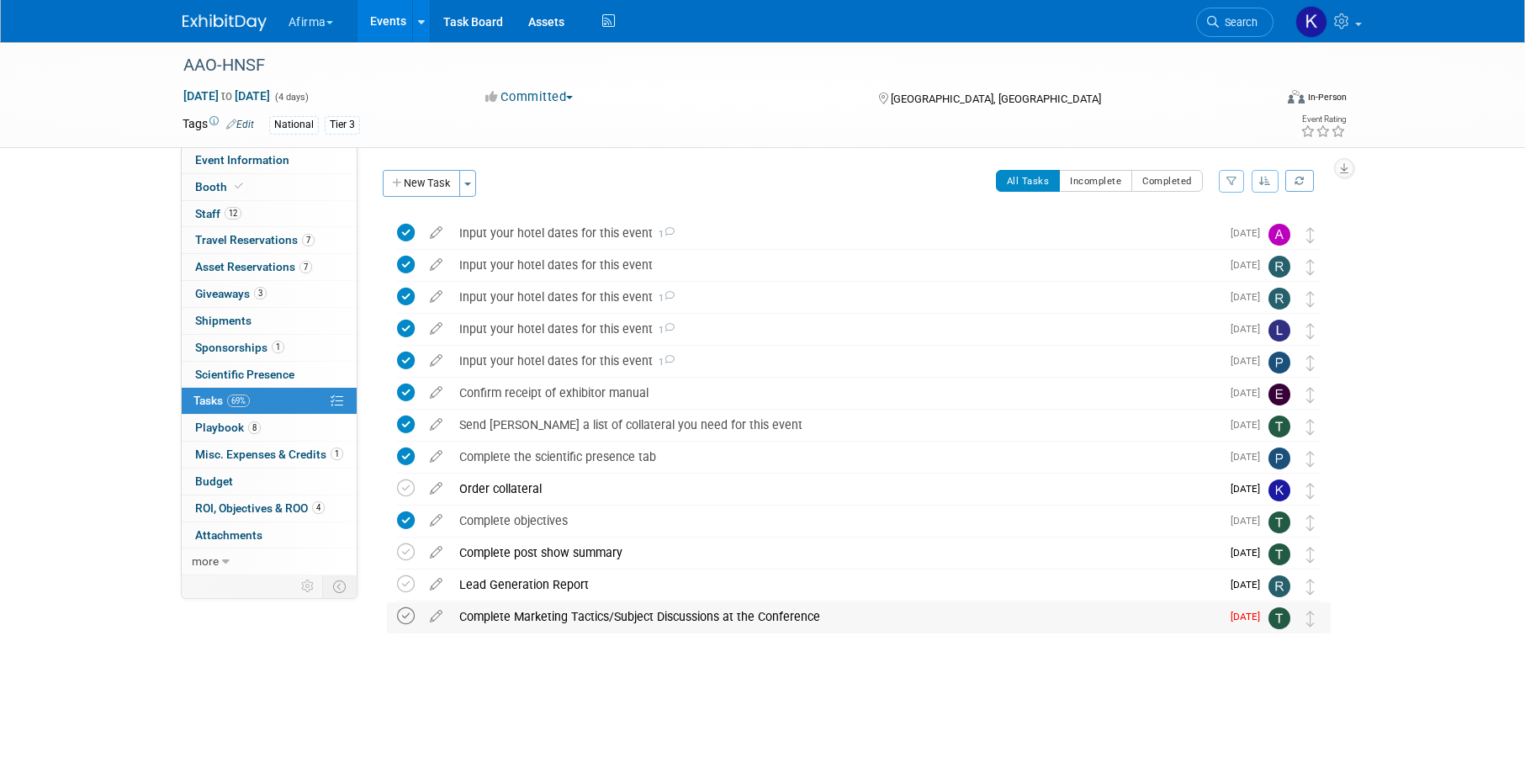
click at [411, 623] on icon at bounding box center [405, 615] width 17 height 17
click at [269, 426] on link "8 Playbook 8" at bounding box center [269, 428] width 175 height 26
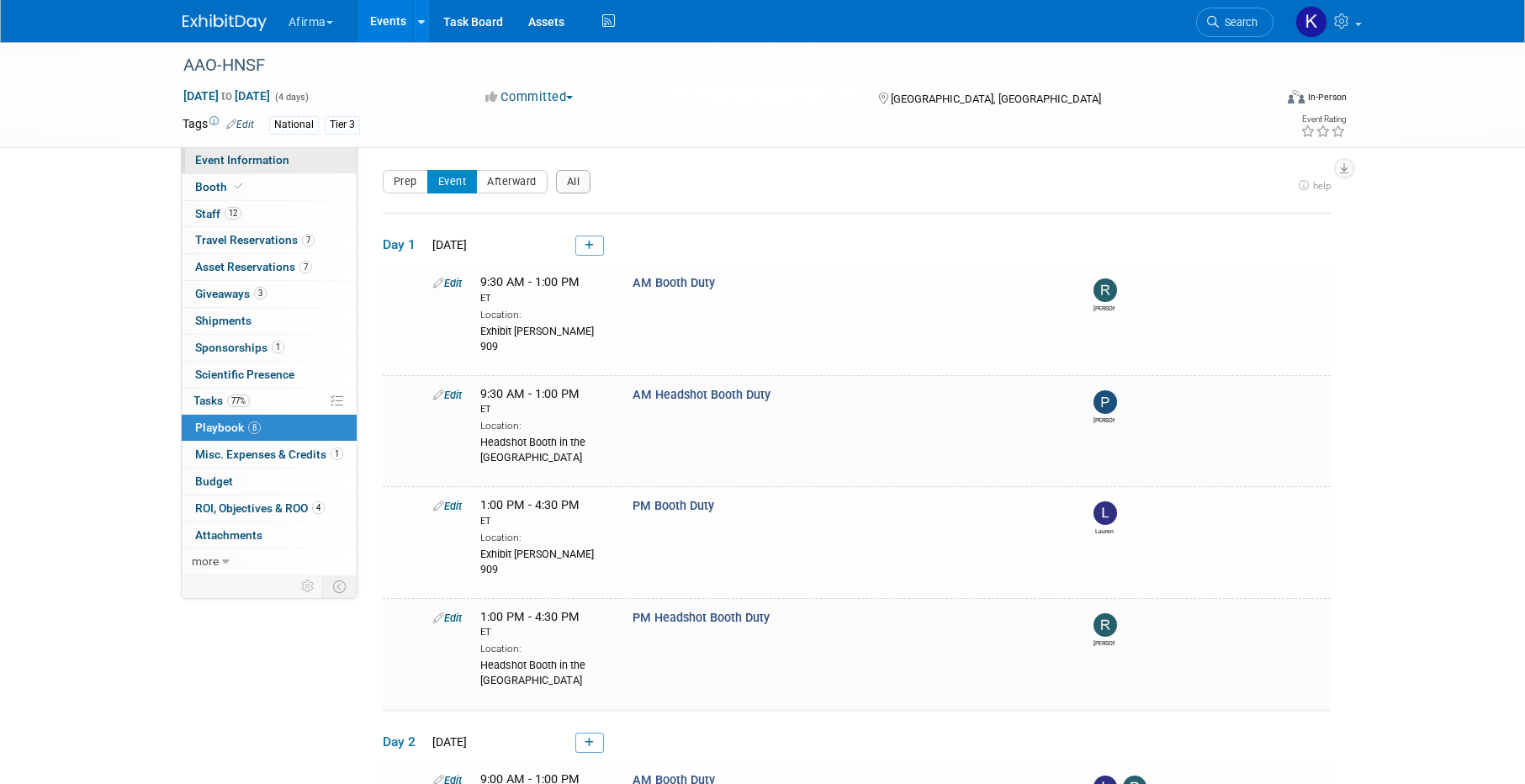
click at [268, 167] on link "Event Information" at bounding box center [269, 160] width 175 height 26
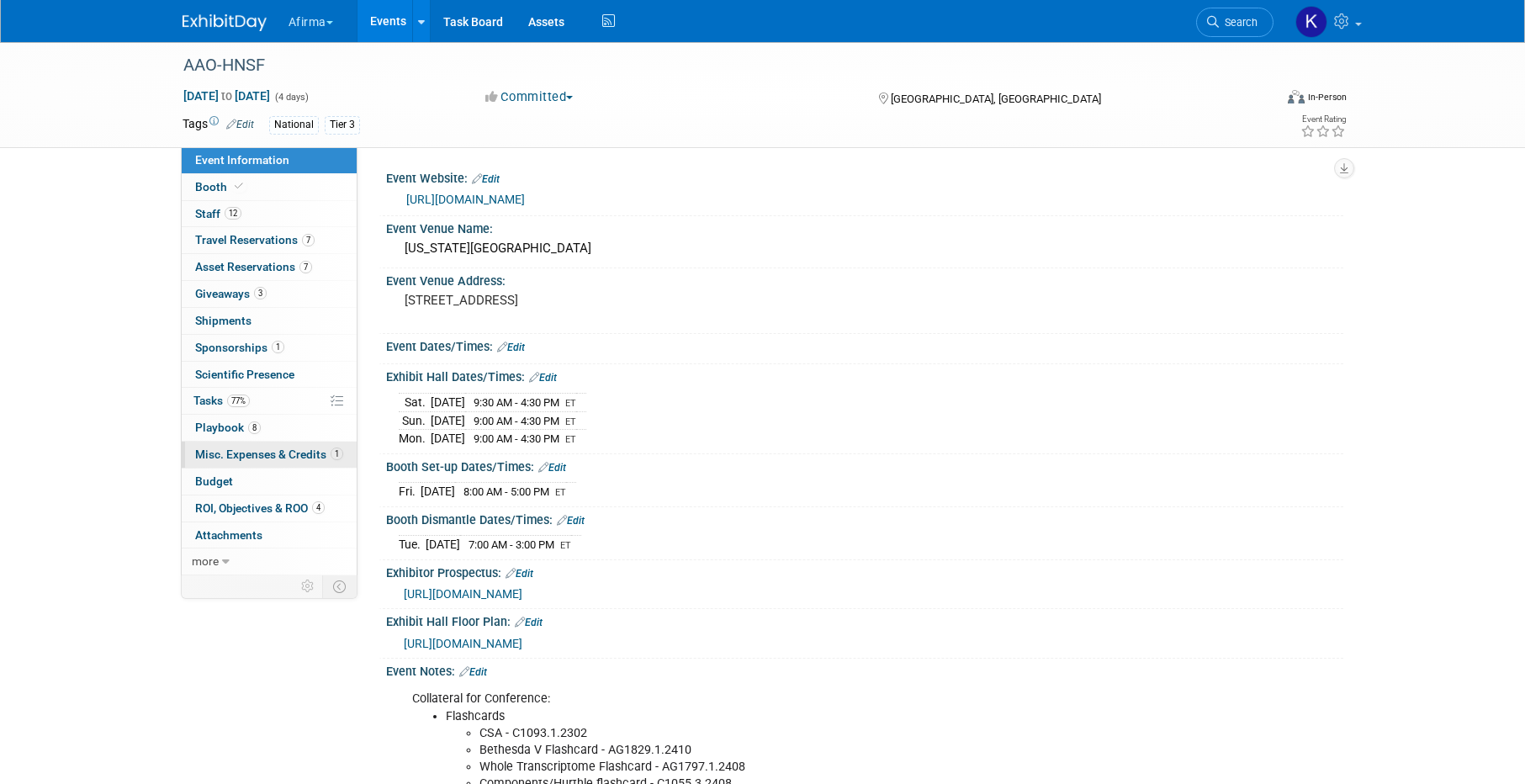
click at [251, 447] on span "Misc. Expenses & Credits 1" at bounding box center [269, 453] width 148 height 14
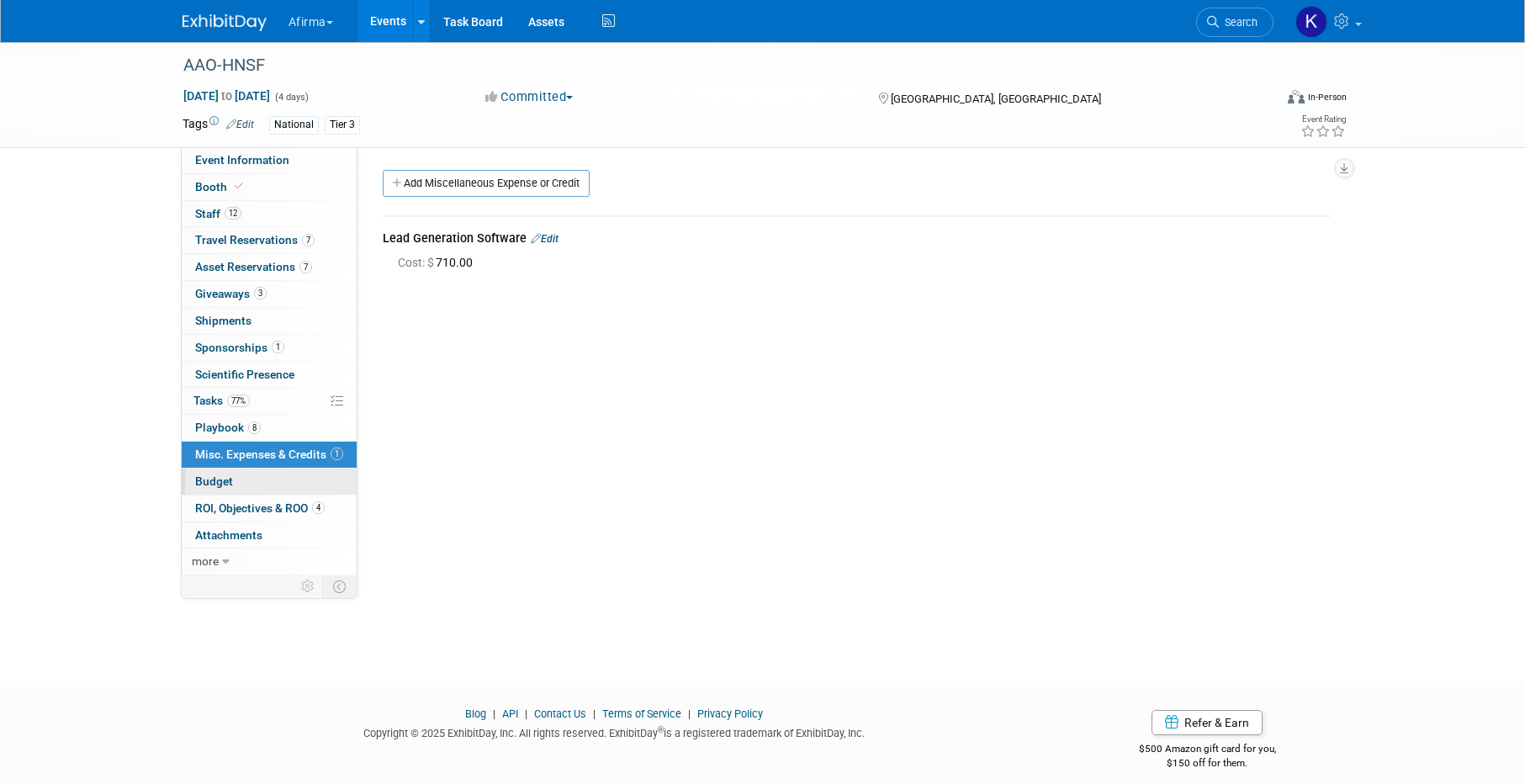
click at [243, 482] on link "Budget" at bounding box center [269, 481] width 175 height 26
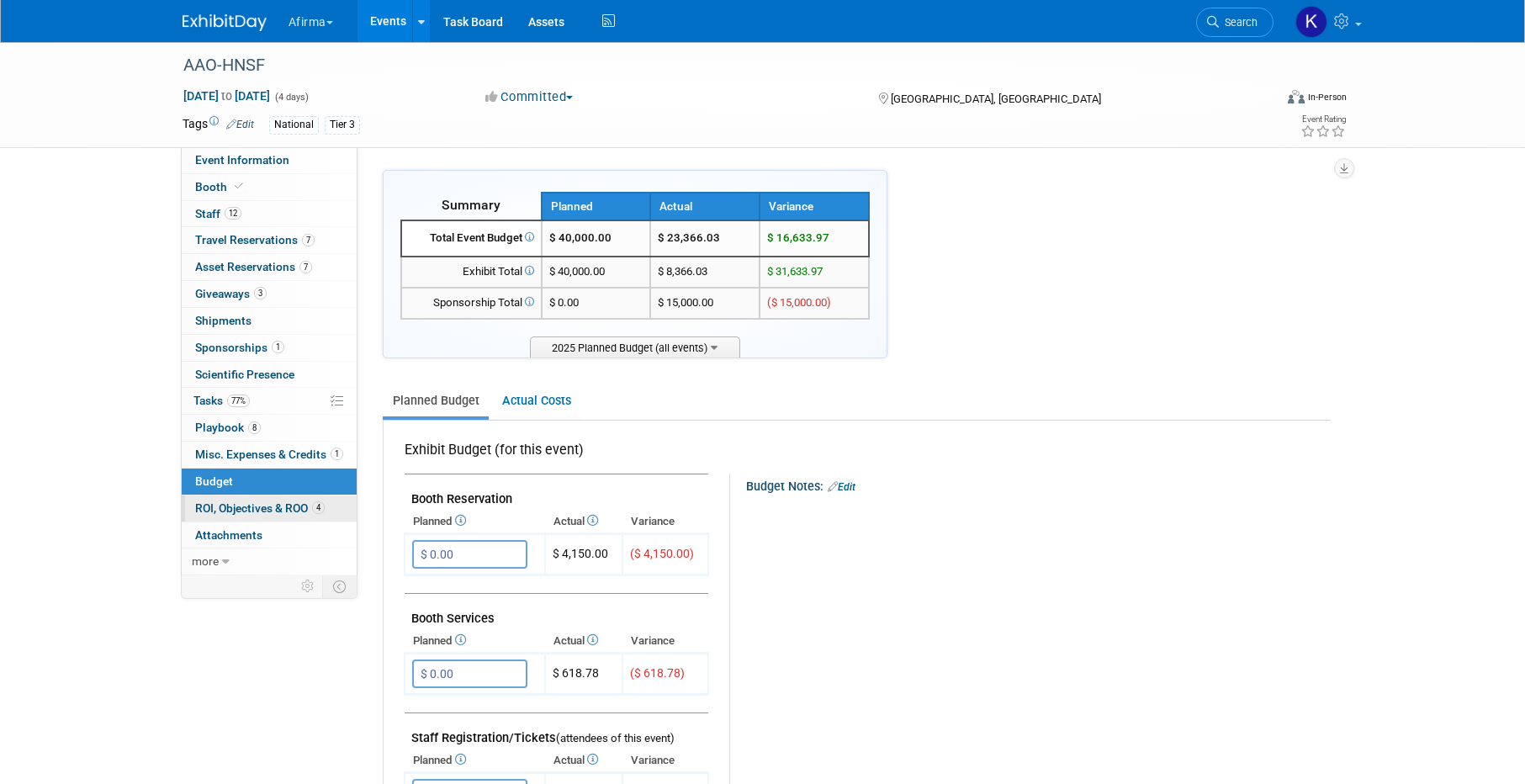
click at [272, 508] on span "ROI, Objectives & ROO 4" at bounding box center [259, 507] width 129 height 14
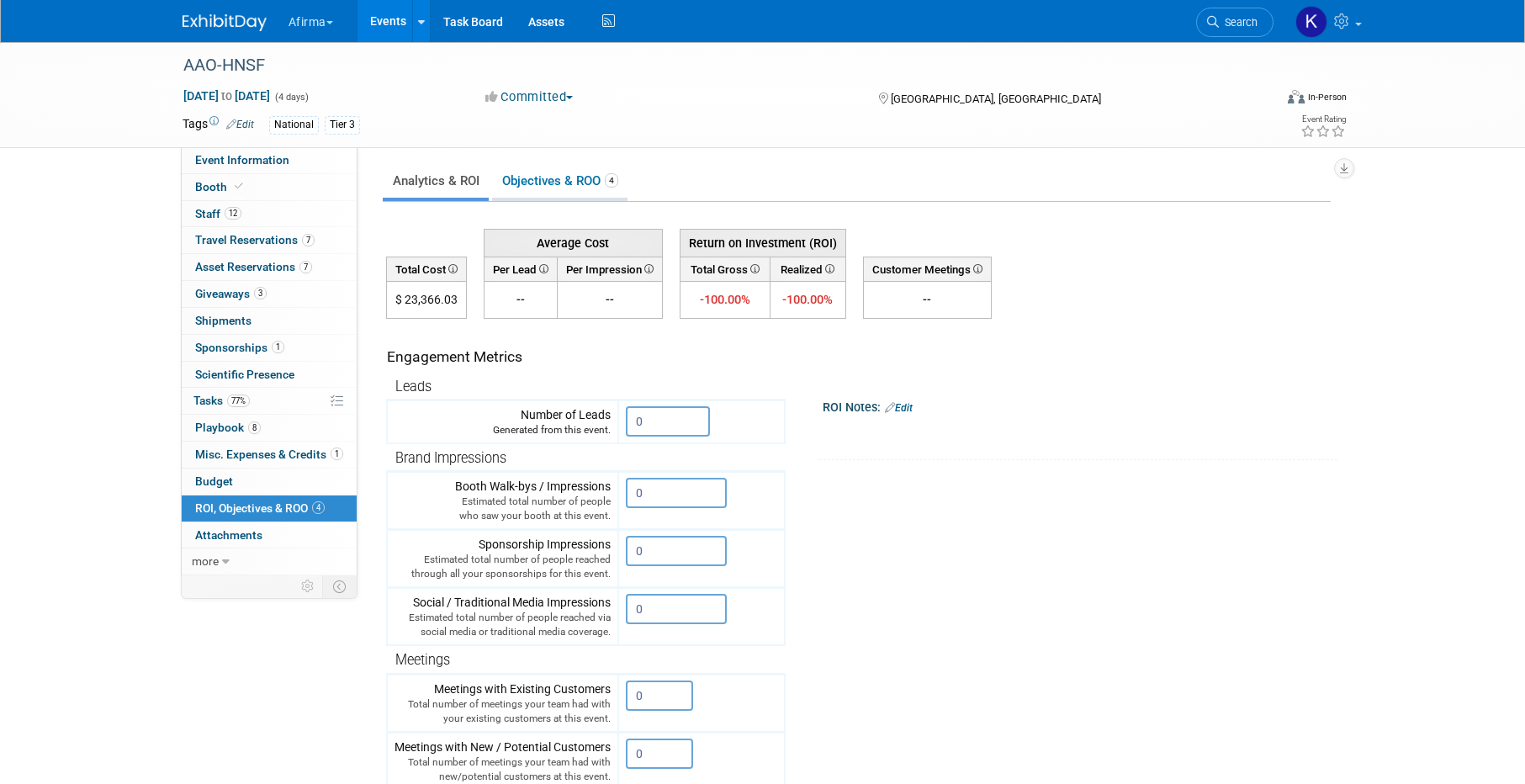
click at [554, 190] on link "Objectives & ROO 4" at bounding box center [560, 181] width 136 height 33
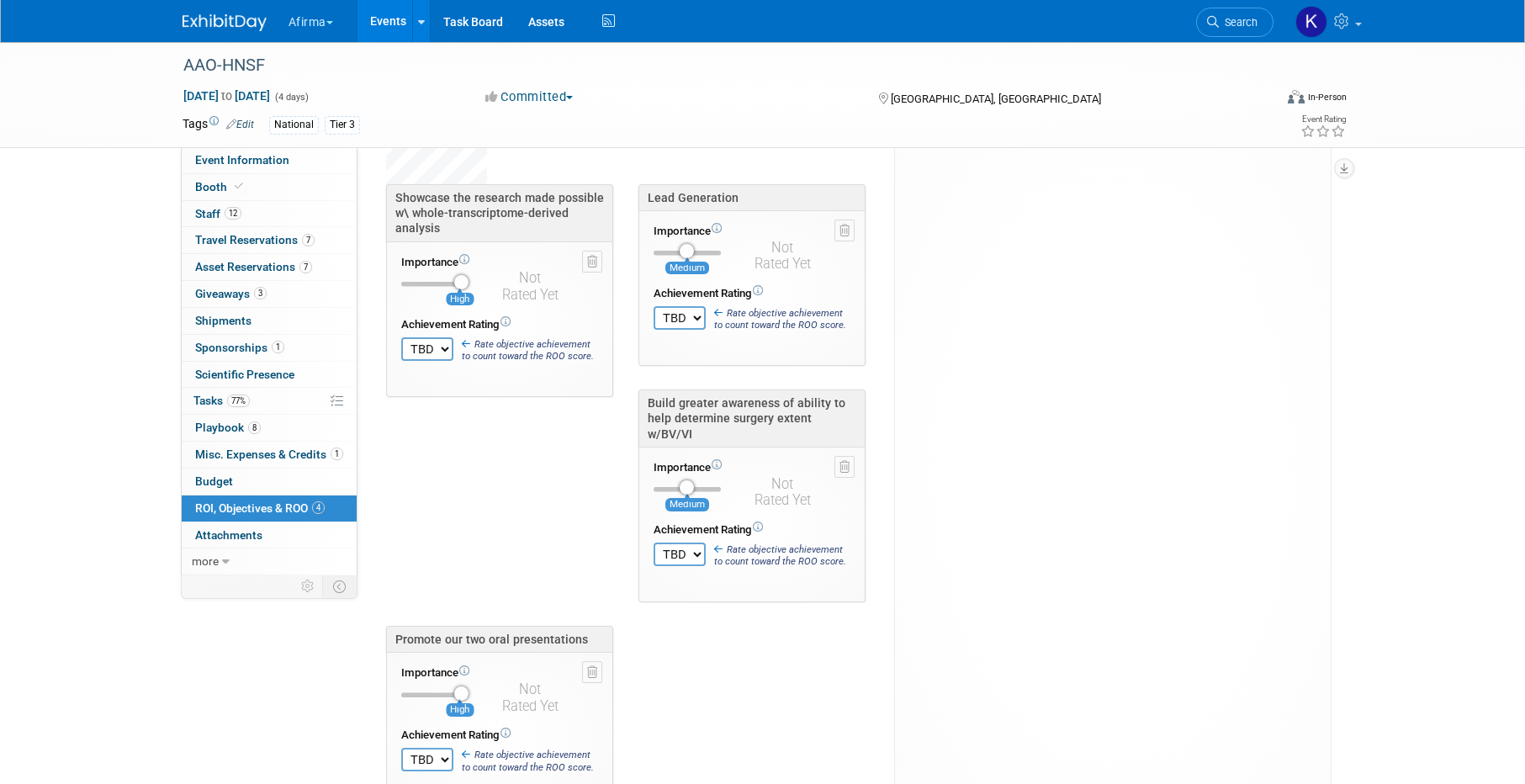
scroll to position [128, 0]
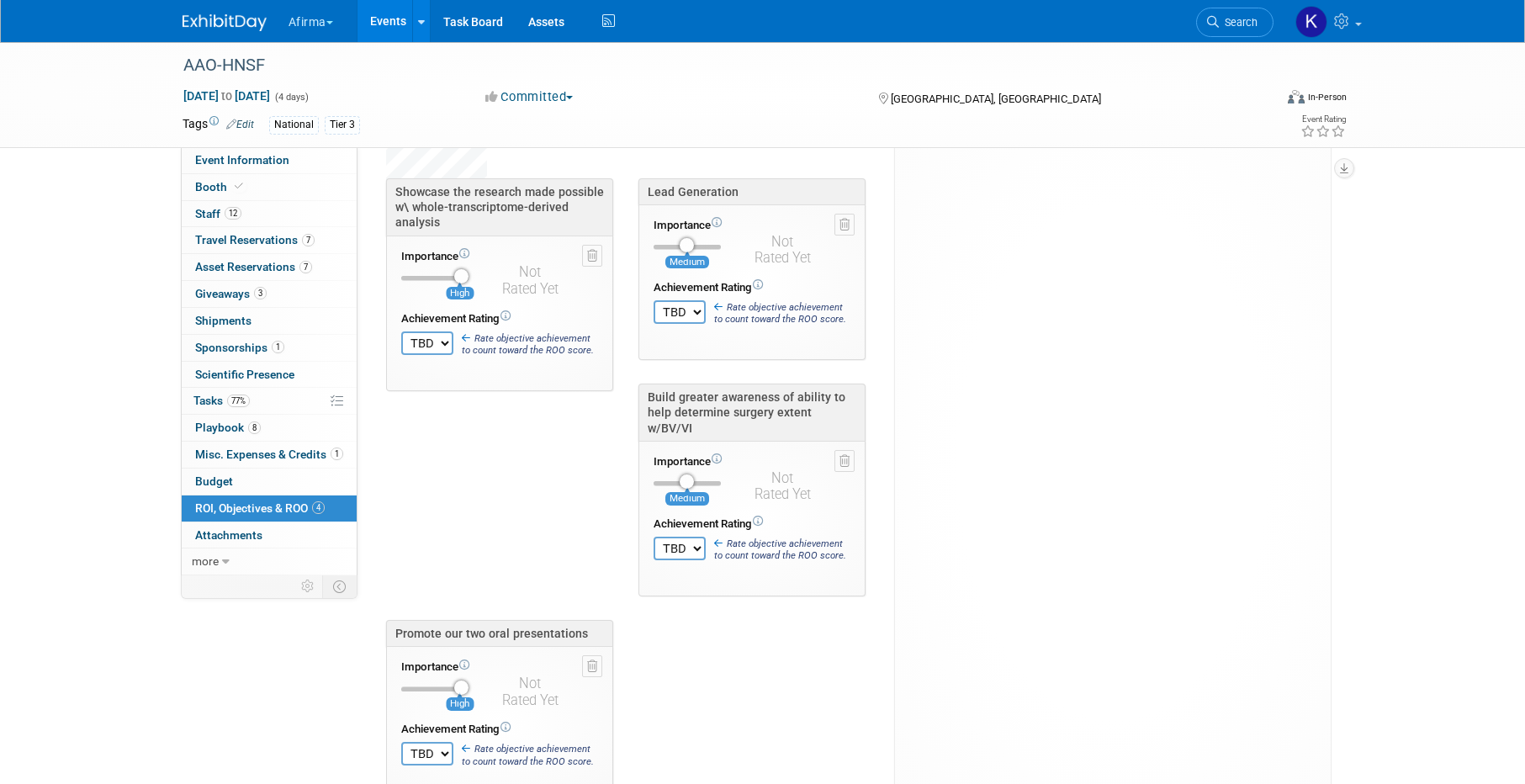
drag, startPoint x: 589, startPoint y: 630, endPoint x: 598, endPoint y: 435, distance: 195.2
click at [598, 435] on div "Showcase the research made possible w\ whole-transcriptome-derived analysis Imp…" at bounding box center [634, 502] width 521 height 648
click at [282, 161] on span "Event Information" at bounding box center [242, 159] width 94 height 14
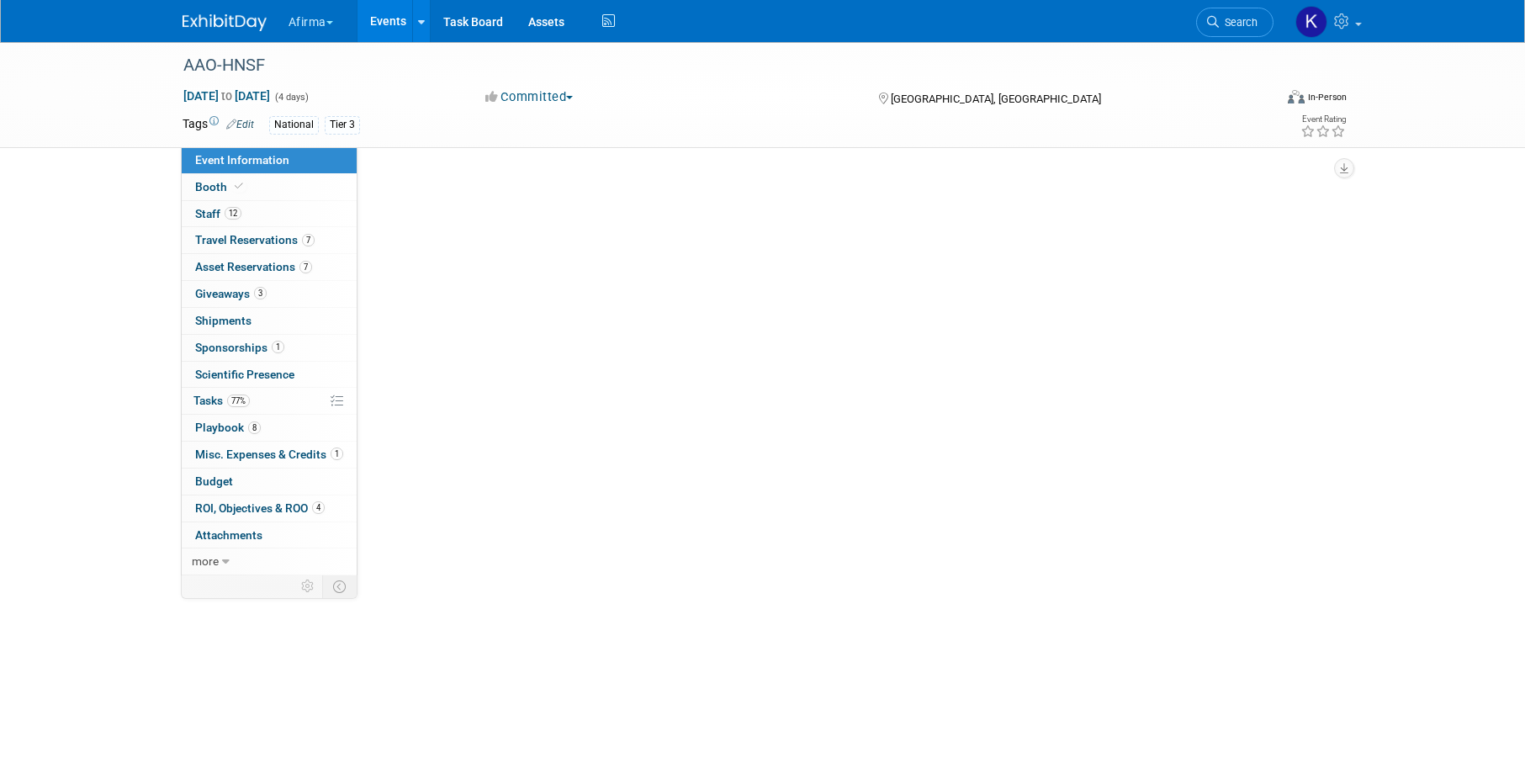
scroll to position [0, 0]
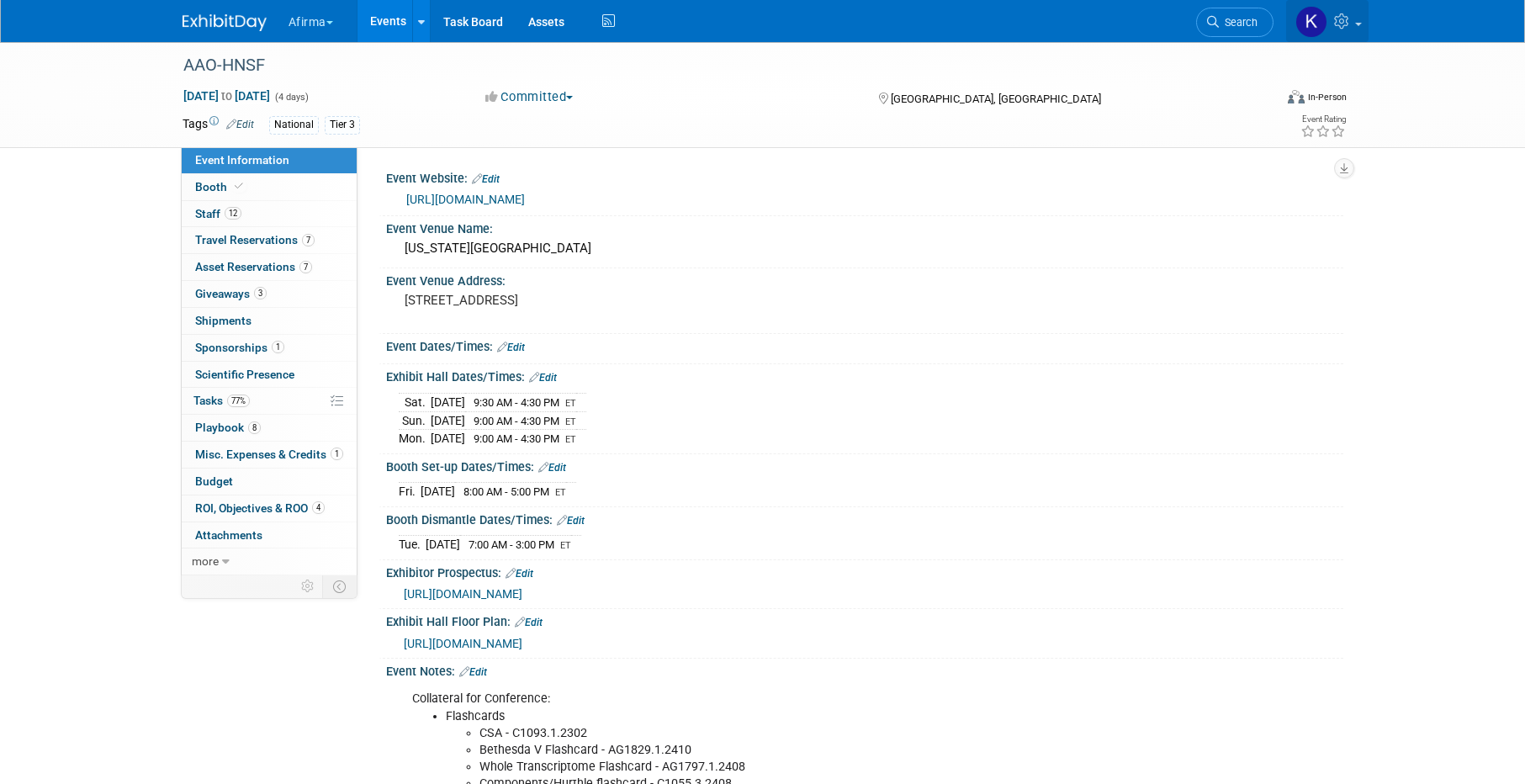
click at [1361, 19] on link at bounding box center [1328, 21] width 82 height 42
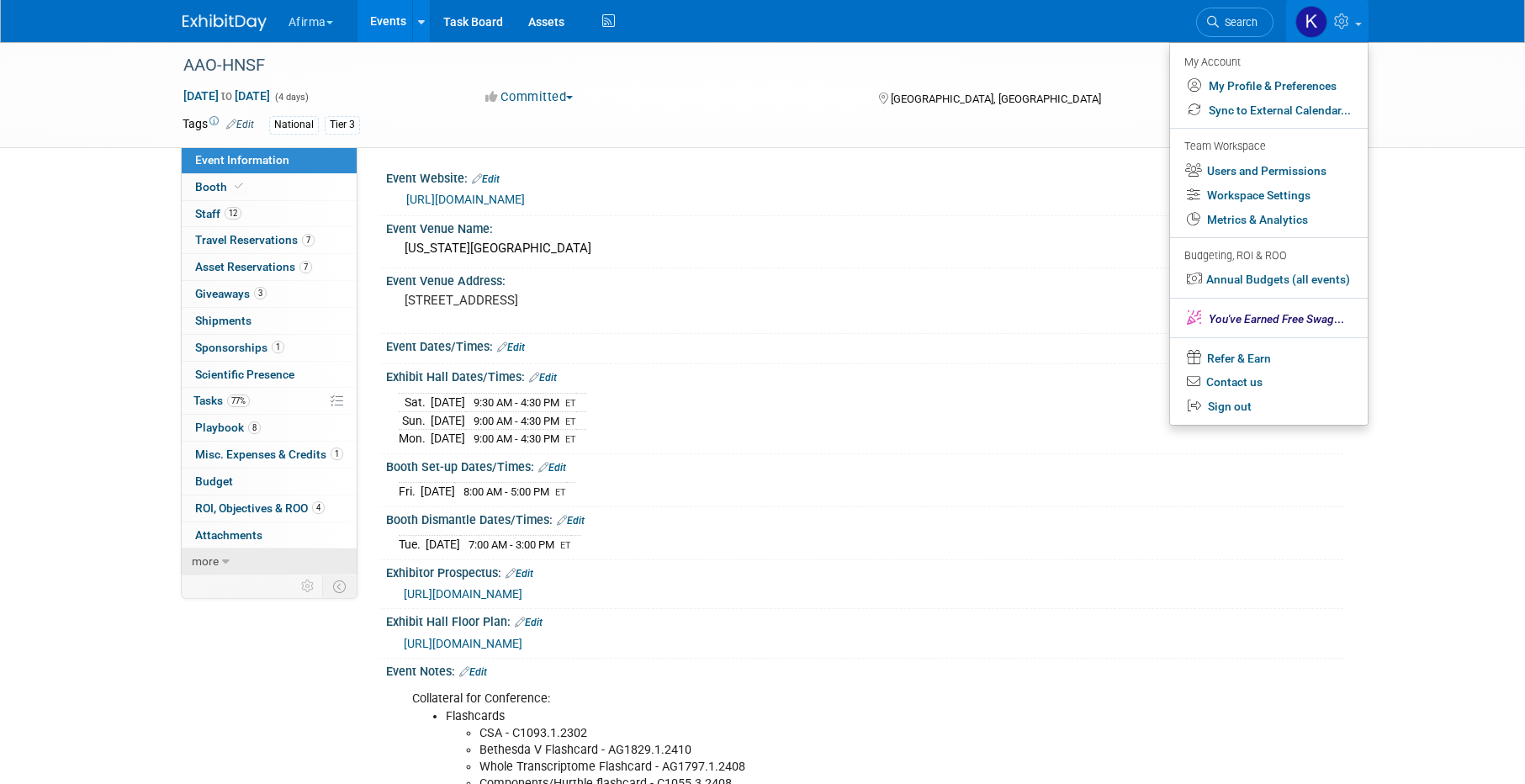
click at [241, 565] on link "more" at bounding box center [269, 561] width 175 height 26
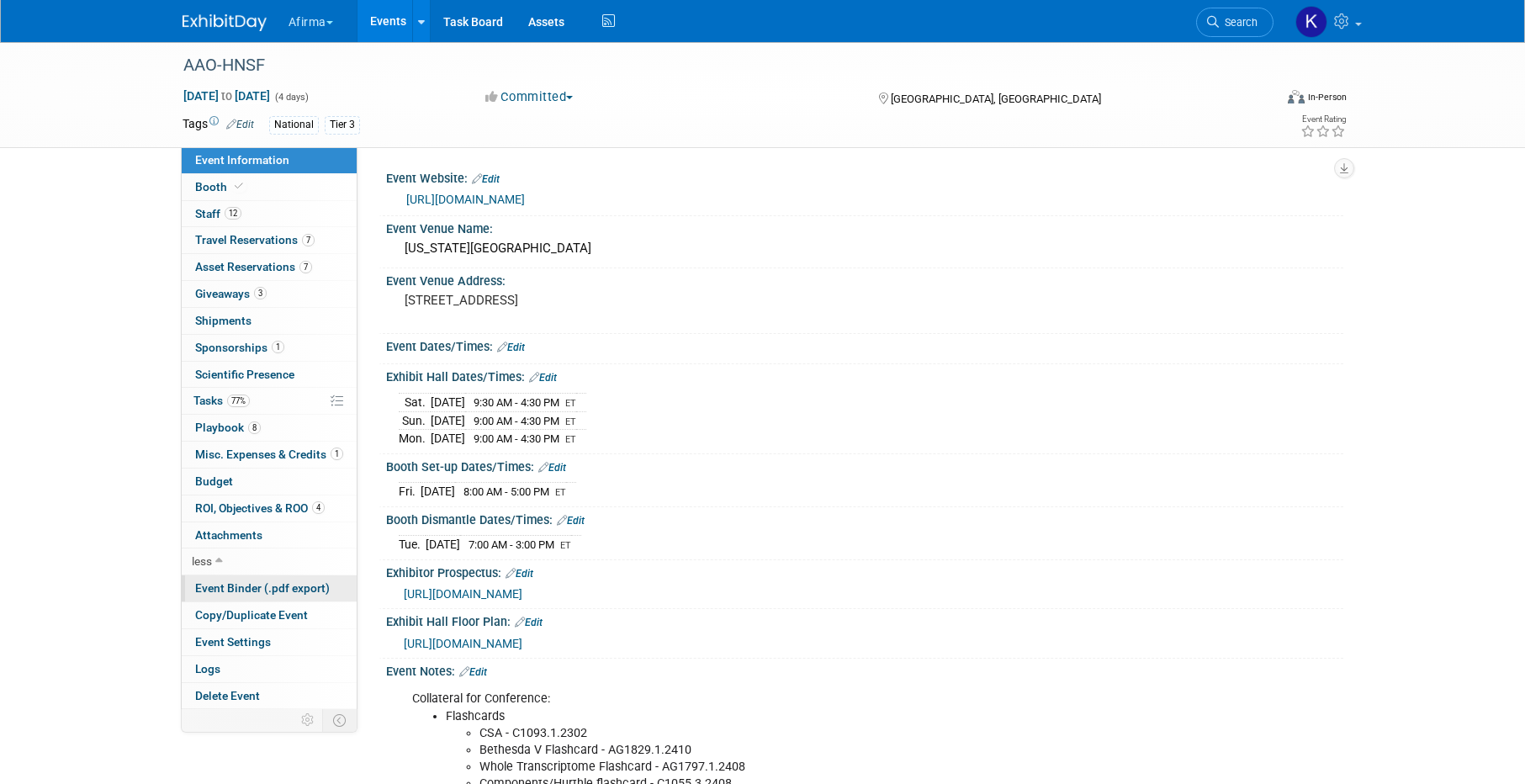
click at [238, 586] on span "Event Binder (.pdf export)" at bounding box center [262, 587] width 135 height 14
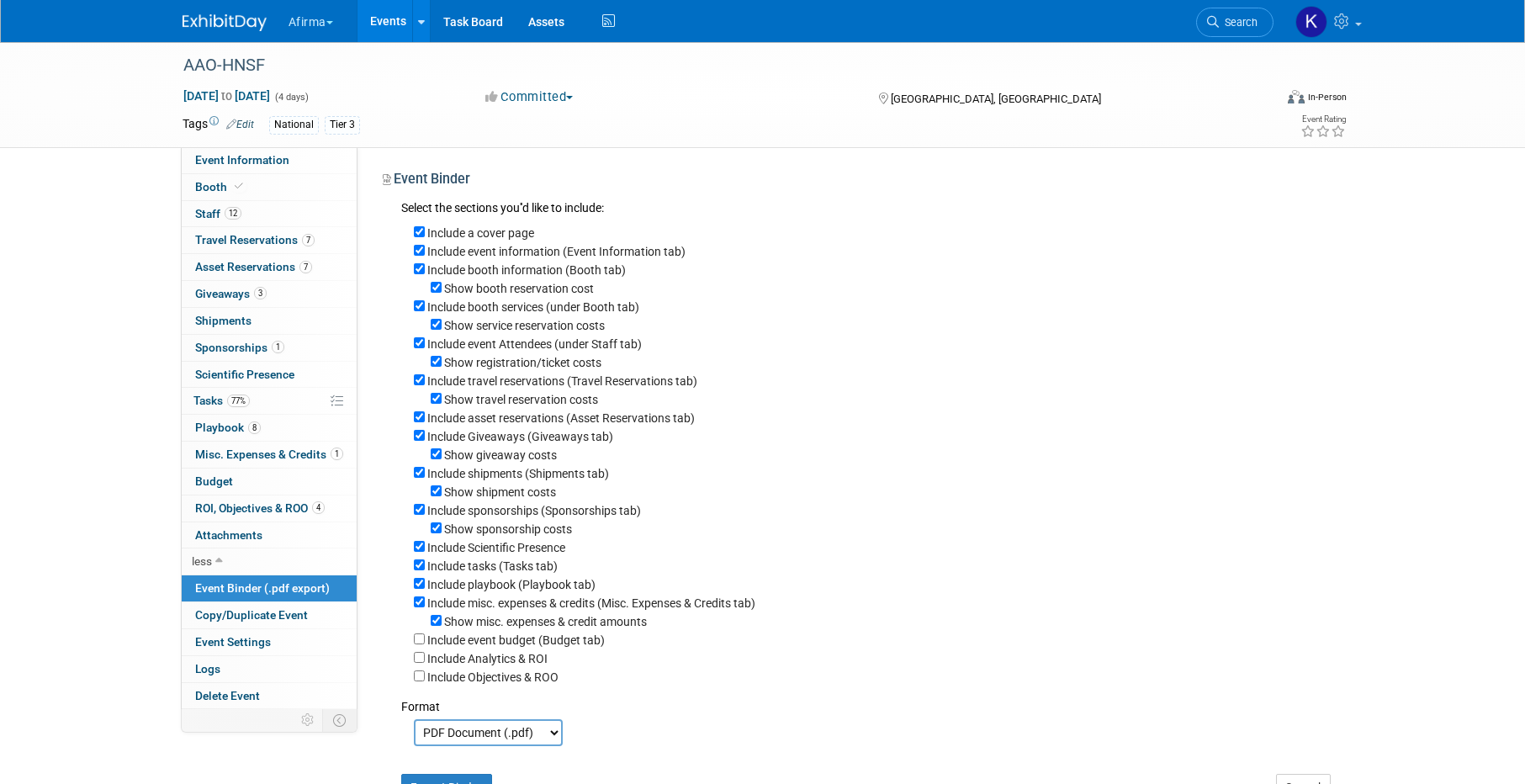
click at [492, 289] on label "Show booth reservation cost" at bounding box center [519, 289] width 149 height 14
click at [442, 289] on input "Show booth reservation cost" at bounding box center [436, 288] width 11 height 11
checkbox input "false"
click at [460, 306] on label "Include booth services (under Booth tab)" at bounding box center [532, 307] width 212 height 14
click at [425, 306] on input "Include booth services (under Booth tab)" at bounding box center [420, 306] width 11 height 11
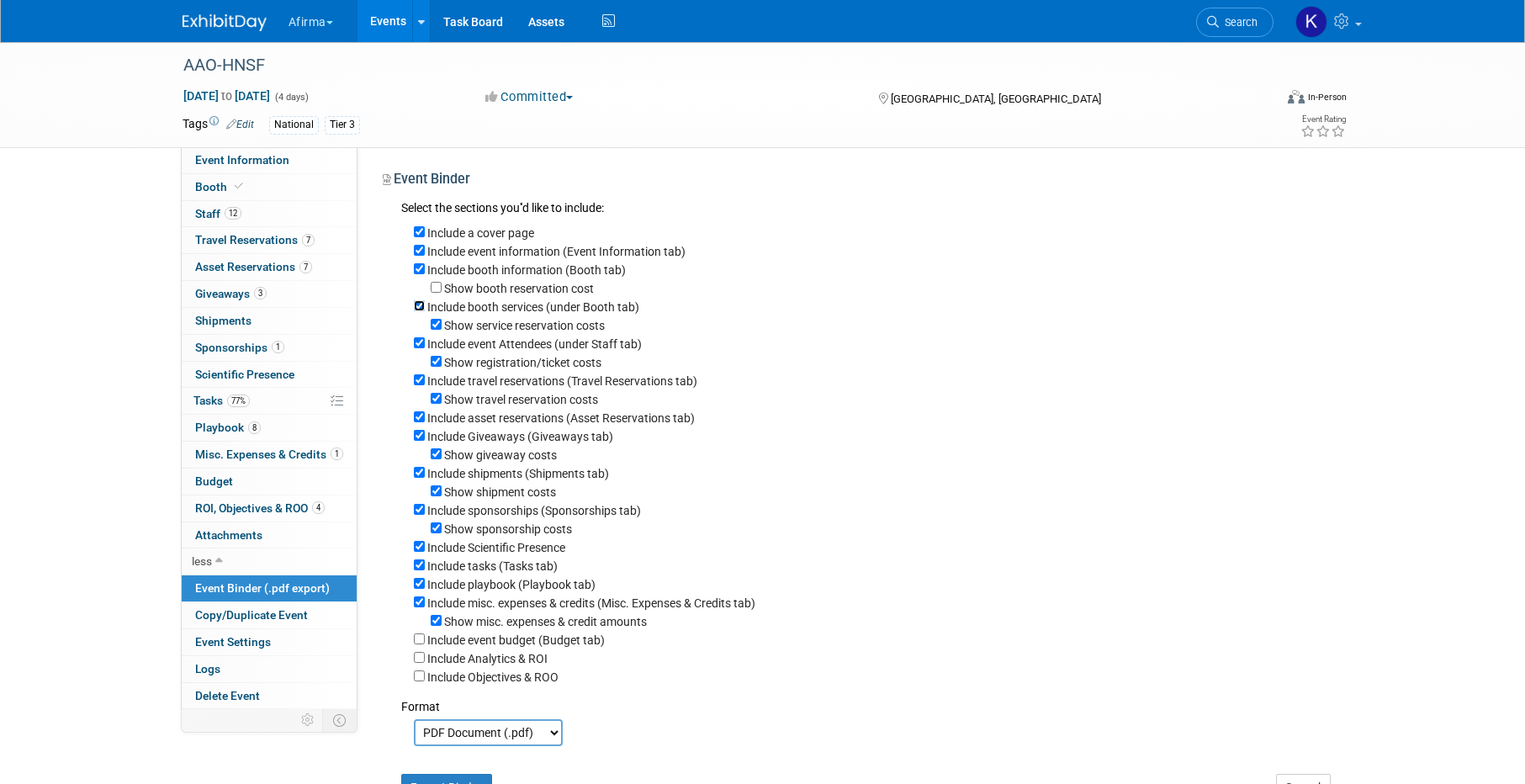
checkbox input "false"
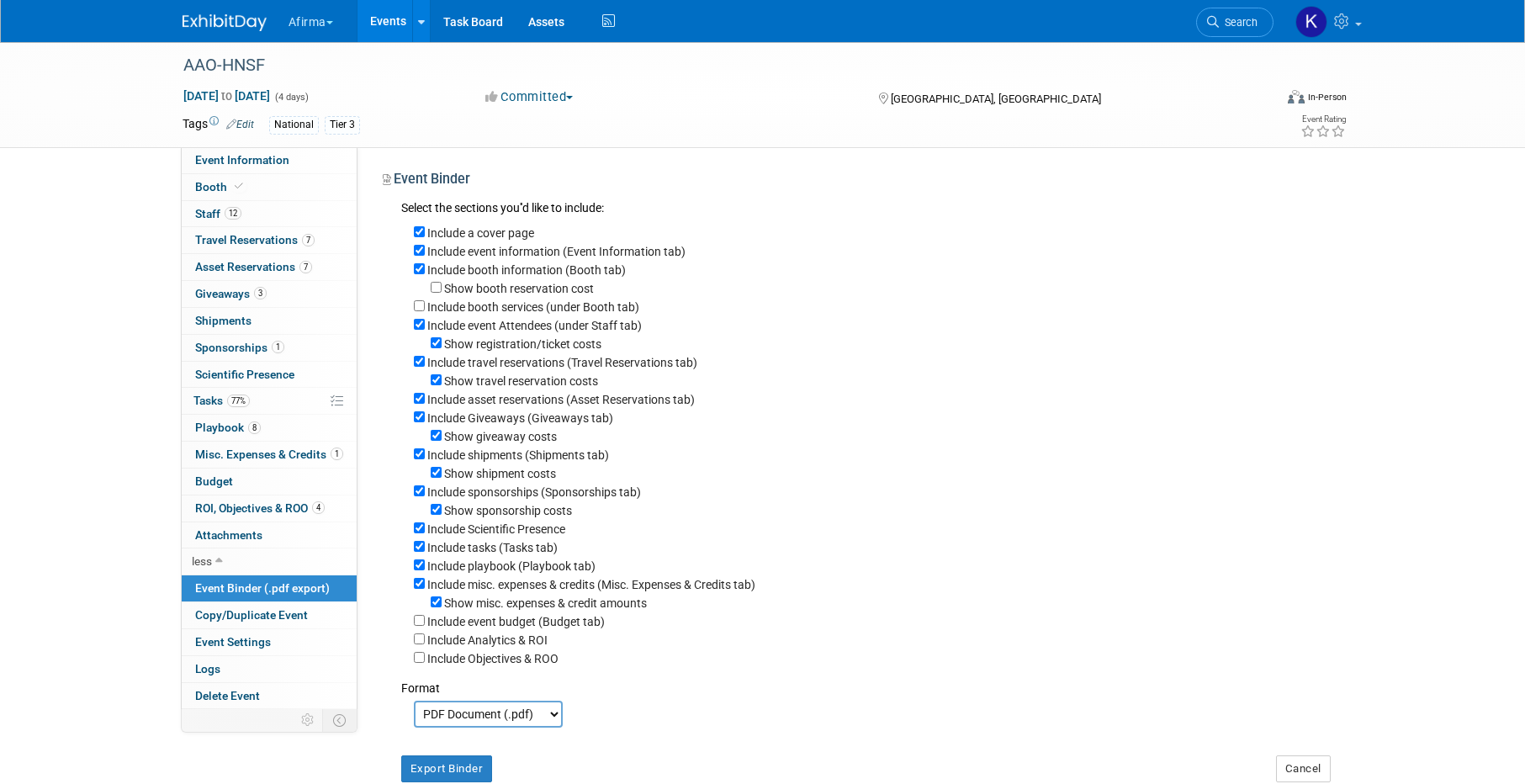
click at [455, 342] on label "Show registration/ticket costs" at bounding box center [523, 343] width 158 height 14
click at [442, 342] on input "Show registration/ticket costs" at bounding box center [436, 343] width 11 height 11
checkbox input "false"
click at [450, 382] on label "Show travel reservation costs" at bounding box center [521, 381] width 154 height 14
click at [442, 382] on input "Show travel reservation costs" at bounding box center [436, 380] width 11 height 11
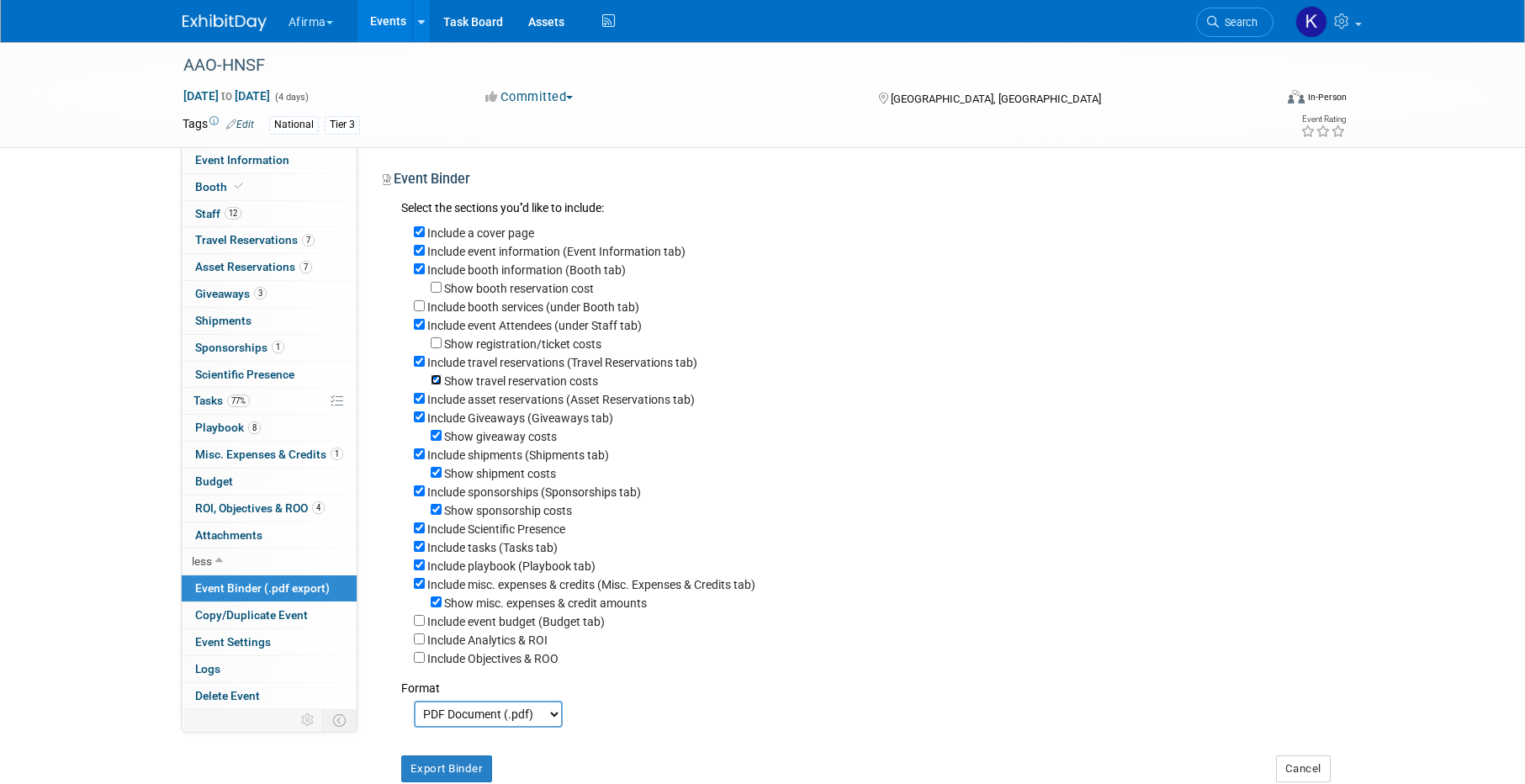
checkbox input "false"
click at [450, 453] on label "Include shipments (Shipments tab)" at bounding box center [518, 454] width 181 height 14
click at [425, 453] on input "Include shipments (Shipments tab)" at bounding box center [420, 453] width 11 height 11
checkbox input "false"
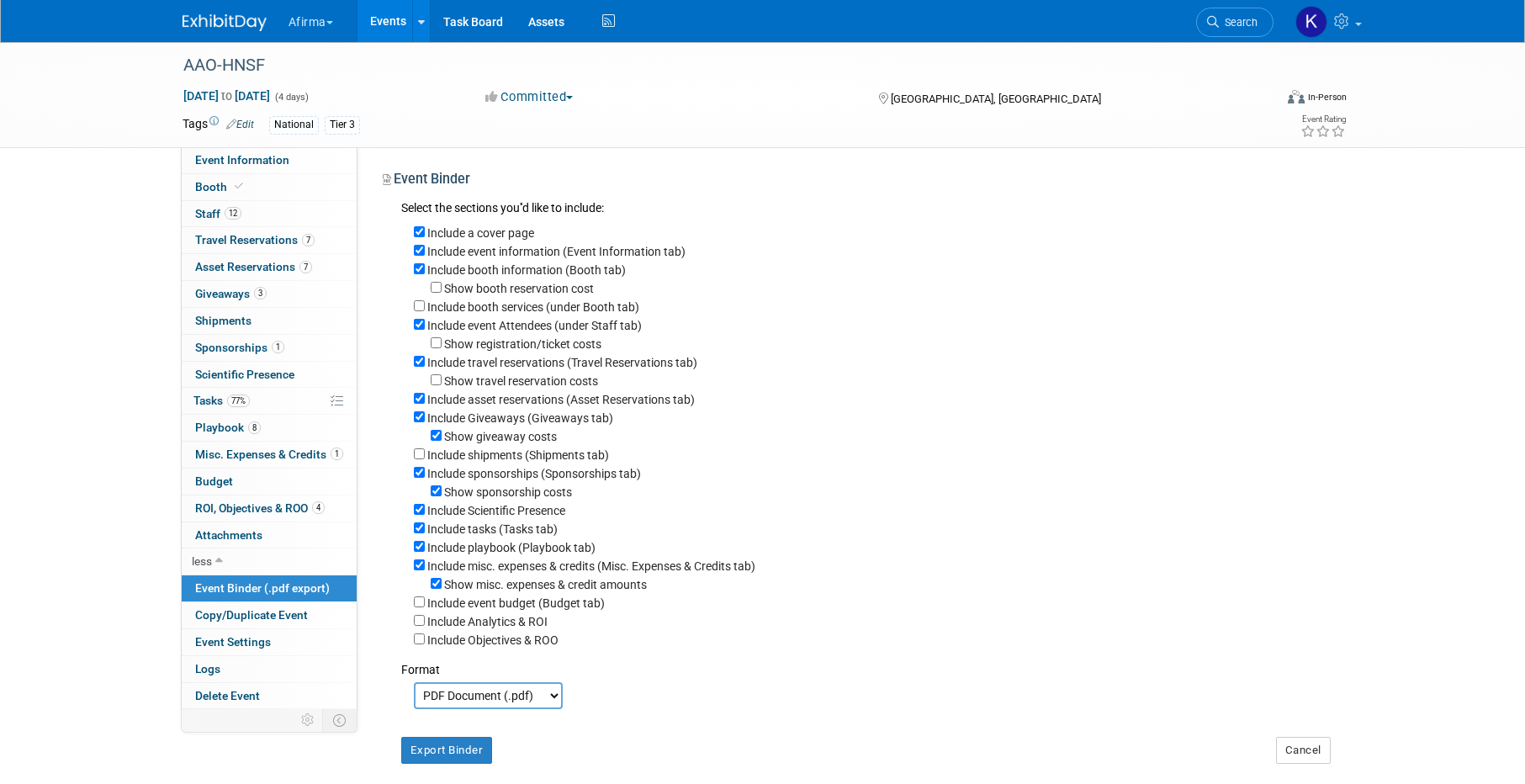
click at [451, 488] on label "Show sponsorship costs" at bounding box center [509, 492] width 128 height 14
click at [442, 488] on input "Show sponsorship costs" at bounding box center [436, 491] width 11 height 11
checkbox input "false"
click at [449, 526] on label "Include tasks (Tasks tab)" at bounding box center [492, 528] width 130 height 14
click at [425, 526] on input "Include tasks (Tasks tab)" at bounding box center [420, 528] width 11 height 11
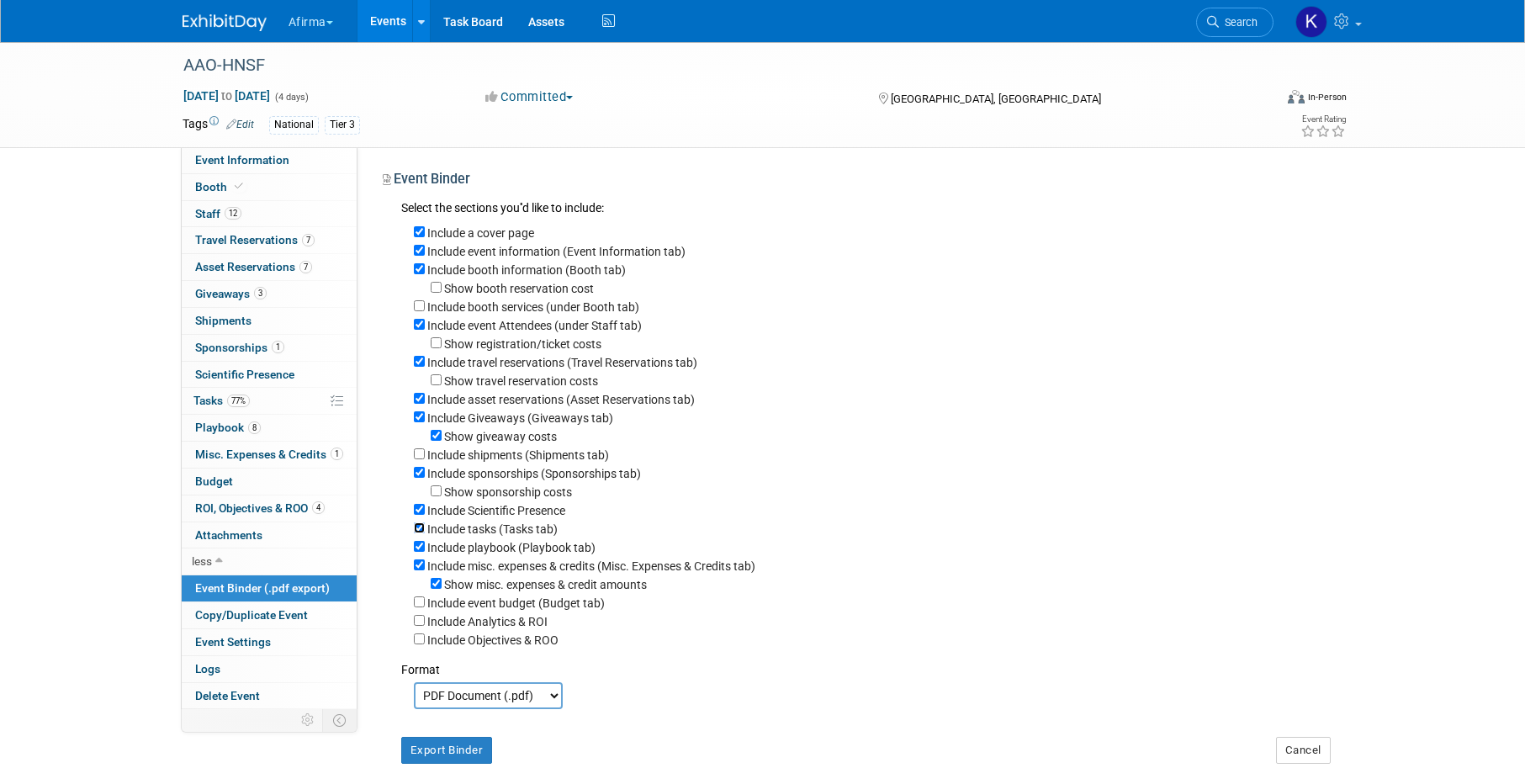
checkbox input "false"
click at [451, 572] on div "Include misc. expenses & credits (Misc. Expenses & Credits tab)" at bounding box center [872, 565] width 917 height 18
click at [448, 565] on label "Include misc. expenses & credits (Misc. Expenses & Credits tab)" at bounding box center [591, 565] width 328 height 14
click at [425, 565] on input "Include misc. expenses & credits (Misc. Expenses & Credits tab)" at bounding box center [420, 564] width 11 height 11
checkbox input "false"
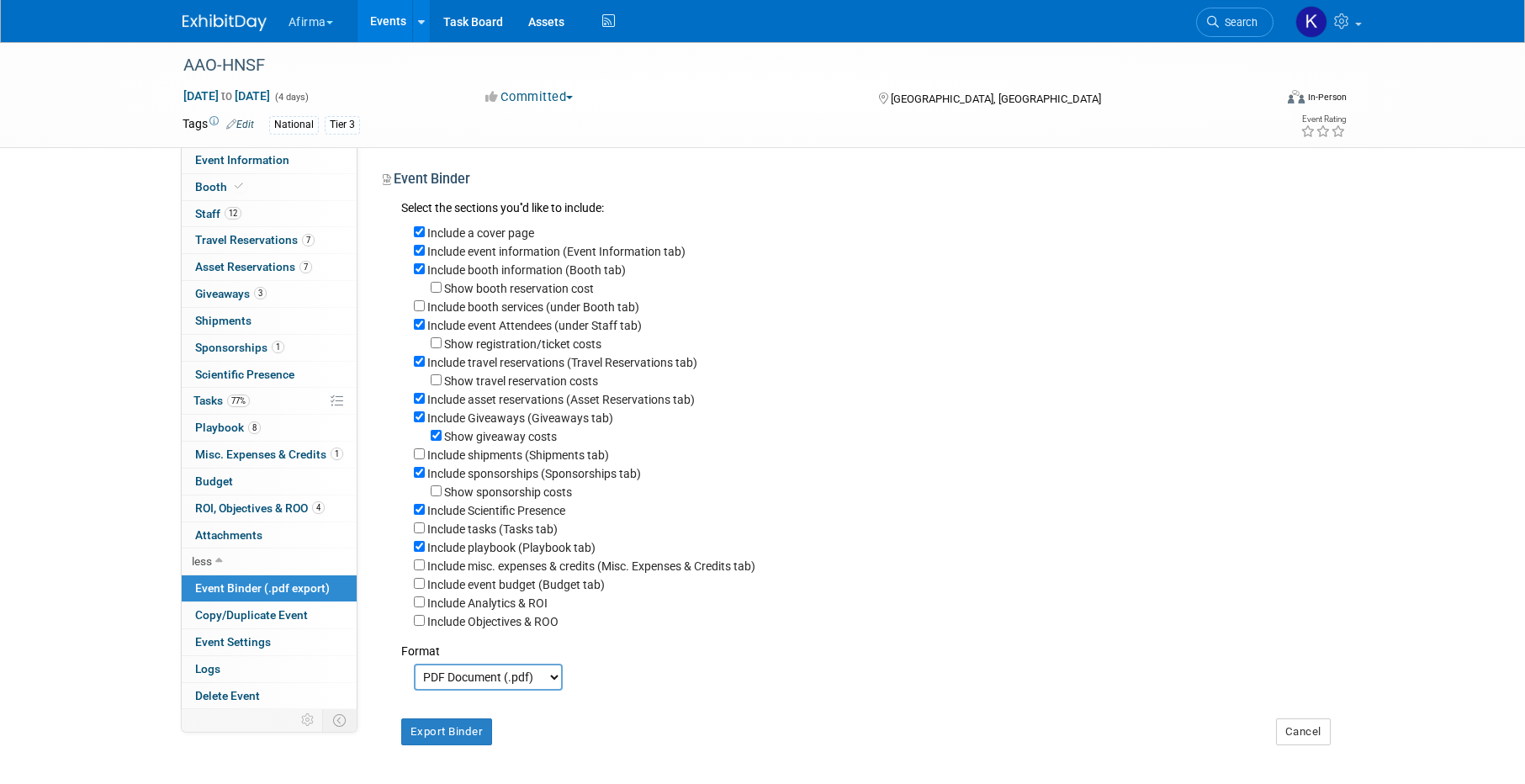
click at [456, 620] on label "Include Objectives & ROO" at bounding box center [492, 621] width 131 height 14
click at [425, 620] on input "Include Objectives & ROO" at bounding box center [420, 620] width 11 height 11
checkbox input "true"
click at [458, 734] on button "Export Binder" at bounding box center [447, 731] width 92 height 27
click at [257, 352] on span "Sponsorships 1" at bounding box center [239, 347] width 89 height 14
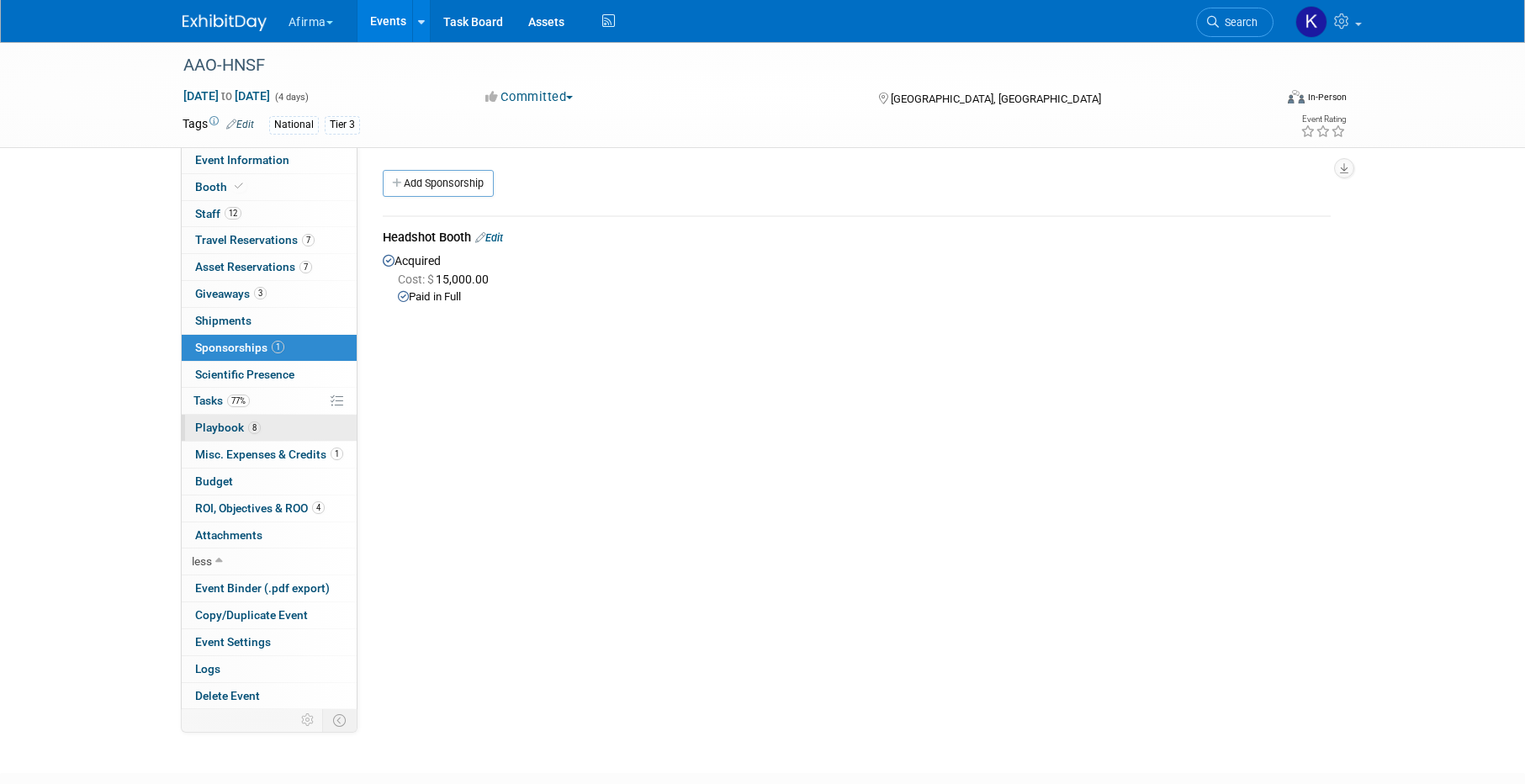
click at [275, 424] on link "8 Playbook 8" at bounding box center [269, 428] width 175 height 26
